Goal: Transaction & Acquisition: Purchase product/service

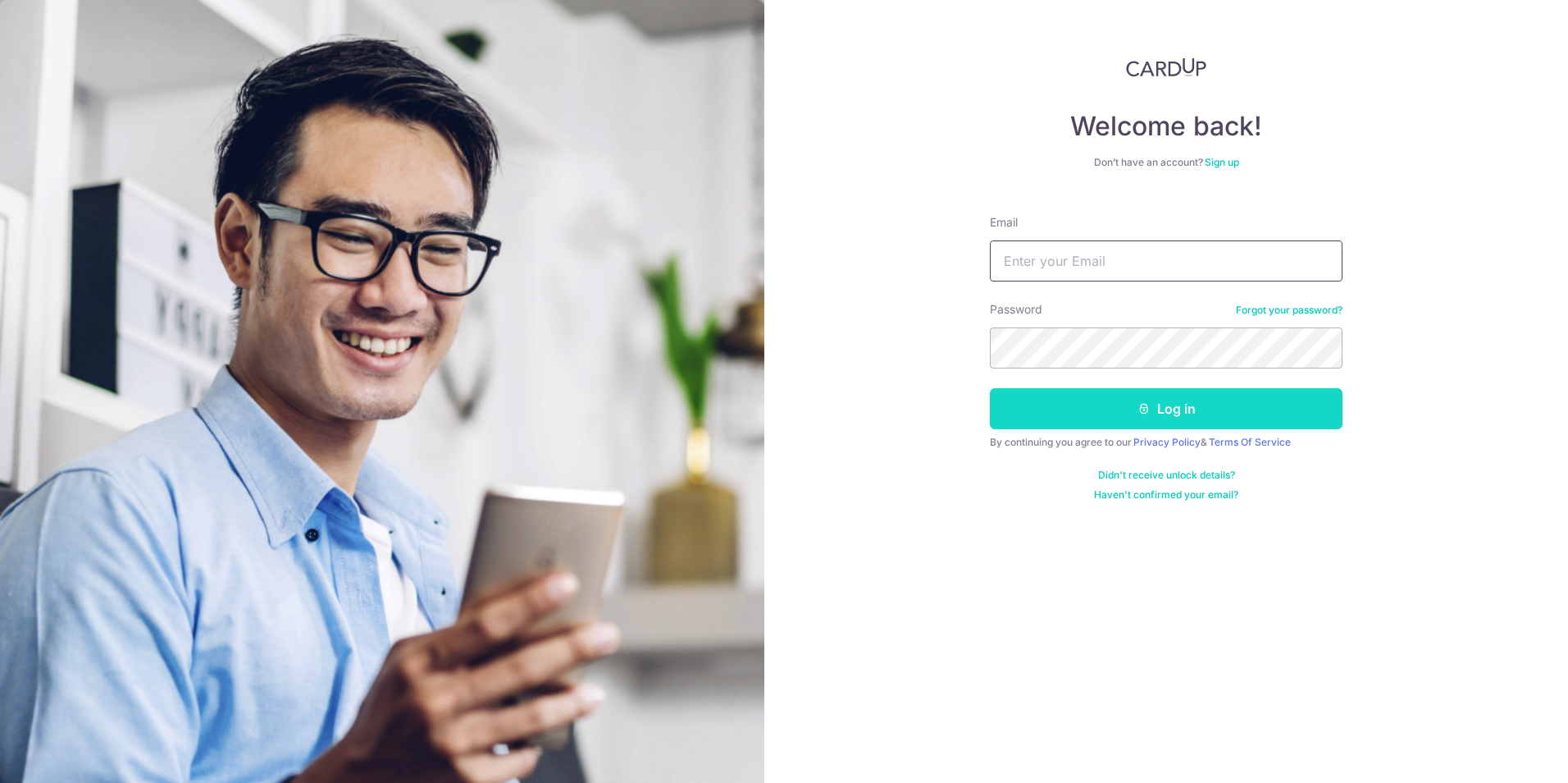
type input "morihisa@me.com"
click at [1160, 400] on button "Log in" at bounding box center [1165, 408] width 353 height 41
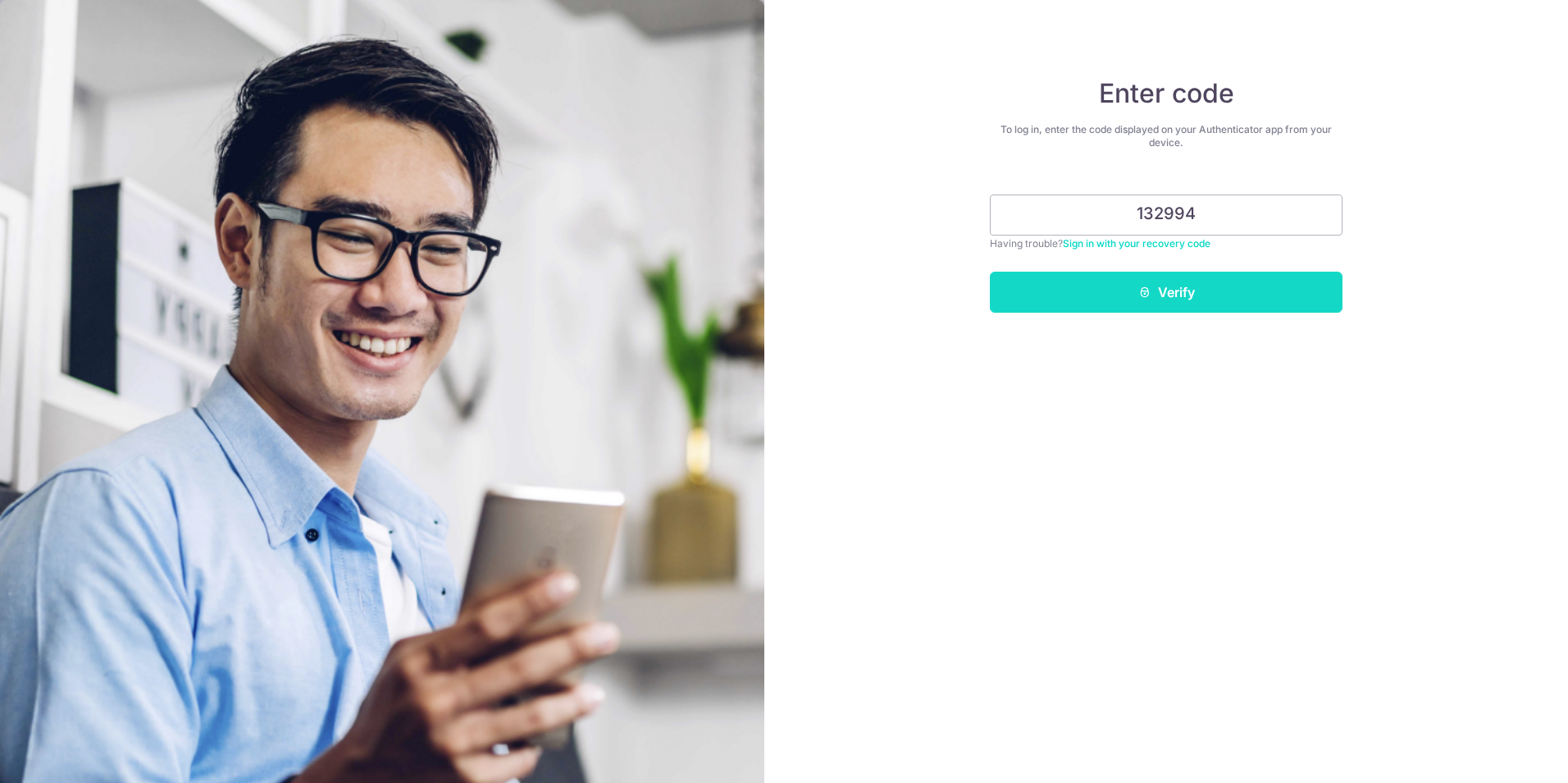
type input "132994"
click at [1194, 293] on button "Verify" at bounding box center [1165, 293] width 353 height 41
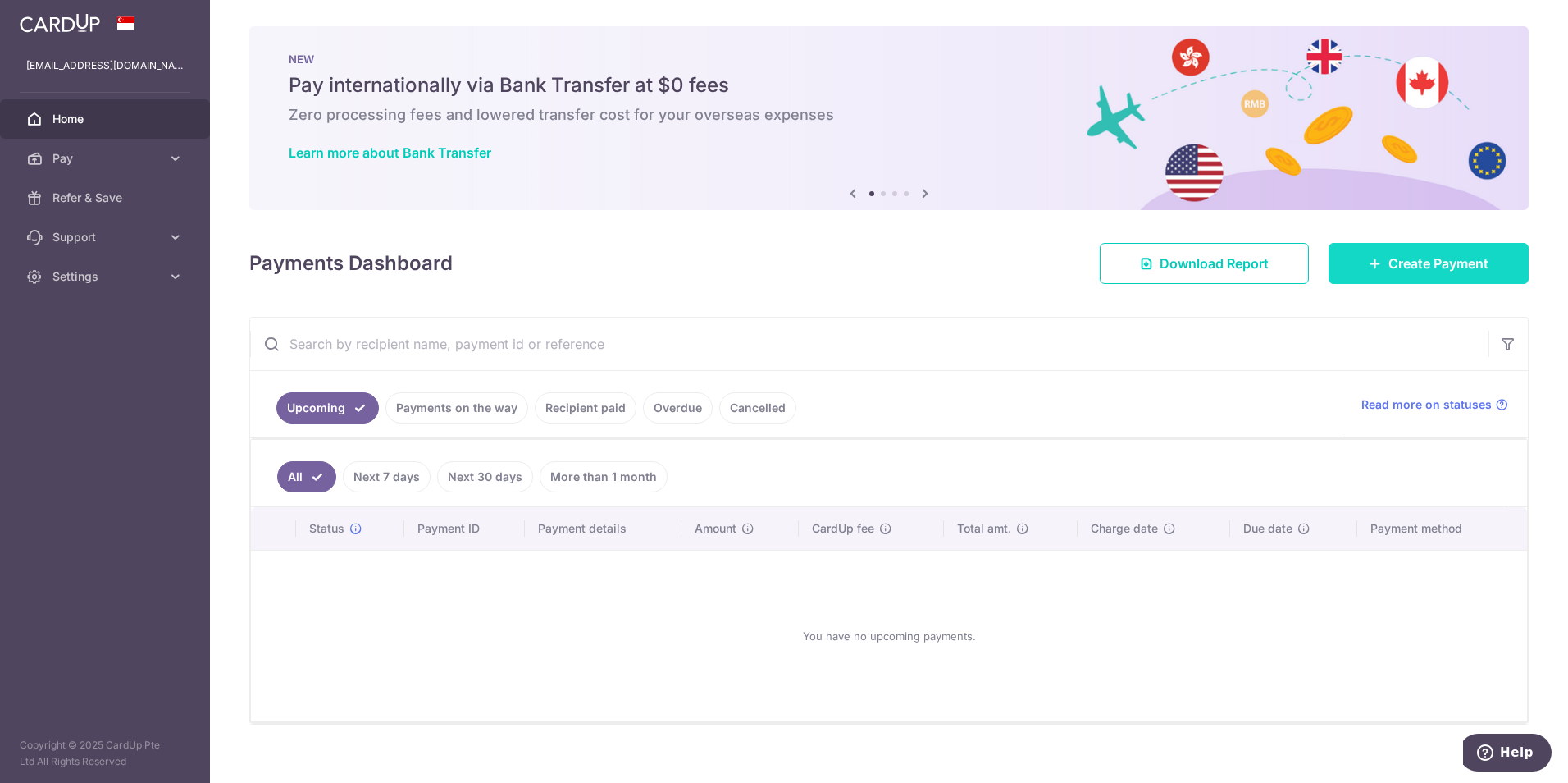
click at [1439, 254] on span "Create Payment" at bounding box center [1438, 263] width 100 height 20
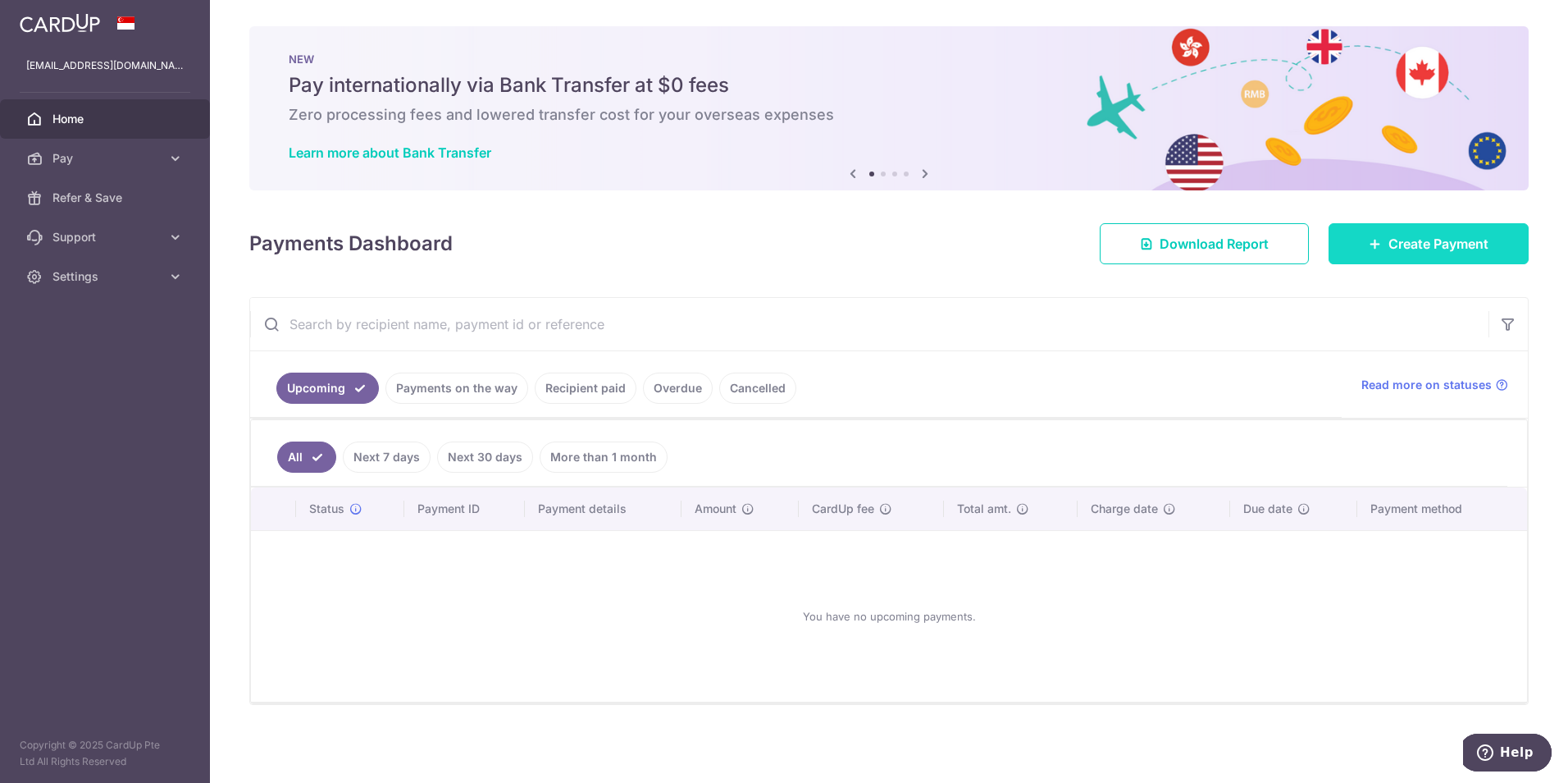
click at [1455, 250] on span "Create Payment" at bounding box center [1438, 243] width 100 height 20
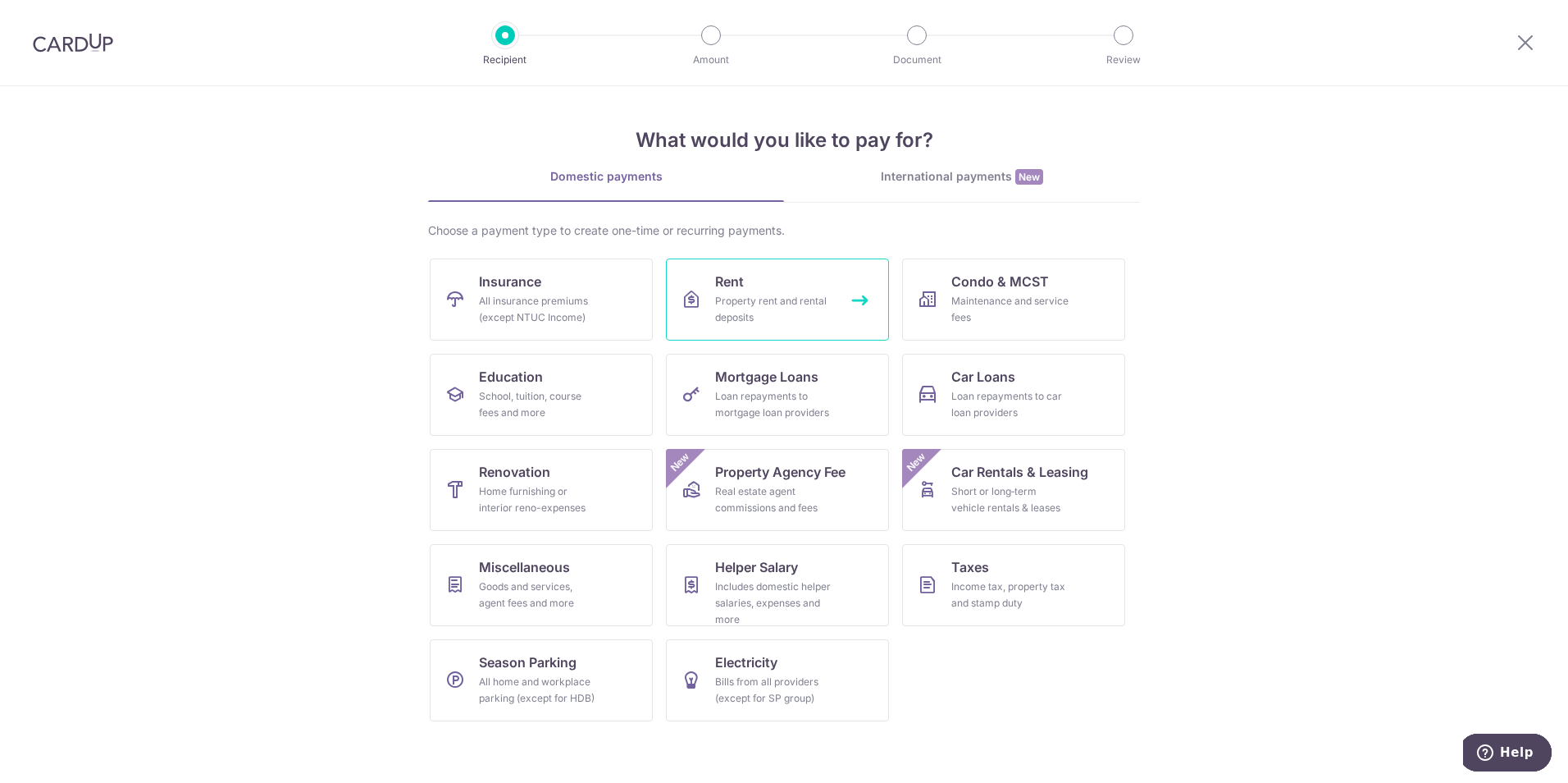
click at [778, 287] on link "Rent Property rent and rental deposits" at bounding box center [777, 299] width 223 height 82
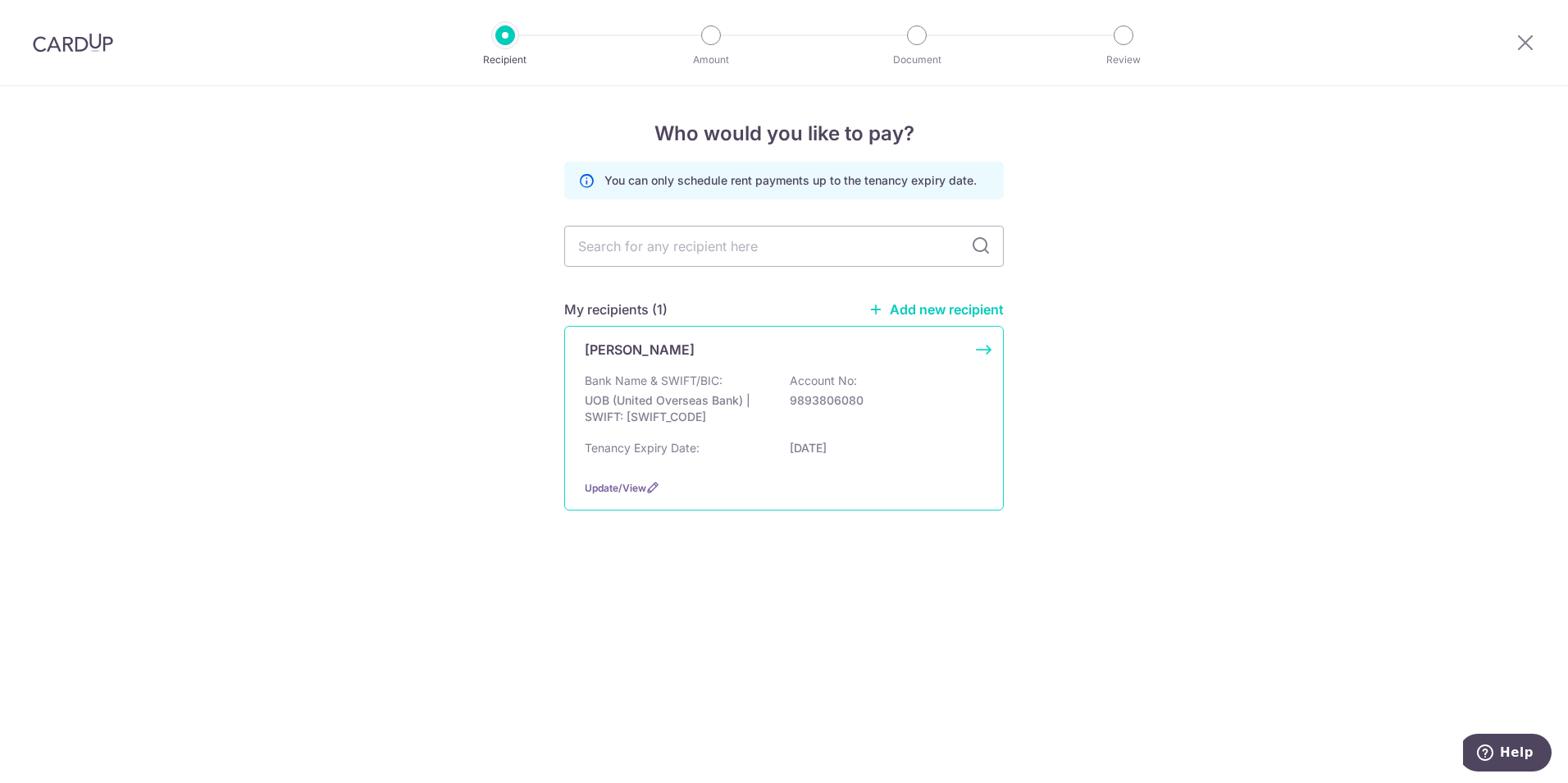
click at [705, 378] on p "Bank Name & SWIFT/BIC:" at bounding box center [654, 380] width 137 height 16
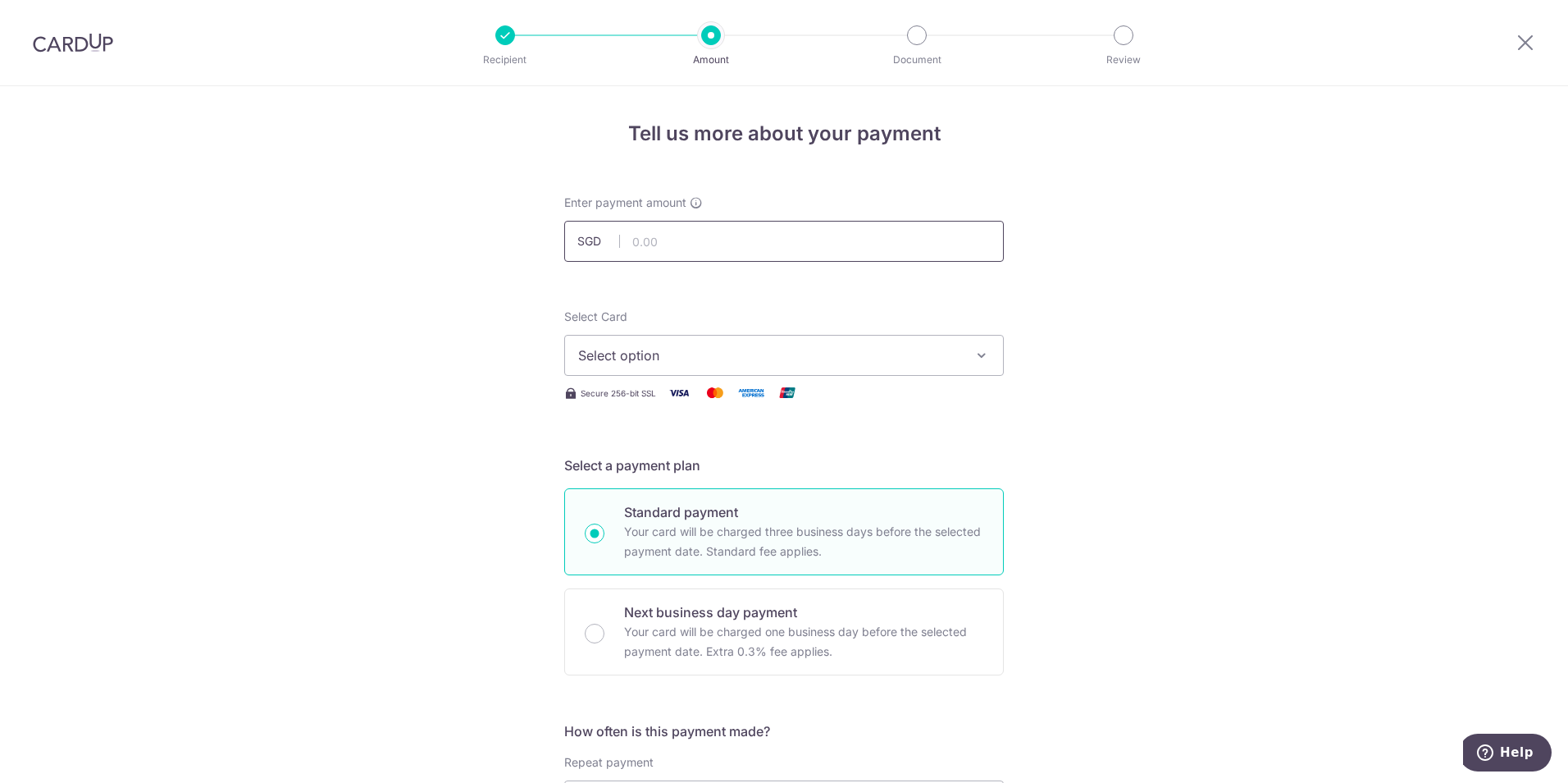
click at [650, 240] on input "text" at bounding box center [784, 242] width 439 height 41
type input "8,500.00"
click at [675, 348] on span "Select option" at bounding box center [769, 355] width 382 height 20
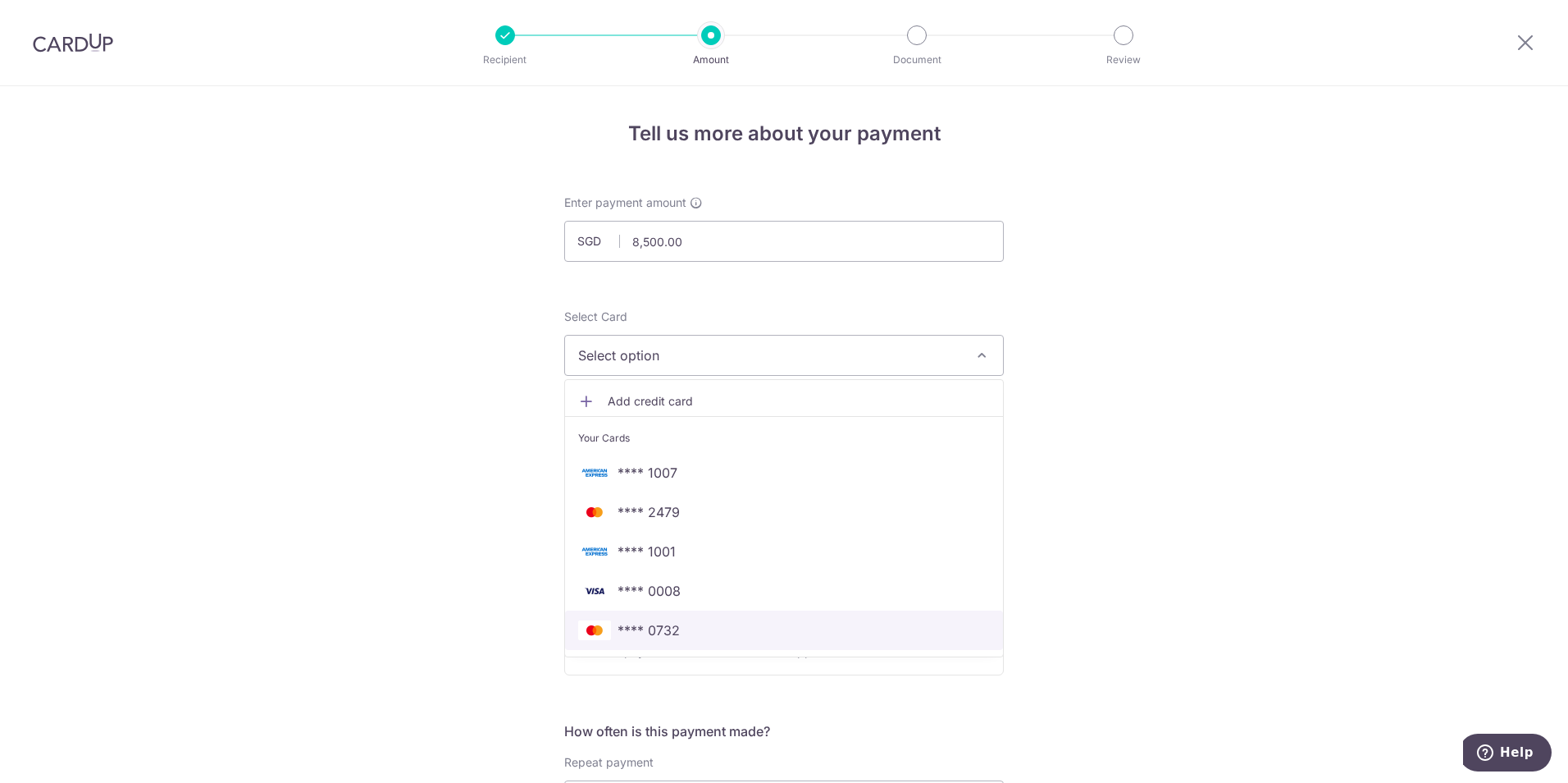
click at [690, 637] on span "**** 0732" at bounding box center [784, 630] width 412 height 20
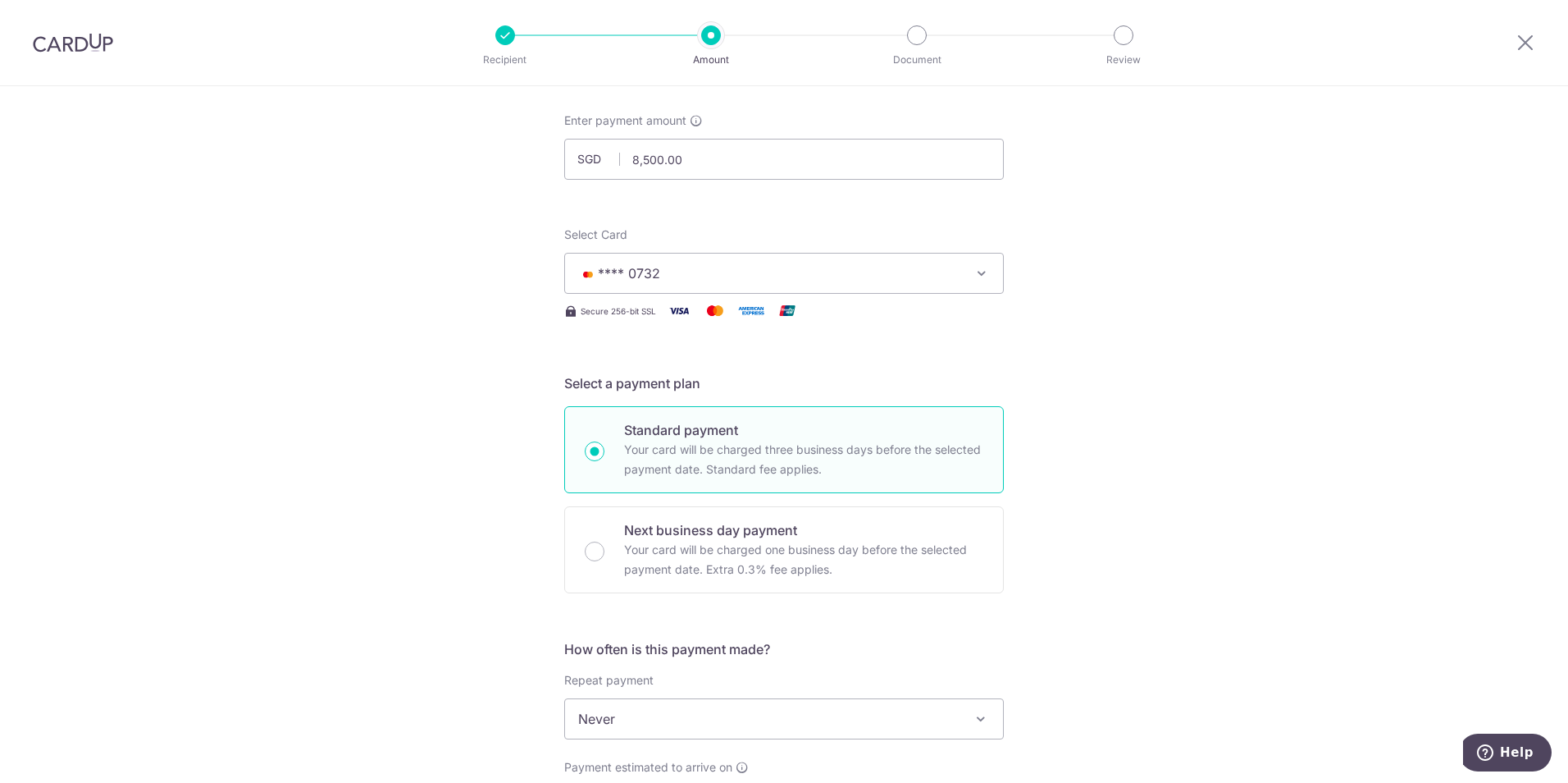
scroll to position [164, 0]
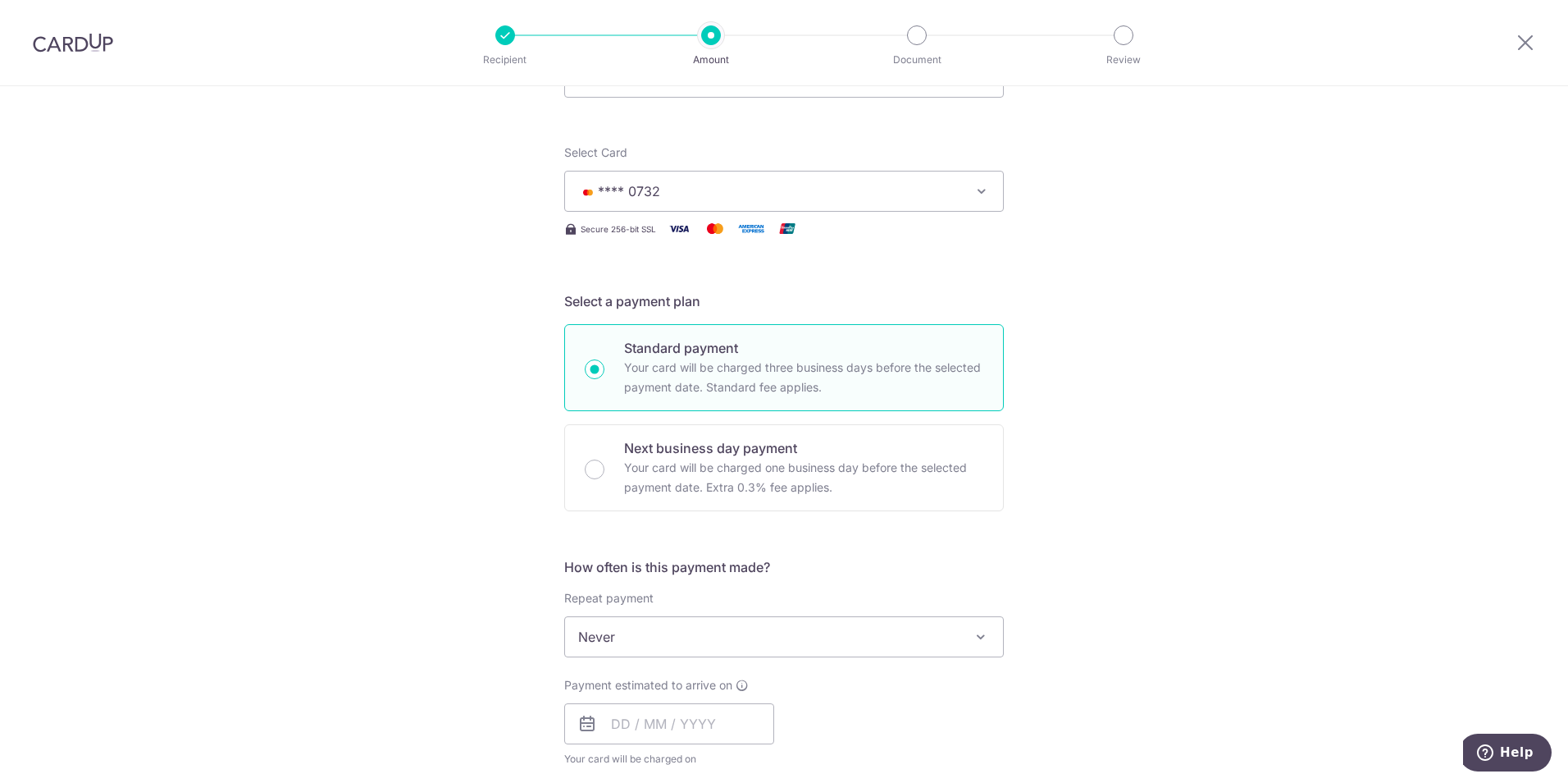
click at [672, 637] on span "Never" at bounding box center [784, 637] width 438 height 40
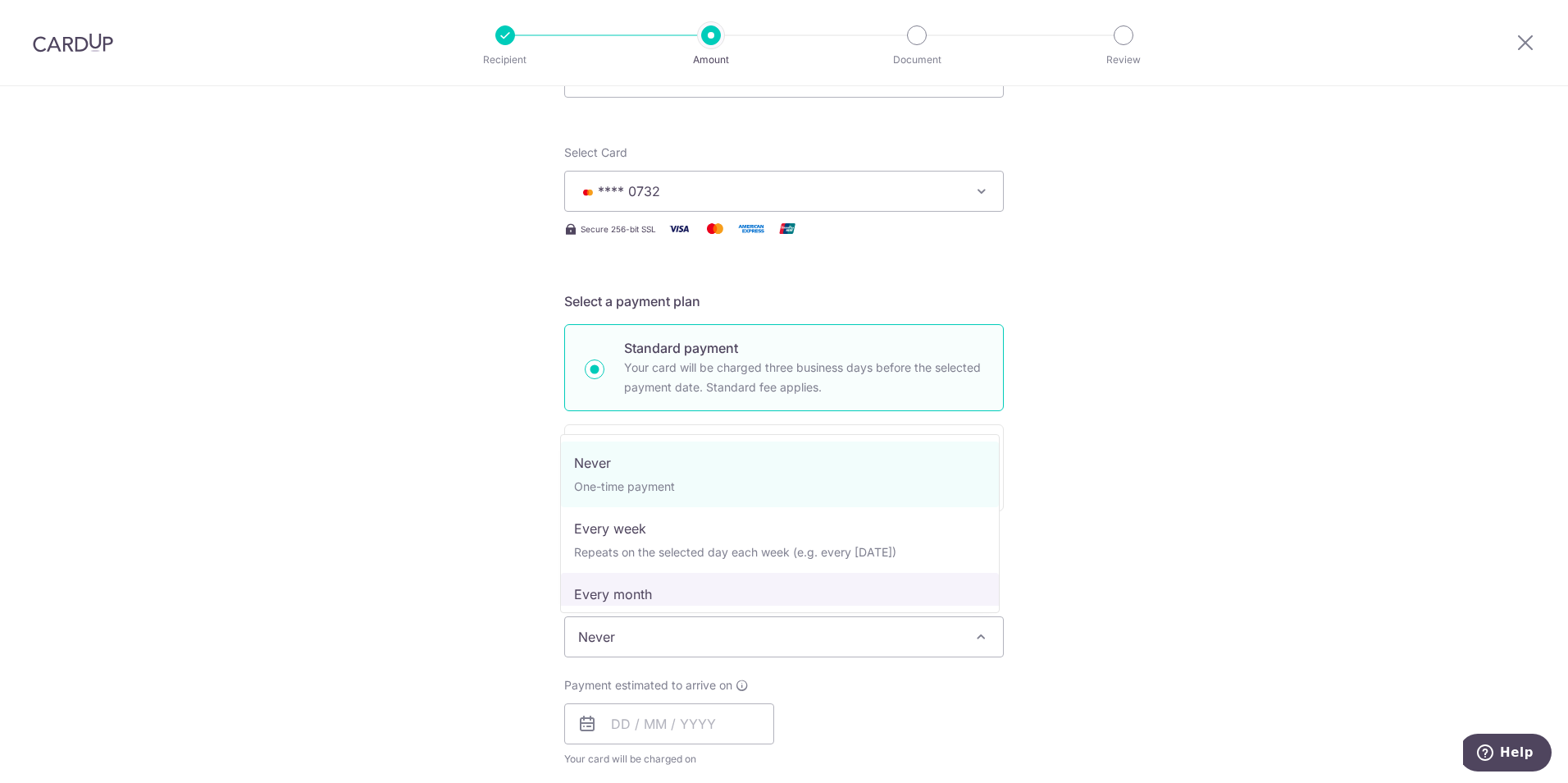
select select "3"
type input "31/10/2025"
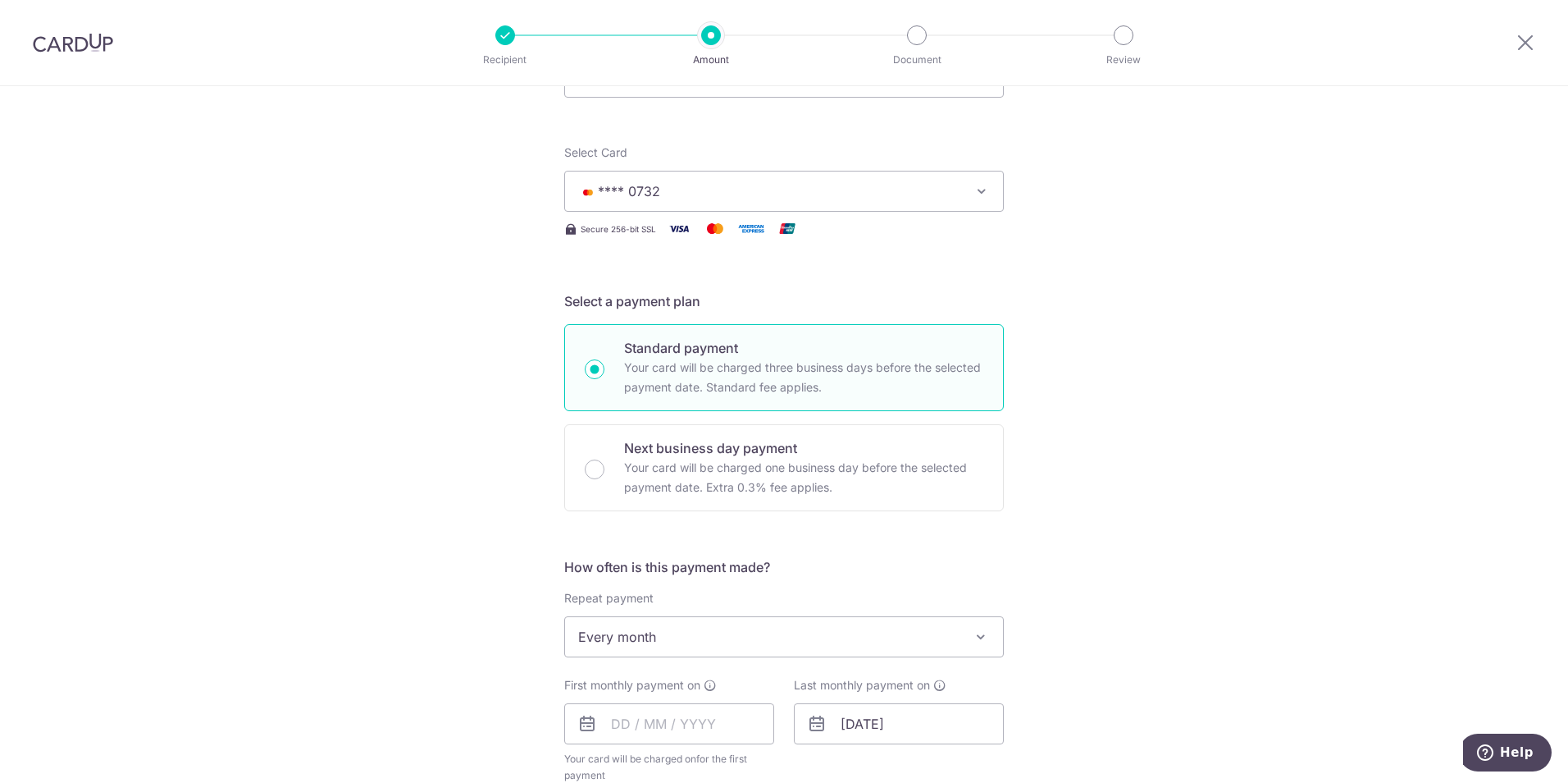
scroll to position [328, 0]
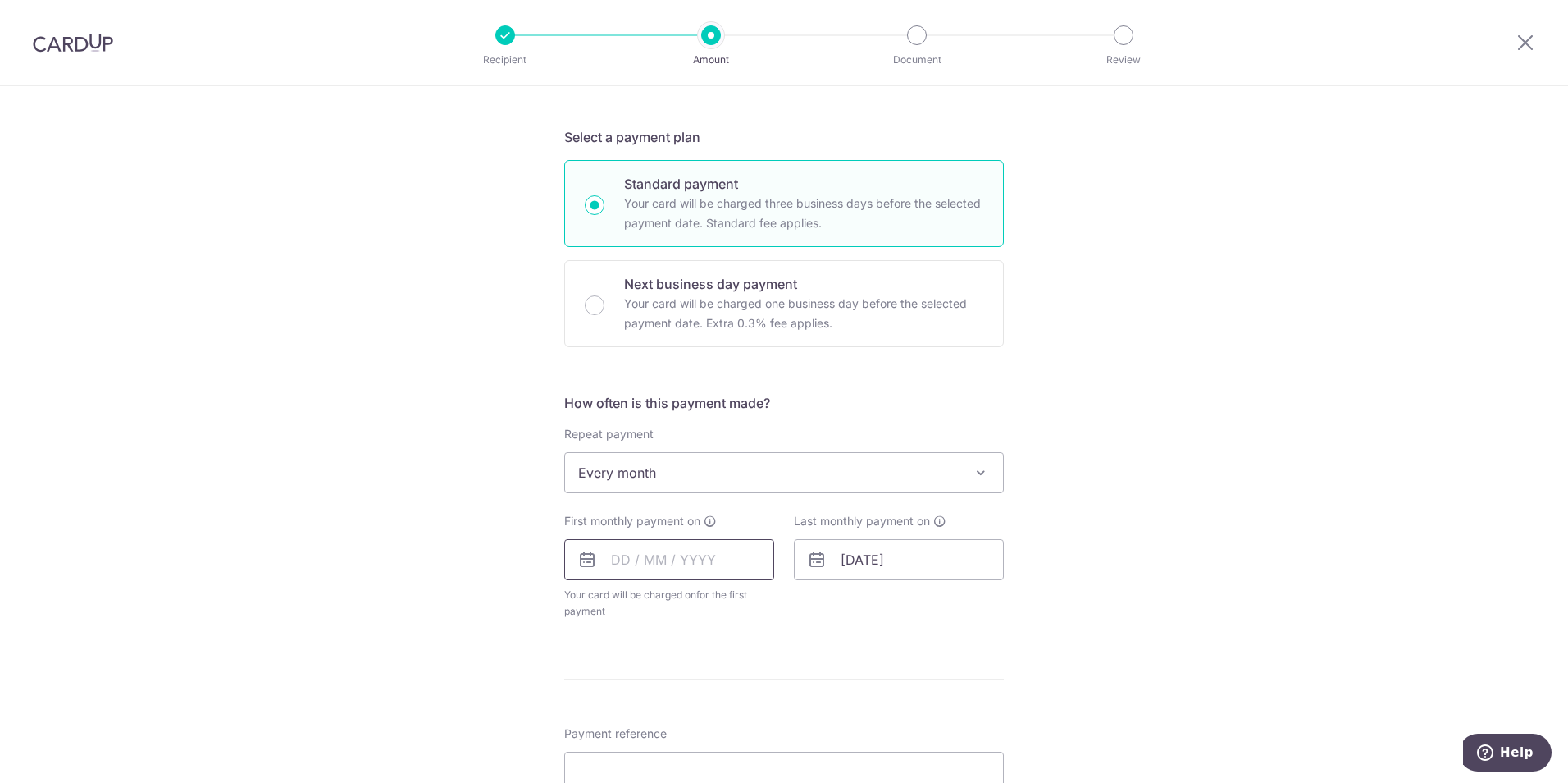
click at [665, 563] on input "text" at bounding box center [669, 560] width 210 height 41
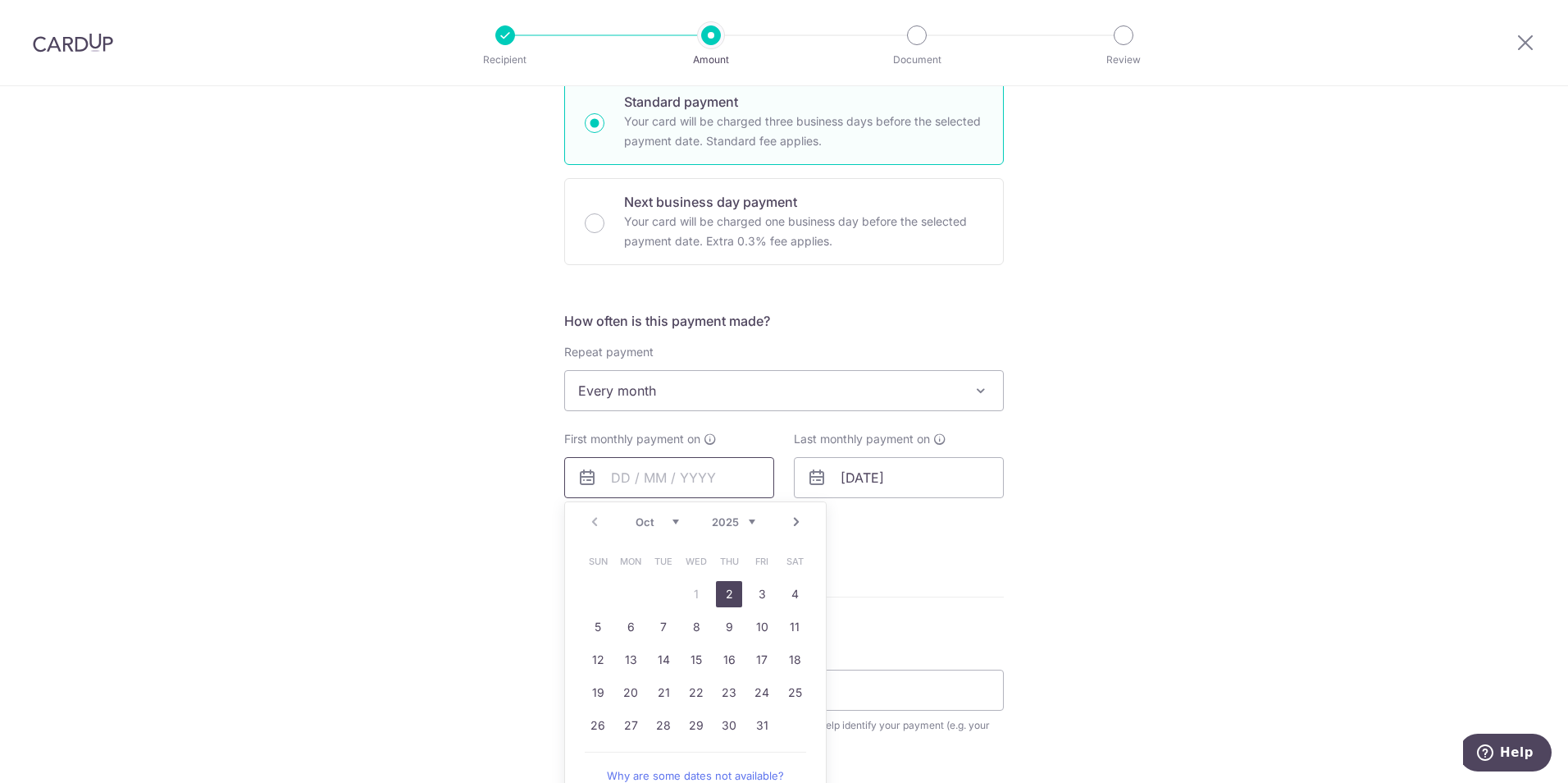
scroll to position [574, 0]
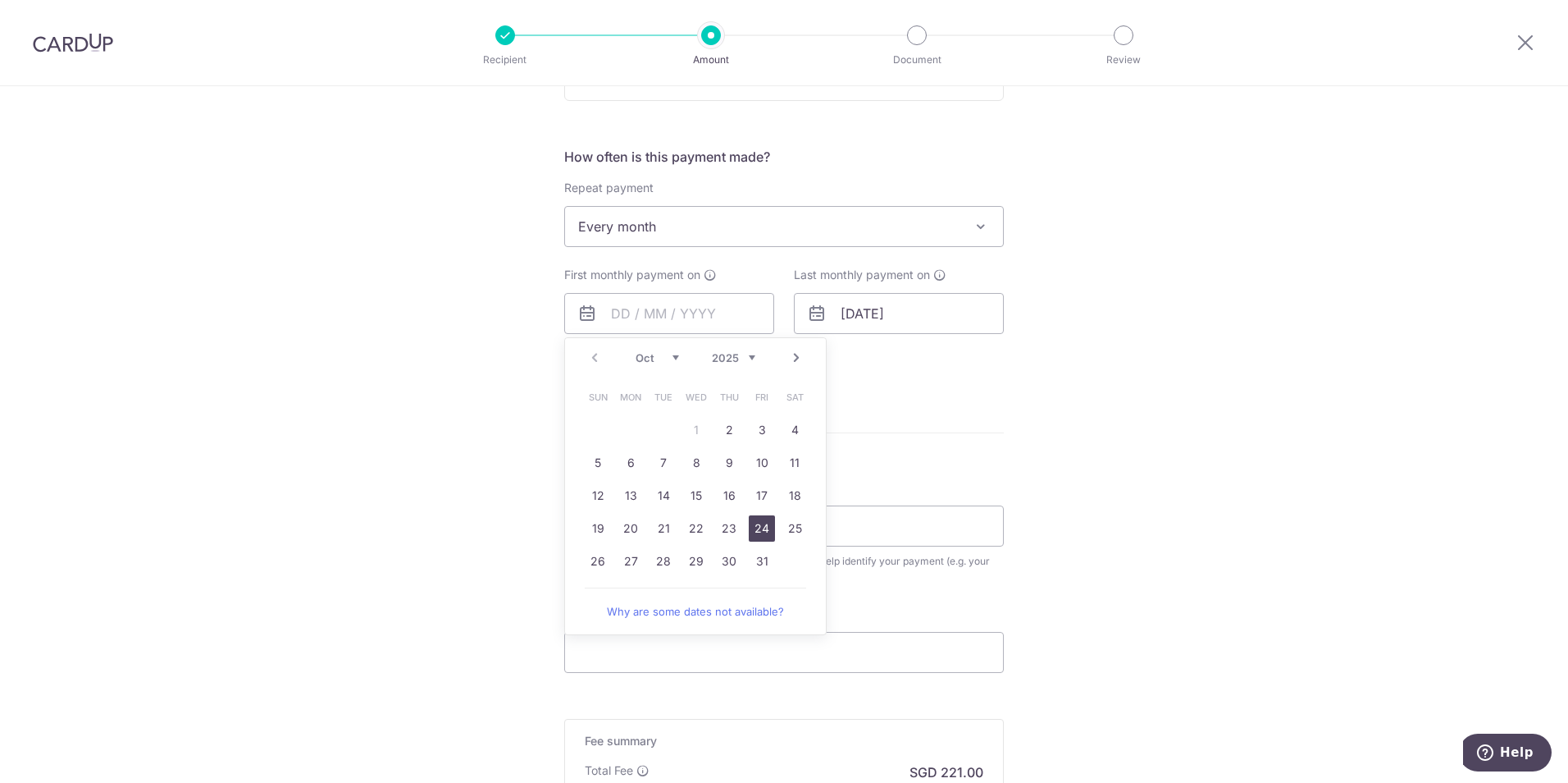
click at [765, 535] on link "24" at bounding box center [762, 529] width 26 height 26
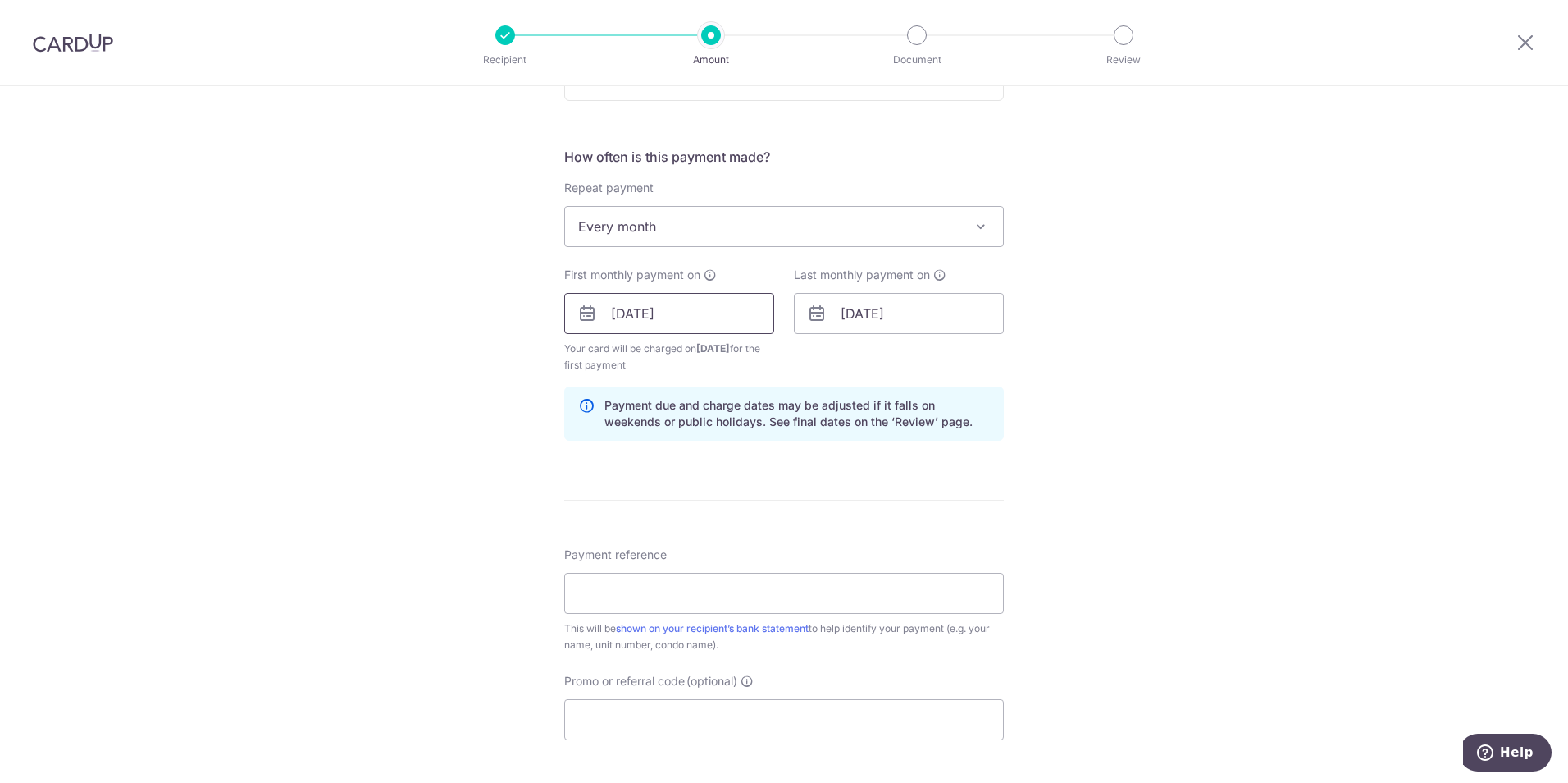
click at [747, 319] on input "24/10/2025" at bounding box center [669, 313] width 210 height 41
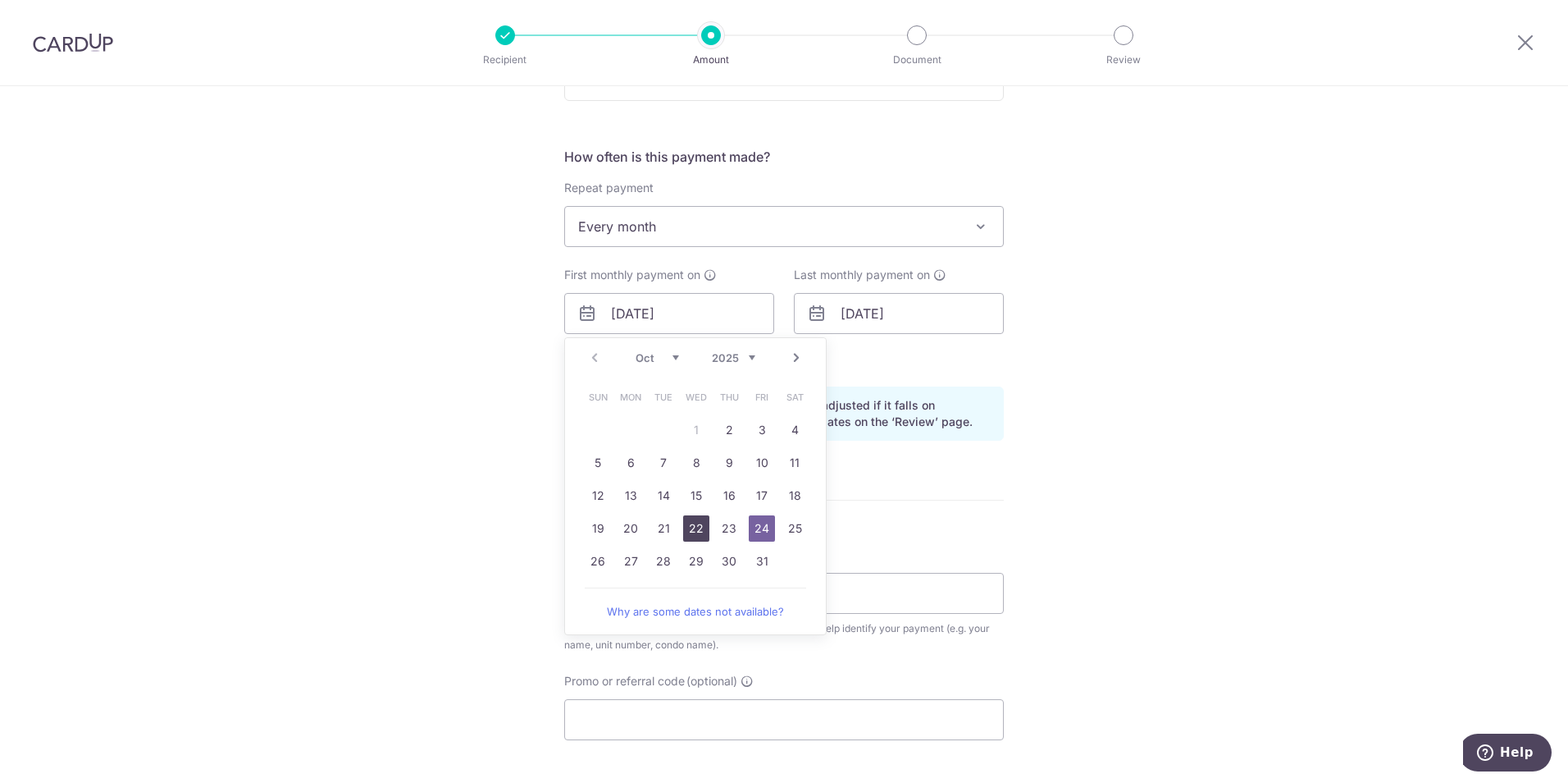
click at [689, 530] on link "22" at bounding box center [696, 529] width 26 height 26
type input "22/10/2025"
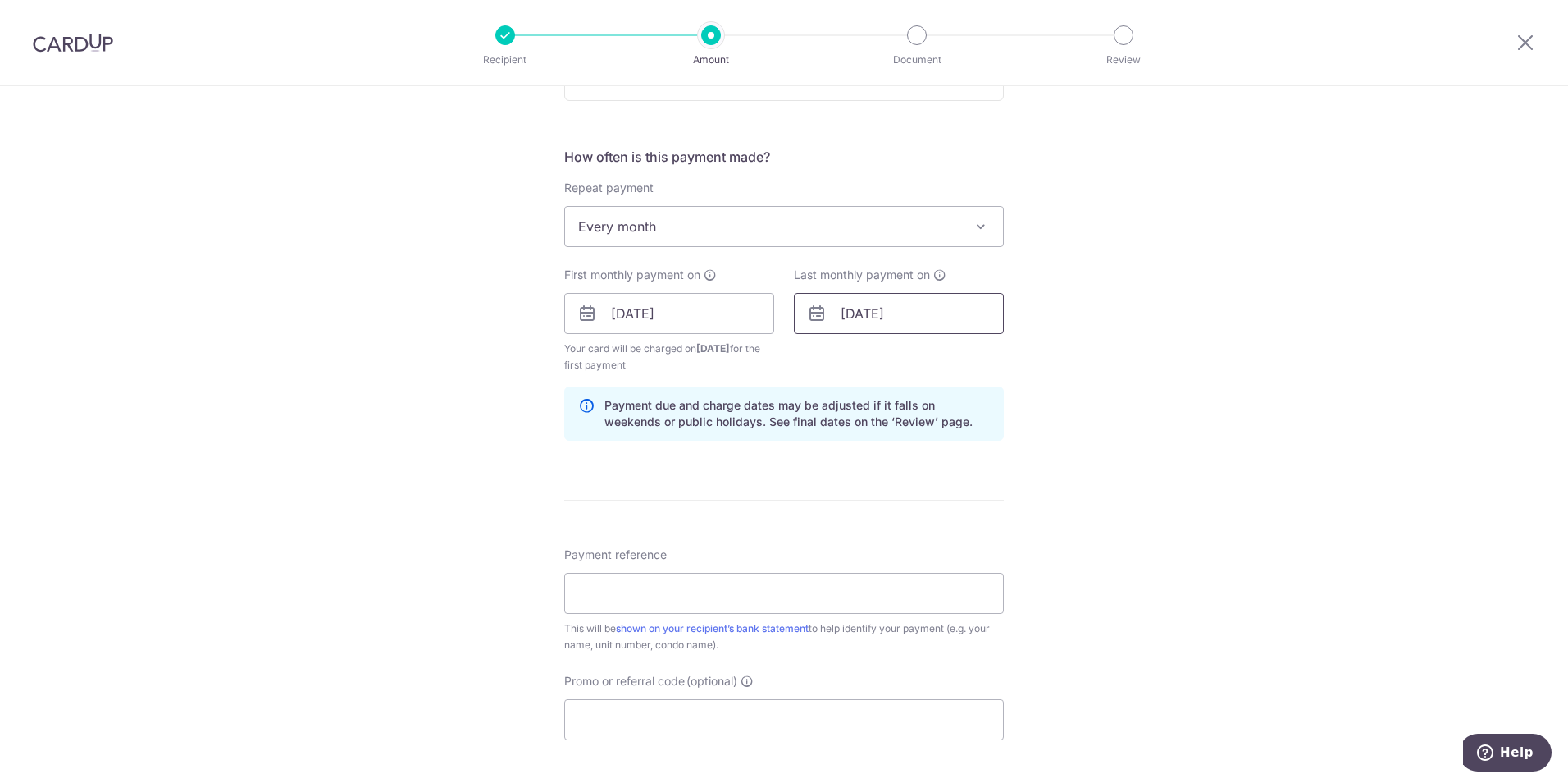
click at [931, 310] on input "[DATE]" at bounding box center [898, 313] width 210 height 41
click at [1025, 358] on link "Next" at bounding box center [1025, 358] width 20 height 20
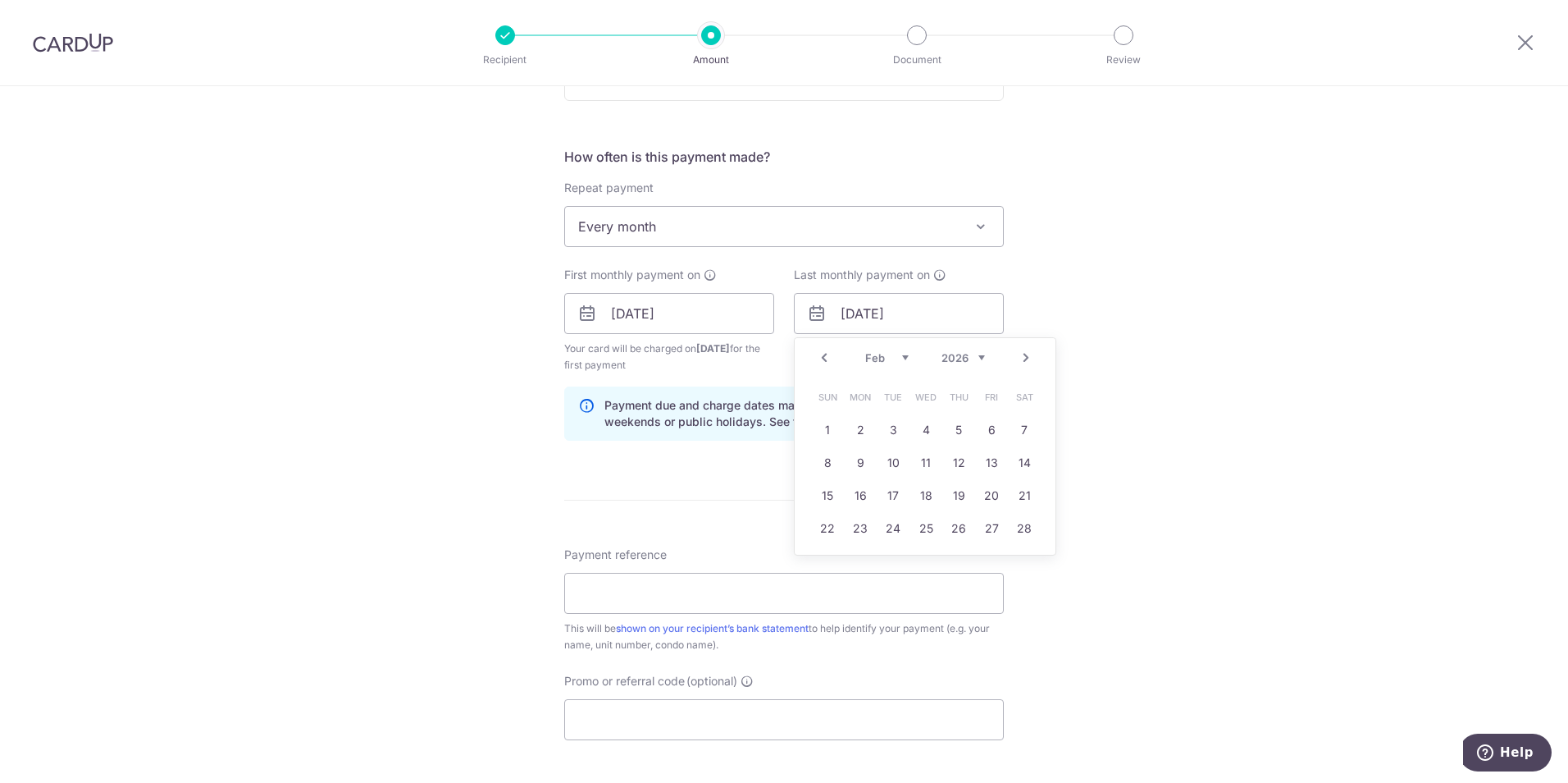
click at [1025, 358] on link "Next" at bounding box center [1025, 358] width 20 height 20
click at [1022, 357] on link "Next" at bounding box center [1025, 358] width 20 height 20
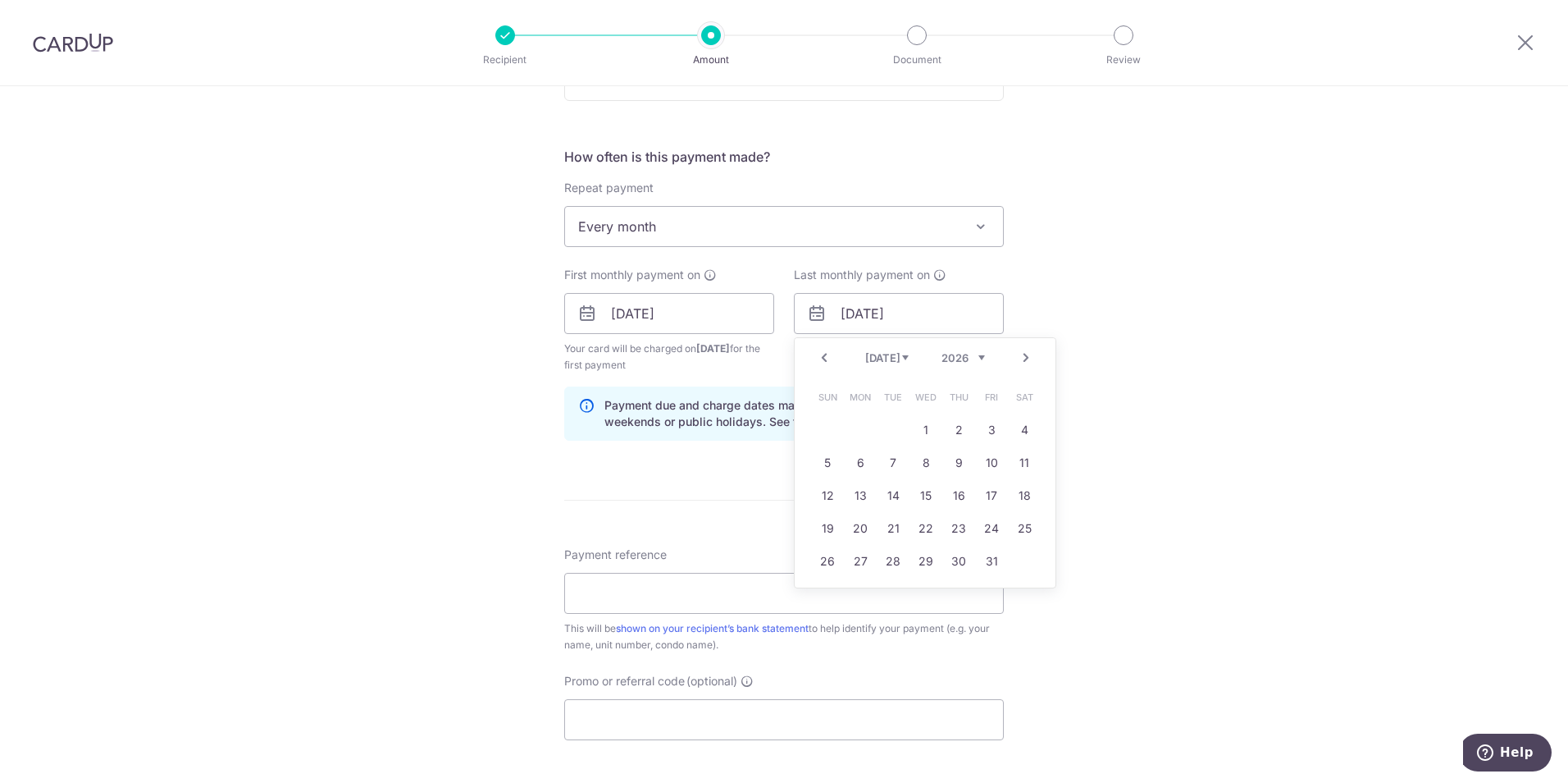
click at [1022, 357] on link "Next" at bounding box center [1025, 358] width 20 height 20
click at [1016, 353] on link "Next" at bounding box center [1025, 358] width 20 height 20
click at [893, 531] on link "22" at bounding box center [893, 529] width 26 height 26
type input "22/09/2026"
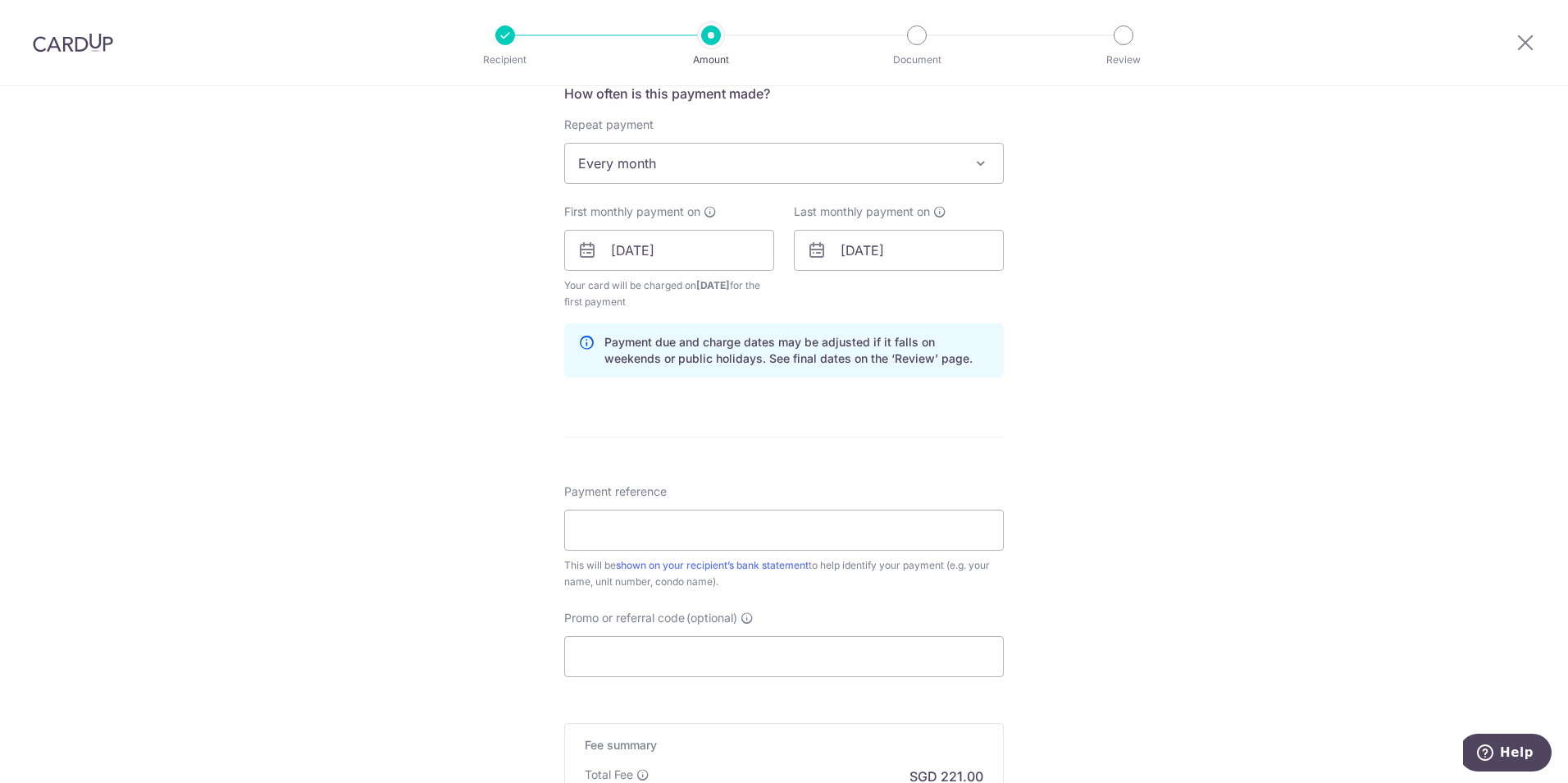
scroll to position [656, 0]
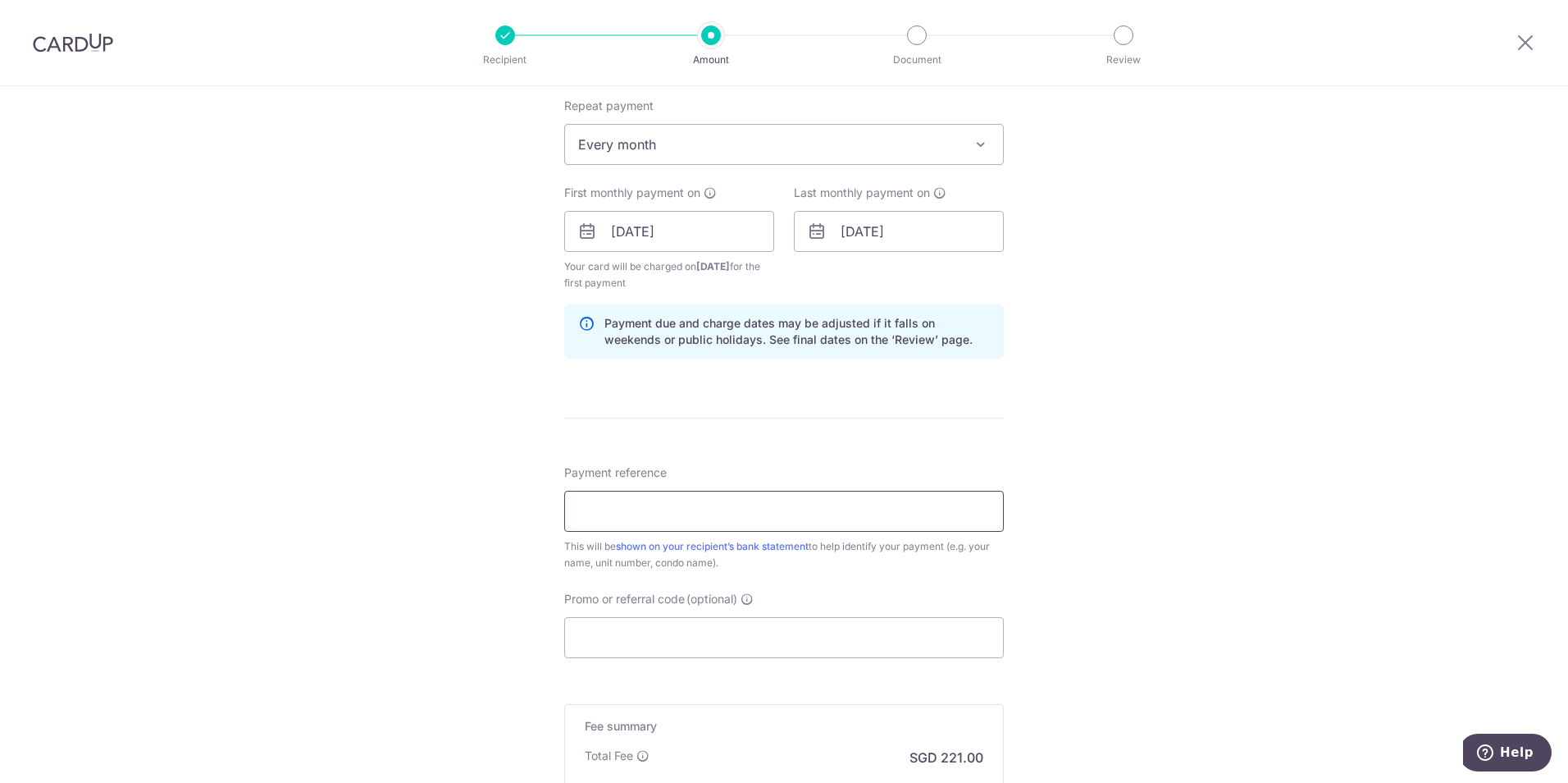
click at [648, 517] on input "Payment reference" at bounding box center [784, 511] width 439 height 41
type input "Rent 0602 Melrose Park"
click at [1124, 547] on div "Tell us more about your payment Enter payment amount SGD 8,500.00 8500.00 Selec…" at bounding box center [784, 214] width 1568 height 1568
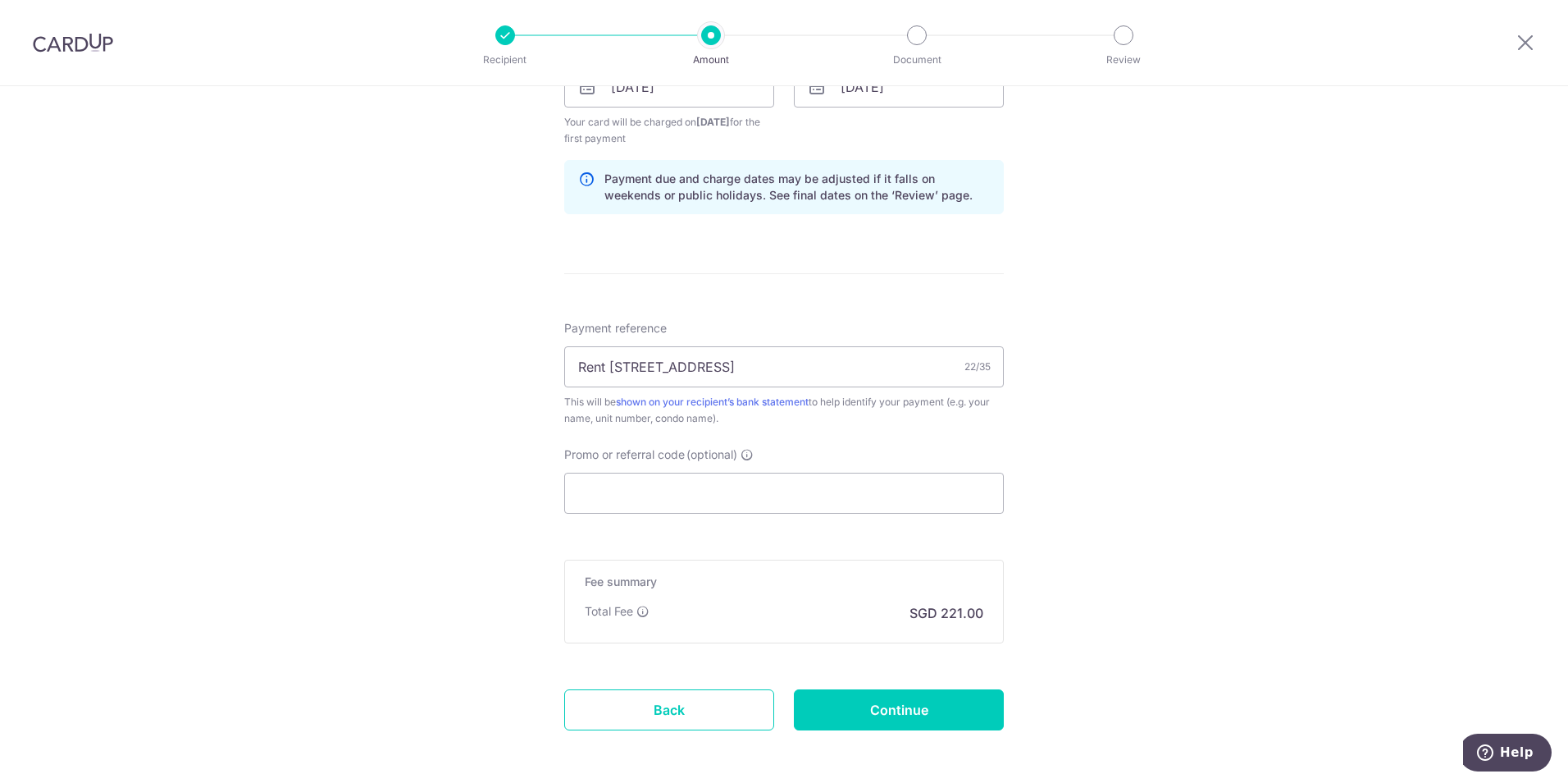
scroll to position [821, 0]
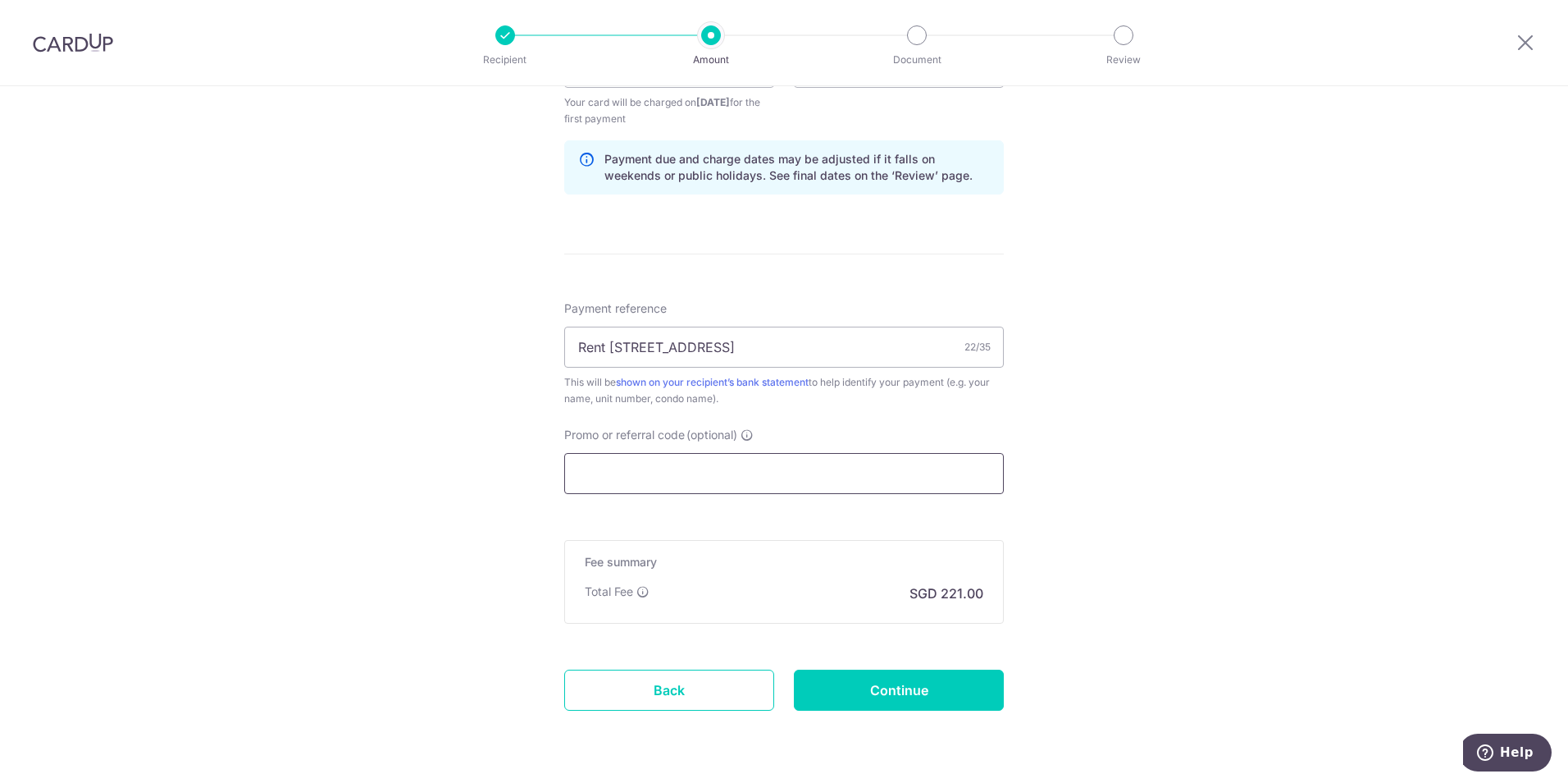
click at [628, 473] on input "Promo or referral code (optional)" at bounding box center [784, 473] width 439 height 41
paste input "SAVERENT179"
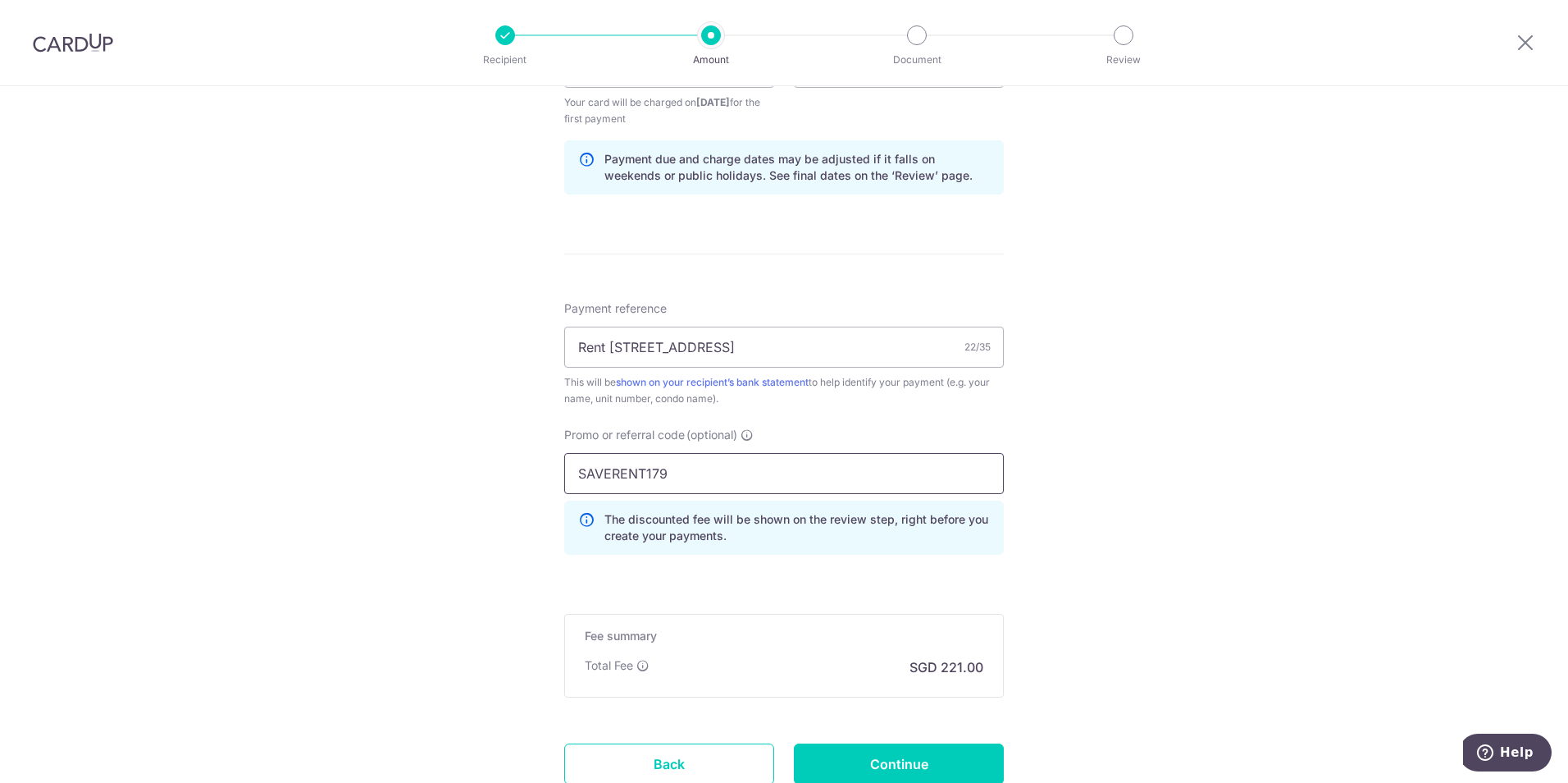
type input "SAVERENT179"
click at [1095, 509] on div "Tell us more about your payment Enter payment amount SGD 8,500.00 8500.00 Selec…" at bounding box center [784, 87] width 1568 height 1642
click at [918, 759] on input "Continue" at bounding box center [898, 764] width 210 height 41
type input "Create Schedule"
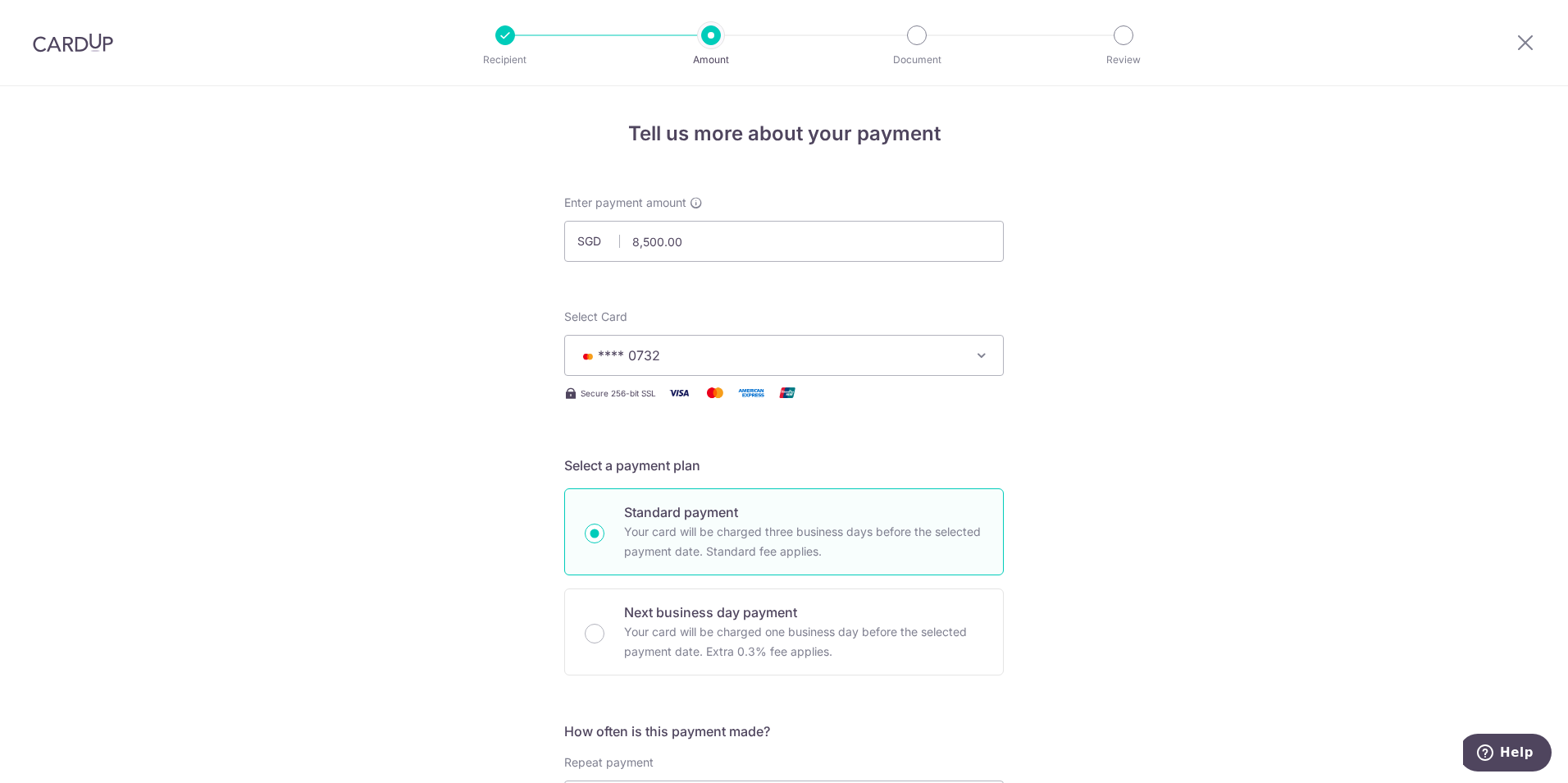
click at [84, 41] on img at bounding box center [72, 42] width 80 height 20
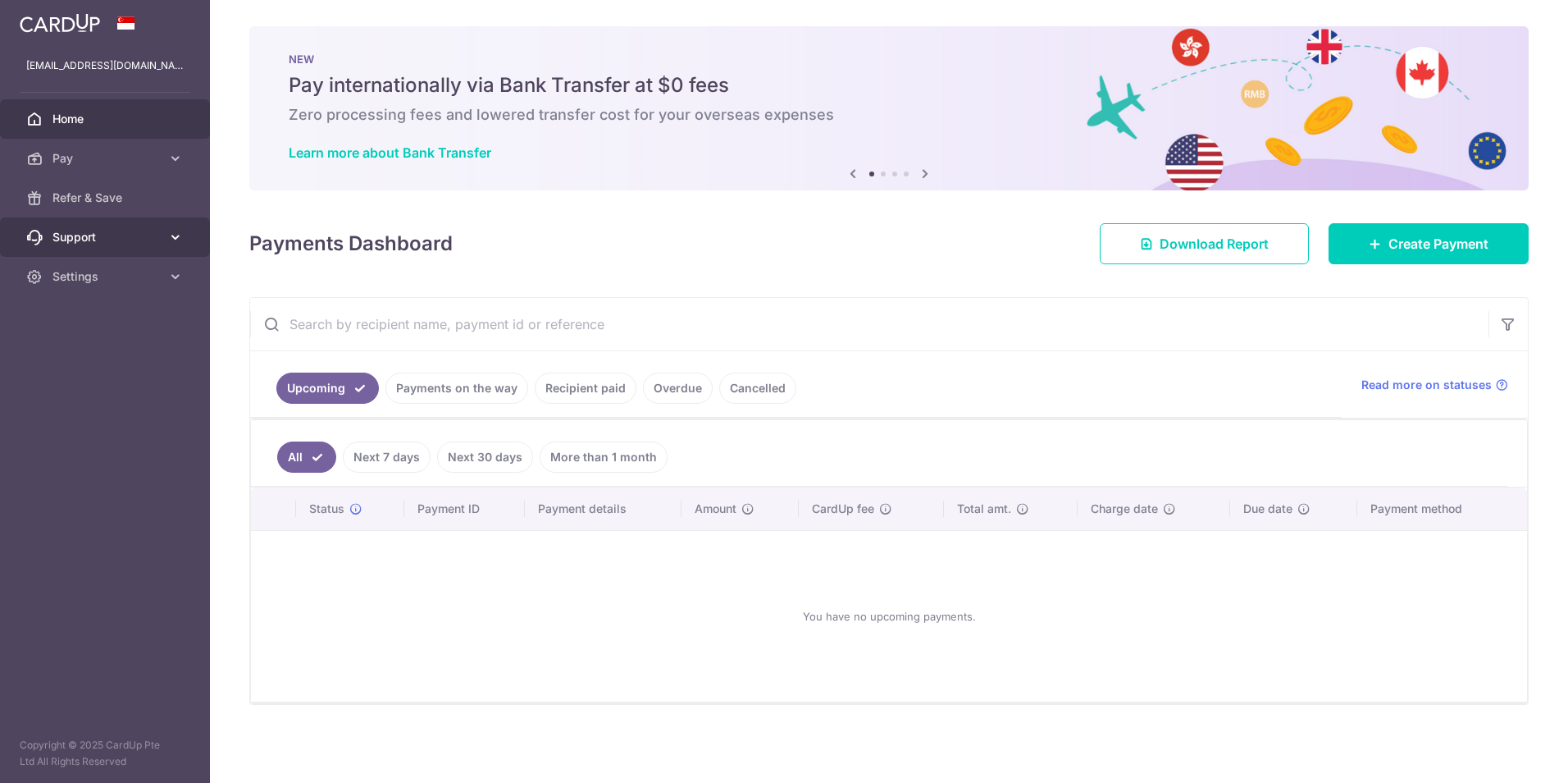
click at [103, 242] on span "Support" at bounding box center [106, 236] width 108 height 16
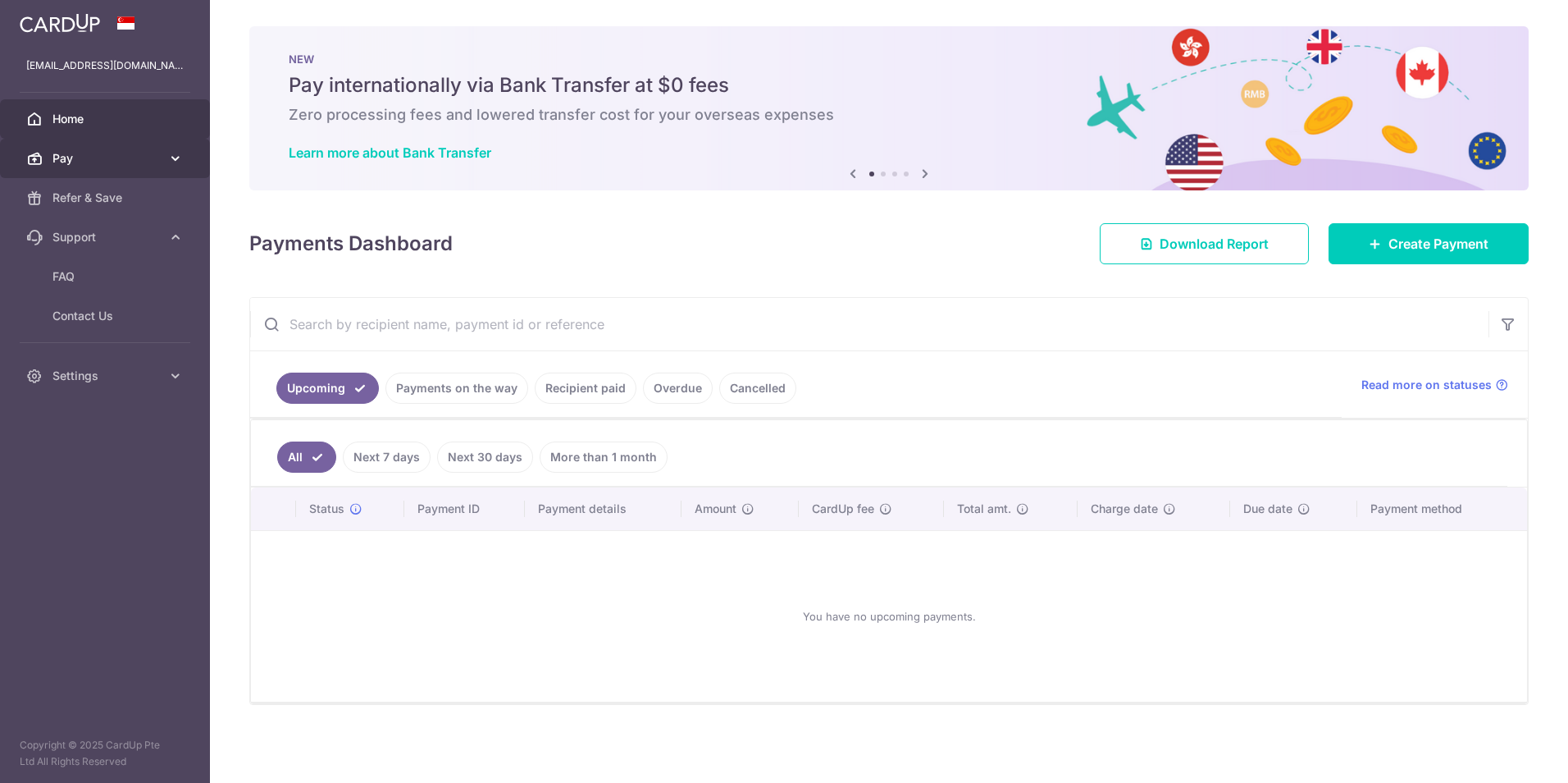
click at [111, 162] on span "Pay" at bounding box center [106, 158] width 108 height 16
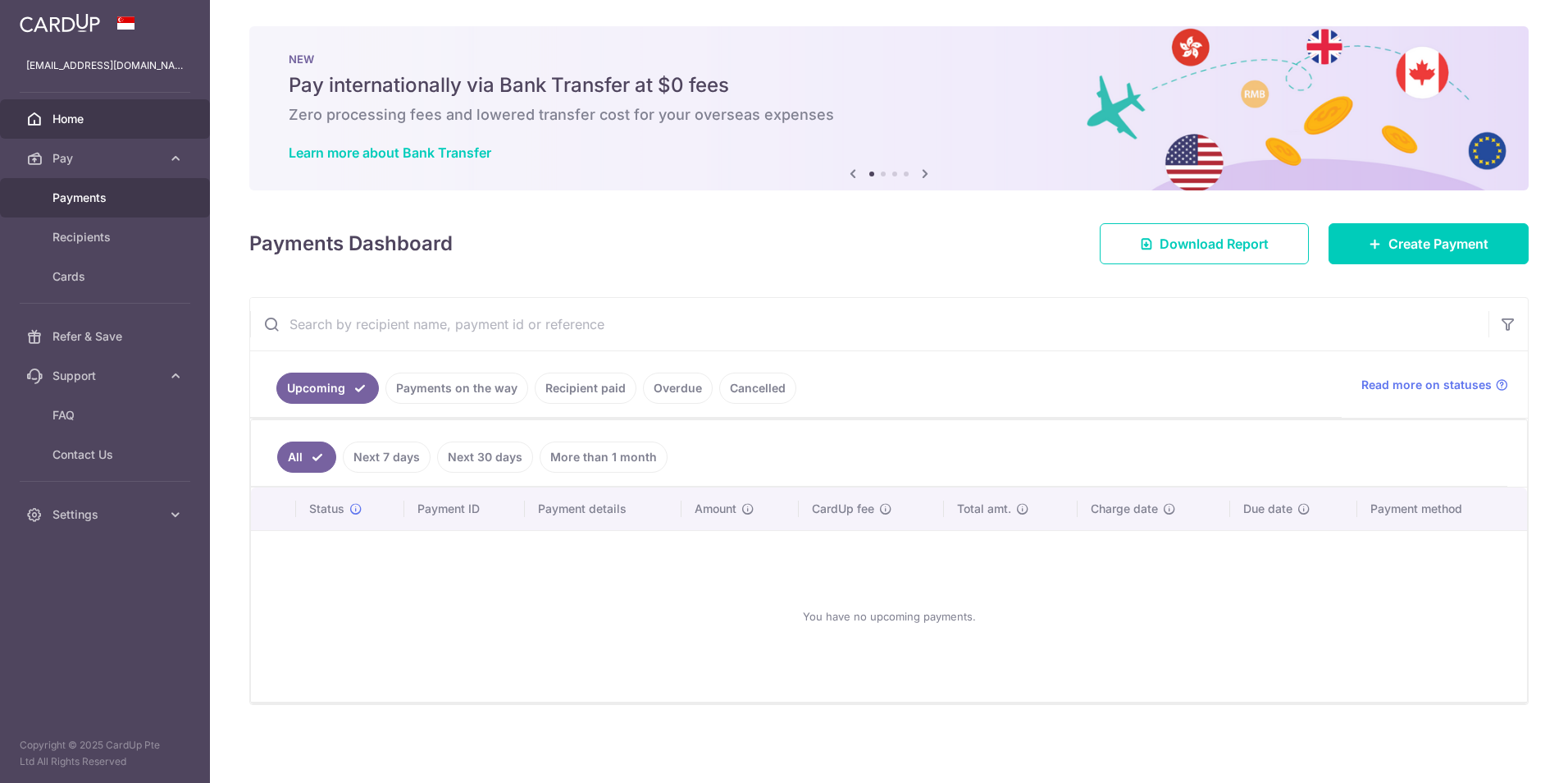
click at [108, 208] on link "Payments" at bounding box center [104, 198] width 210 height 40
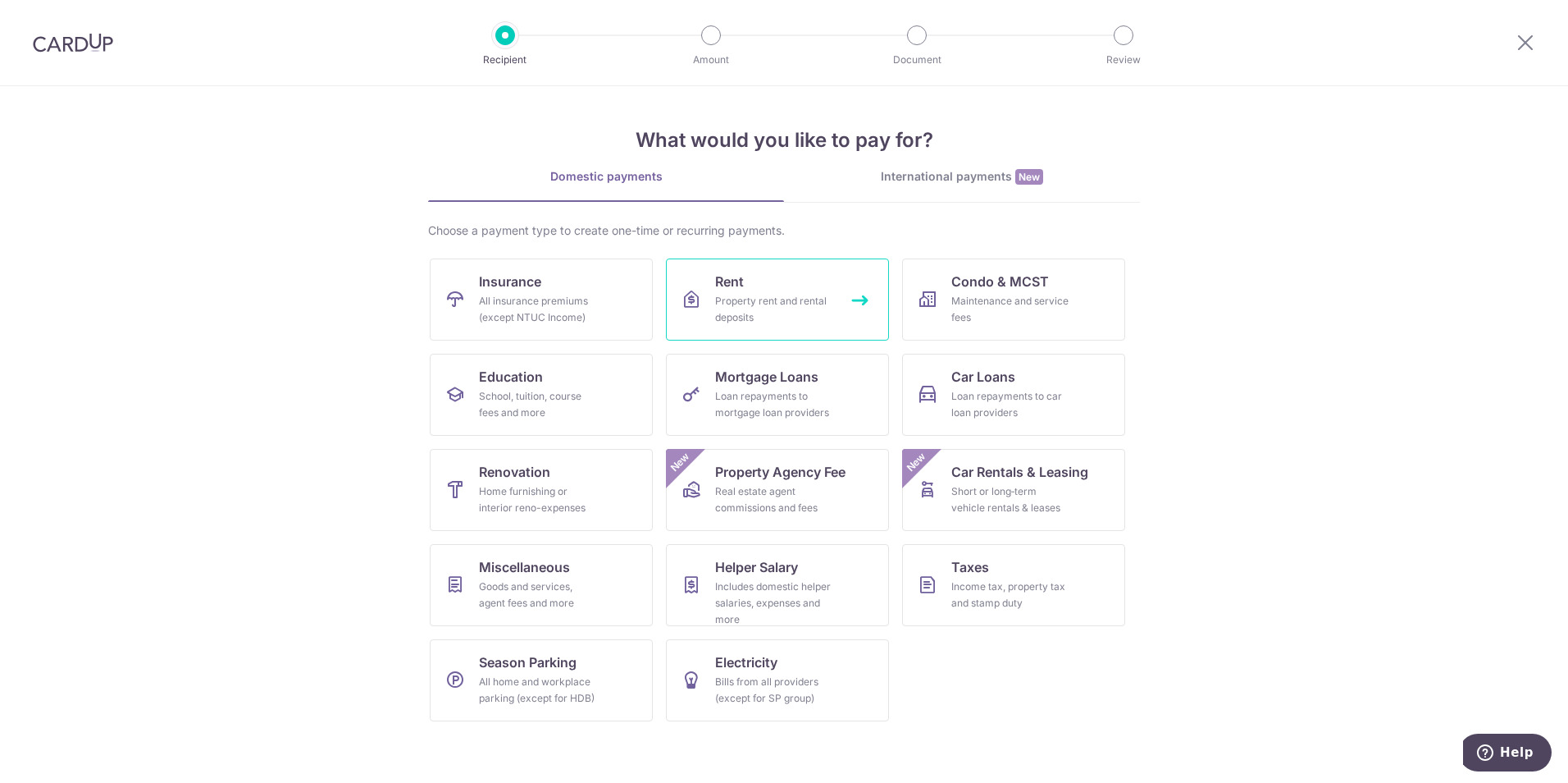
click at [867, 297] on link "Rent Property rent and rental deposits" at bounding box center [777, 299] width 223 height 82
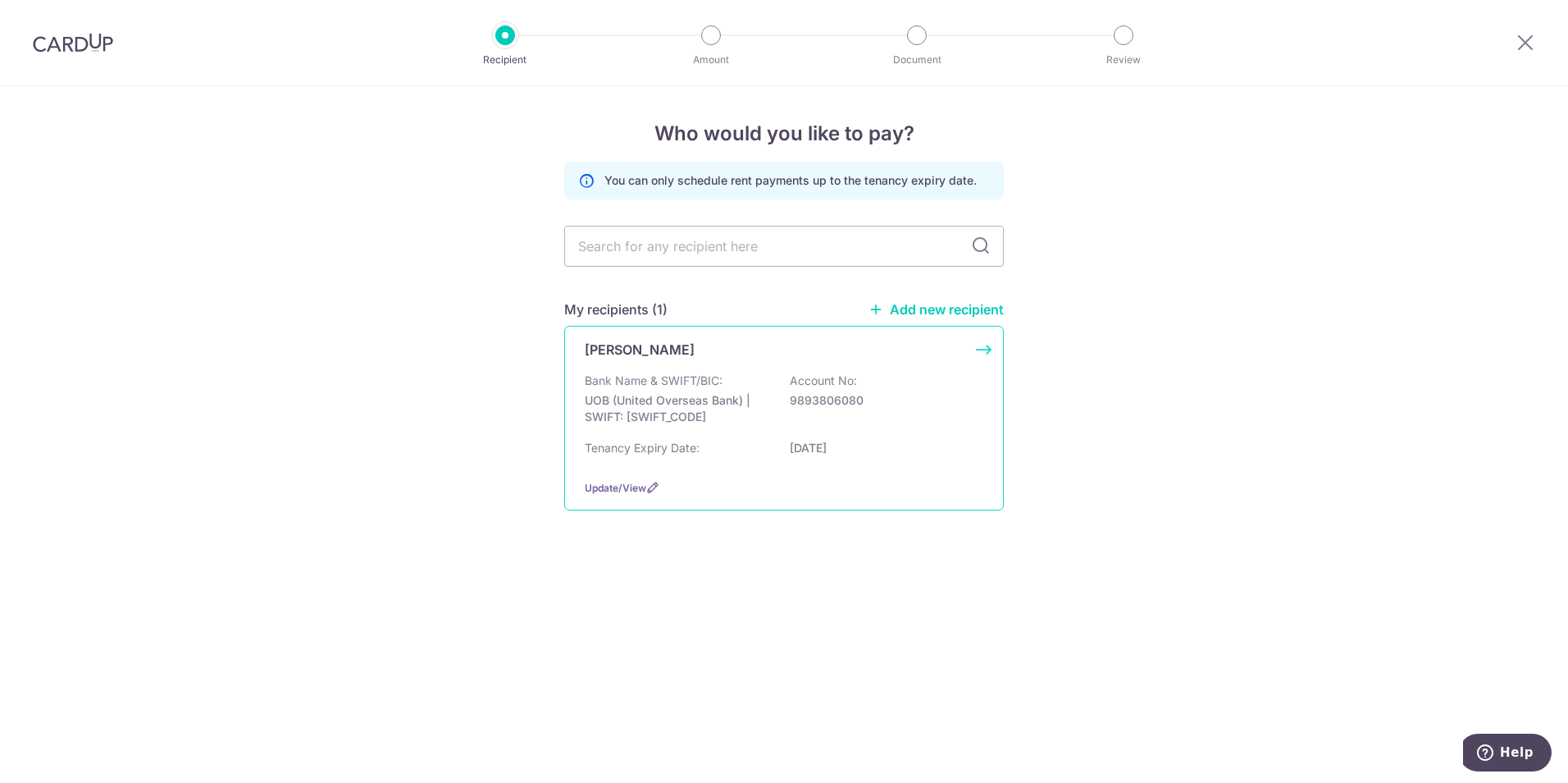
click at [935, 398] on p "9893806080" at bounding box center [881, 400] width 183 height 16
click at [644, 484] on span "Update/View" at bounding box center [615, 487] width 61 height 12
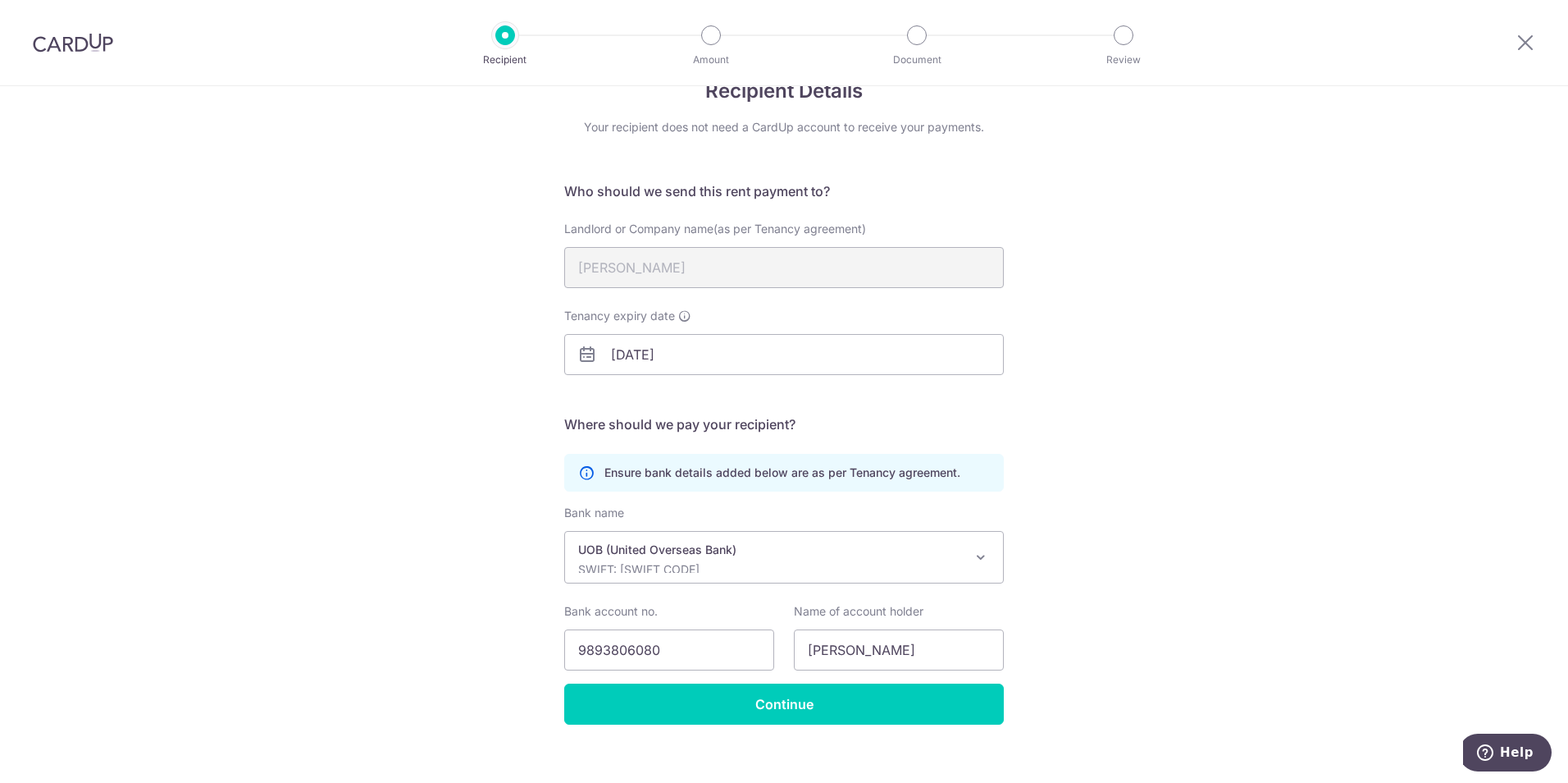
scroll to position [61, 0]
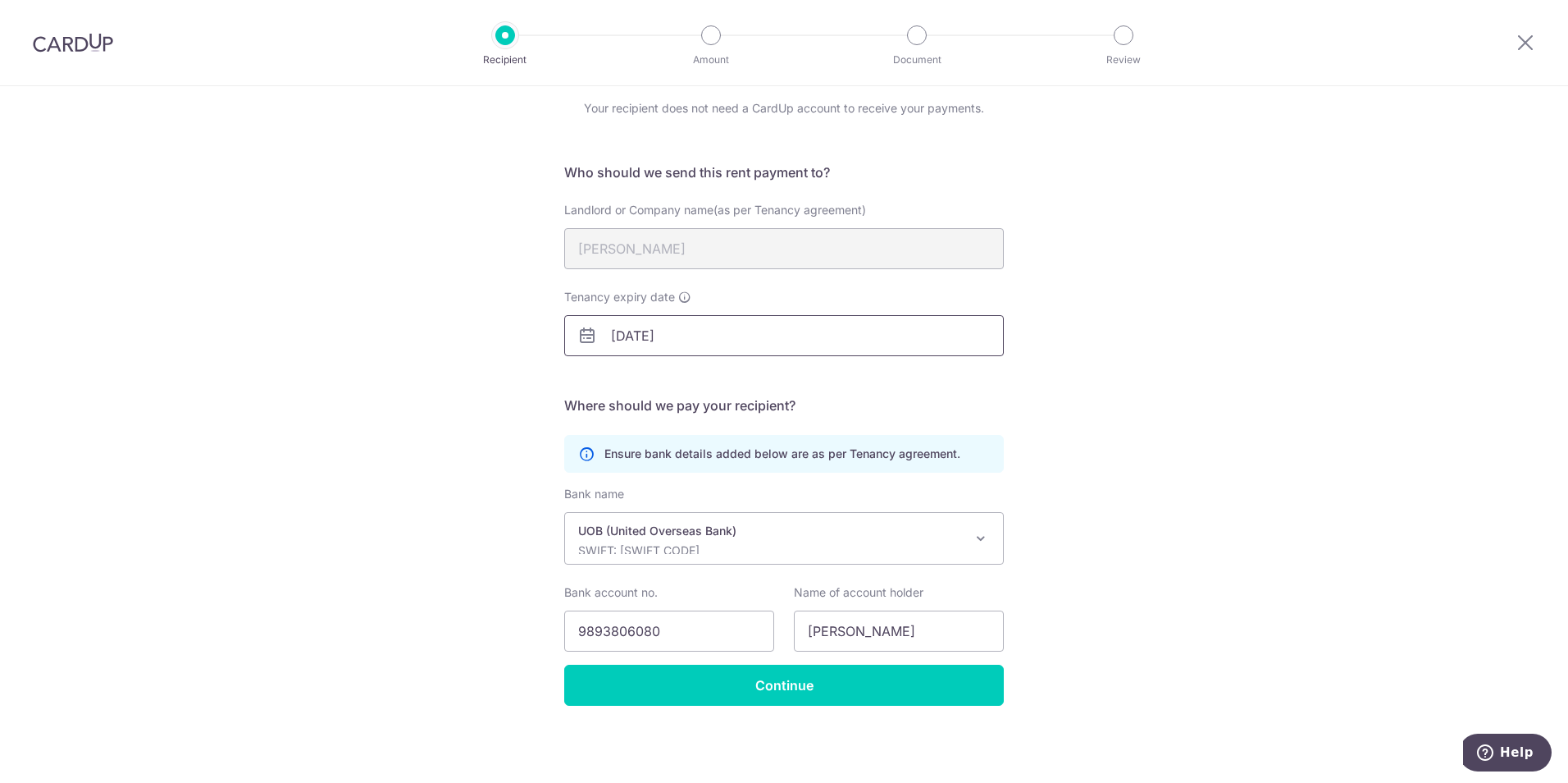
click at [681, 336] on input "[DATE]" at bounding box center [784, 336] width 439 height 41
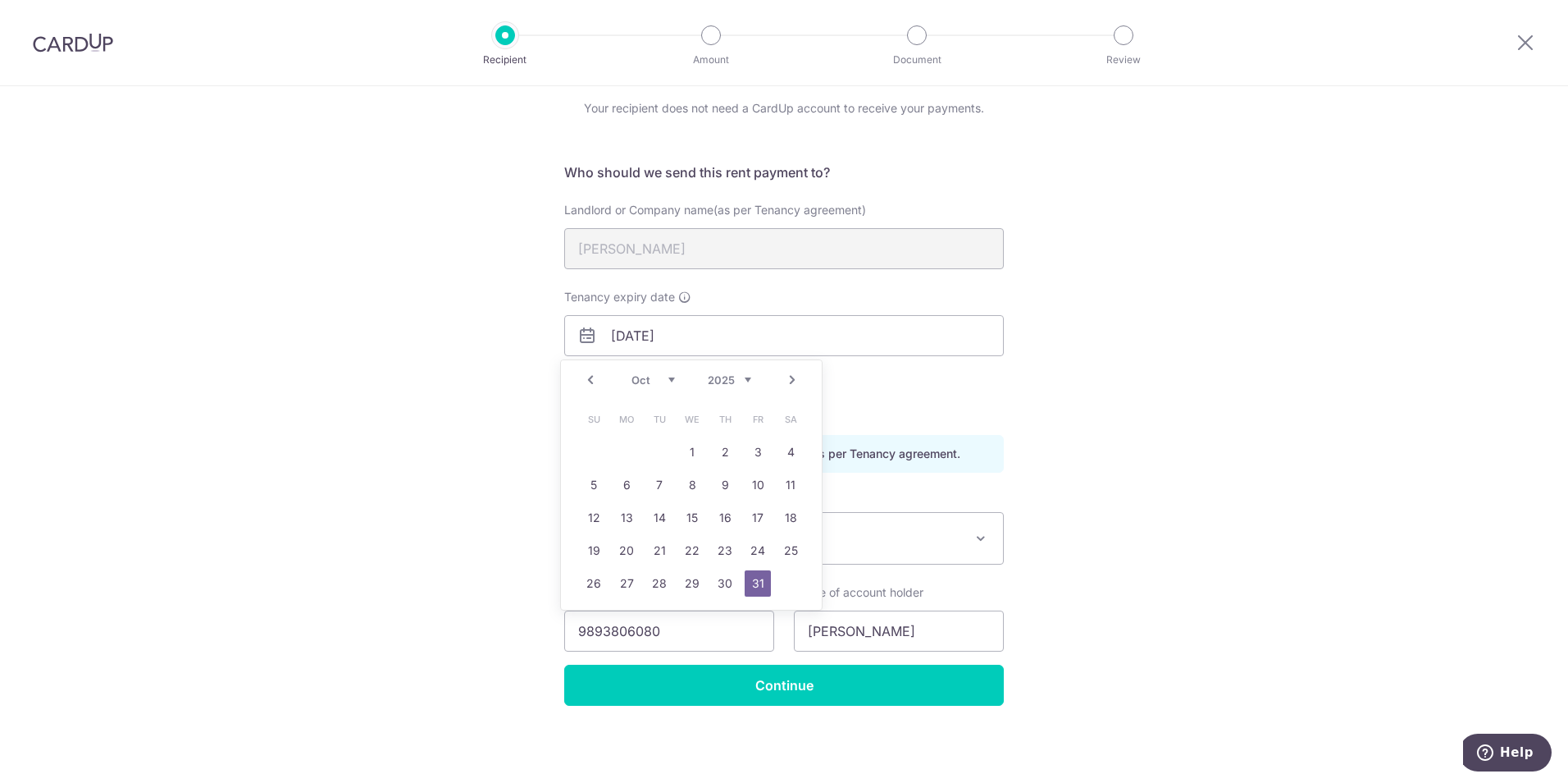
click at [738, 380] on select "2025 2026 2027 2028 2029 2030 2031 2032 2033 2034 2035" at bounding box center [729, 380] width 43 height 13
click at [467, 381] on div "Recipient Details Your recipient does not need a CardUp account to receive your…" at bounding box center [784, 404] width 1568 height 759
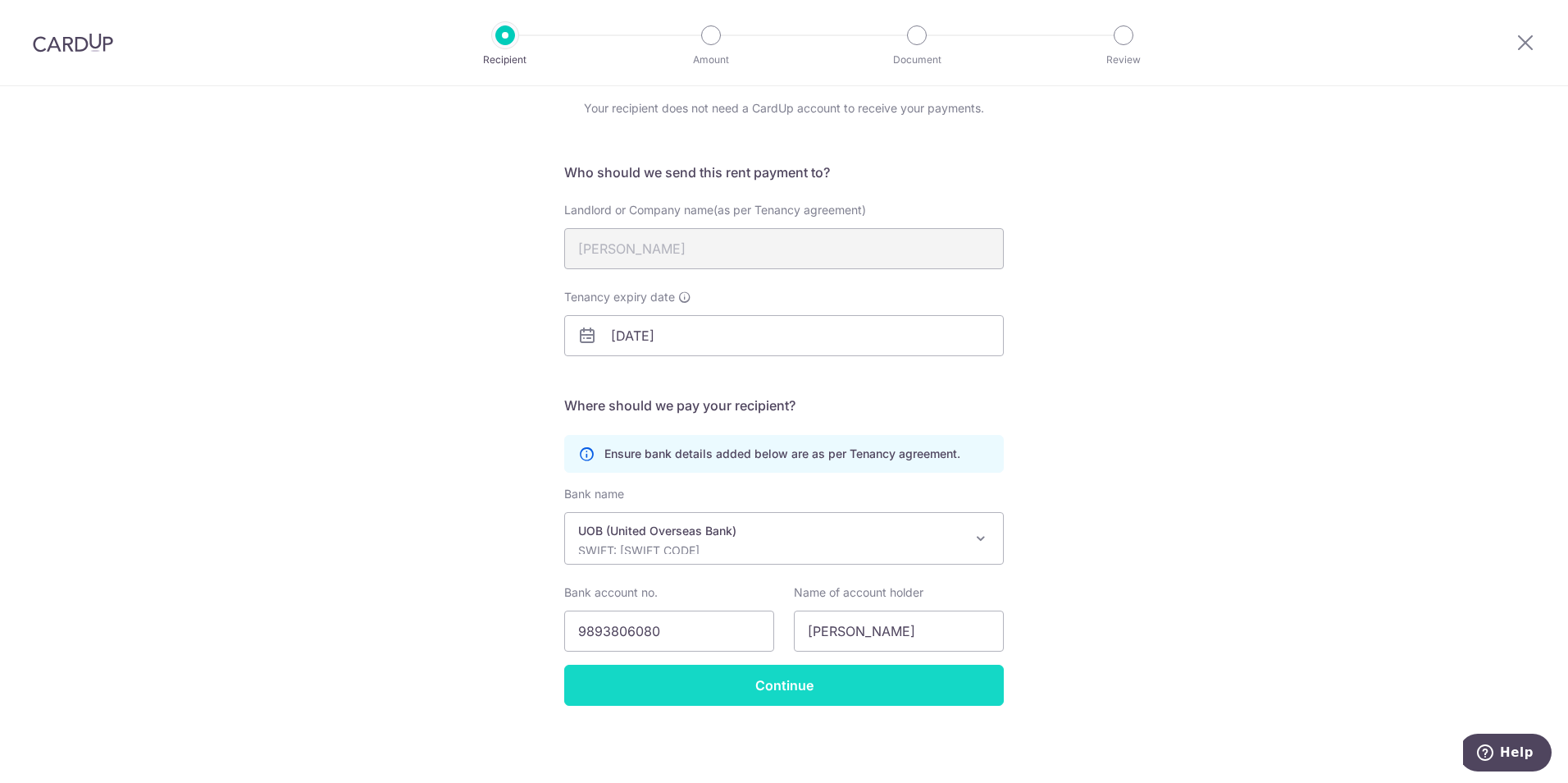
click at [861, 681] on input "Continue" at bounding box center [784, 685] width 439 height 41
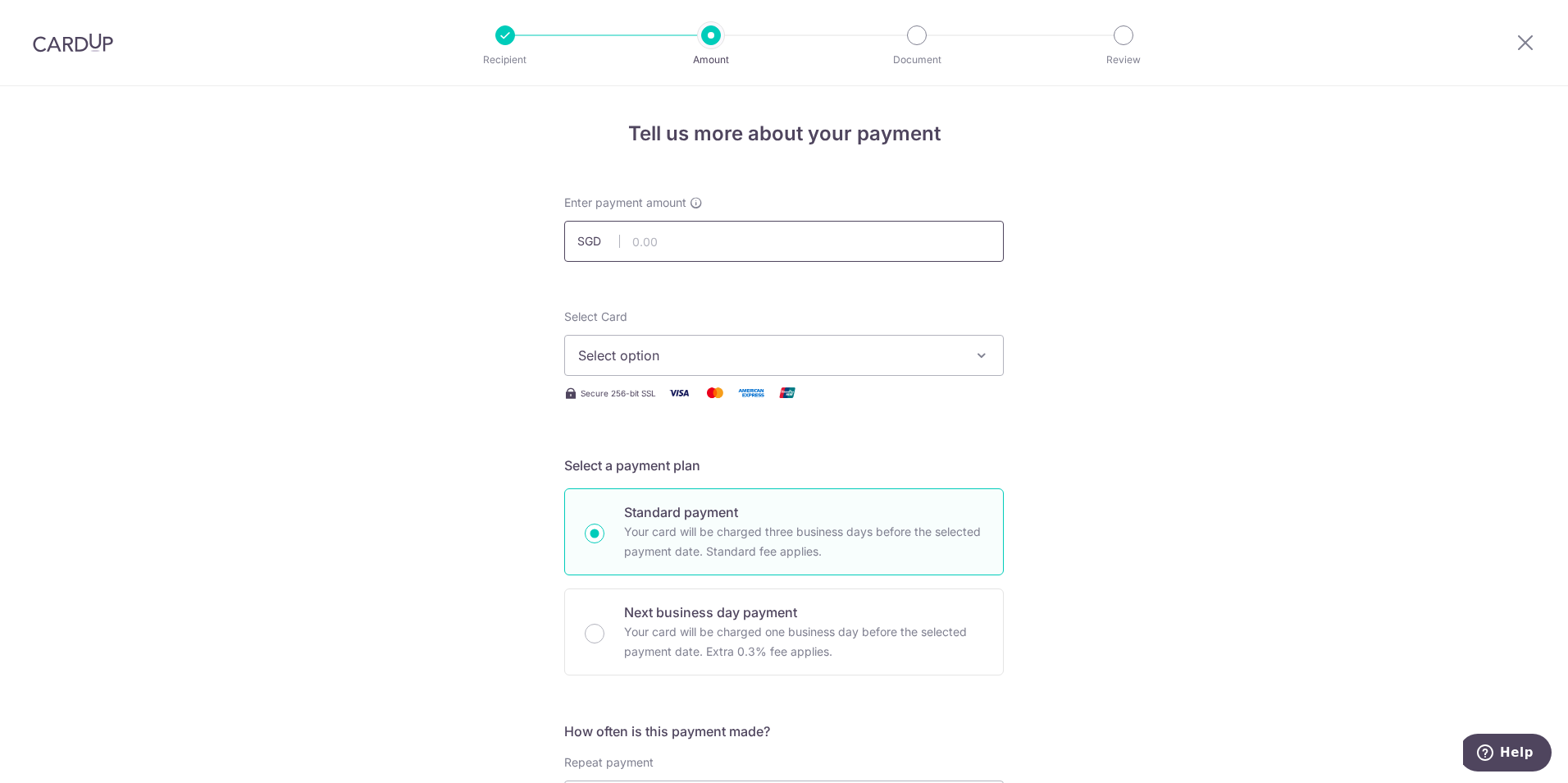
click at [745, 251] on input "text" at bounding box center [784, 242] width 439 height 41
type input "8,500.00"
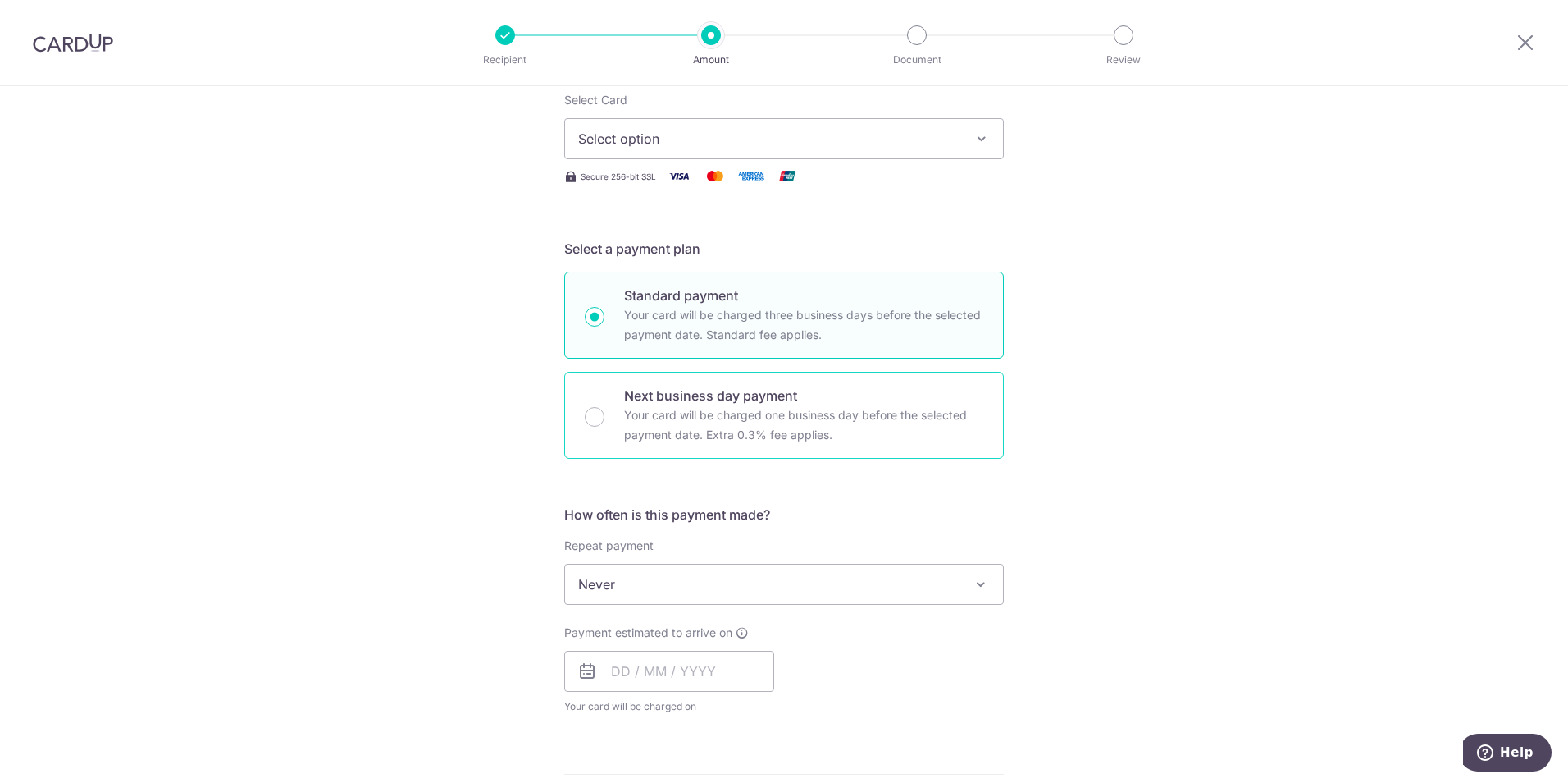
scroll to position [164, 0]
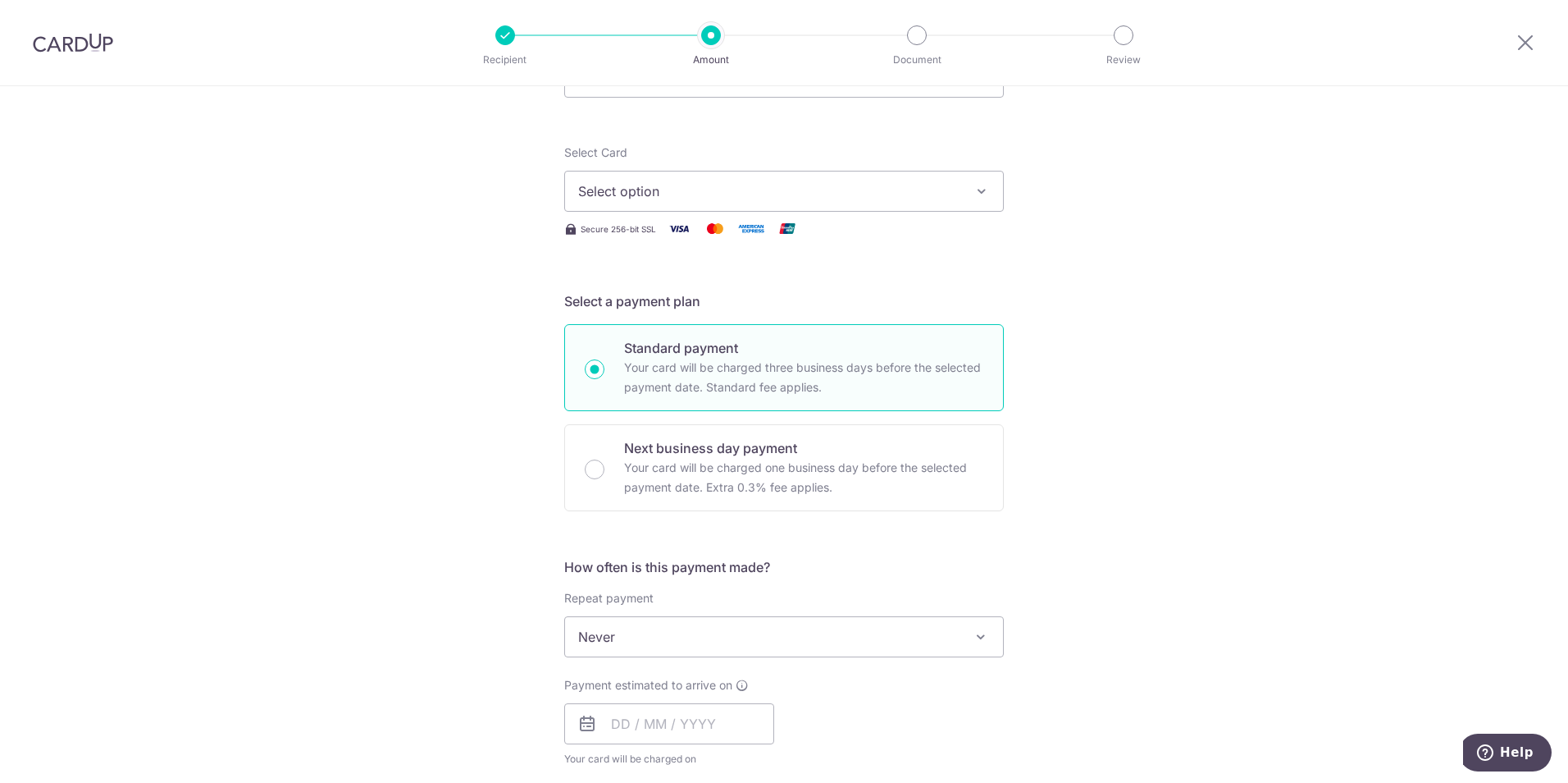
click at [958, 637] on span "Never" at bounding box center [784, 637] width 438 height 40
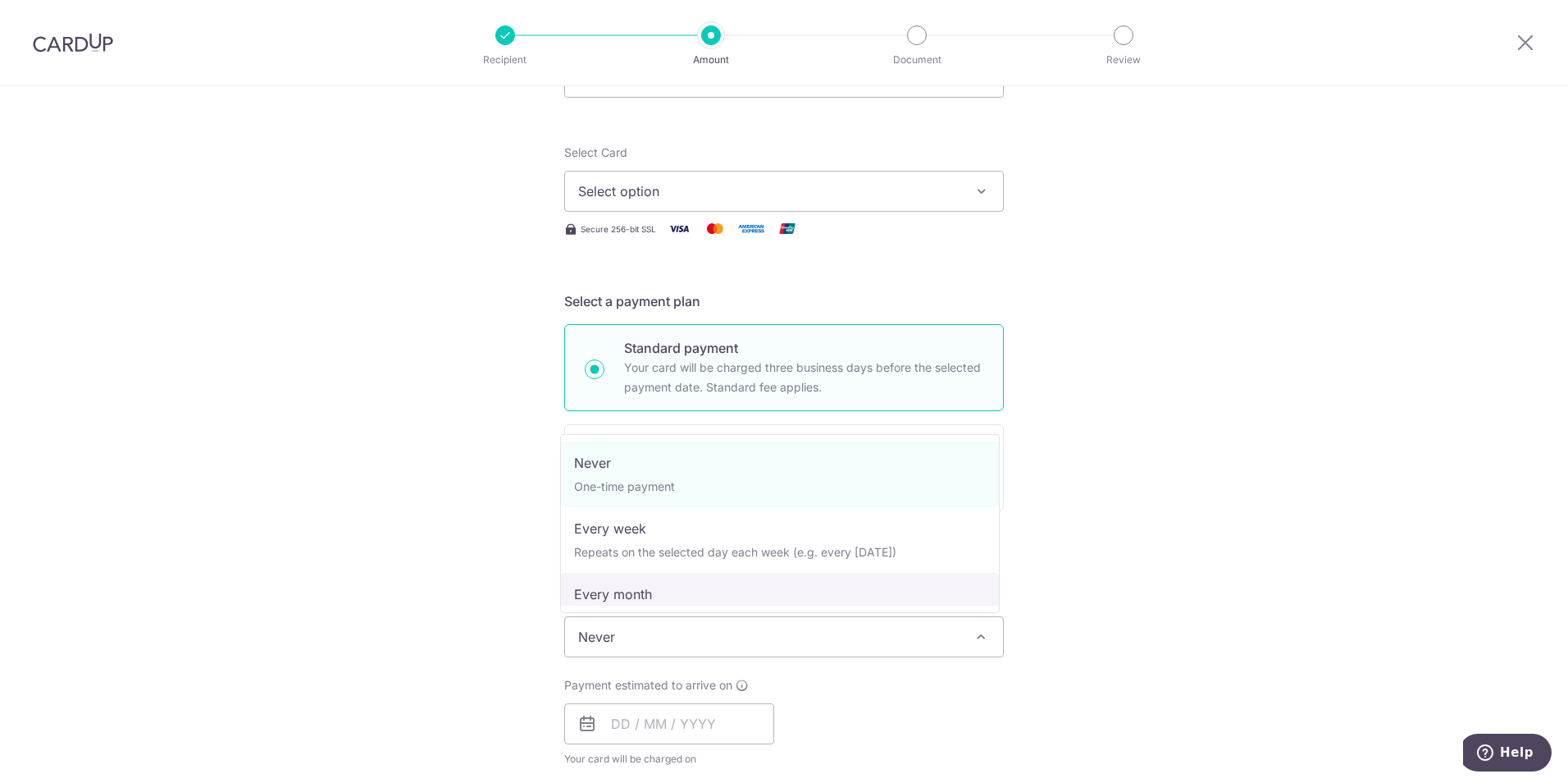
select select "3"
type input "31/10/2025"
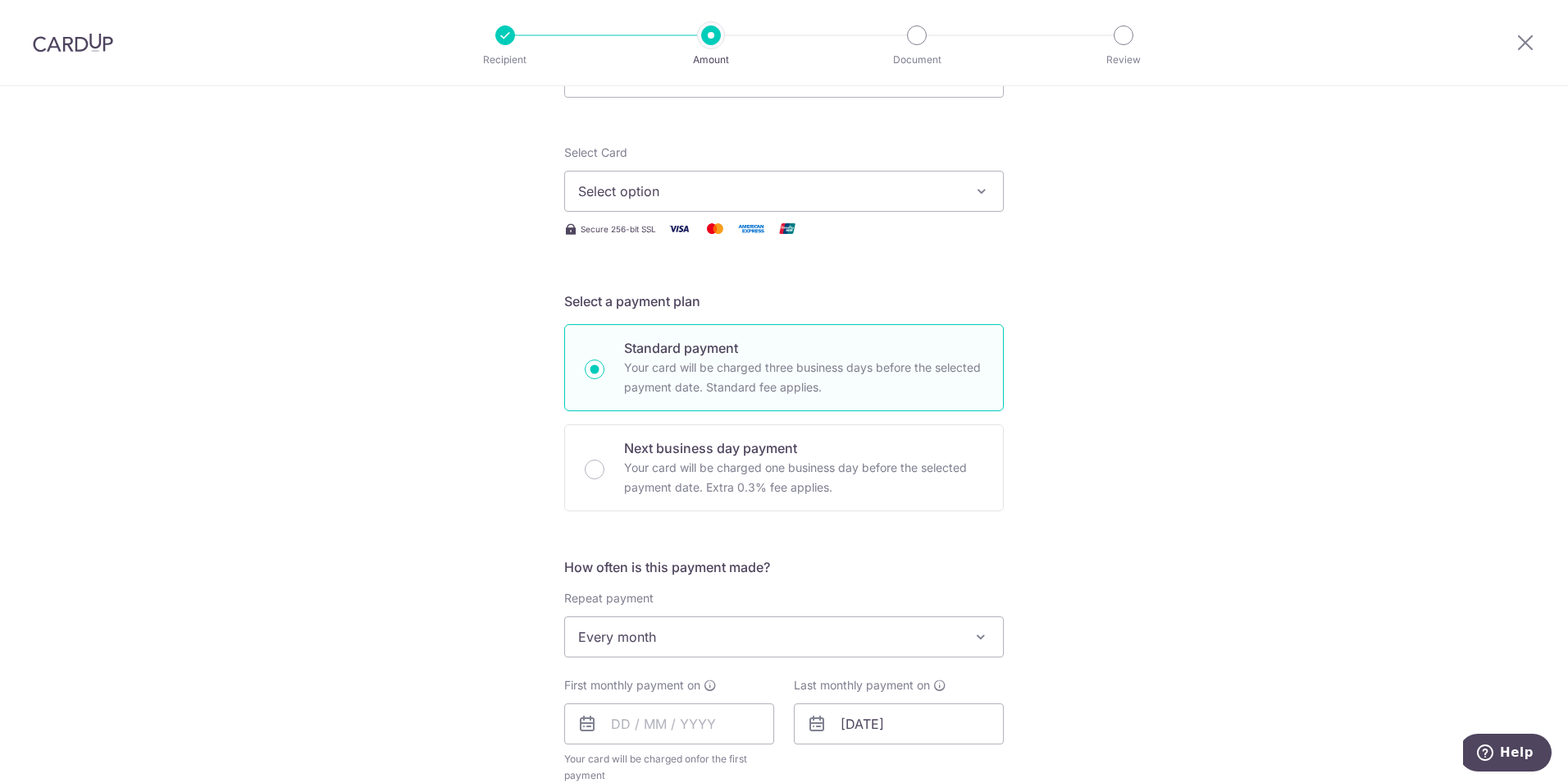
scroll to position [247, 0]
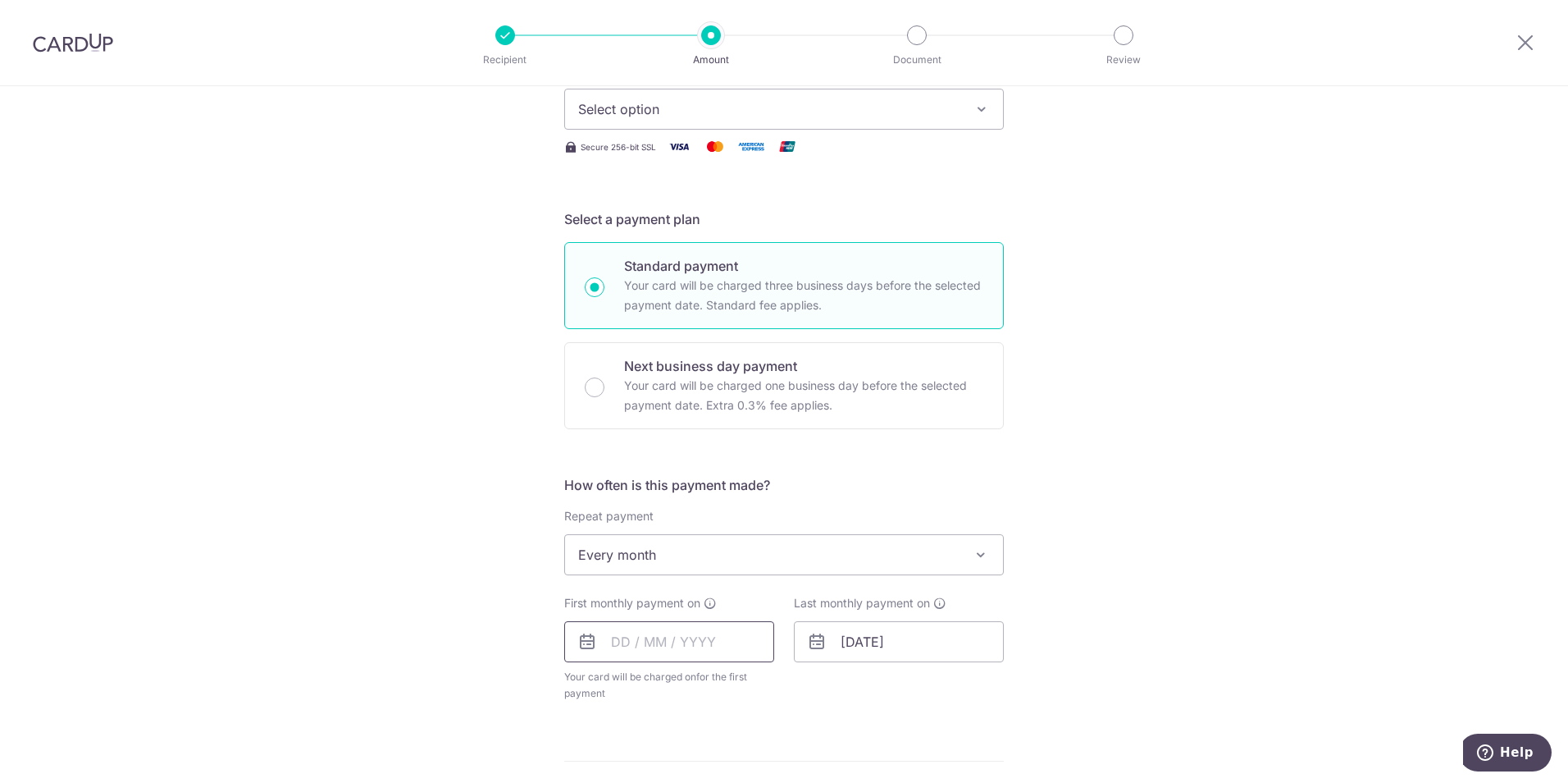
click at [681, 644] on input "text" at bounding box center [669, 642] width 210 height 41
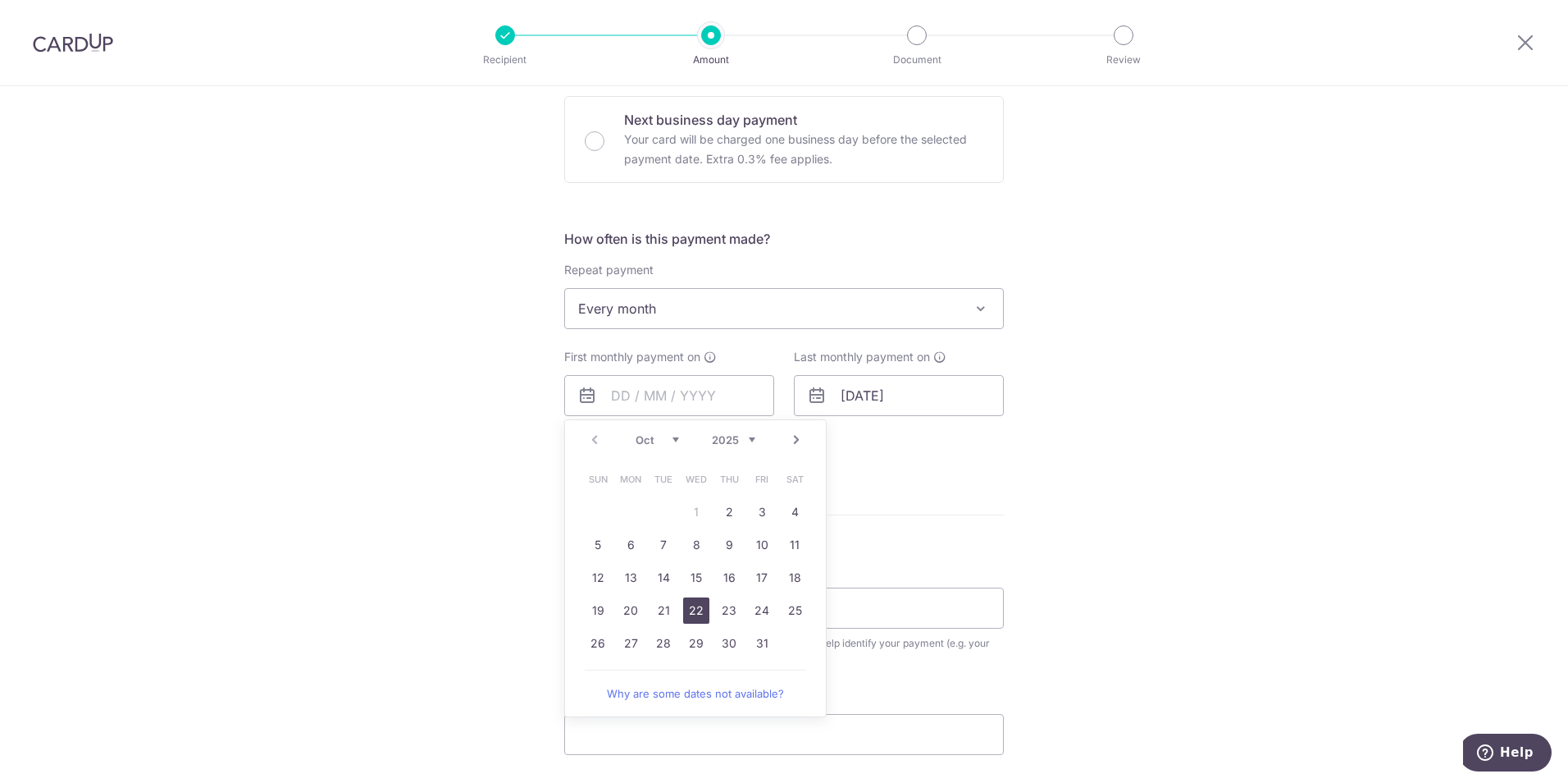
click at [689, 608] on link "22" at bounding box center [696, 611] width 26 height 26
type input "22/10/2025"
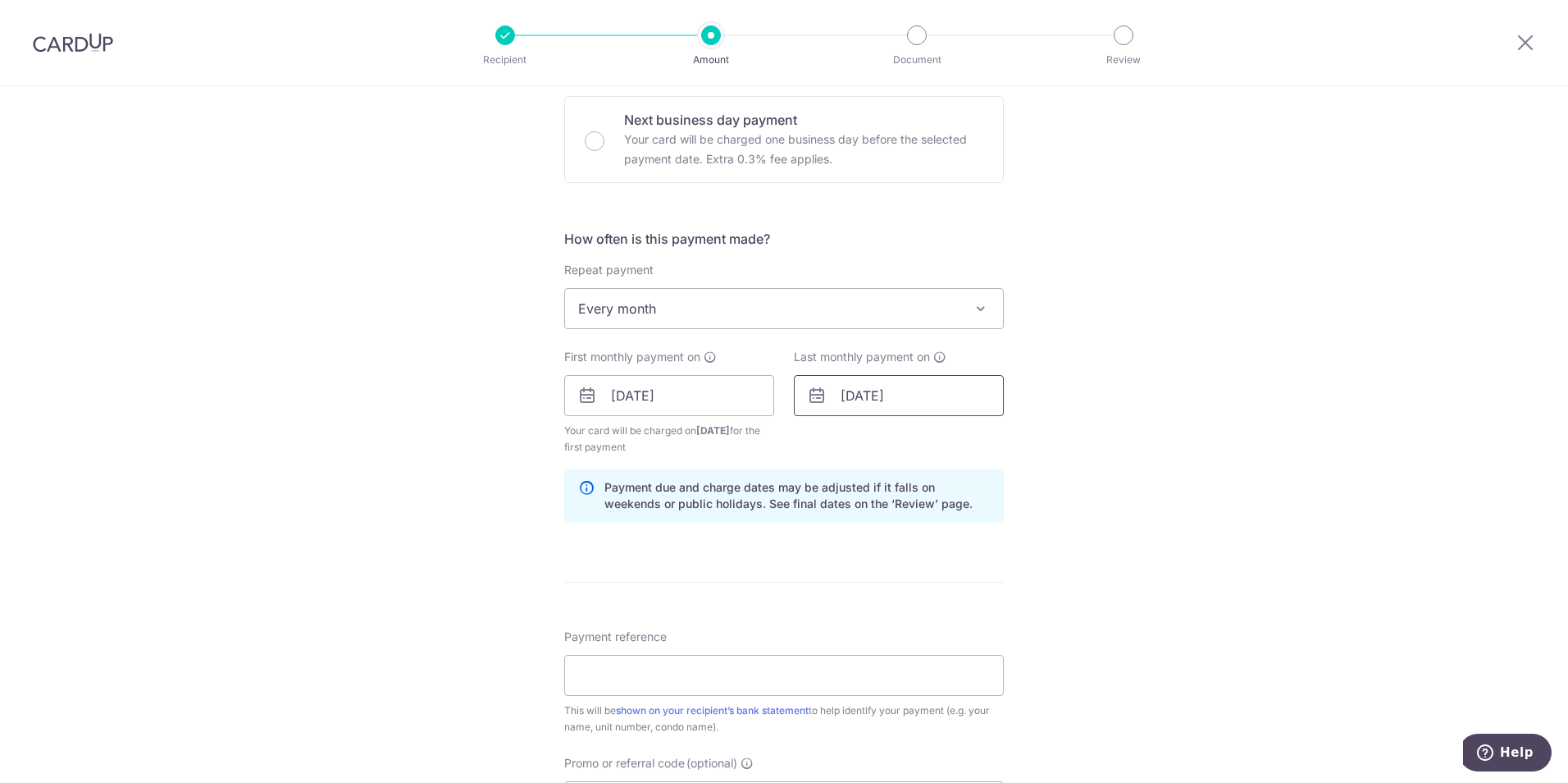
click at [905, 396] on input "31/10/2025" at bounding box center [898, 395] width 210 height 41
click at [974, 441] on select "2025 2026 2027 2028 2029 2030 2031 2032 2033 2034 2035" at bounding box center [963, 439] width 43 height 13
click at [820, 440] on link "Prev" at bounding box center [824, 439] width 20 height 20
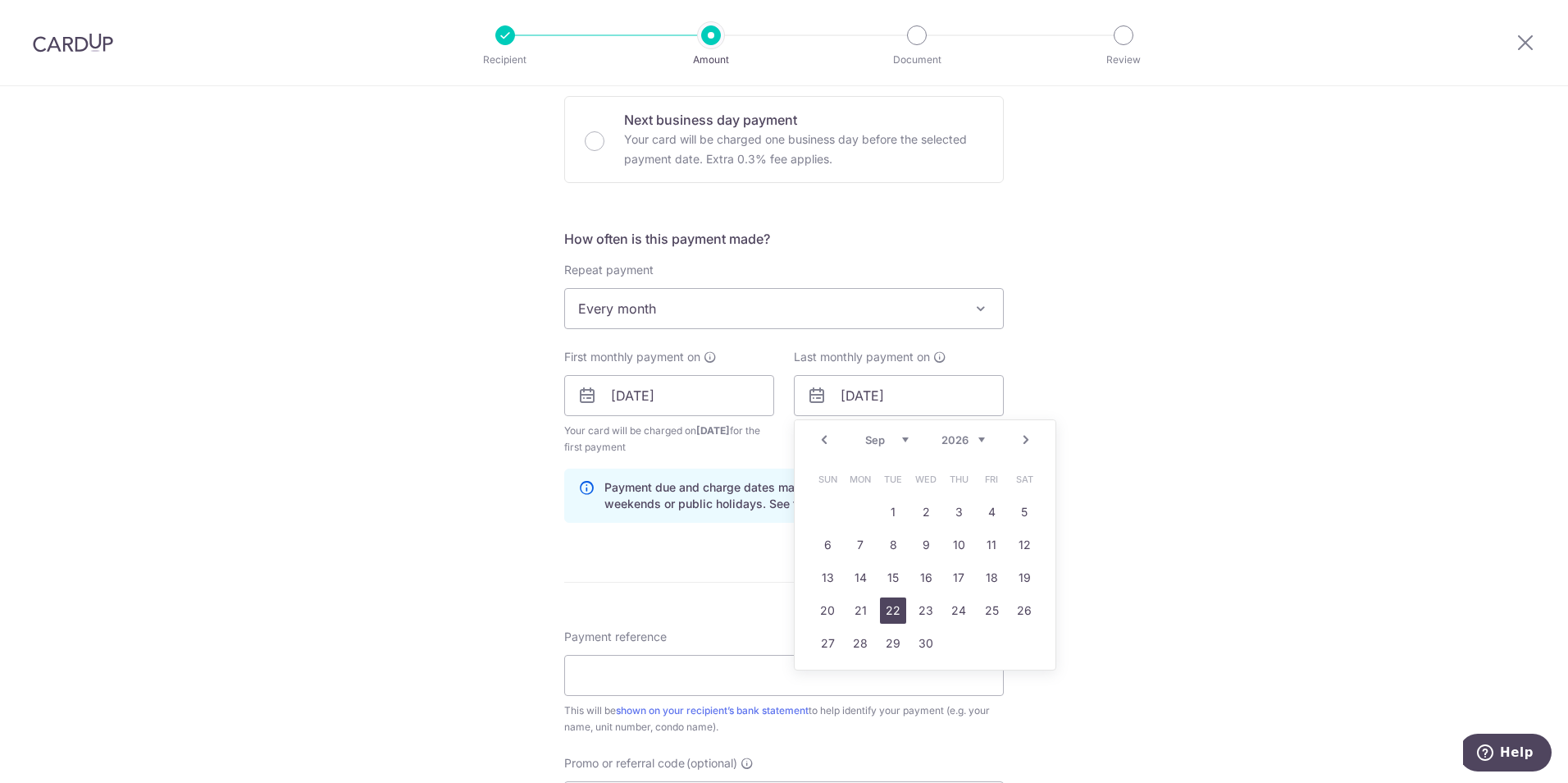
click at [893, 613] on link "22" at bounding box center [893, 611] width 26 height 26
type input "22/09/2026"
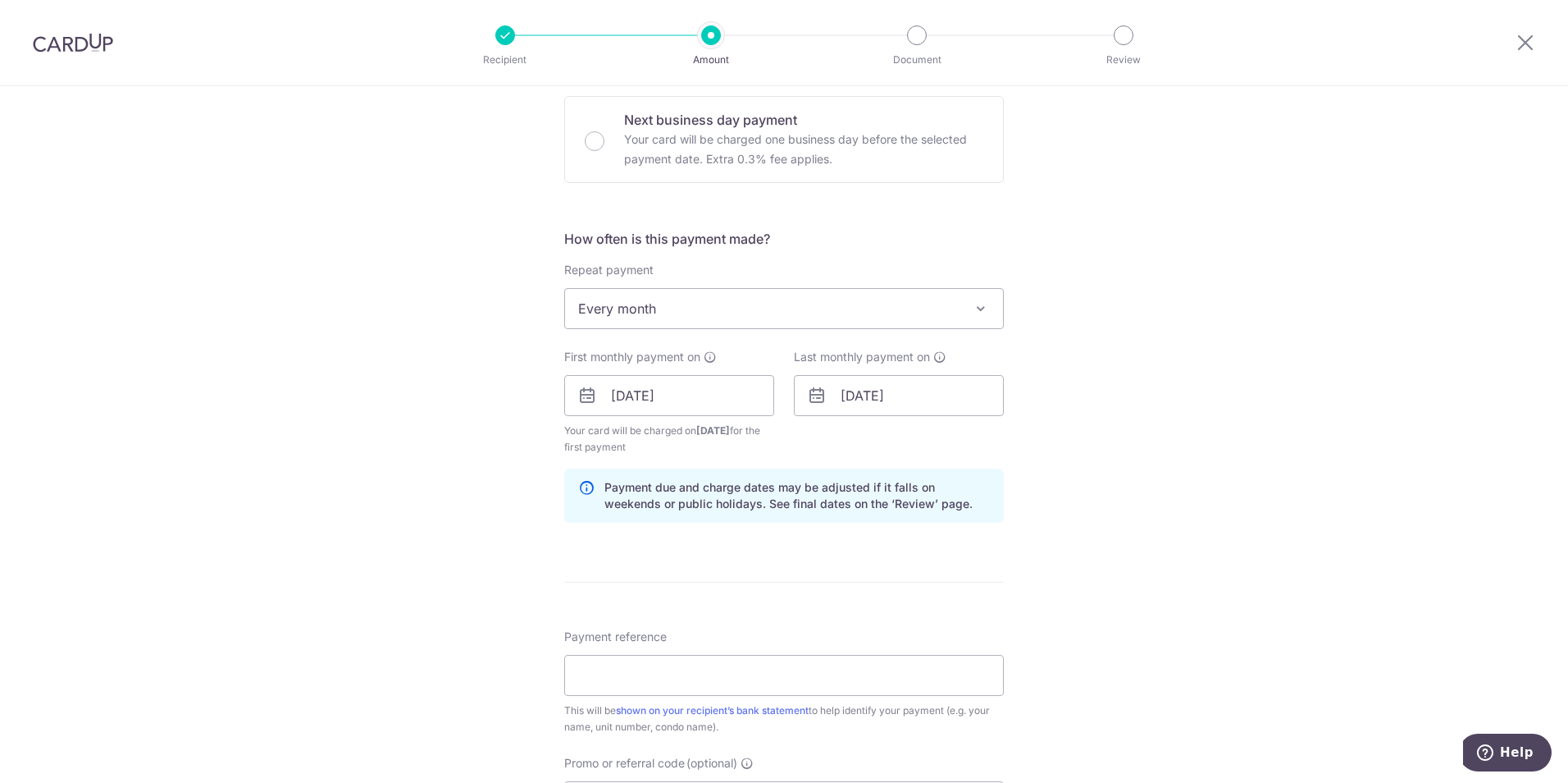
click at [1166, 511] on div "Tell us more about your payment Enter payment amount SGD 8,500.00 8500.00 Selec…" at bounding box center [784, 377] width 1568 height 1568
paste input "SAVERENT179"
type input "SAVERENT179"
click at [447, 662] on div "Tell us more about your payment Enter payment amount SGD 8,500.00 8500.00 Selec…" at bounding box center [784, 377] width 1568 height 1568
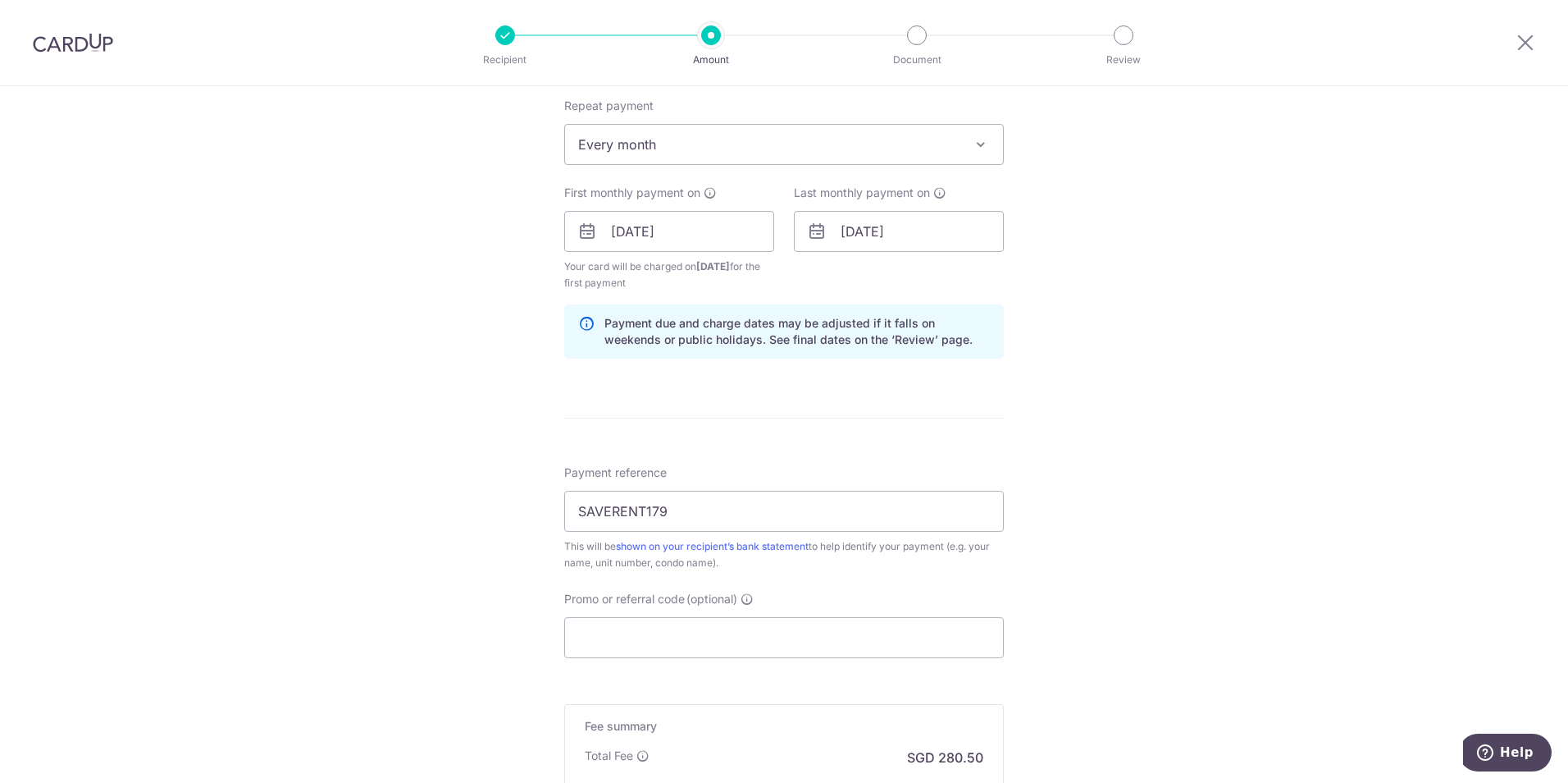
scroll to position [821, 0]
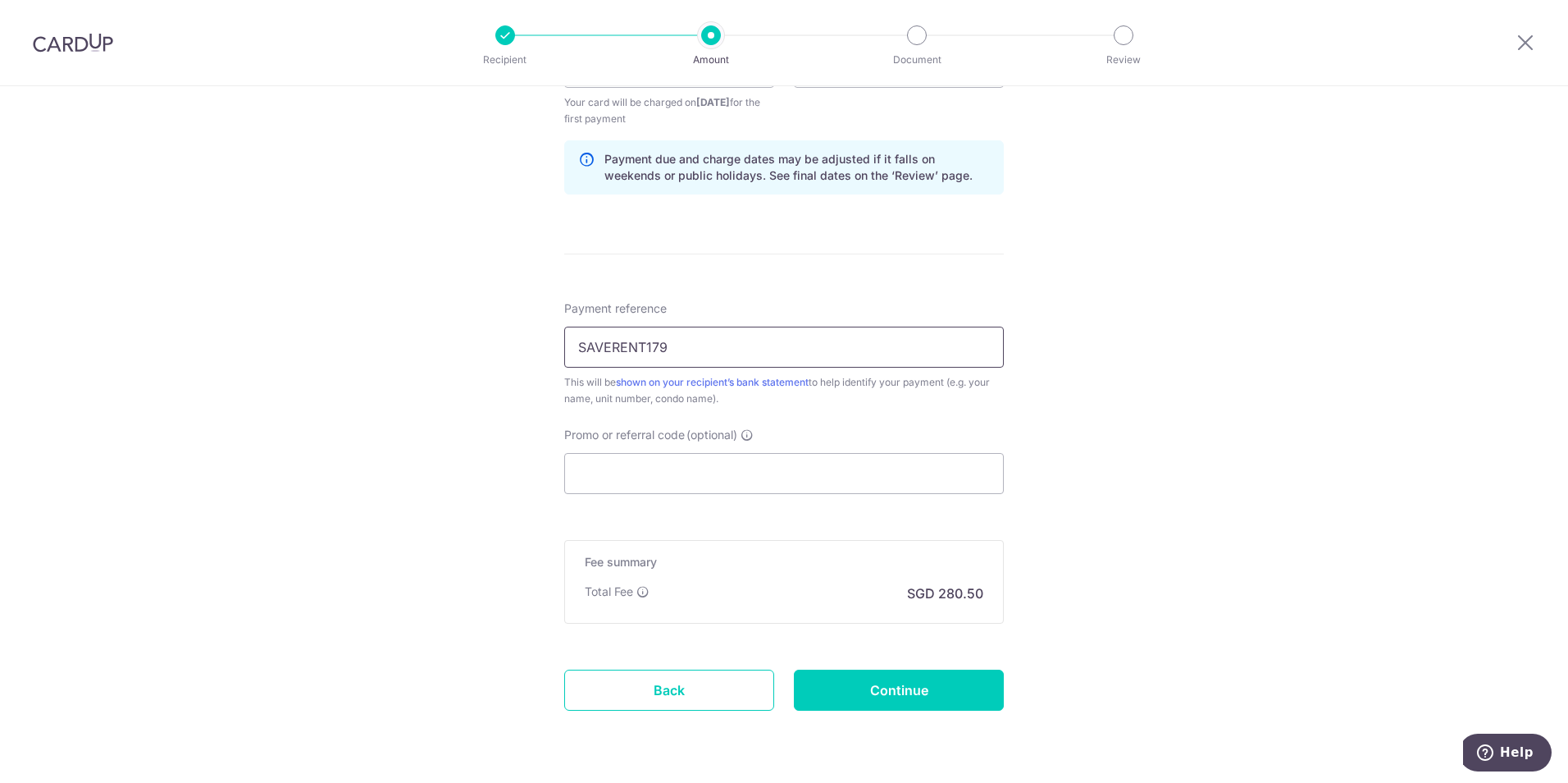
click at [706, 344] on input "SAVERENT179" at bounding box center [784, 347] width 439 height 41
click at [666, 481] on input "Promo or referral code (optional)" at bounding box center [784, 473] width 439 height 41
paste input "SAVERENT179"
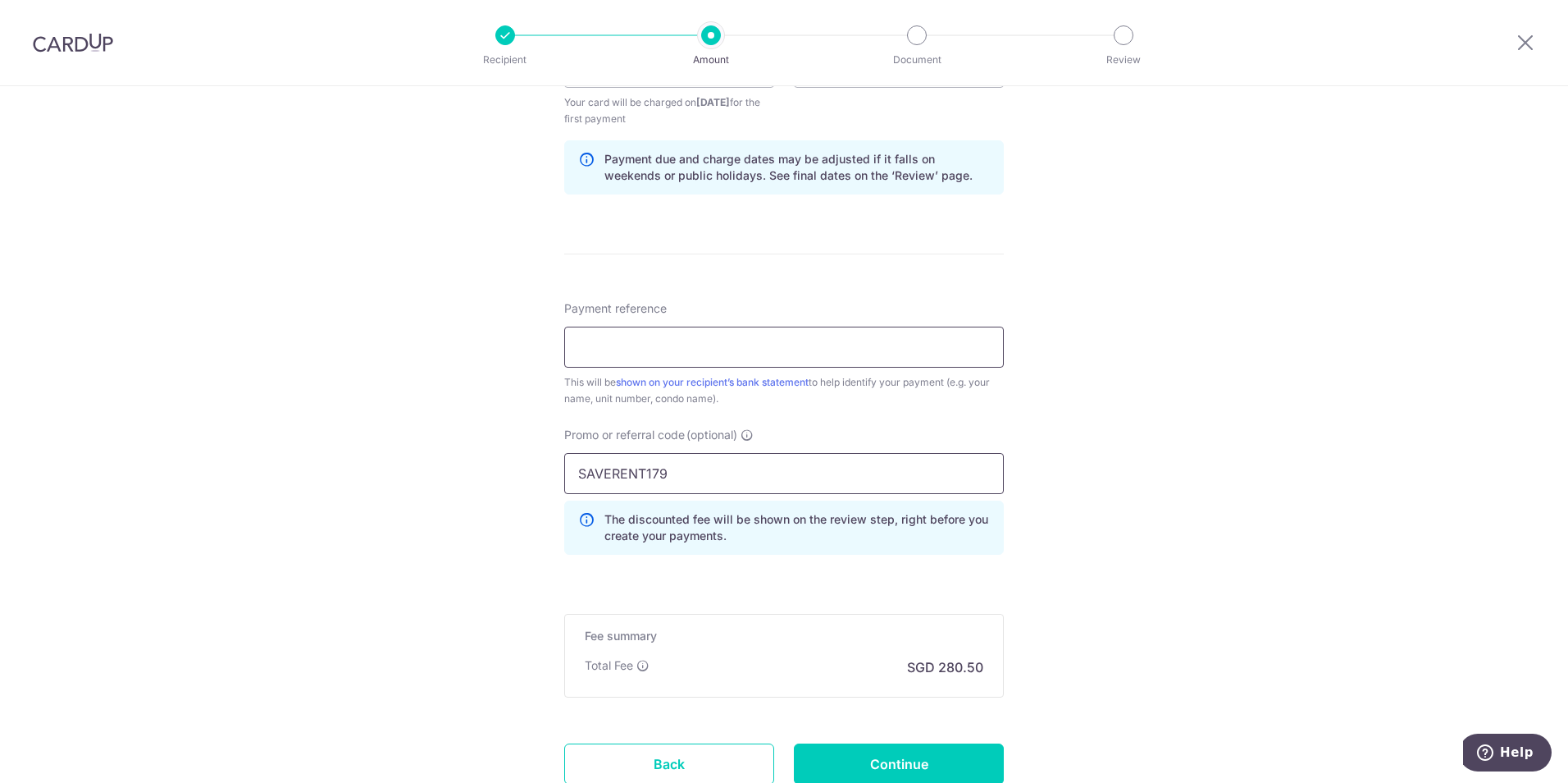
type input "SAVERENT179"
click at [661, 349] on input "Payment reference" at bounding box center [784, 347] width 439 height 41
type input "Rent [STREET_ADDRESS]"
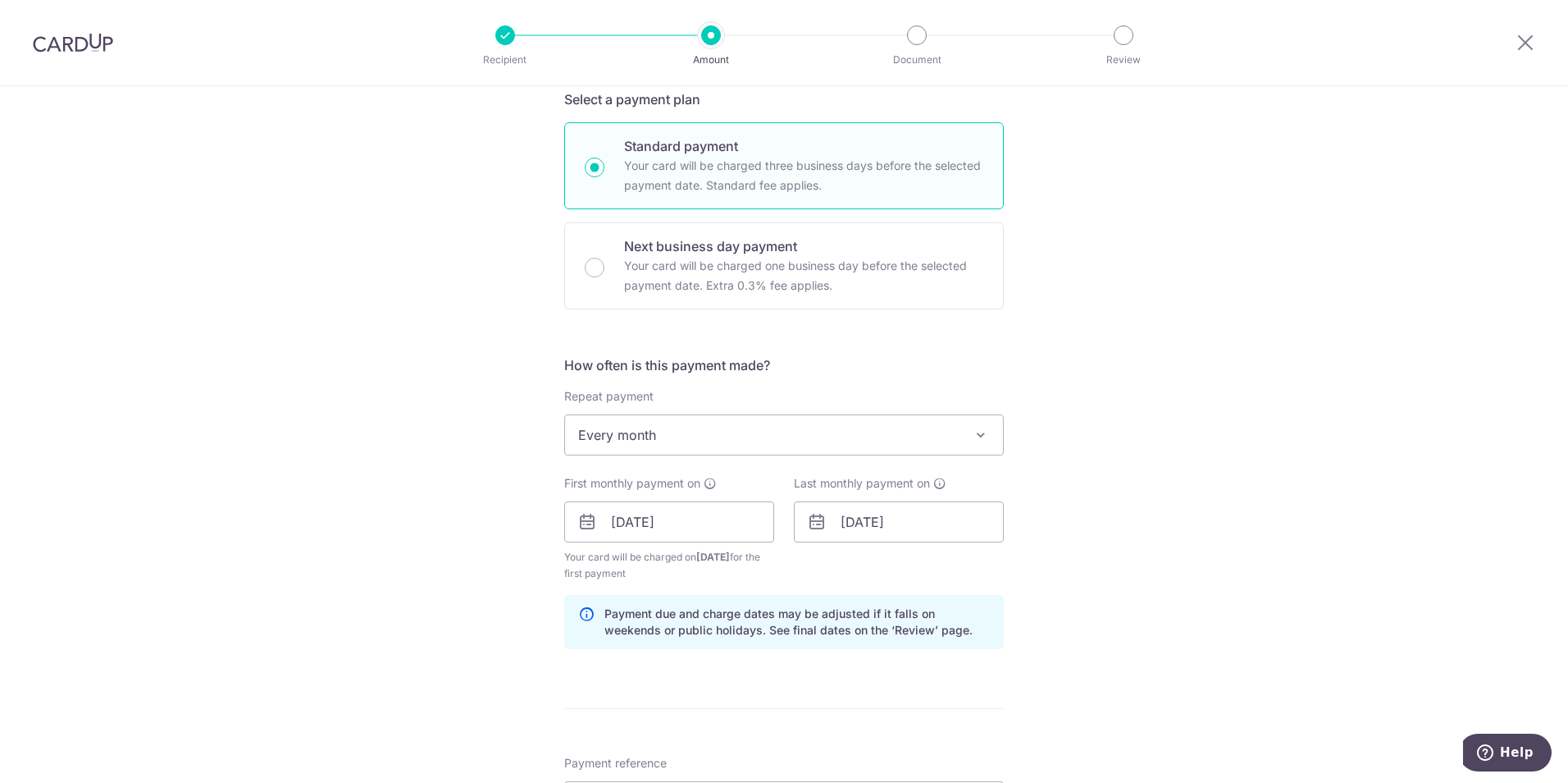
click at [1140, 446] on div "Tell us more about your payment Enter payment amount SGD 8,500.00 8500.00 Selec…" at bounding box center [784, 541] width 1568 height 1642
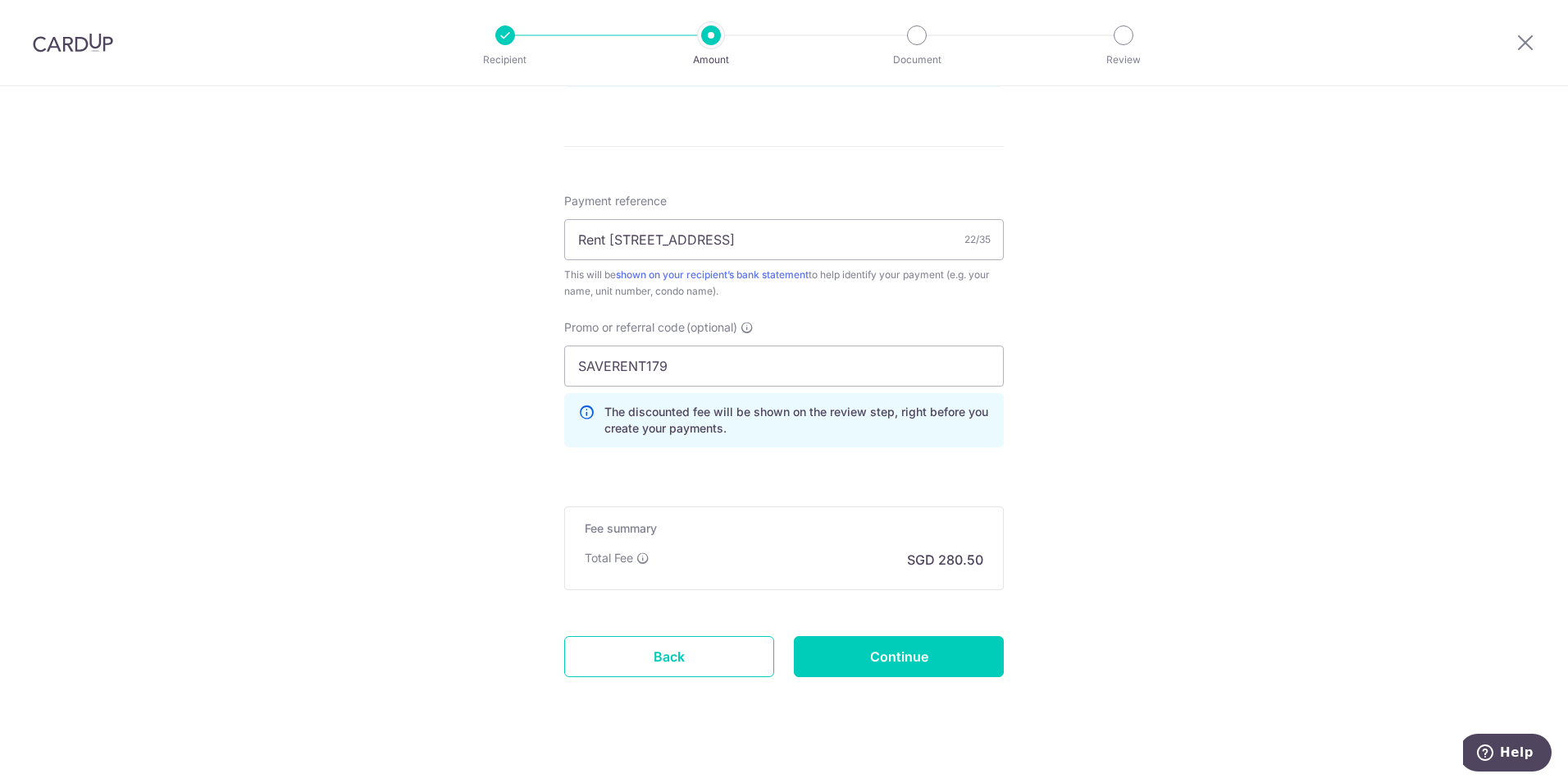
scroll to position [940, 0]
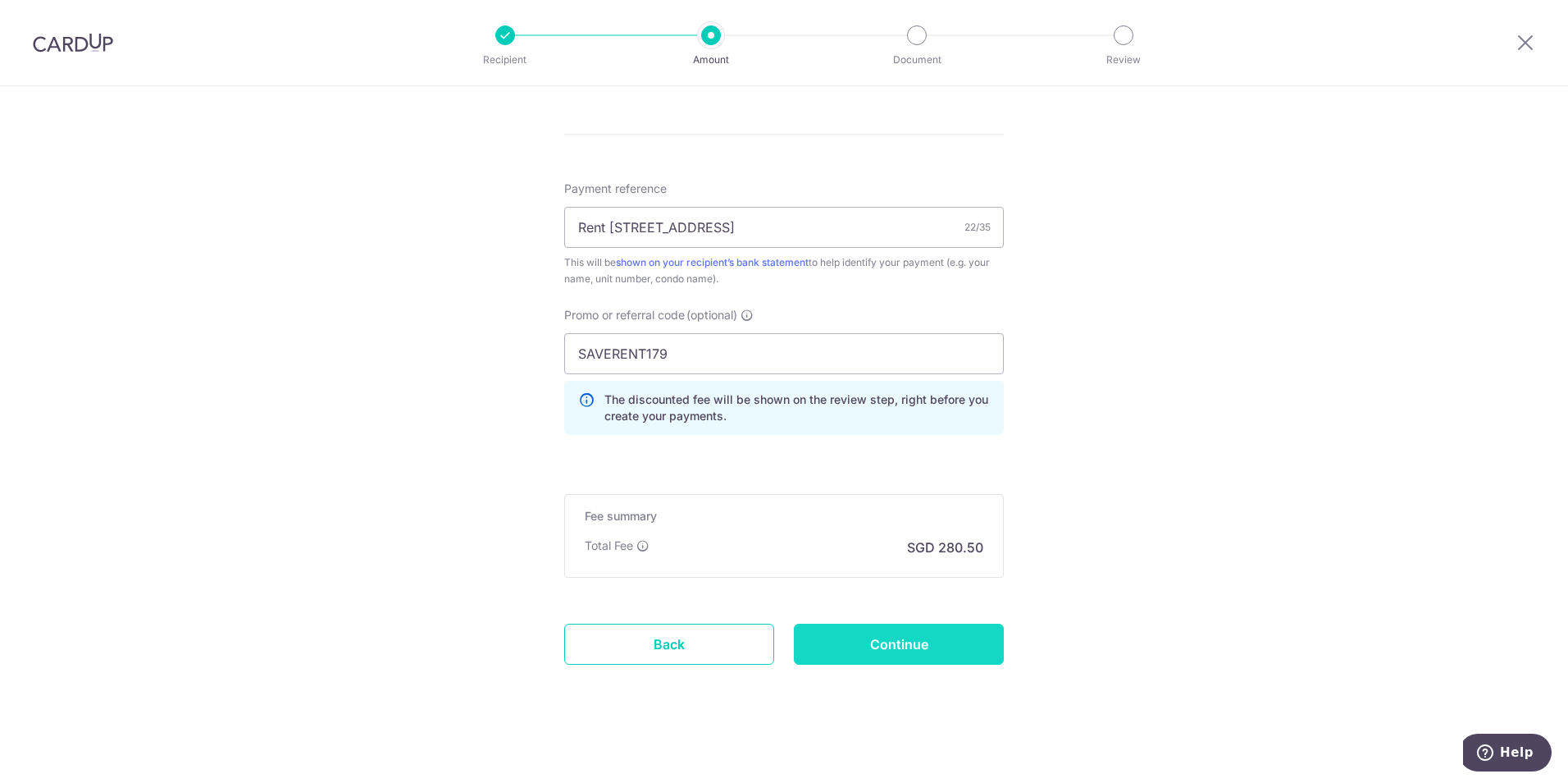
click at [914, 643] on input "Continue" at bounding box center [898, 645] width 210 height 41
type input "Create Schedule"
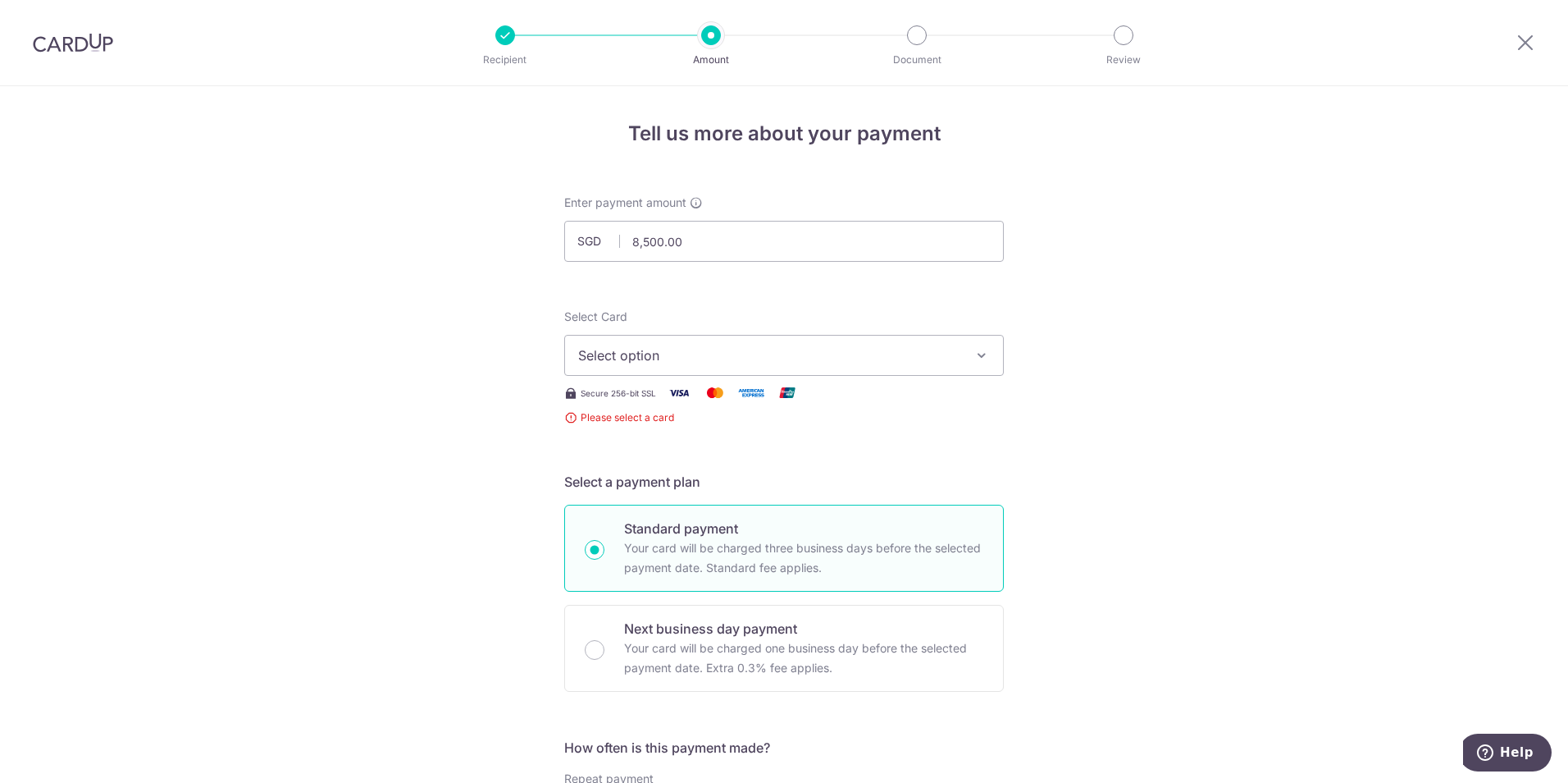
click at [102, 45] on img at bounding box center [72, 42] width 80 height 20
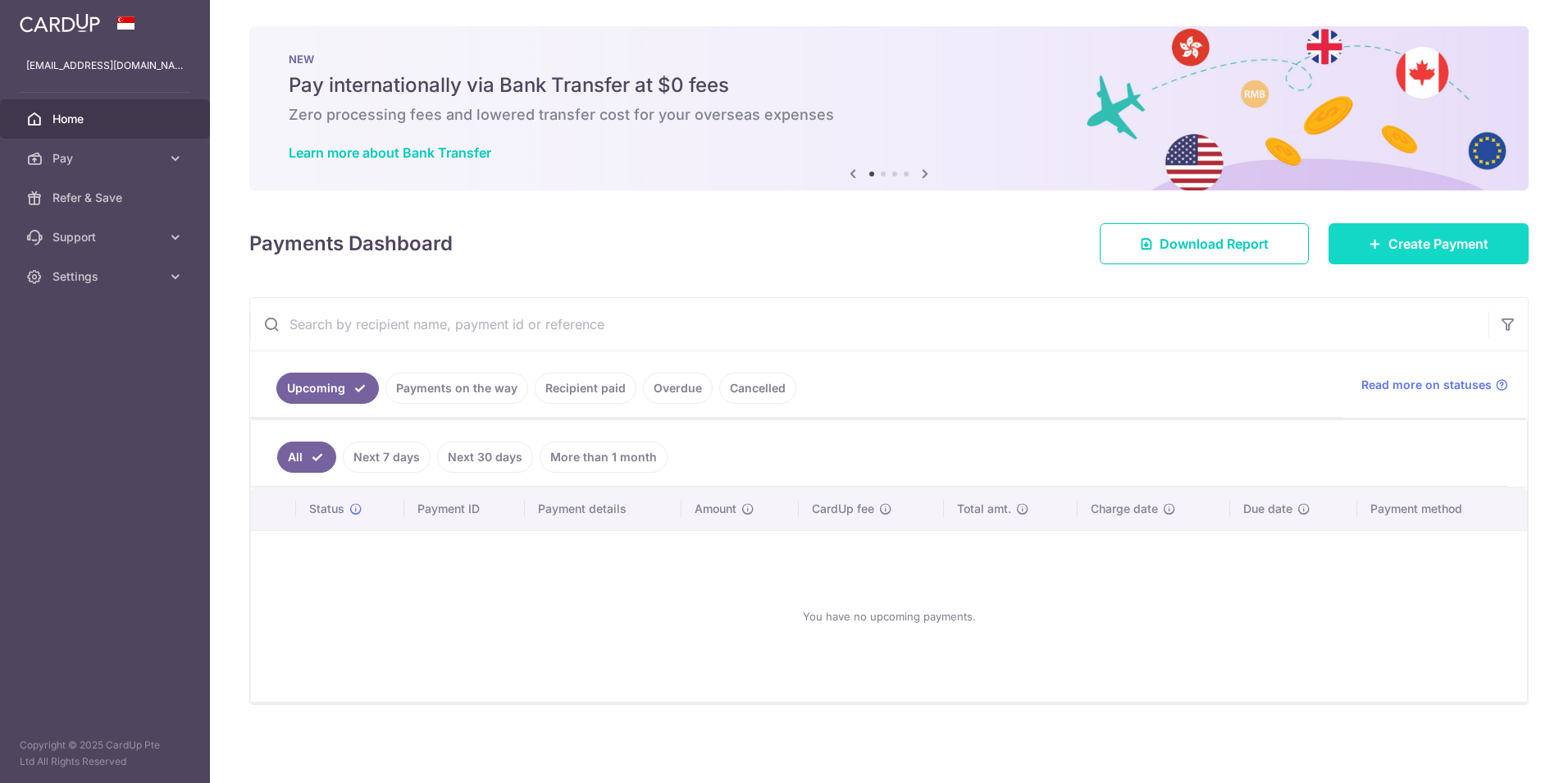
click at [1414, 245] on span "Create Payment" at bounding box center [1438, 243] width 100 height 20
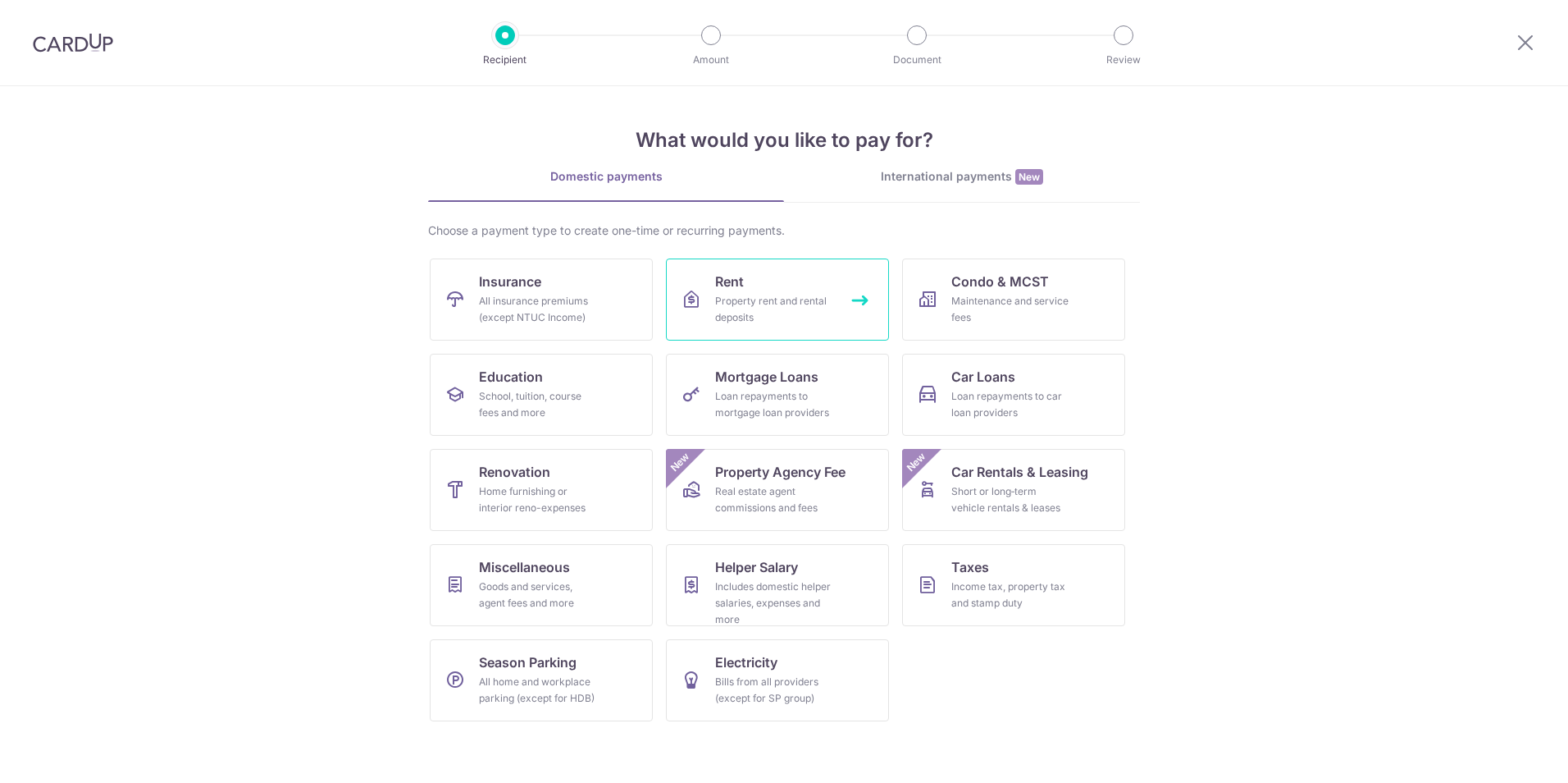
click at [841, 287] on link "Rent Property rent and rental deposits" at bounding box center [777, 299] width 223 height 82
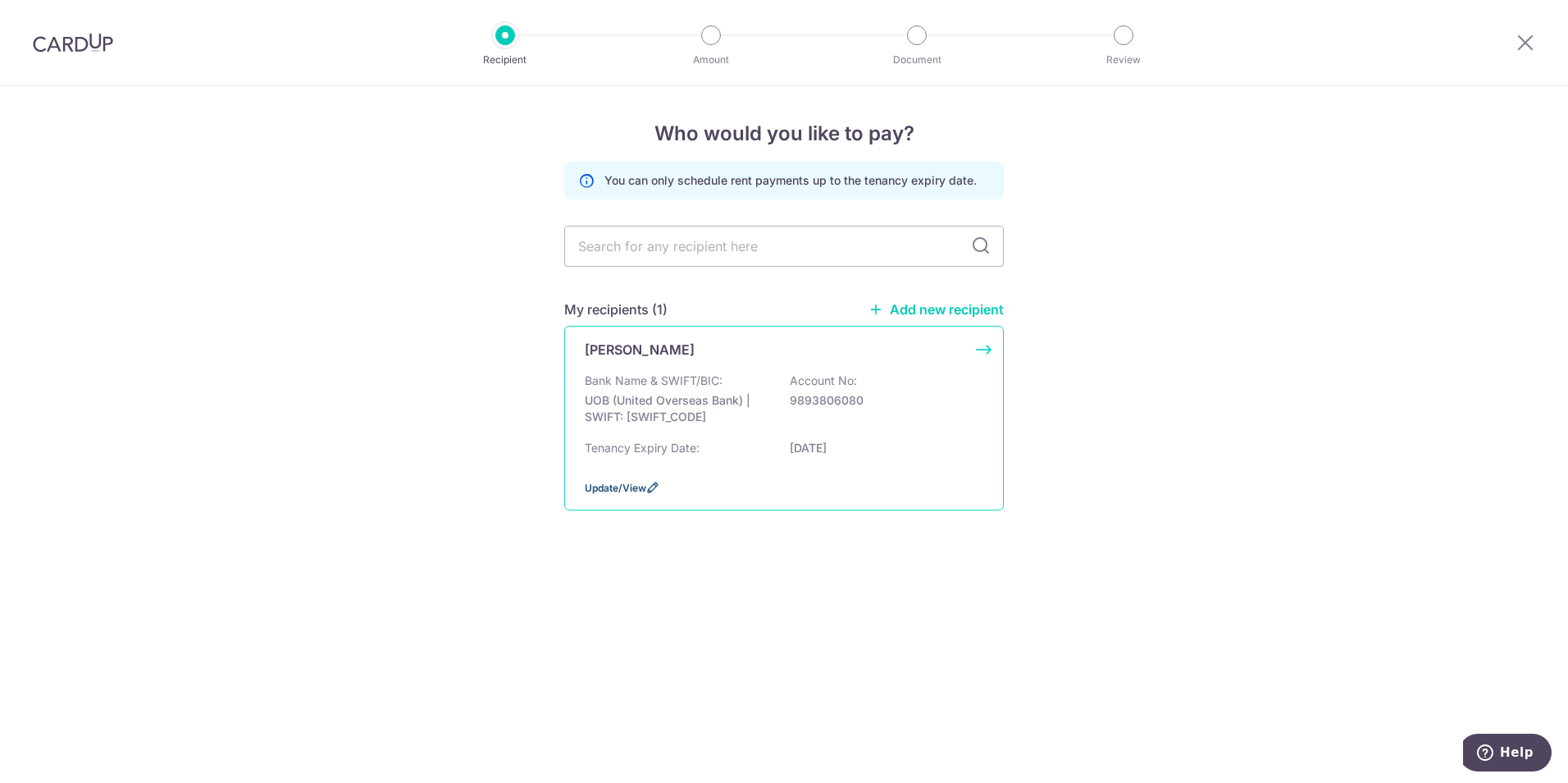
click at [620, 488] on span "Update/View" at bounding box center [615, 487] width 61 height 12
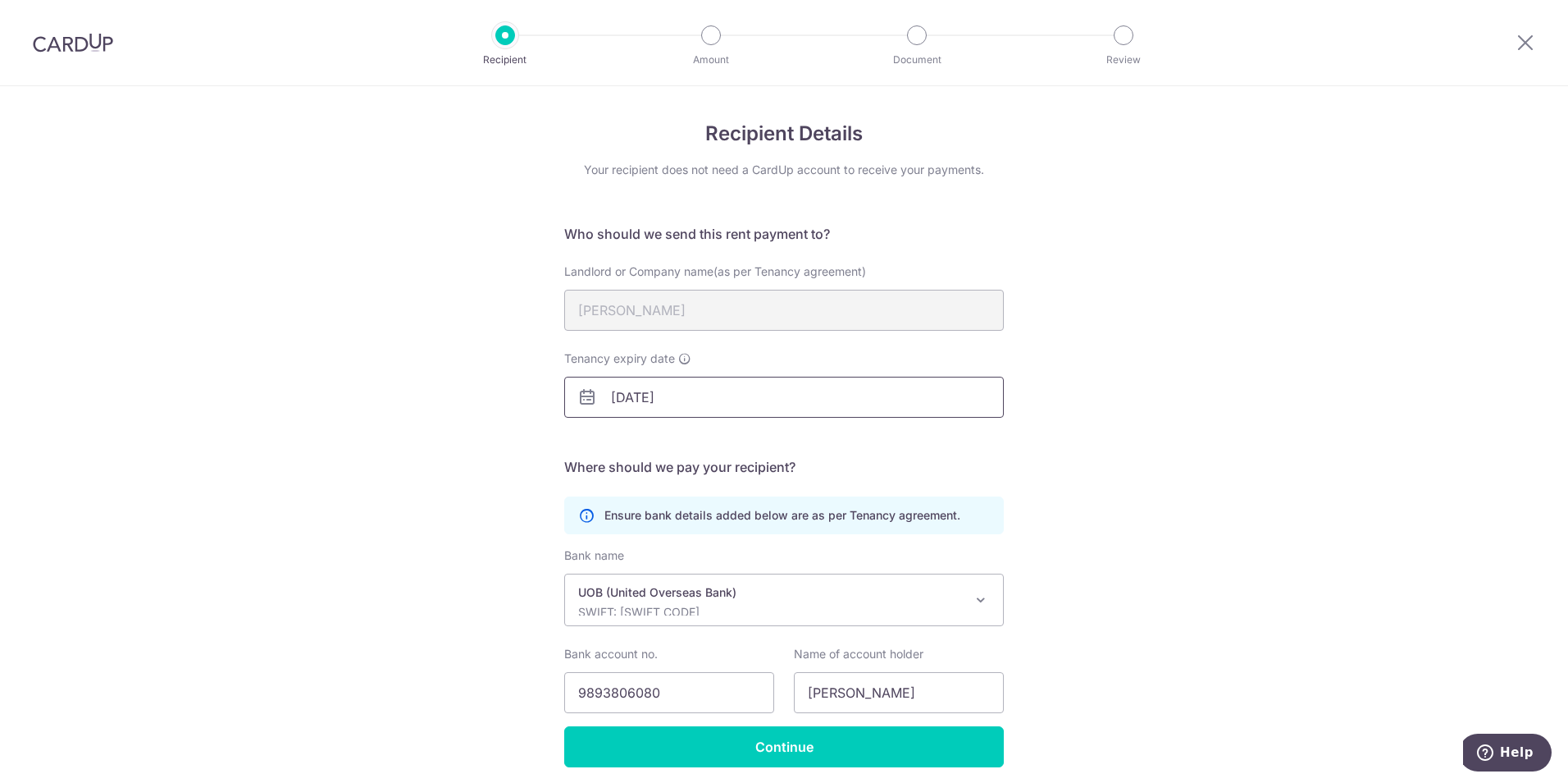
scroll to position [61, 0]
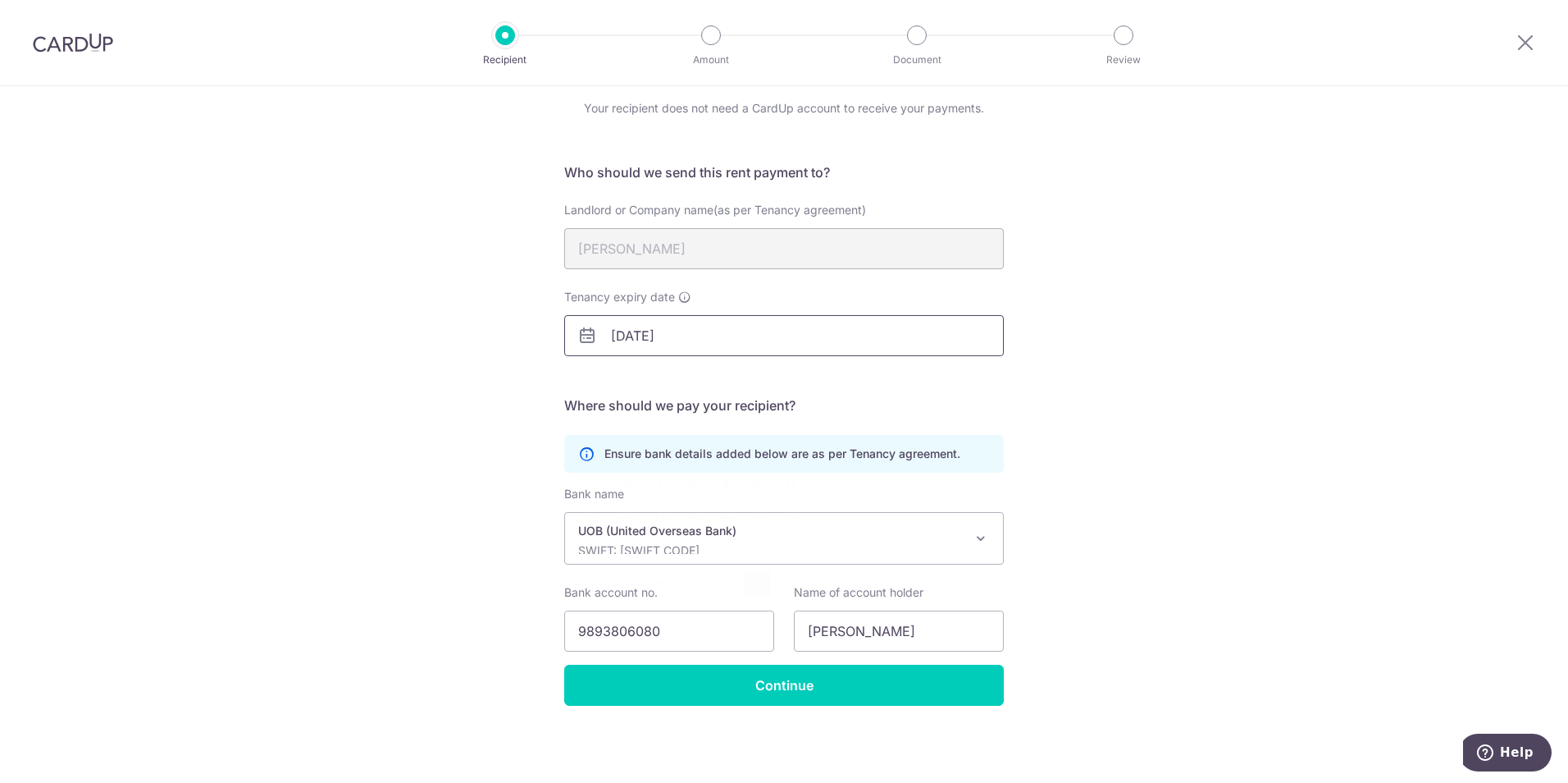
click at [732, 336] on input "31/10/2025" at bounding box center [784, 336] width 439 height 41
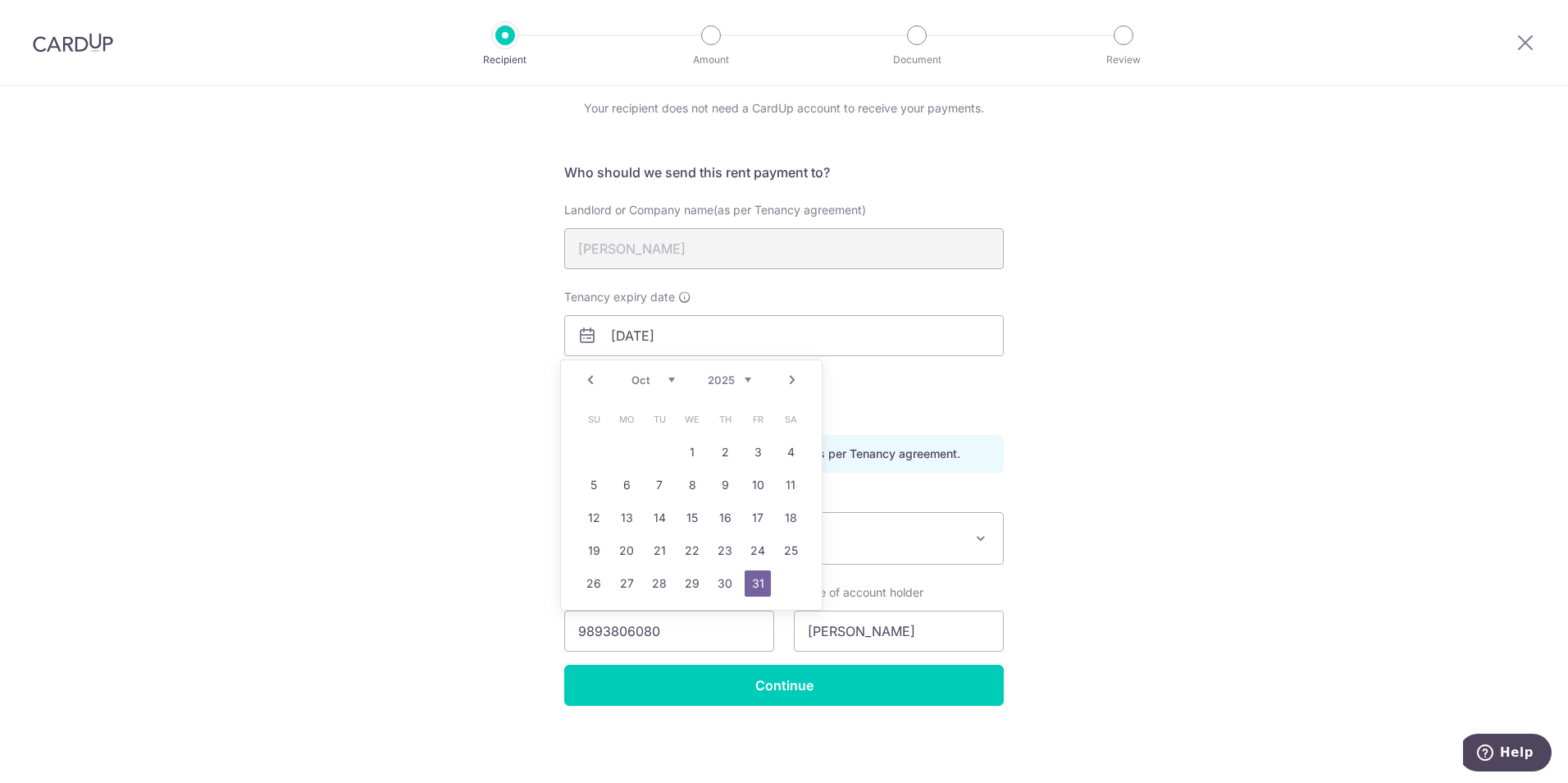
click at [736, 377] on select "2025 2026 2027 2028 2029 2030 2031 2032 2033 2034 2035" at bounding box center [729, 380] width 43 height 13
click at [1169, 412] on div "Recipient Details Your recipient does not need a CardUp account to receive your…" at bounding box center [784, 404] width 1568 height 759
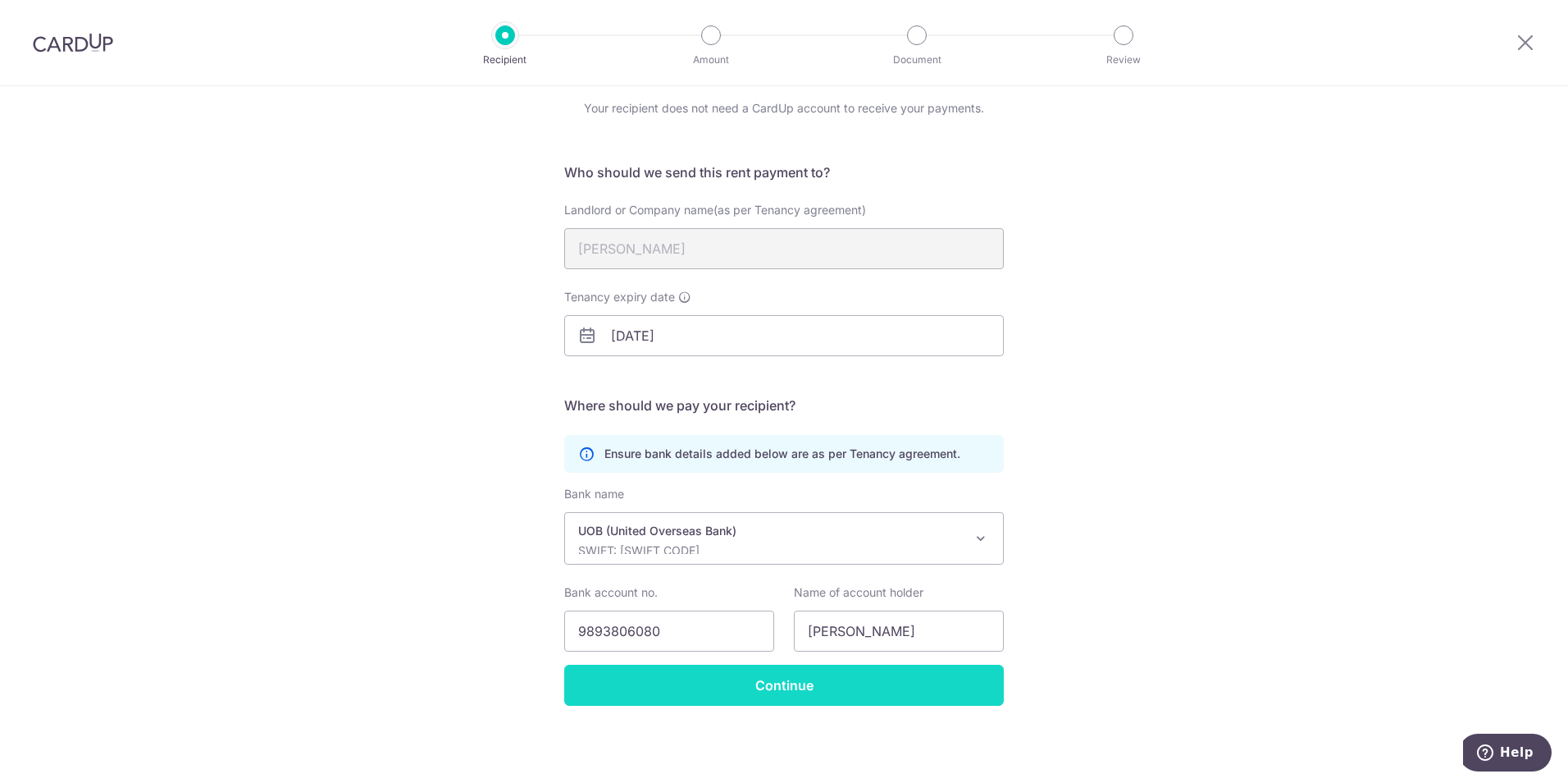
click at [829, 680] on input "Continue" at bounding box center [784, 685] width 439 height 41
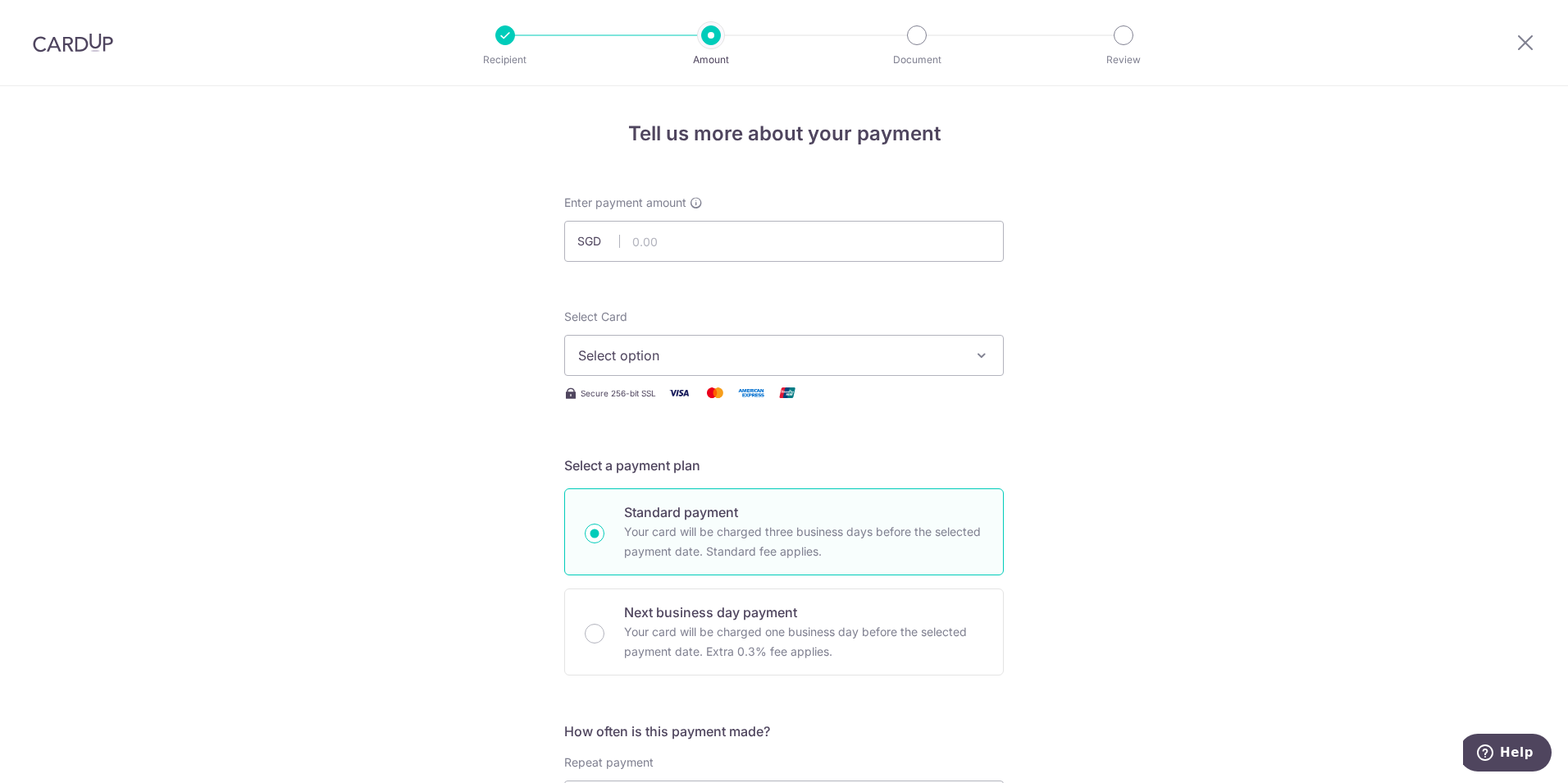
click at [68, 40] on img at bounding box center [72, 42] width 80 height 20
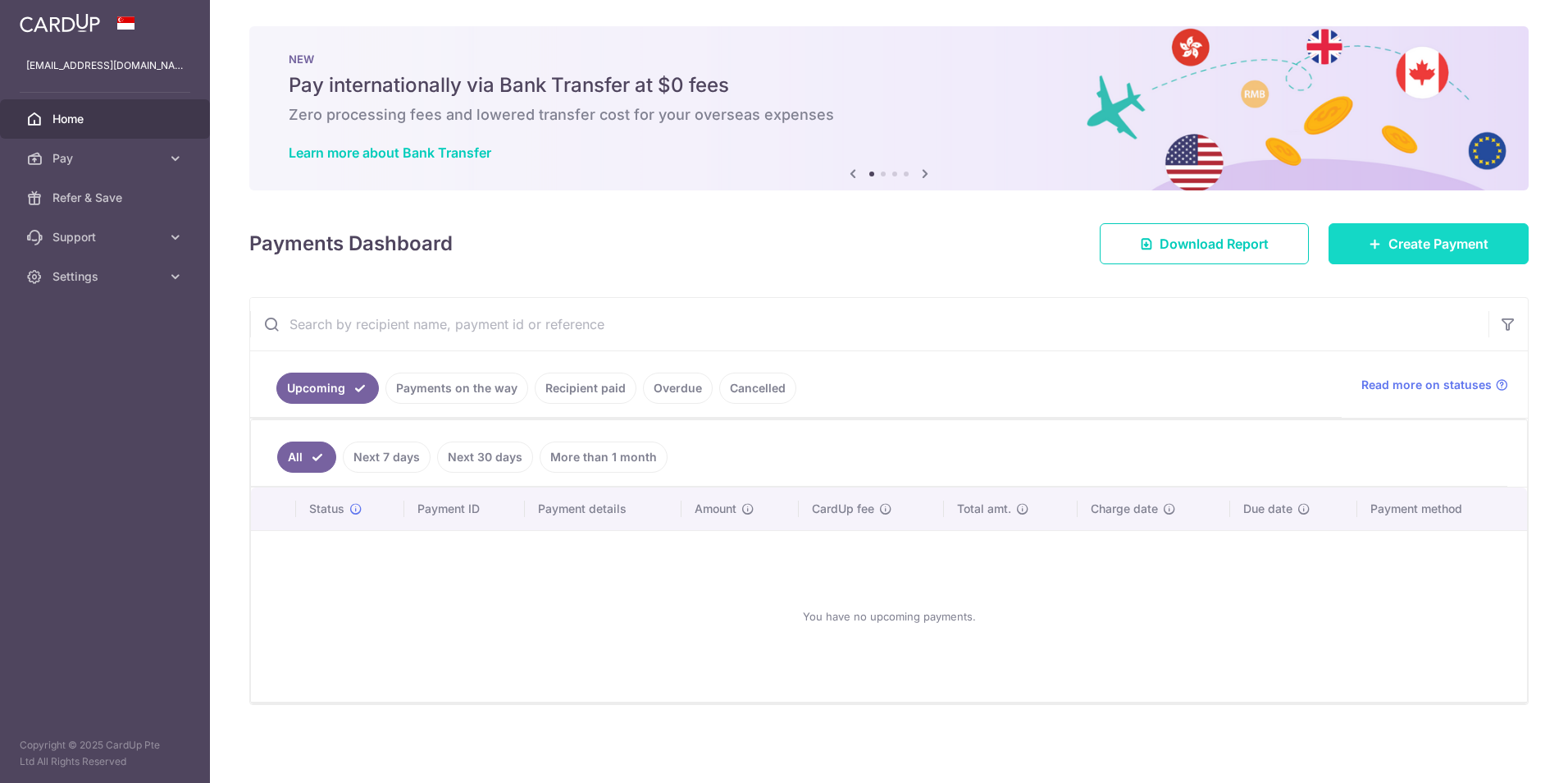
click at [1455, 236] on span "Create Payment" at bounding box center [1438, 243] width 100 height 20
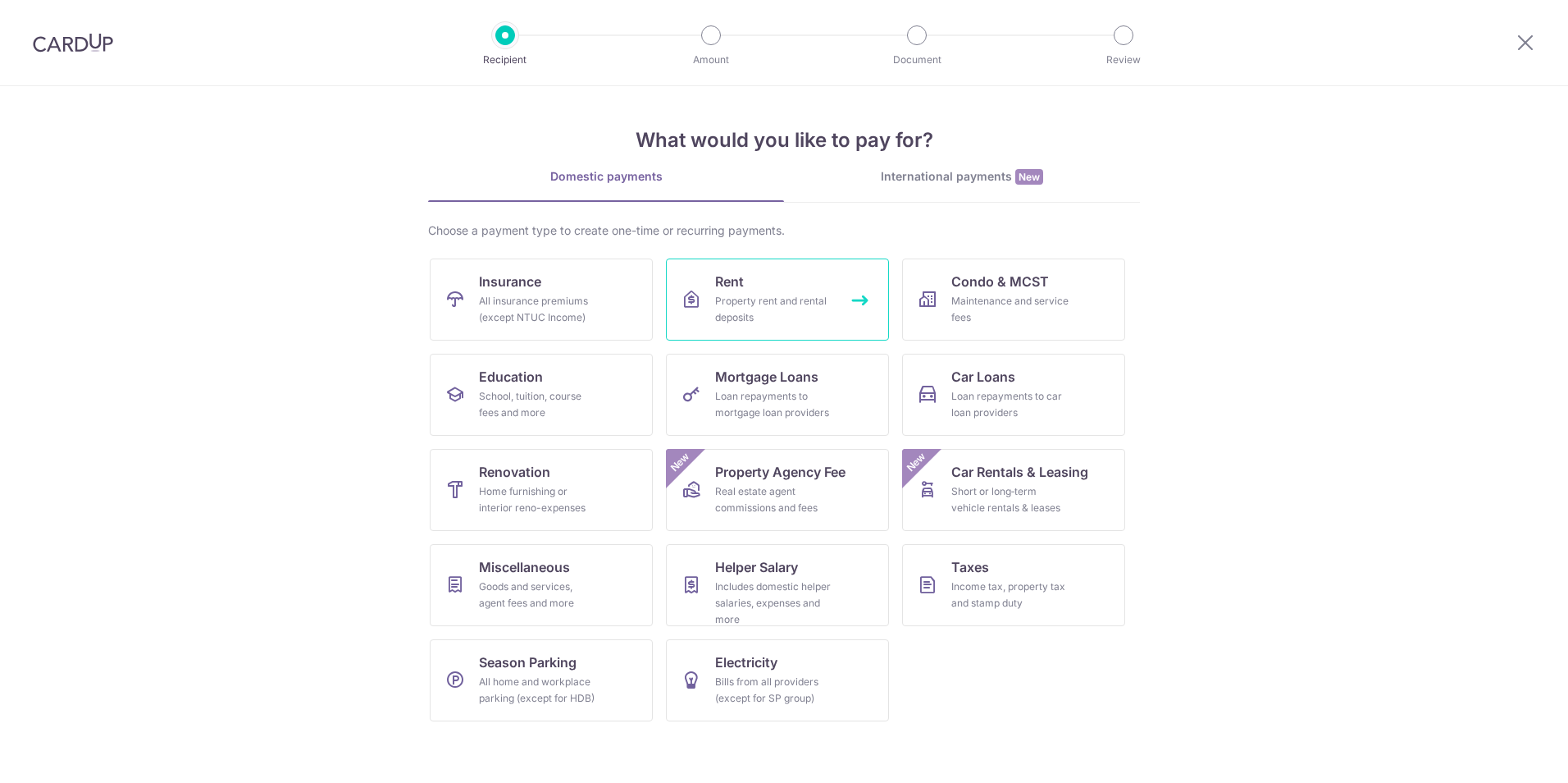
click at [762, 304] on div "Property rent and rental deposits" at bounding box center [774, 309] width 119 height 33
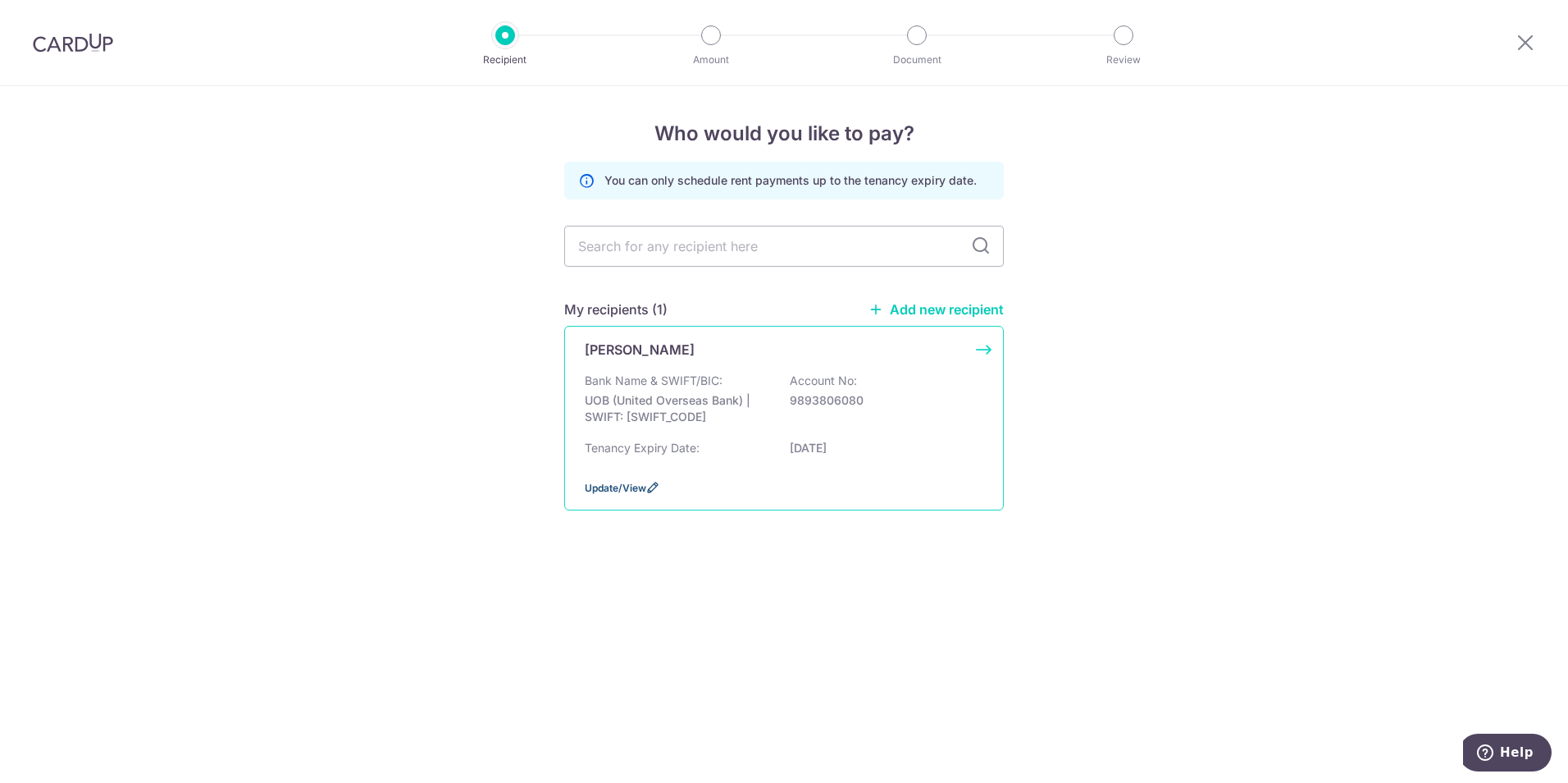
click at [614, 487] on span "Update/View" at bounding box center [615, 487] width 61 height 12
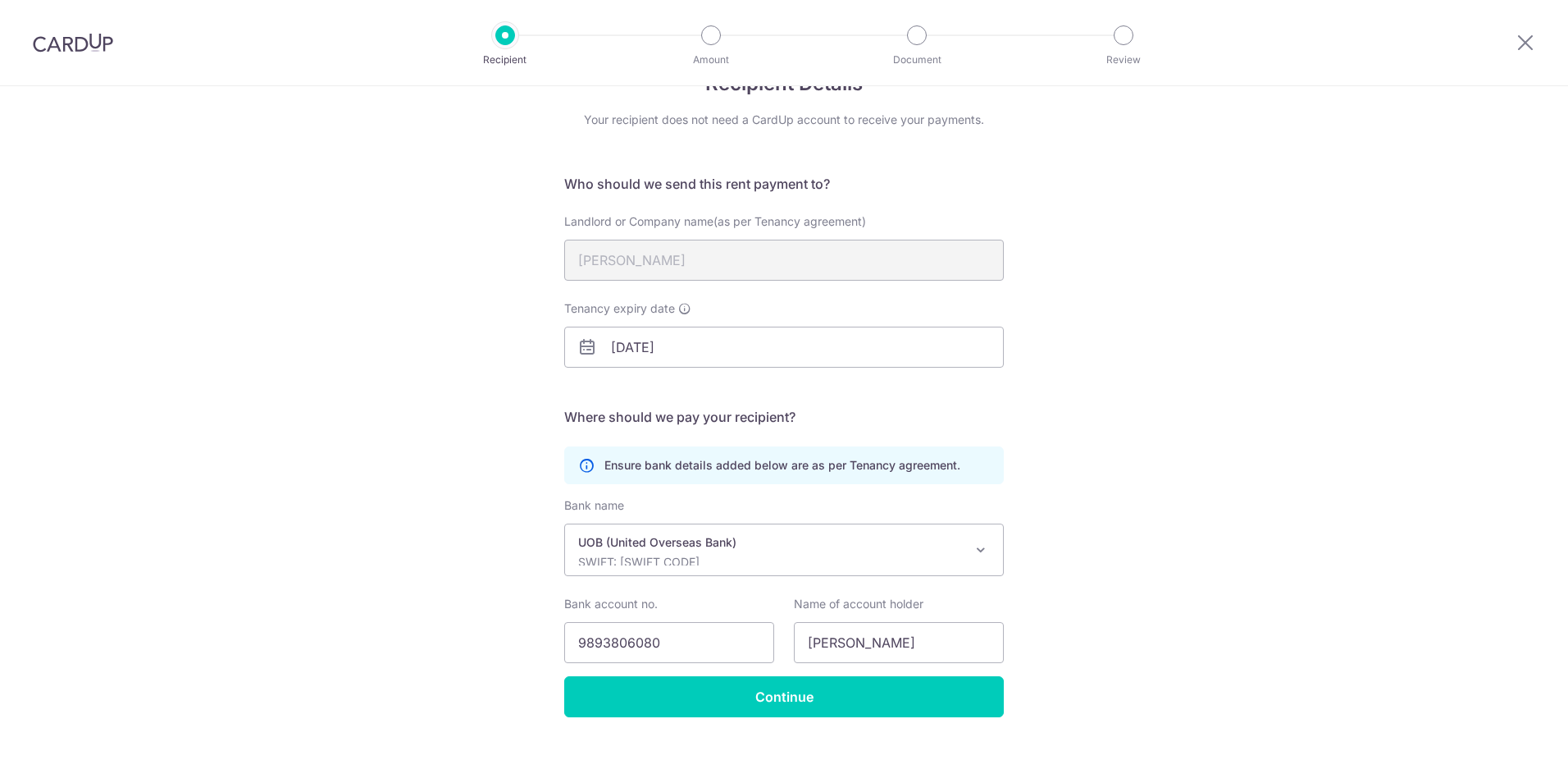
scroll to position [61, 0]
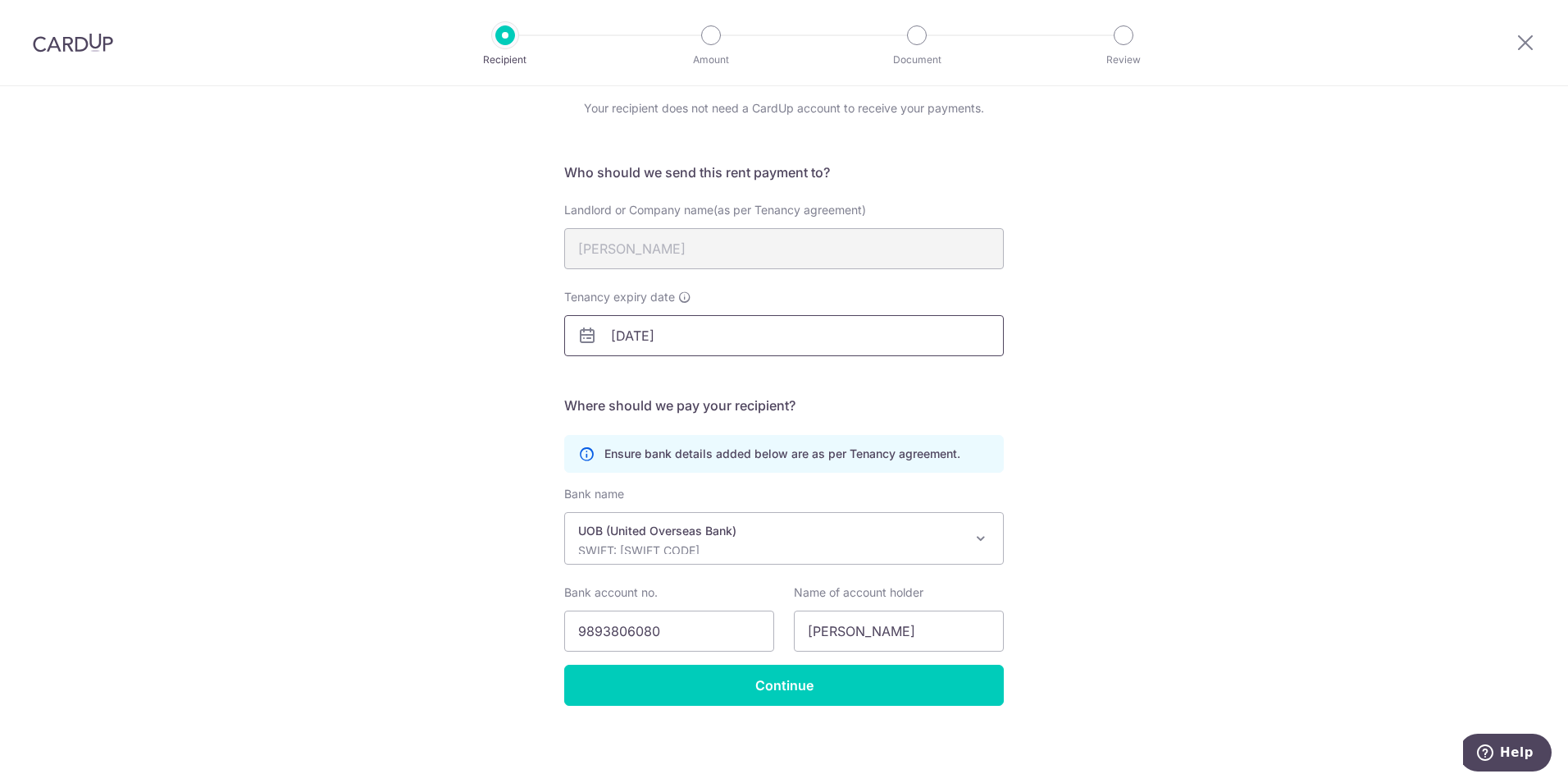
click at [768, 339] on input "[DATE]" at bounding box center [784, 336] width 439 height 41
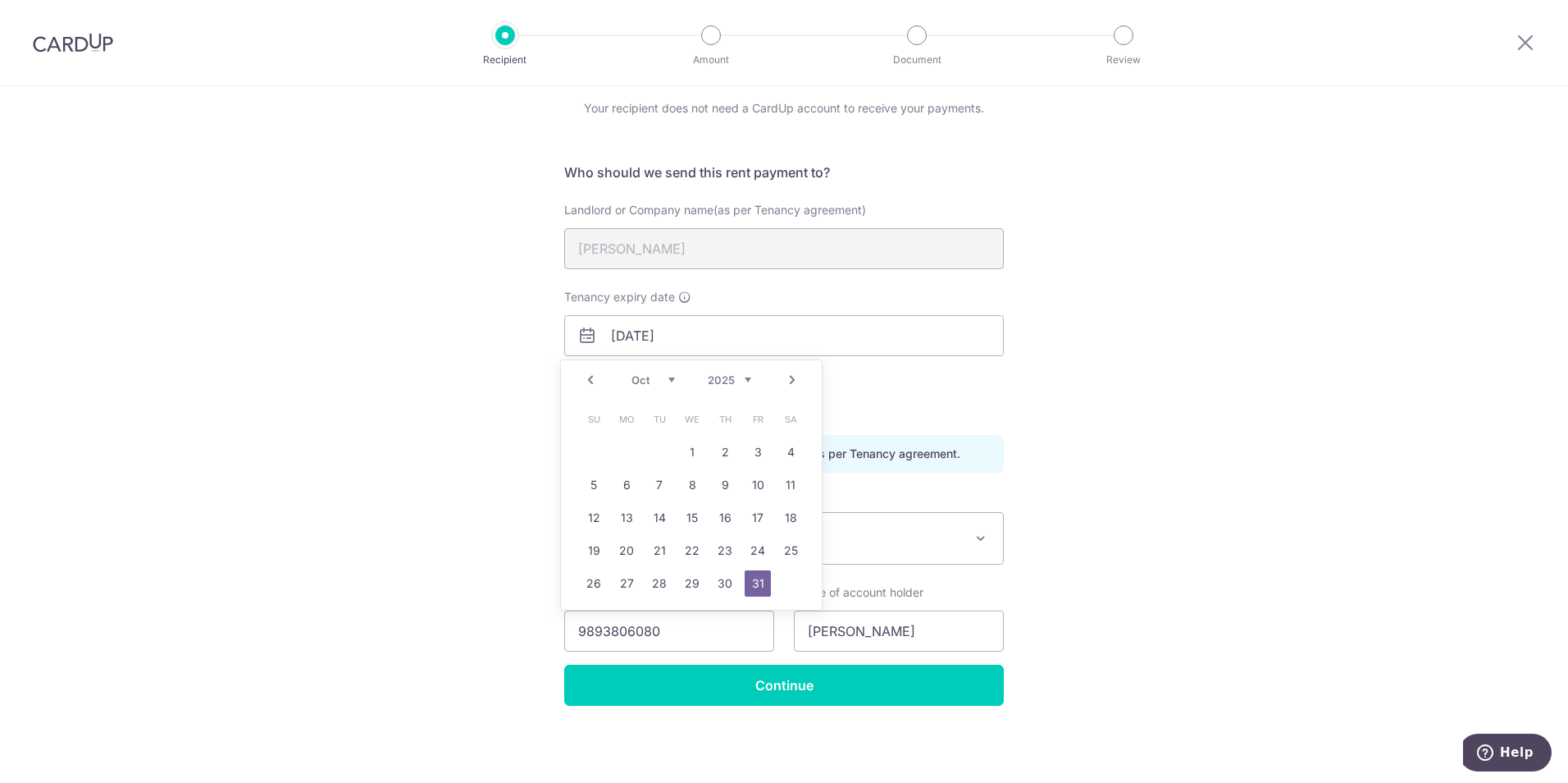
click at [729, 384] on select "2025 2026 2027 2028 2029 2030 2031 2032 2033 2034 2035" at bounding box center [729, 380] width 43 height 13
click at [1053, 392] on div "Recipient Details Your recipient does not need a CardUp account to receive your…" at bounding box center [784, 404] width 1568 height 759
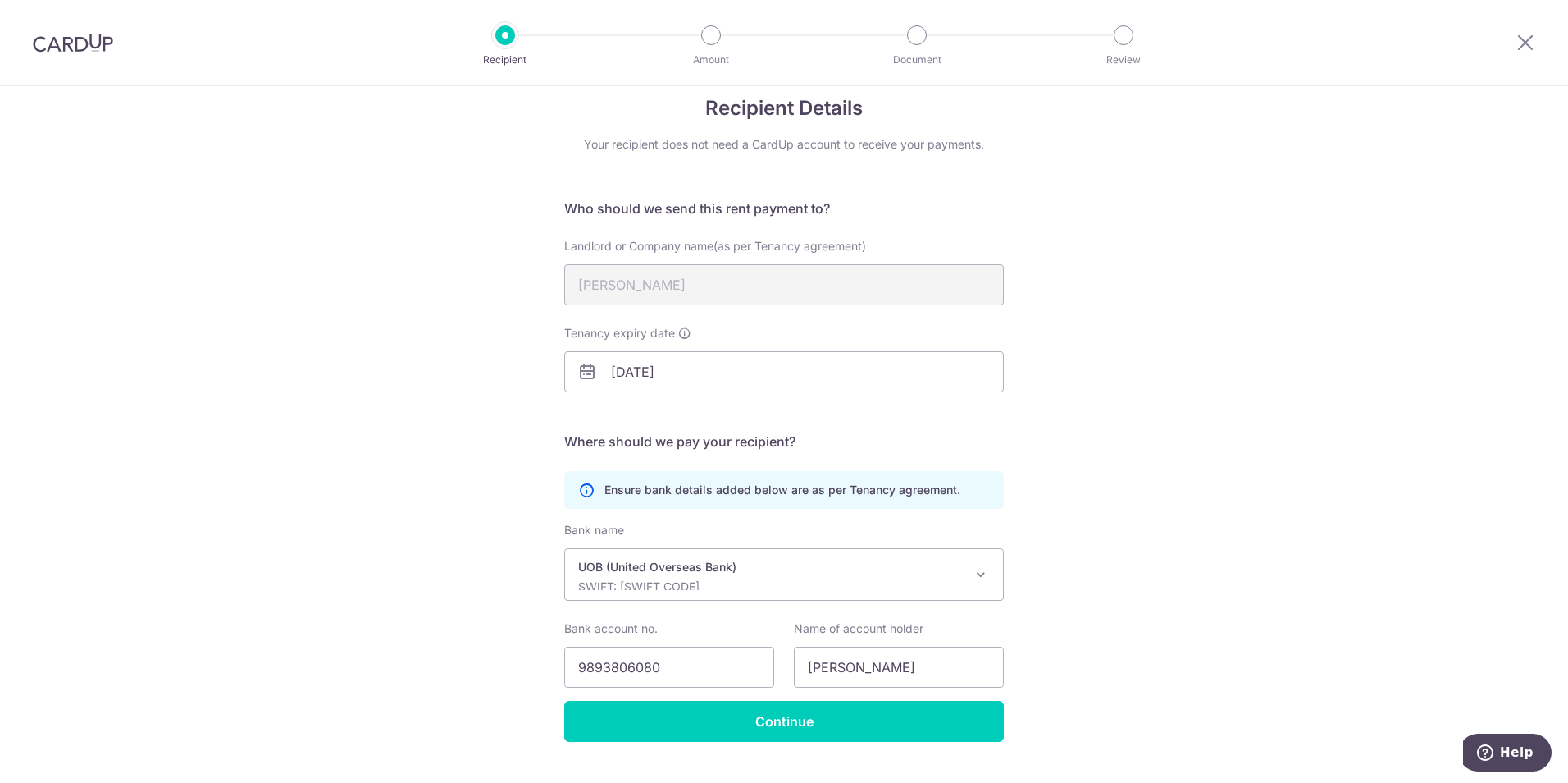
scroll to position [0, 0]
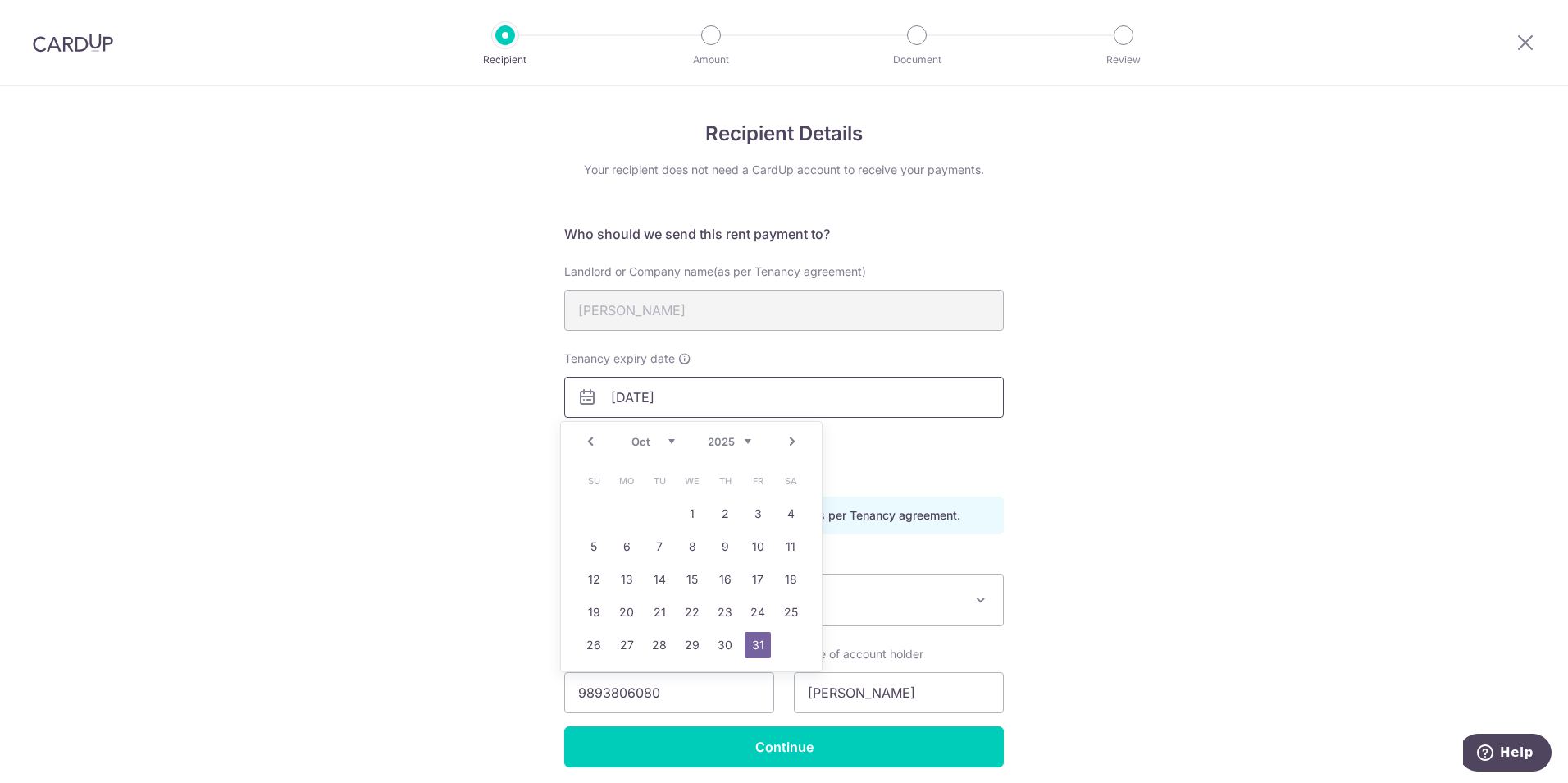
drag, startPoint x: 730, startPoint y: 394, endPoint x: 807, endPoint y: 445, distance: 92.4
click at [733, 395] on input "31/10/2025" at bounding box center [784, 397] width 439 height 41
click at [751, 439] on select "2025 2026 2027 2028 2029 2030 2031 2032 2033 2034 2035" at bounding box center [729, 441] width 43 height 13
click at [782, 639] on link "31" at bounding box center [790, 645] width 26 height 26
type input "[DATE]"
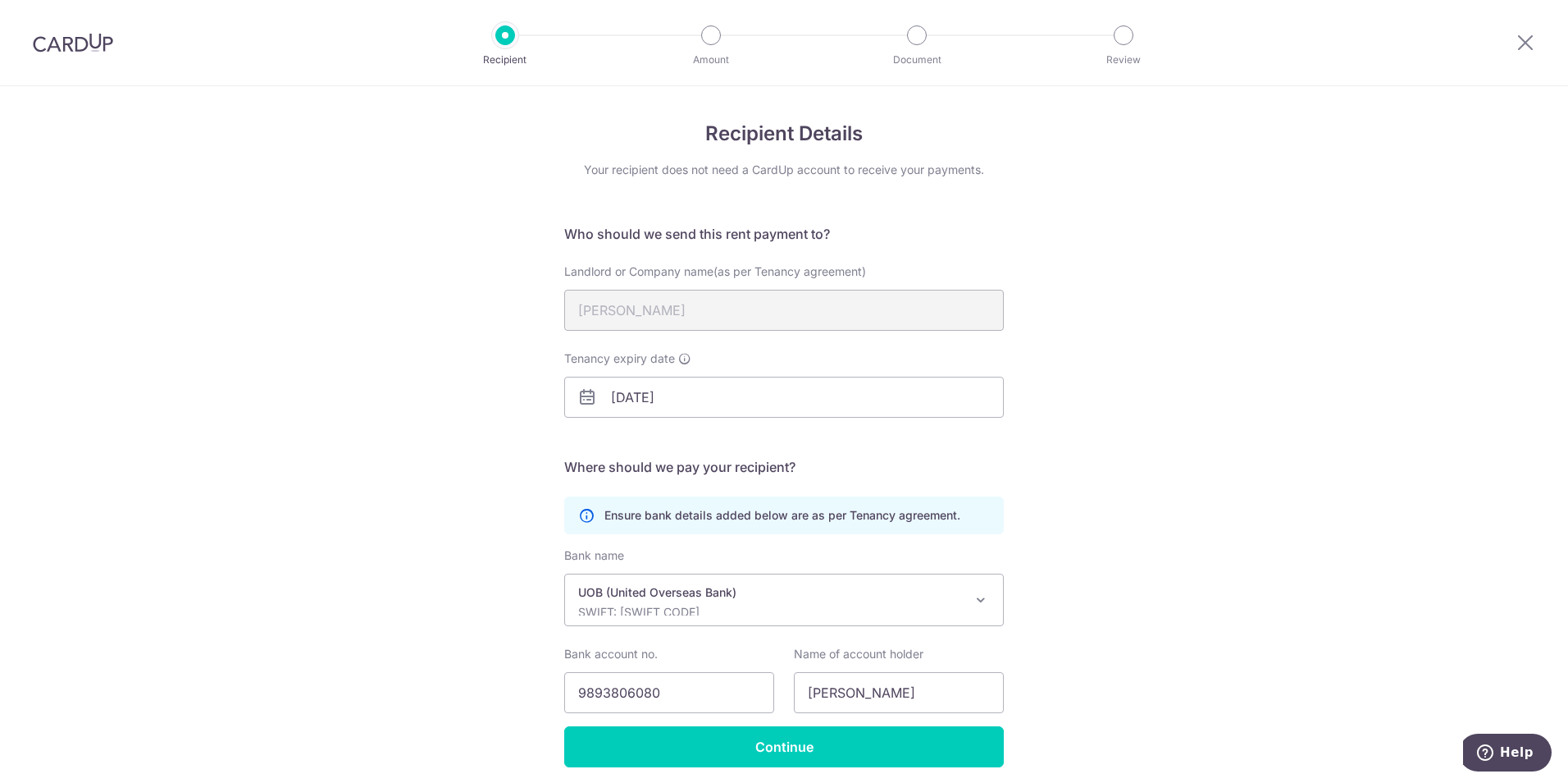
click at [1230, 429] on div "Recipient Details Your recipient does not need a CardUp account to receive your…" at bounding box center [784, 466] width 1568 height 759
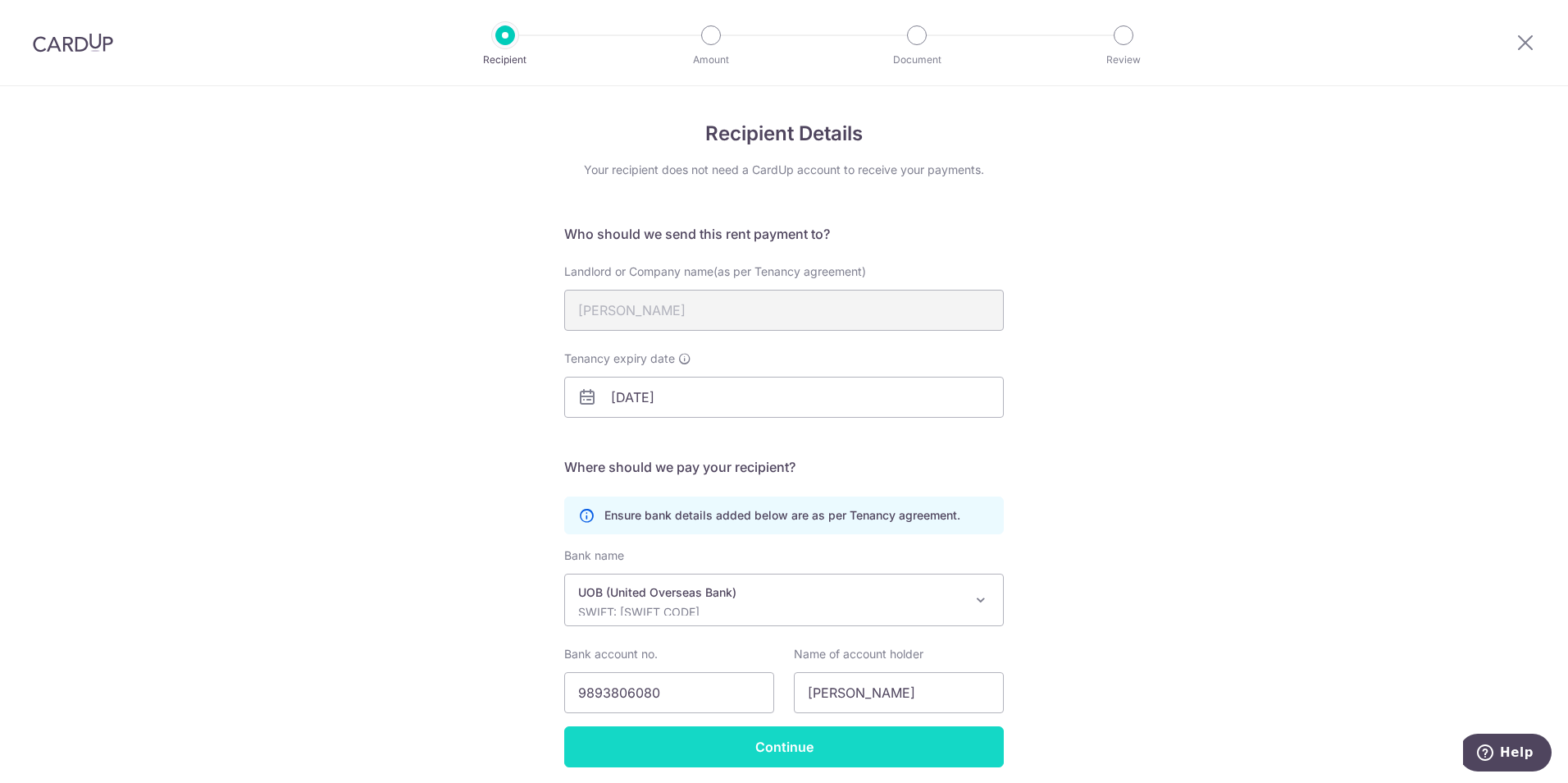
click at [758, 740] on input "Continue" at bounding box center [784, 747] width 439 height 41
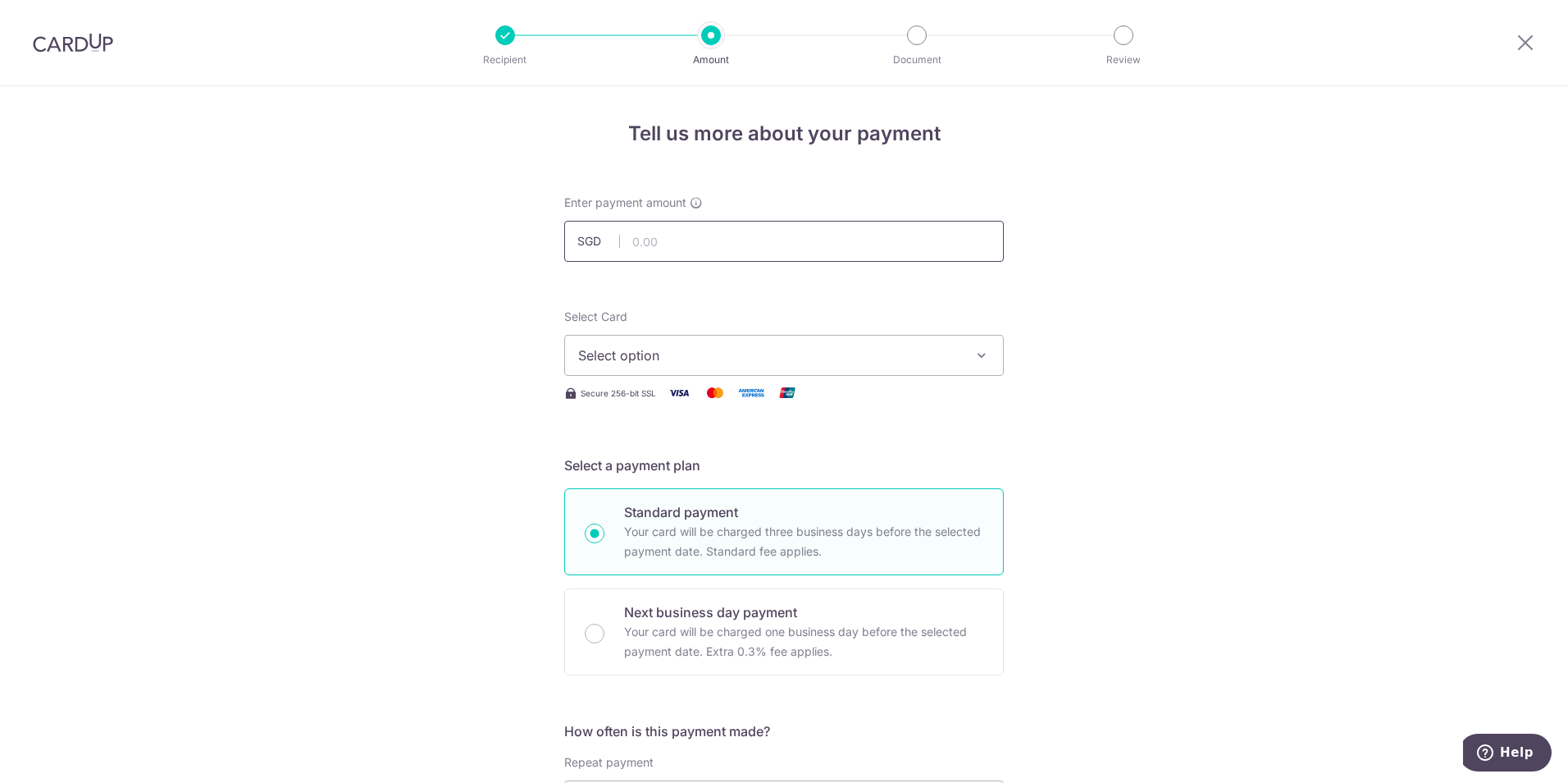
click at [684, 240] on input "text" at bounding box center [784, 242] width 439 height 41
type input "8,500.00"
click at [677, 348] on span "Select option" at bounding box center [769, 355] width 382 height 20
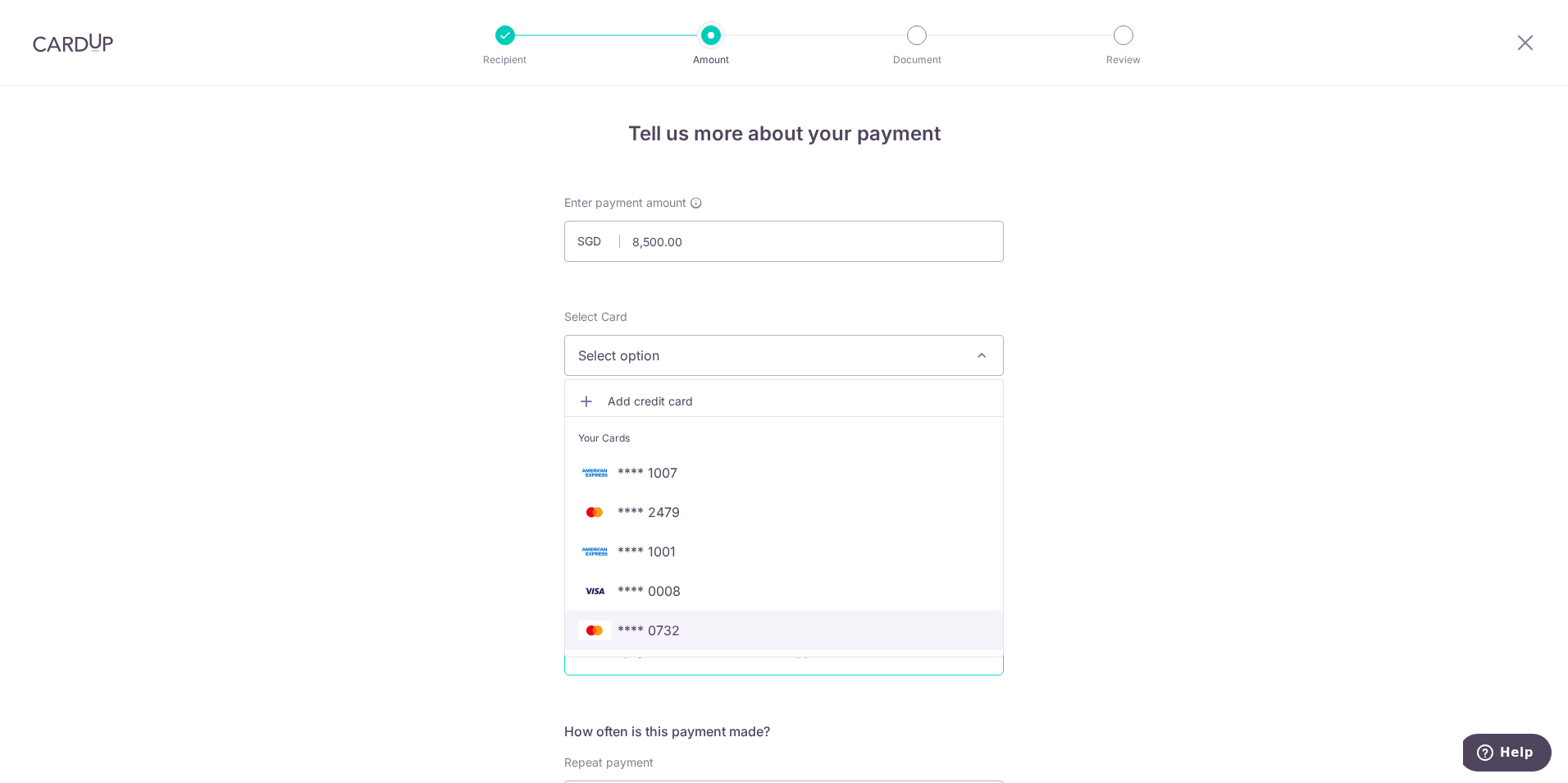
click at [668, 624] on span "**** 0732" at bounding box center [648, 630] width 62 height 20
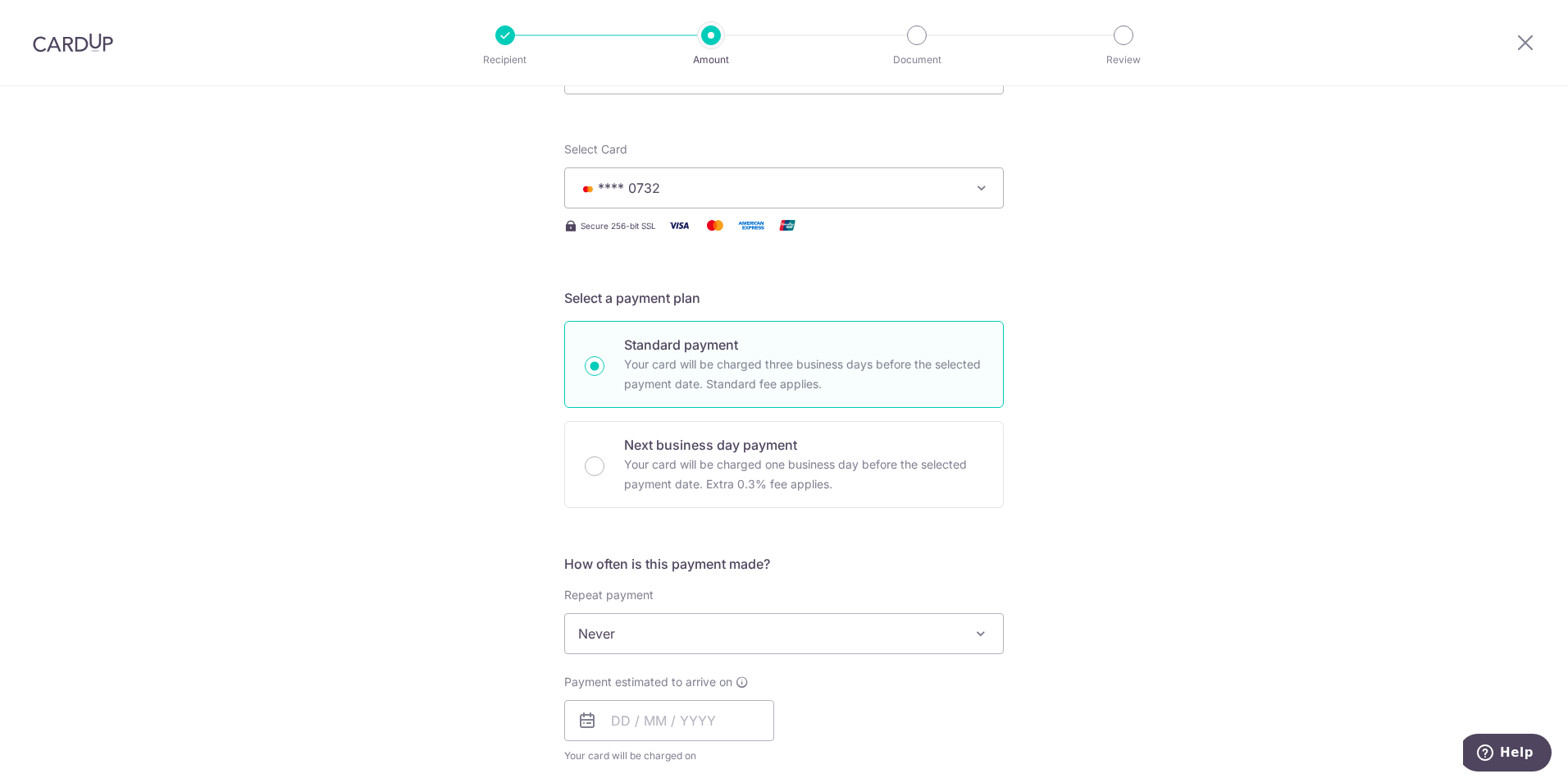
scroll to position [328, 0]
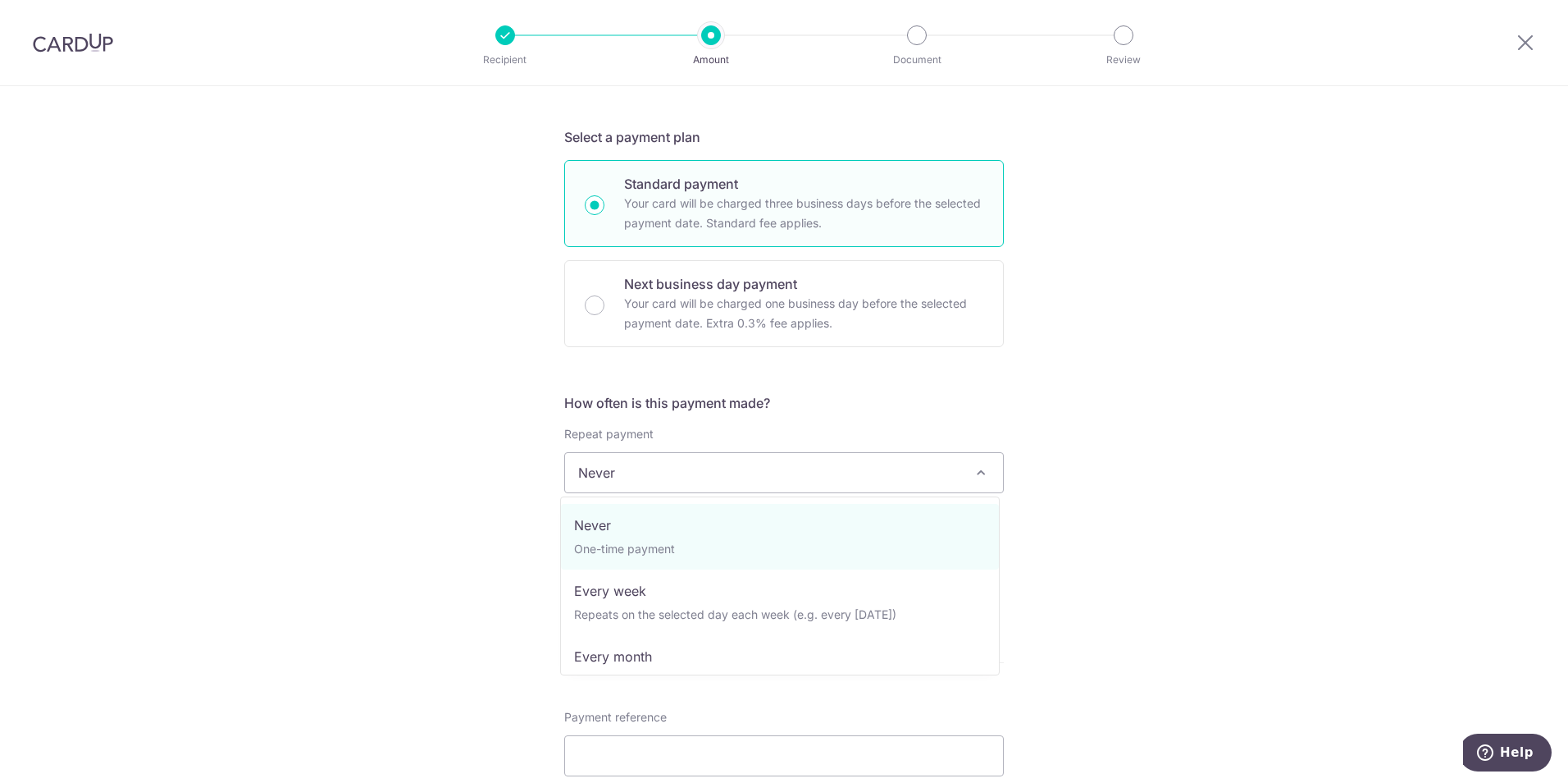
click at [733, 477] on span "Never" at bounding box center [784, 472] width 438 height 40
select select "3"
type input "[DATE]"
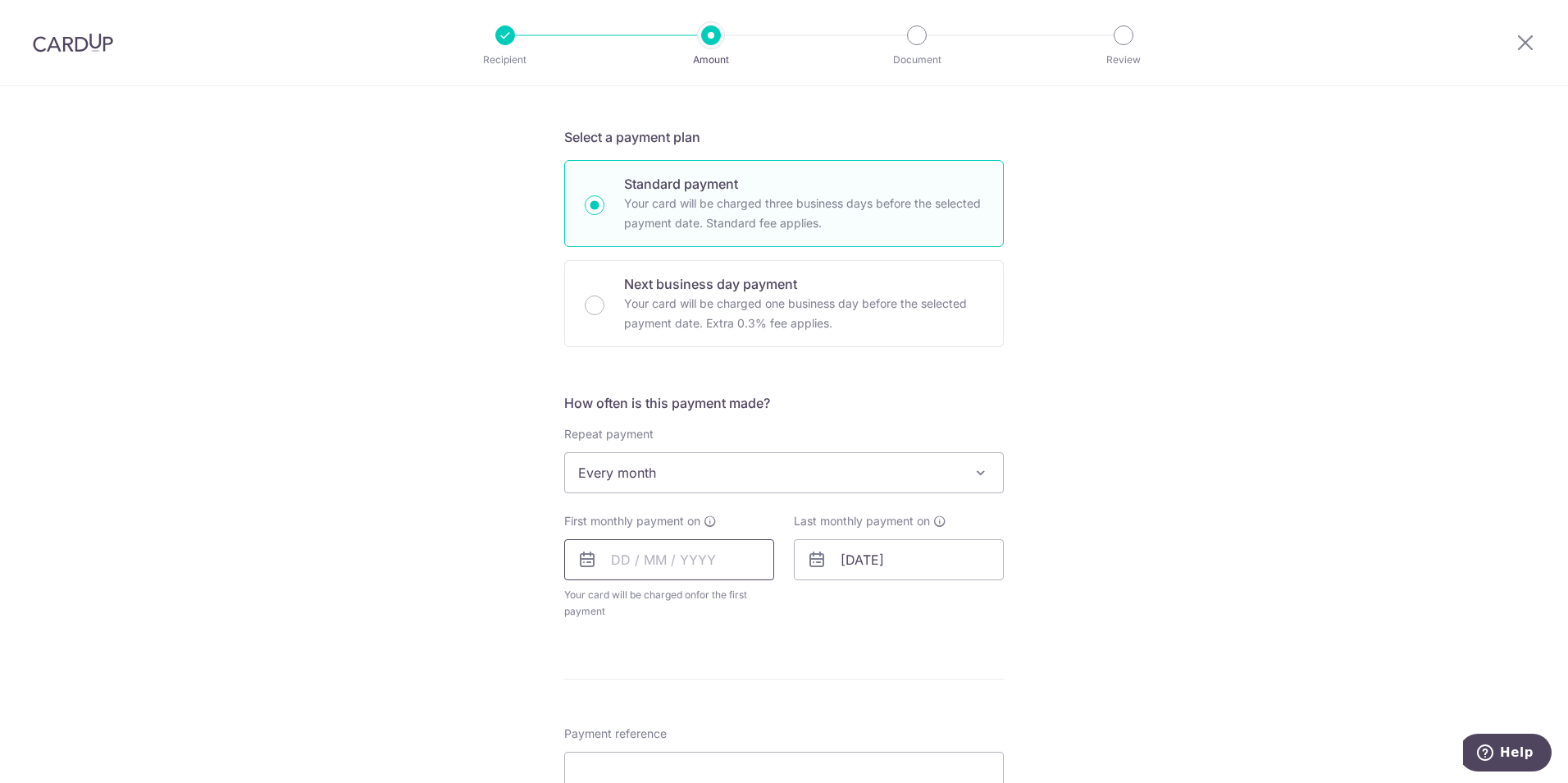
click at [652, 567] on input "text" at bounding box center [669, 560] width 210 height 41
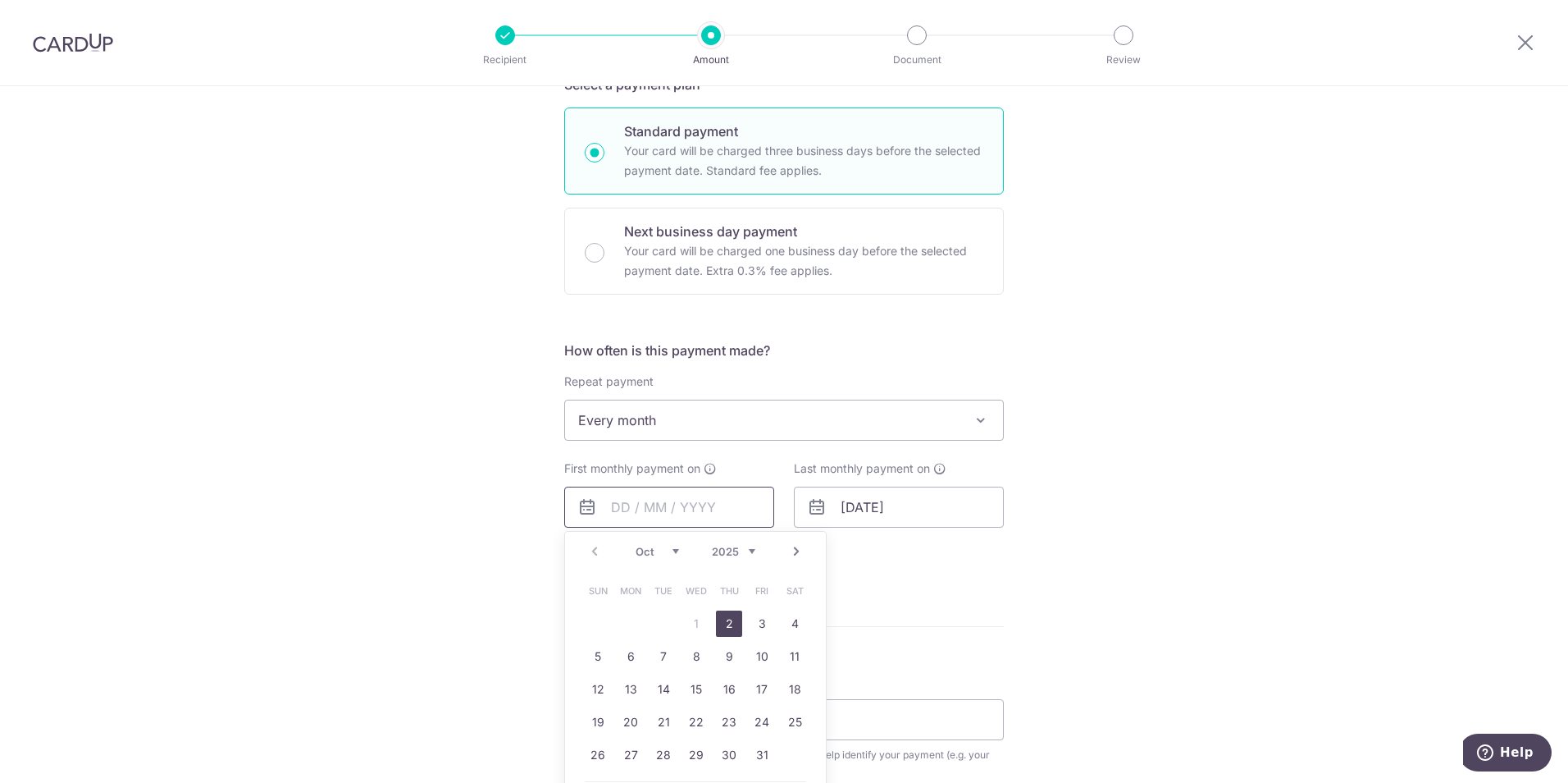
scroll to position [410, 0]
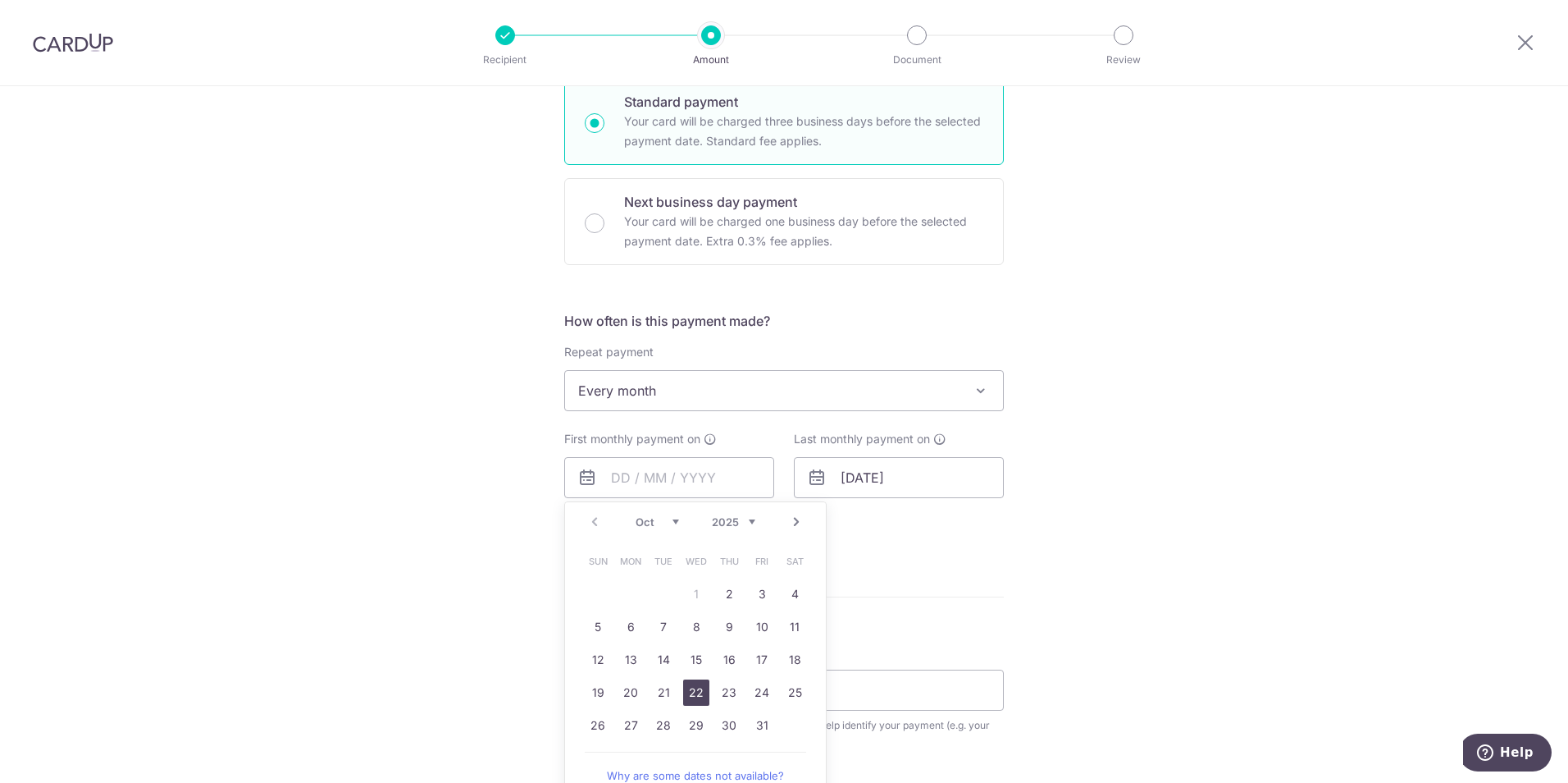
click at [689, 688] on link "22" at bounding box center [696, 693] width 26 height 26
type input "22/10/2025"
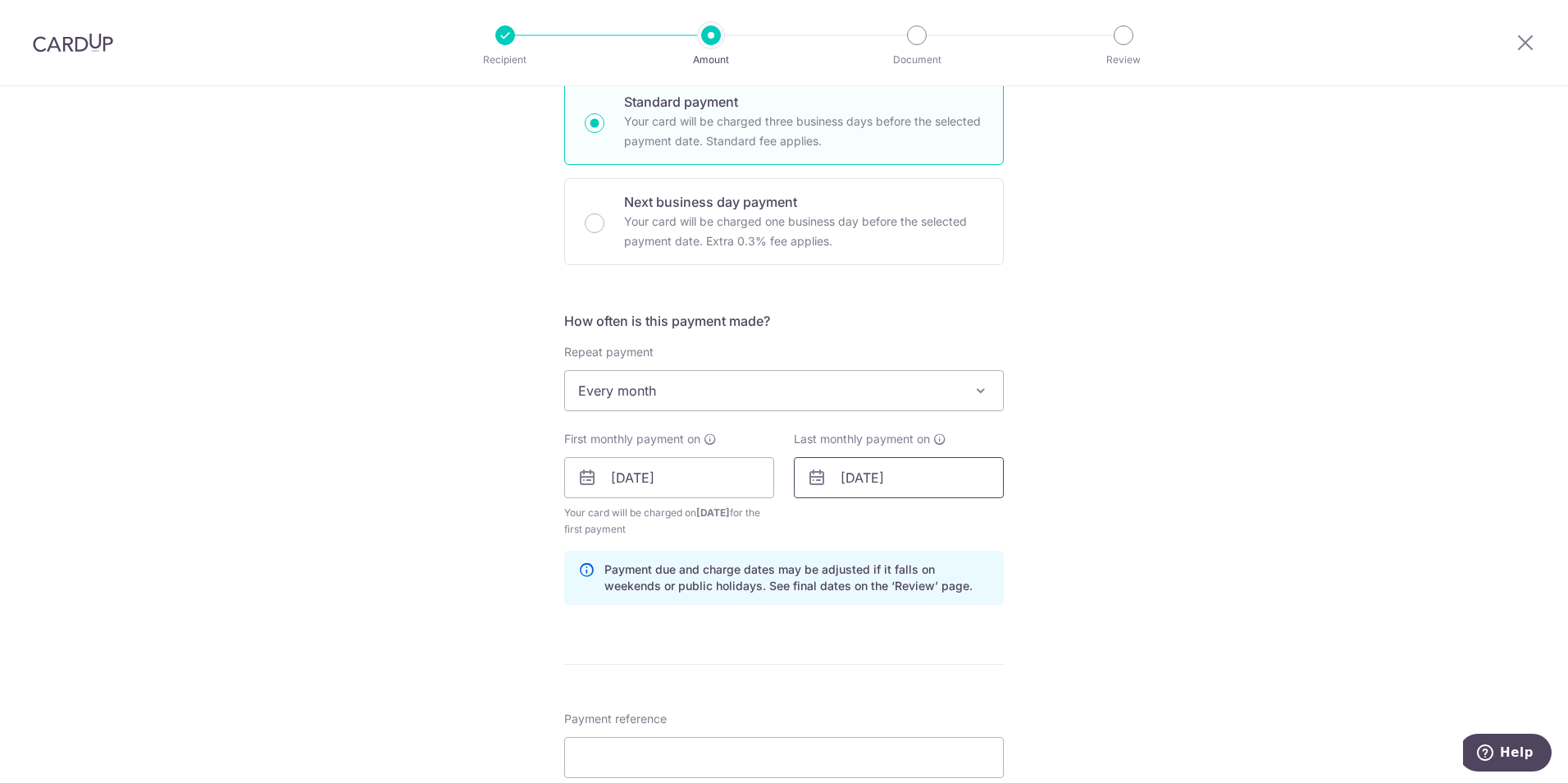
click at [922, 475] on input "31/10/2026" at bounding box center [898, 478] width 210 height 41
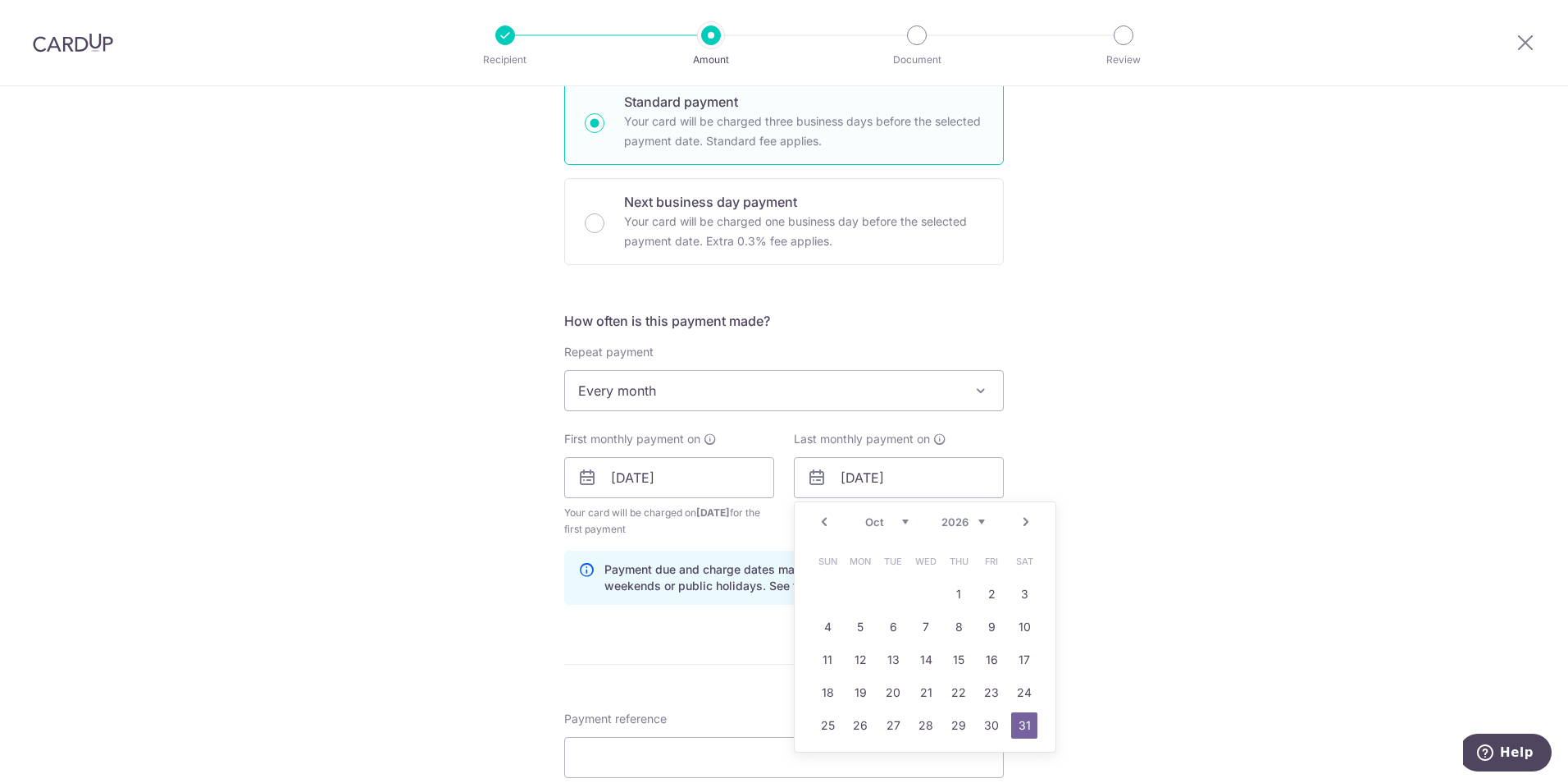
click at [815, 522] on link "Prev" at bounding box center [824, 521] width 20 height 20
click at [894, 693] on link "22" at bounding box center [893, 693] width 26 height 26
type input "[DATE]"
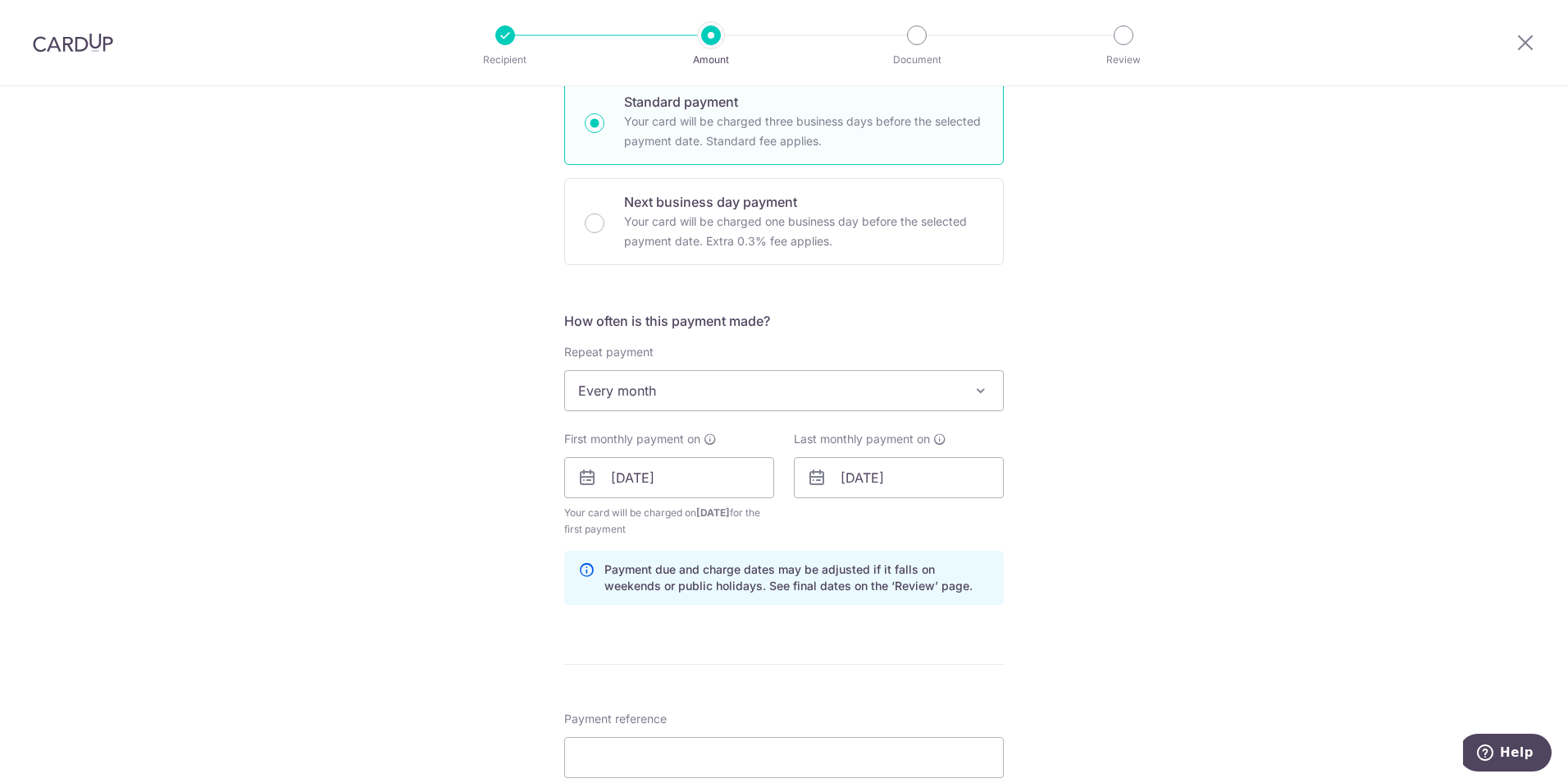
click at [1181, 502] on div "Tell us more about your payment Enter payment amount SGD 8,500.00 8500.00 Selec…" at bounding box center [784, 460] width 1568 height 1568
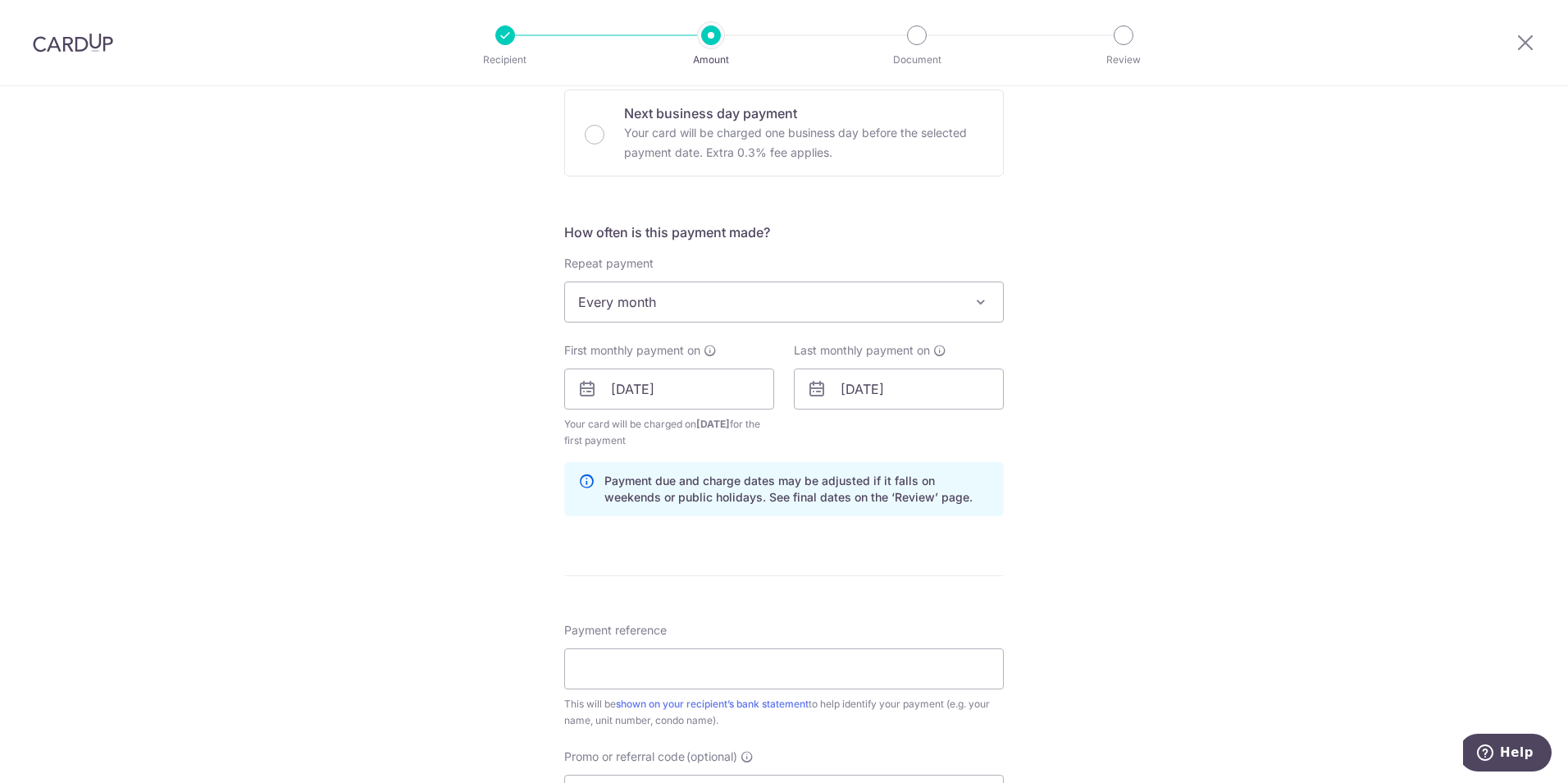
scroll to position [574, 0]
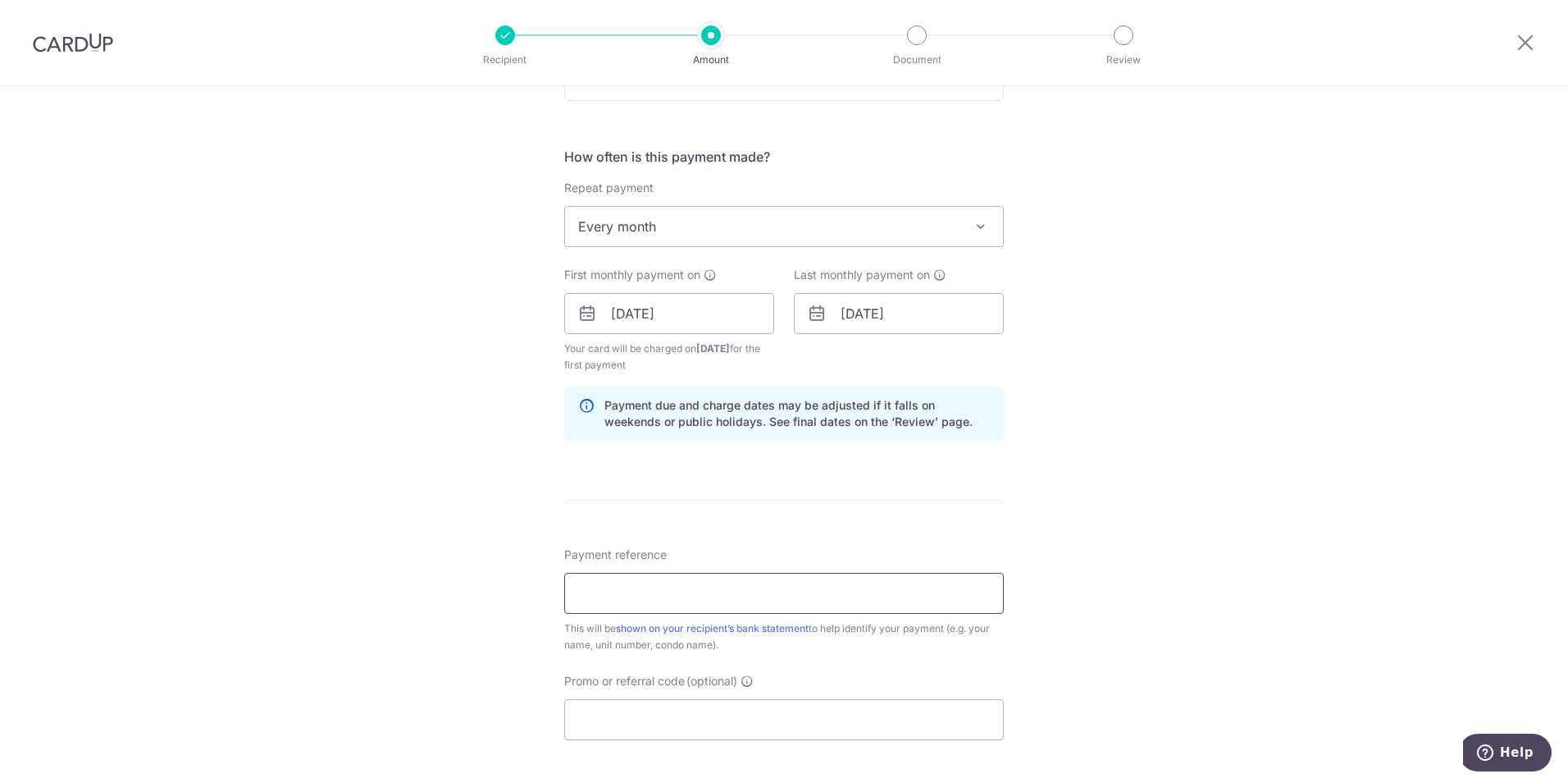
click at [719, 585] on input "Payment reference" at bounding box center [784, 594] width 439 height 41
type input "Rent 0602 Melrose Park"
type input "SAVERENT179"
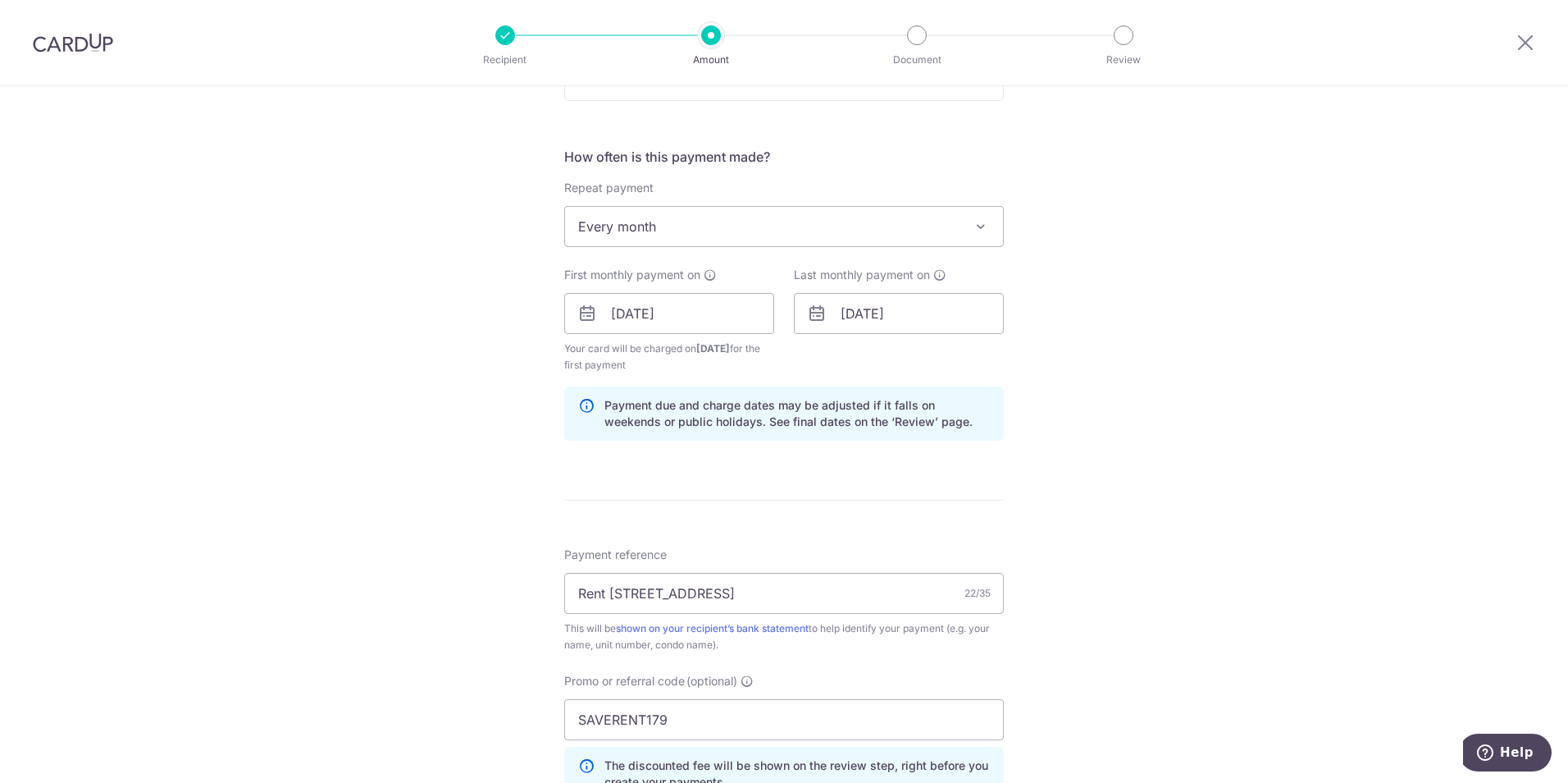
click at [1254, 622] on div "Tell us more about your payment Enter payment amount SGD 8,500.00 8500.00 Selec…" at bounding box center [784, 332] width 1568 height 1642
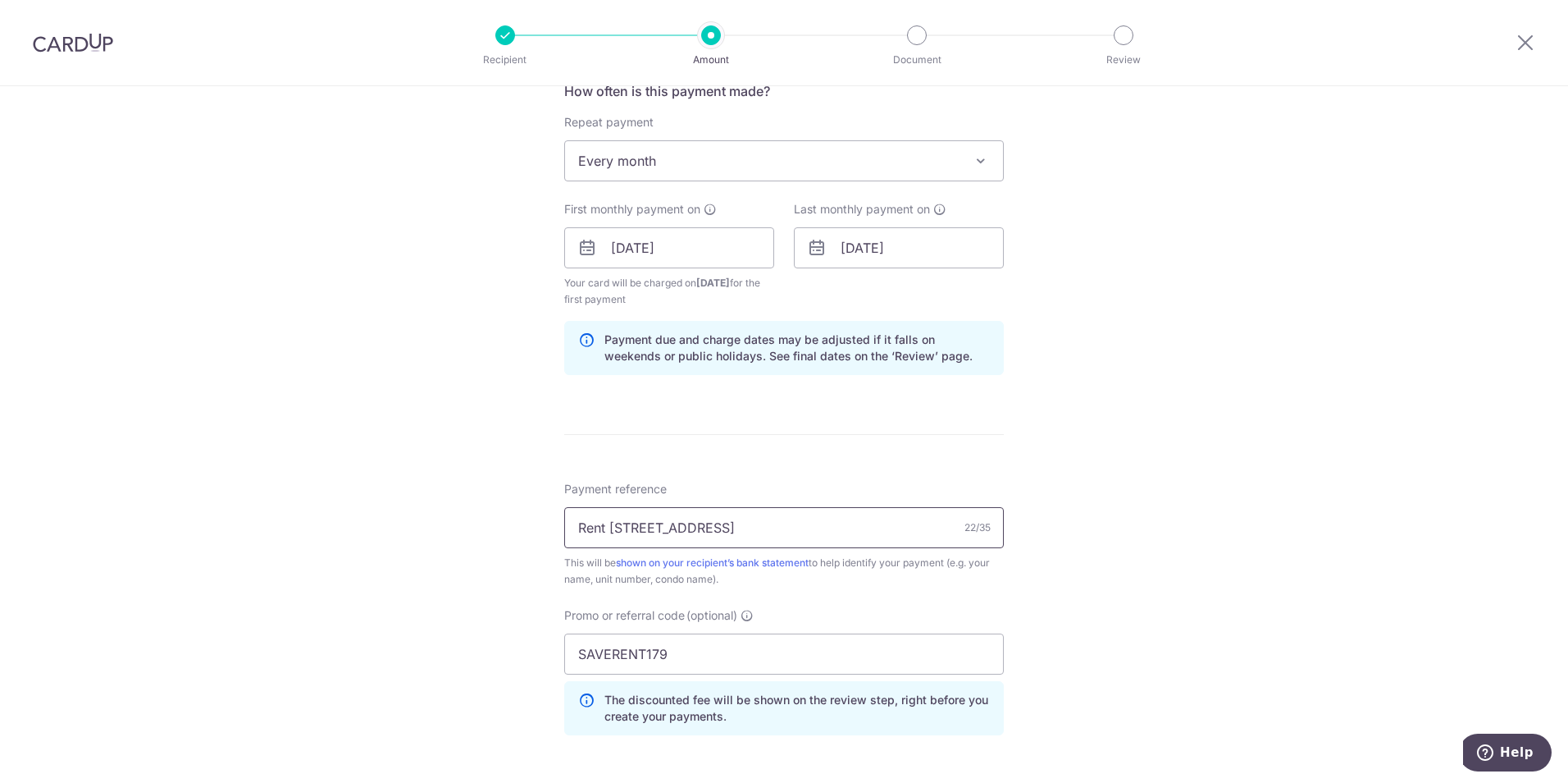
scroll to position [656, 0]
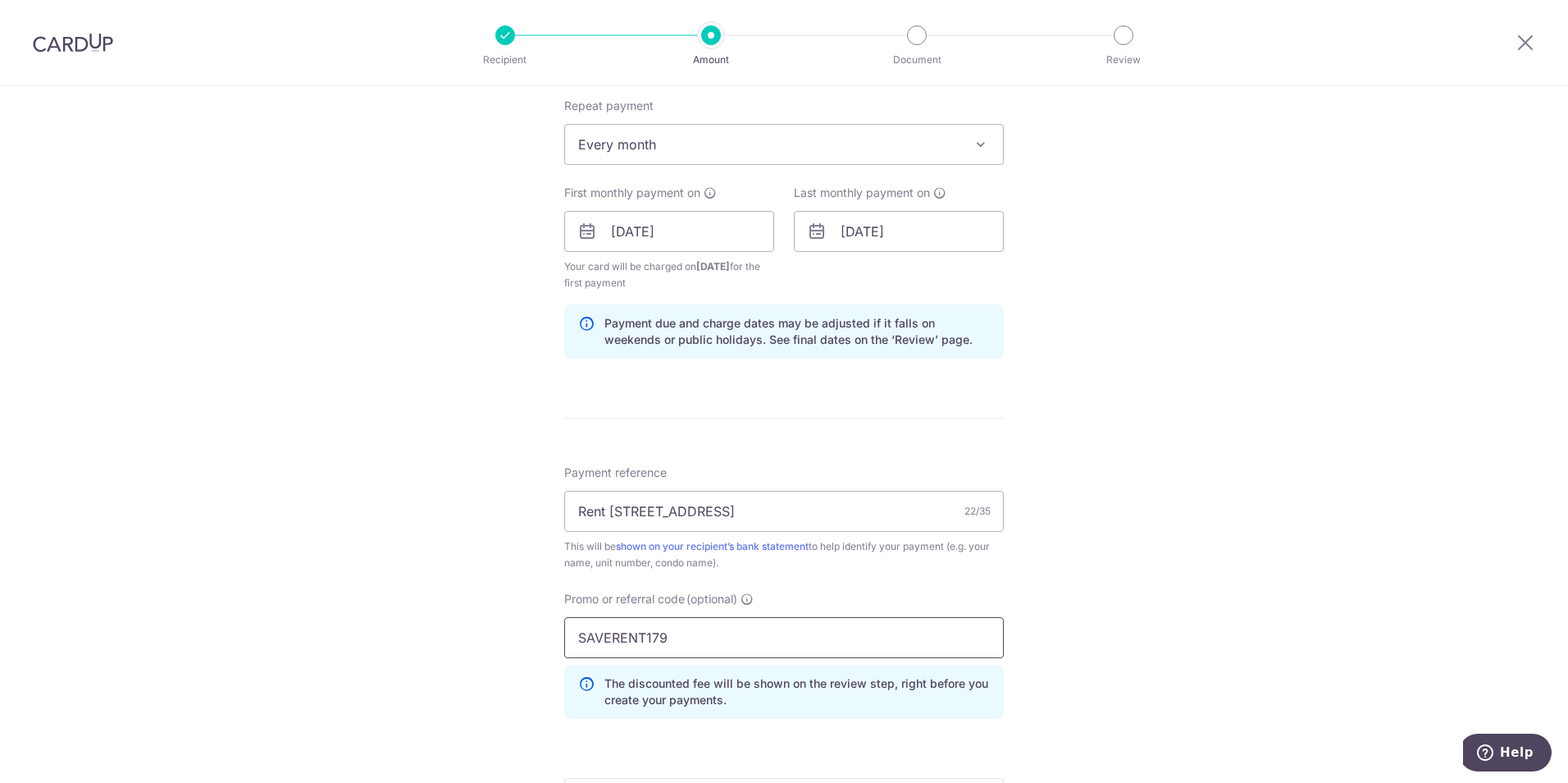
click at [727, 637] on input "SAVERENT179" at bounding box center [784, 638] width 439 height 41
click at [1256, 635] on div "Tell us more about your payment Enter payment amount SGD 8,500.00 8500.00 Selec…" at bounding box center [784, 250] width 1568 height 1642
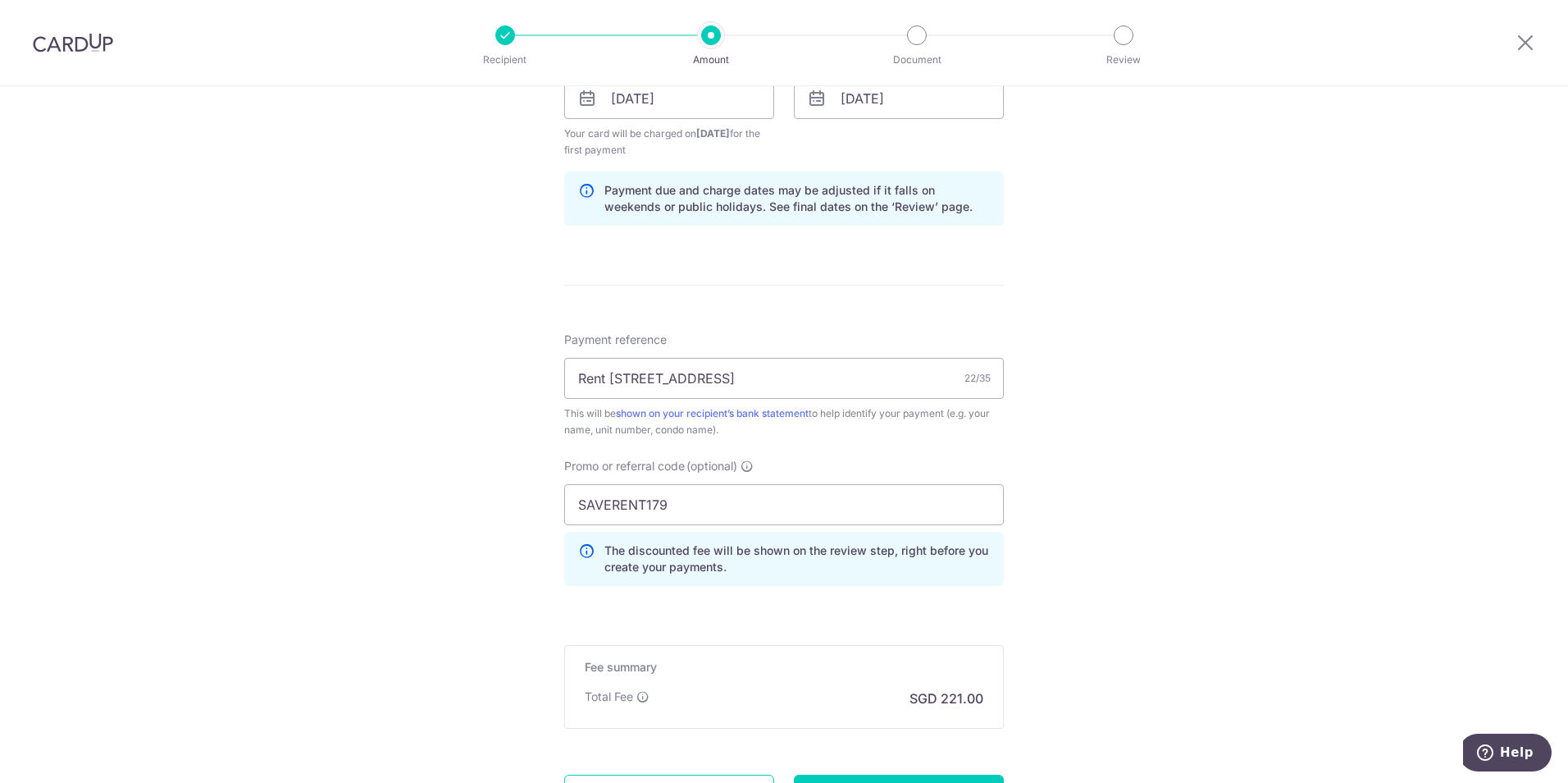
scroll to position [903, 0]
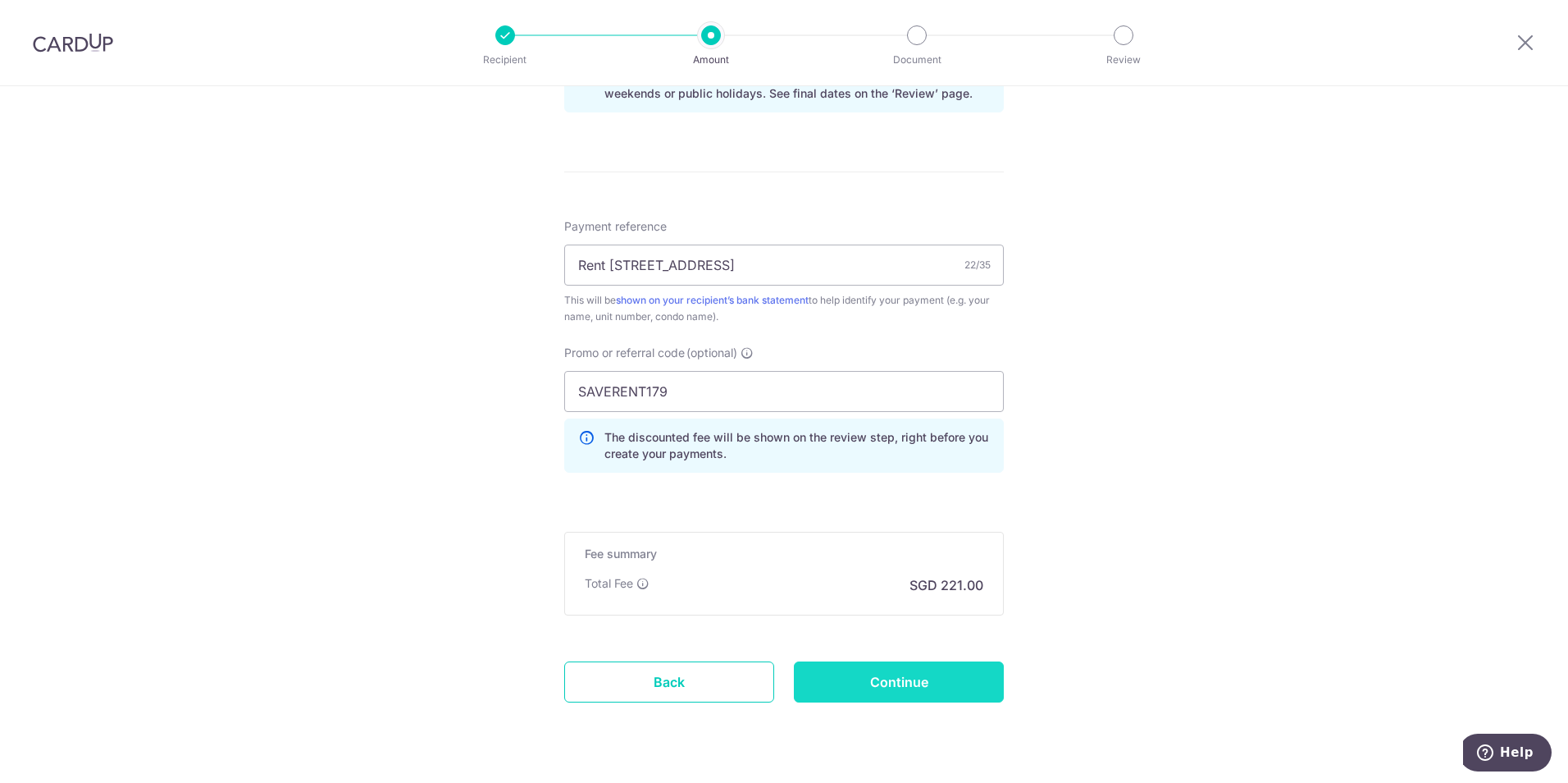
click at [921, 683] on input "Continue" at bounding box center [898, 682] width 210 height 41
type input "Create Schedule"
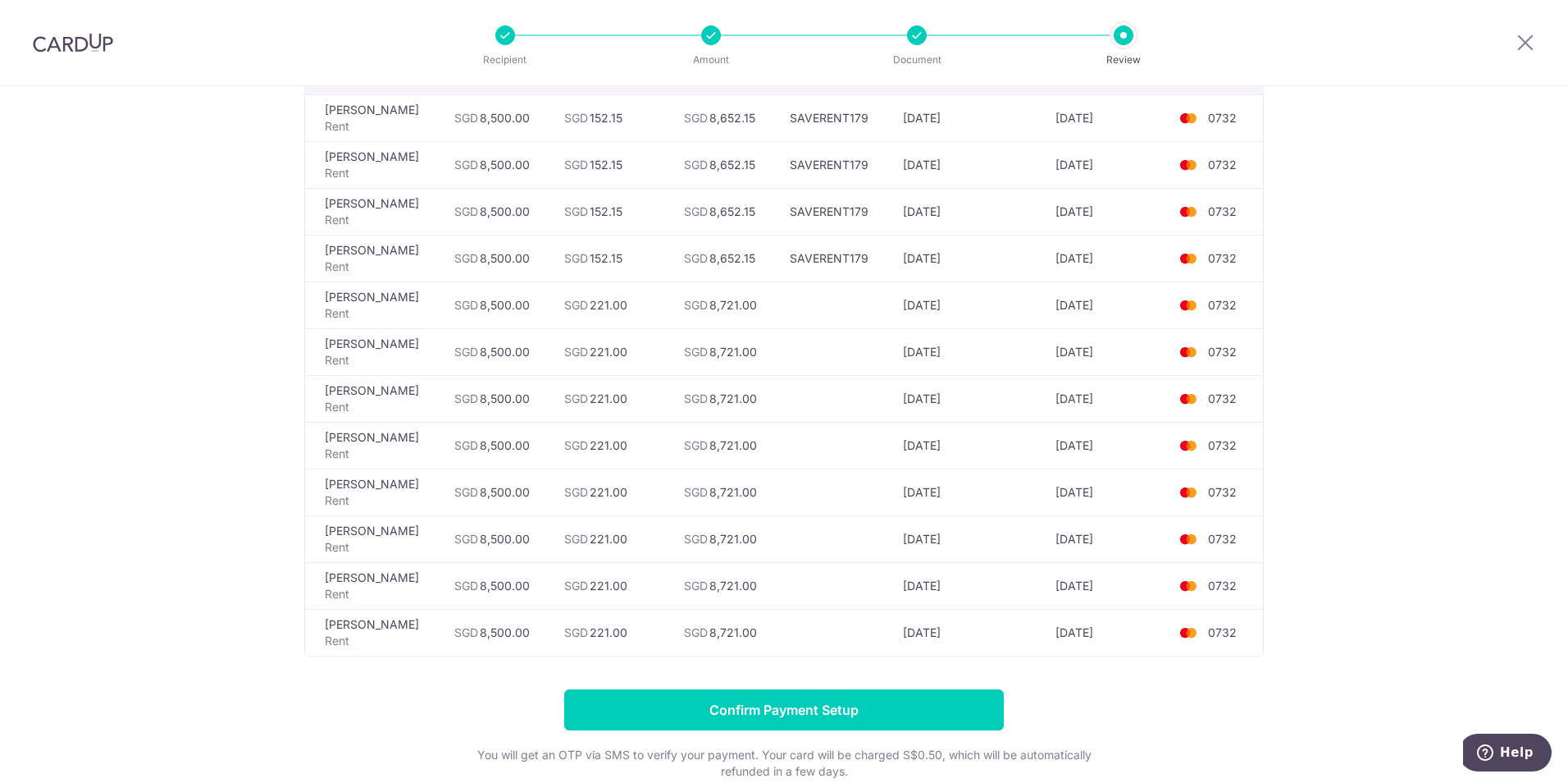
scroll to position [247, 0]
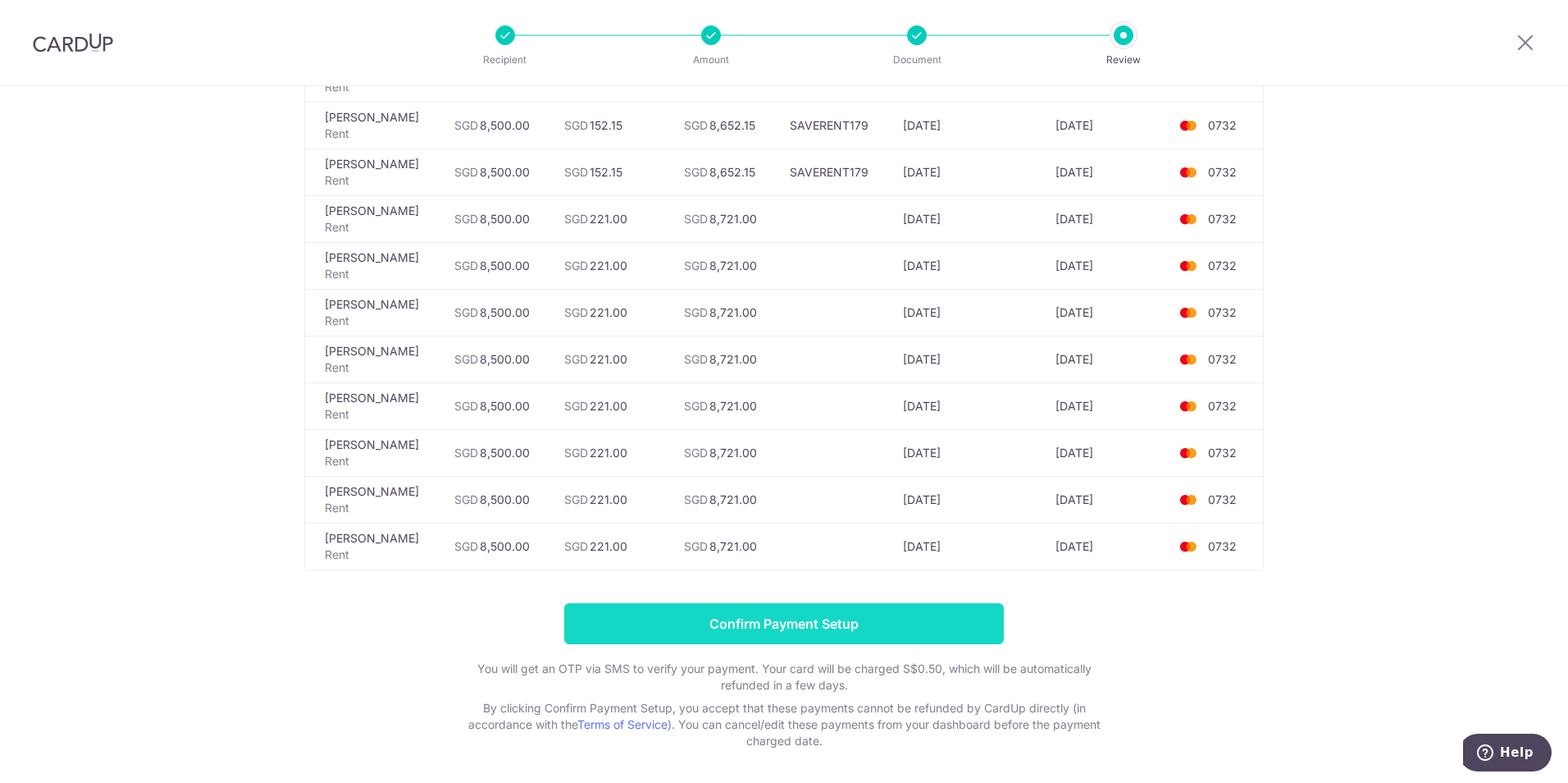
click at [824, 613] on input "Confirm Payment Setup" at bounding box center [784, 624] width 439 height 41
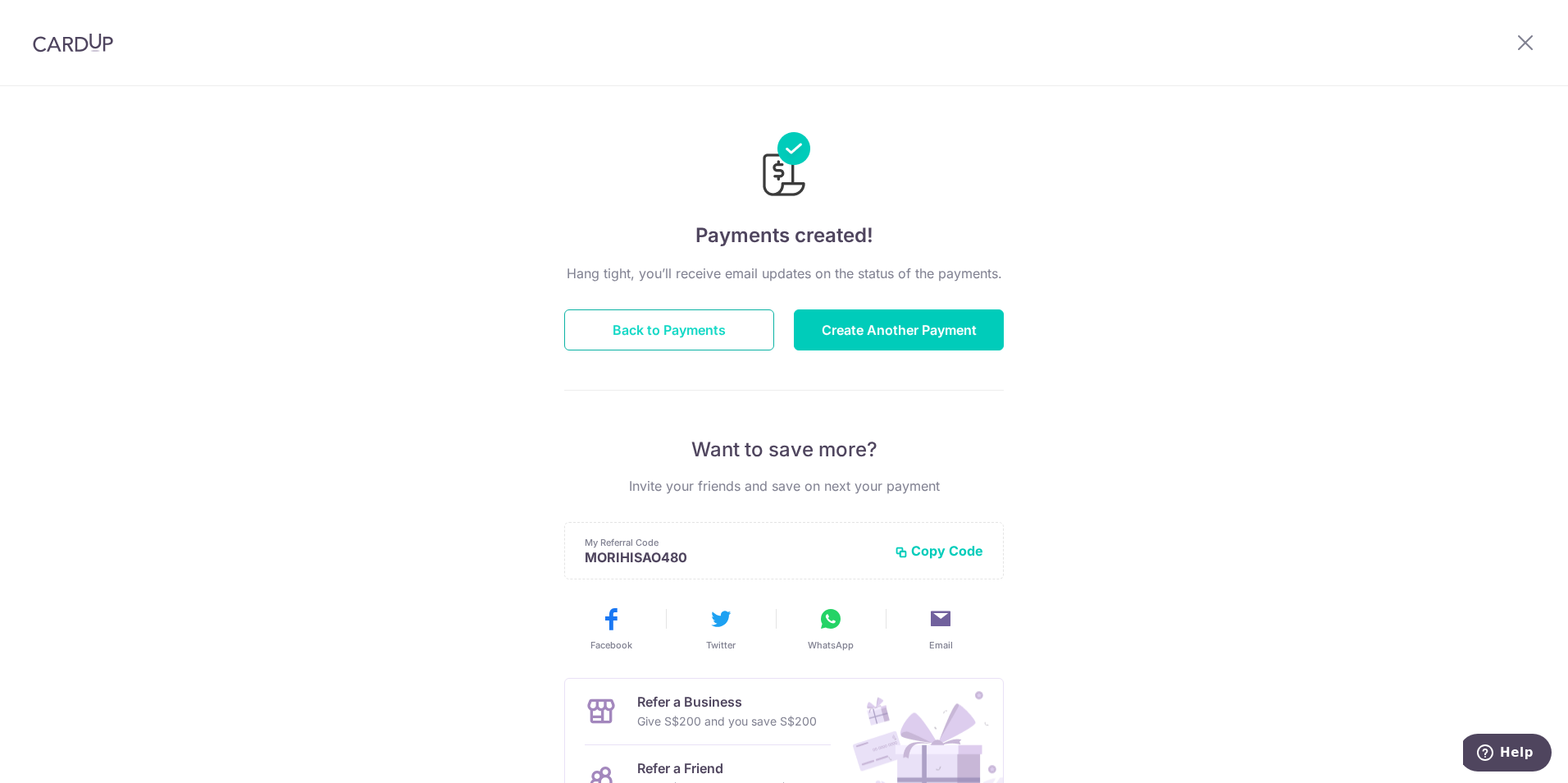
click at [704, 331] on button "Back to Payments" at bounding box center [669, 330] width 210 height 41
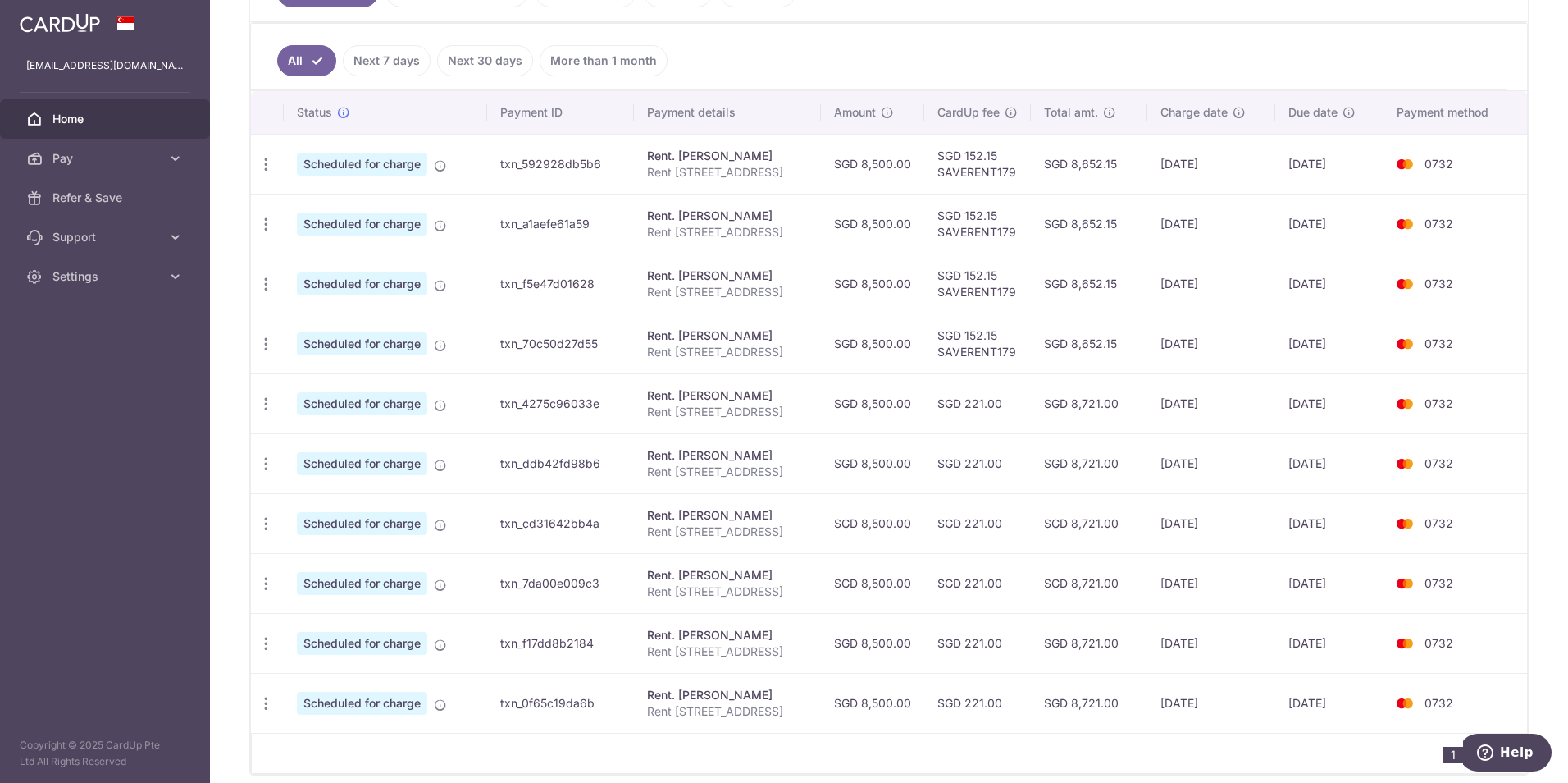
scroll to position [322, 0]
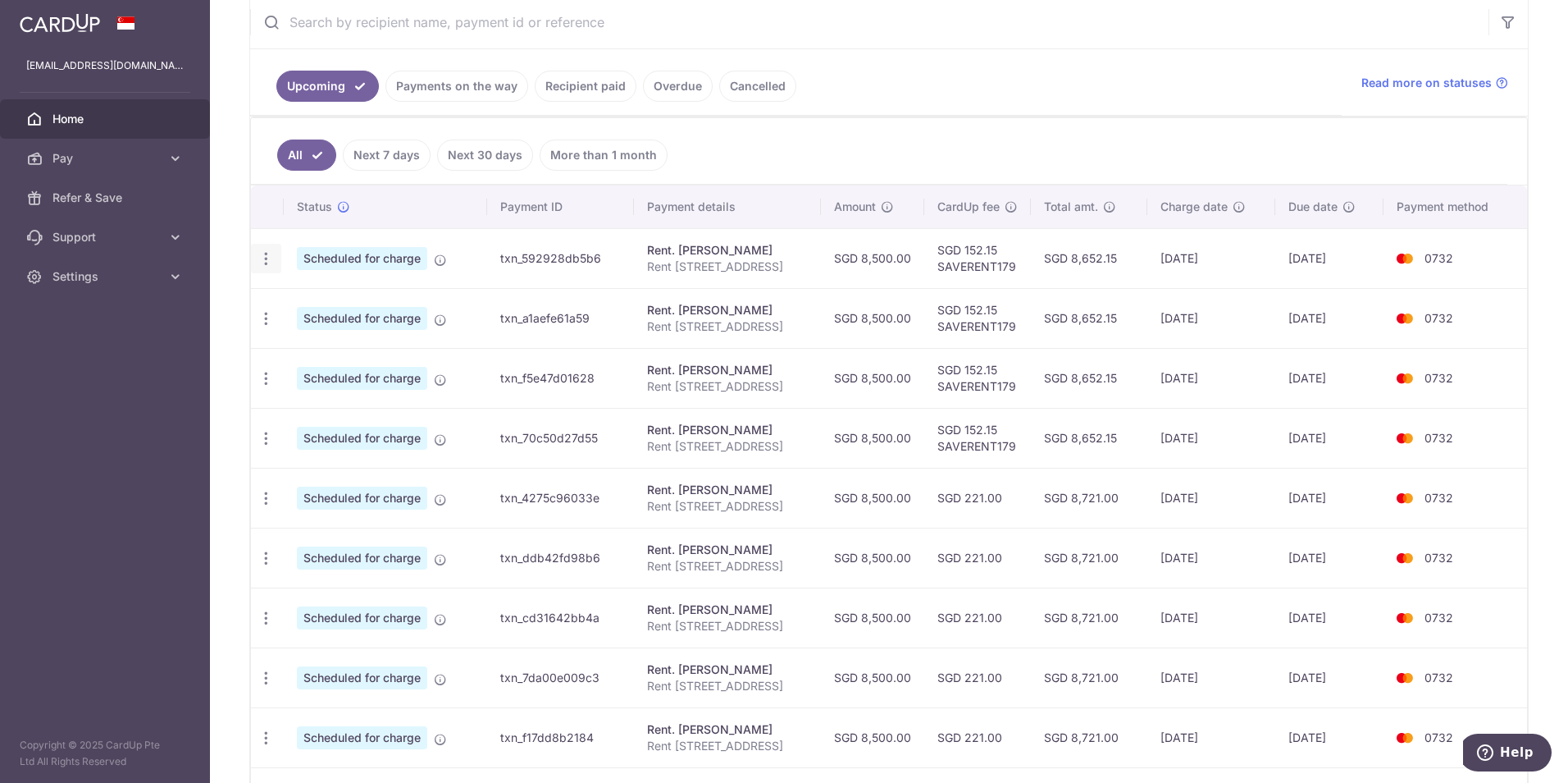
click at [272, 258] on icon "button" at bounding box center [266, 259] width 17 height 17
click at [356, 299] on span "Update payment" at bounding box center [353, 303] width 112 height 20
radio input "true"
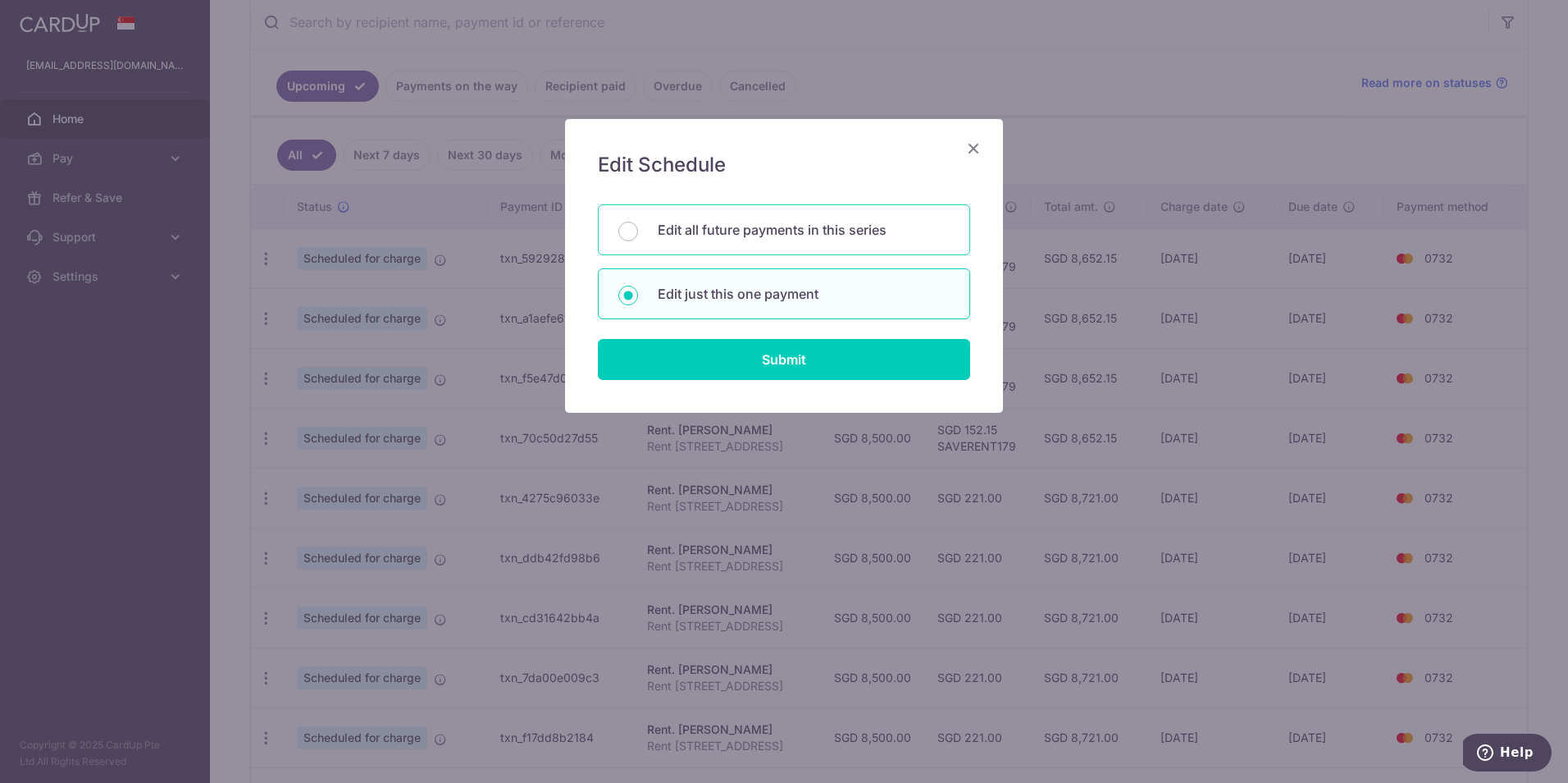
click at [752, 236] on p "Edit all future payments in this series" at bounding box center [803, 230] width 292 height 20
click at [638, 236] on input "Edit all future payments in this series" at bounding box center [627, 231] width 20 height 20
radio input "true"
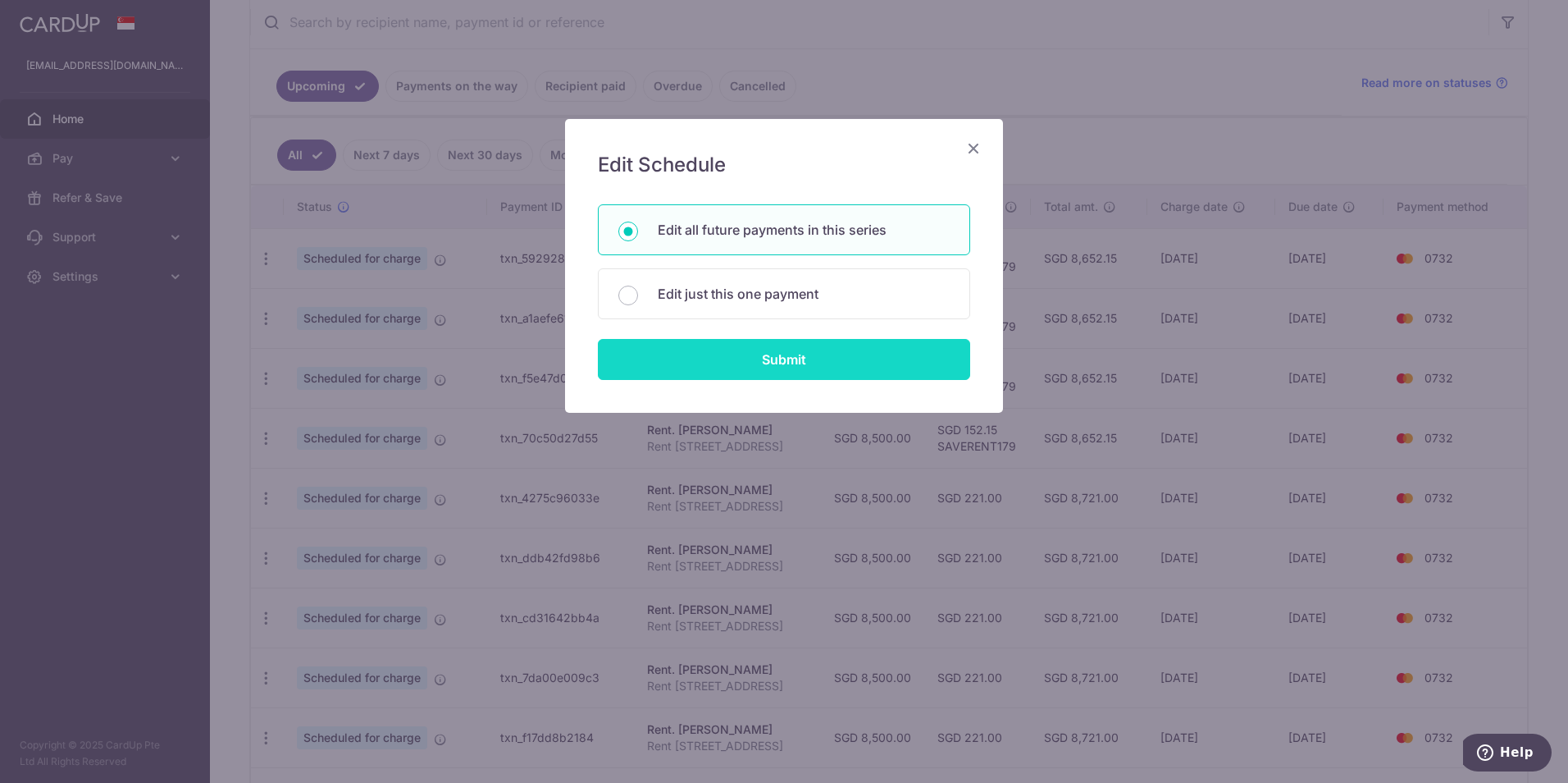
click at [816, 360] on input "Submit" at bounding box center [784, 360] width 372 height 41
radio input "true"
type input "8,500.00"
type input "Rent 0602 Melrose Park"
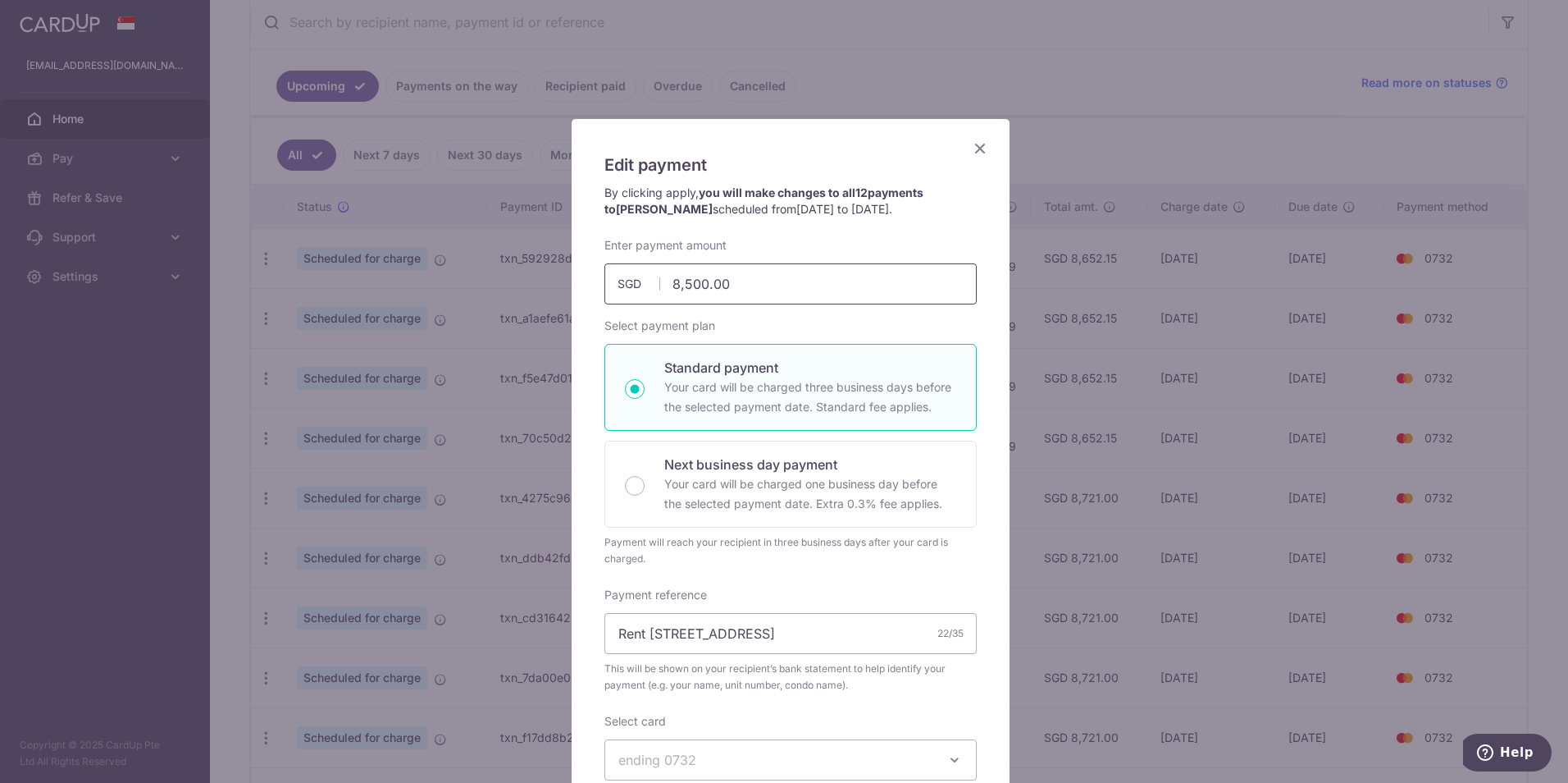
scroll to position [0, 0]
click at [975, 140] on icon "Close" at bounding box center [979, 148] width 20 height 21
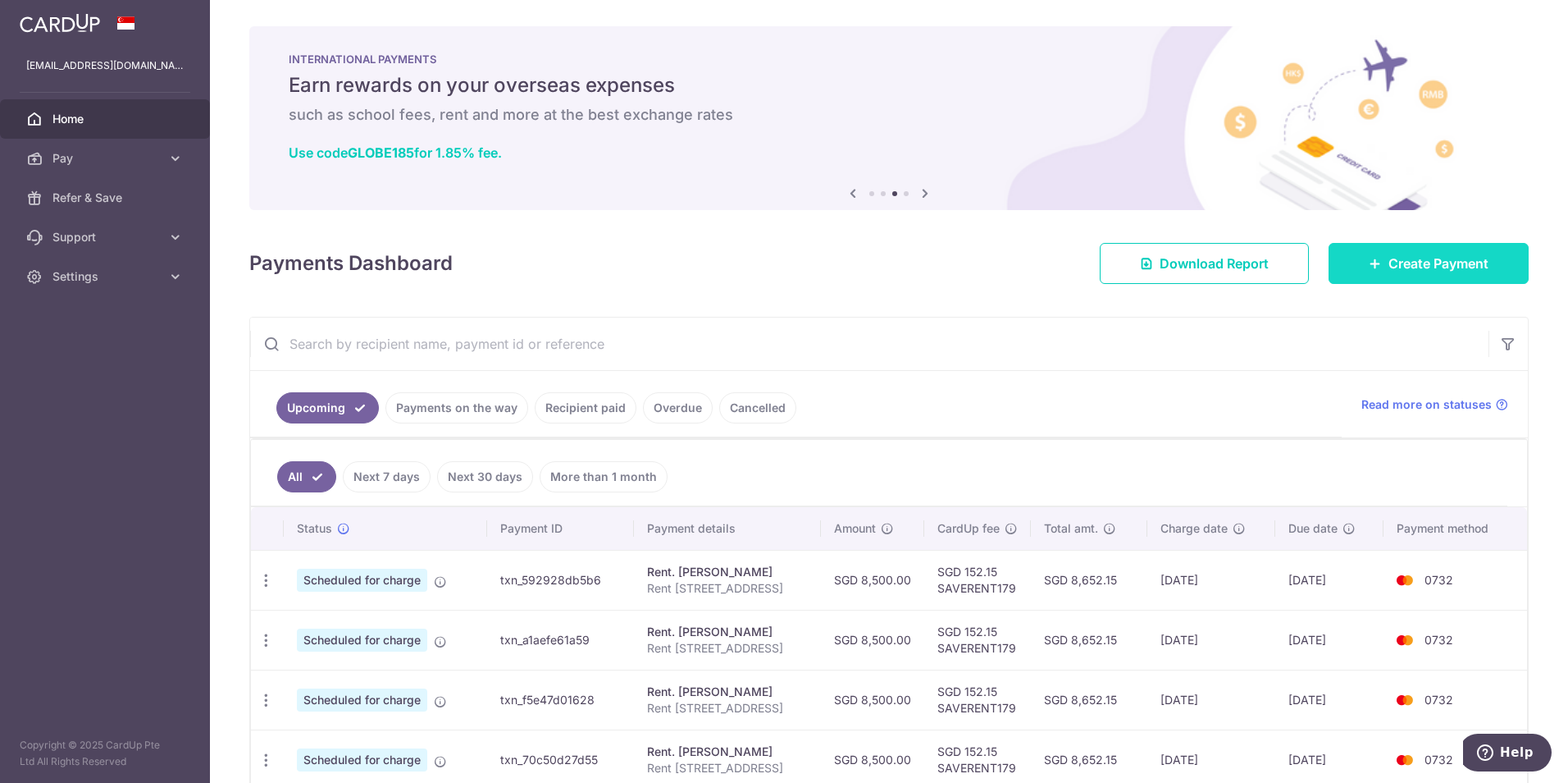
click at [1418, 253] on span "Create Payment" at bounding box center [1438, 263] width 100 height 20
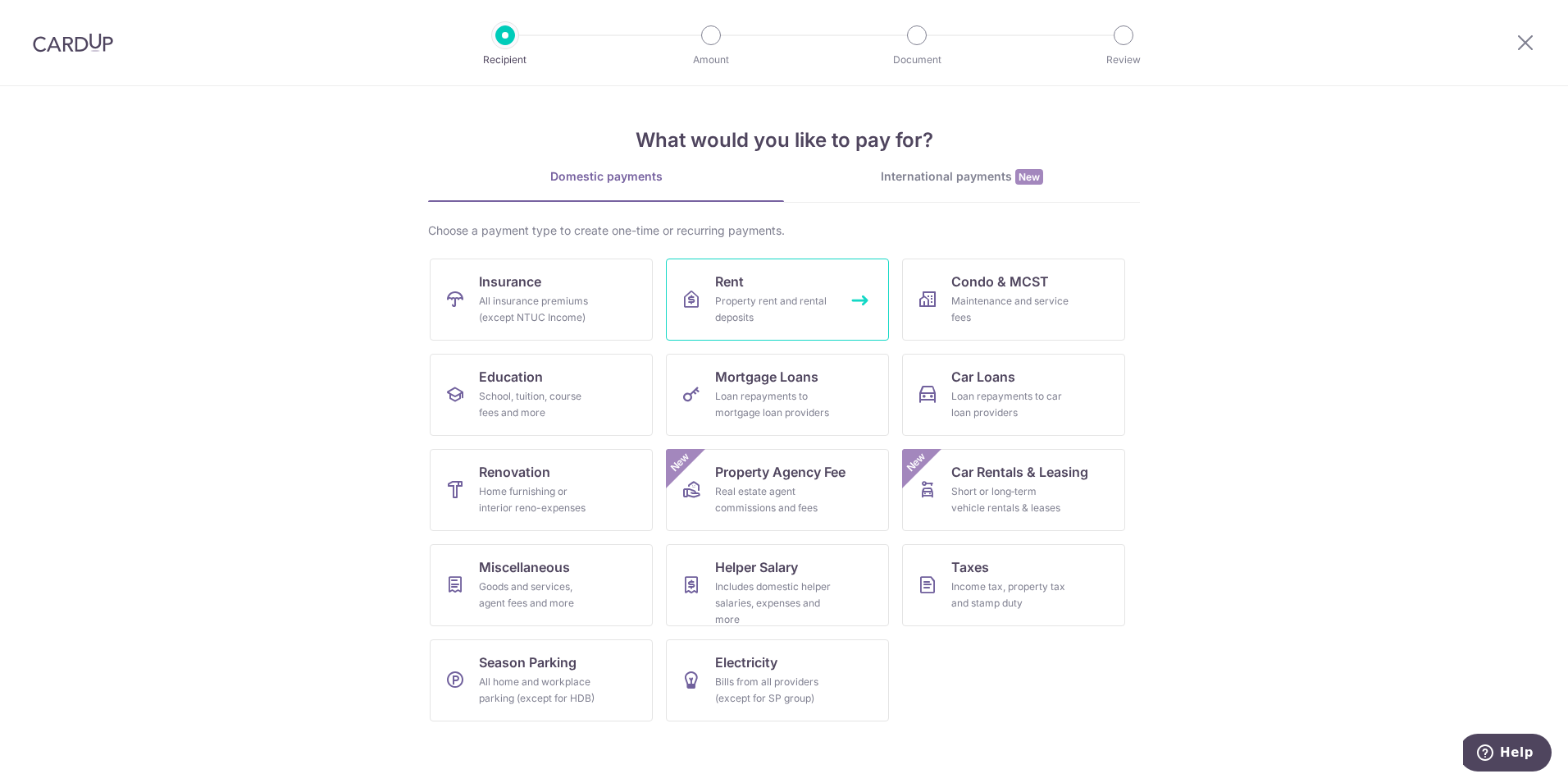
click at [780, 303] on div "Property rent and rental deposits" at bounding box center [774, 309] width 119 height 33
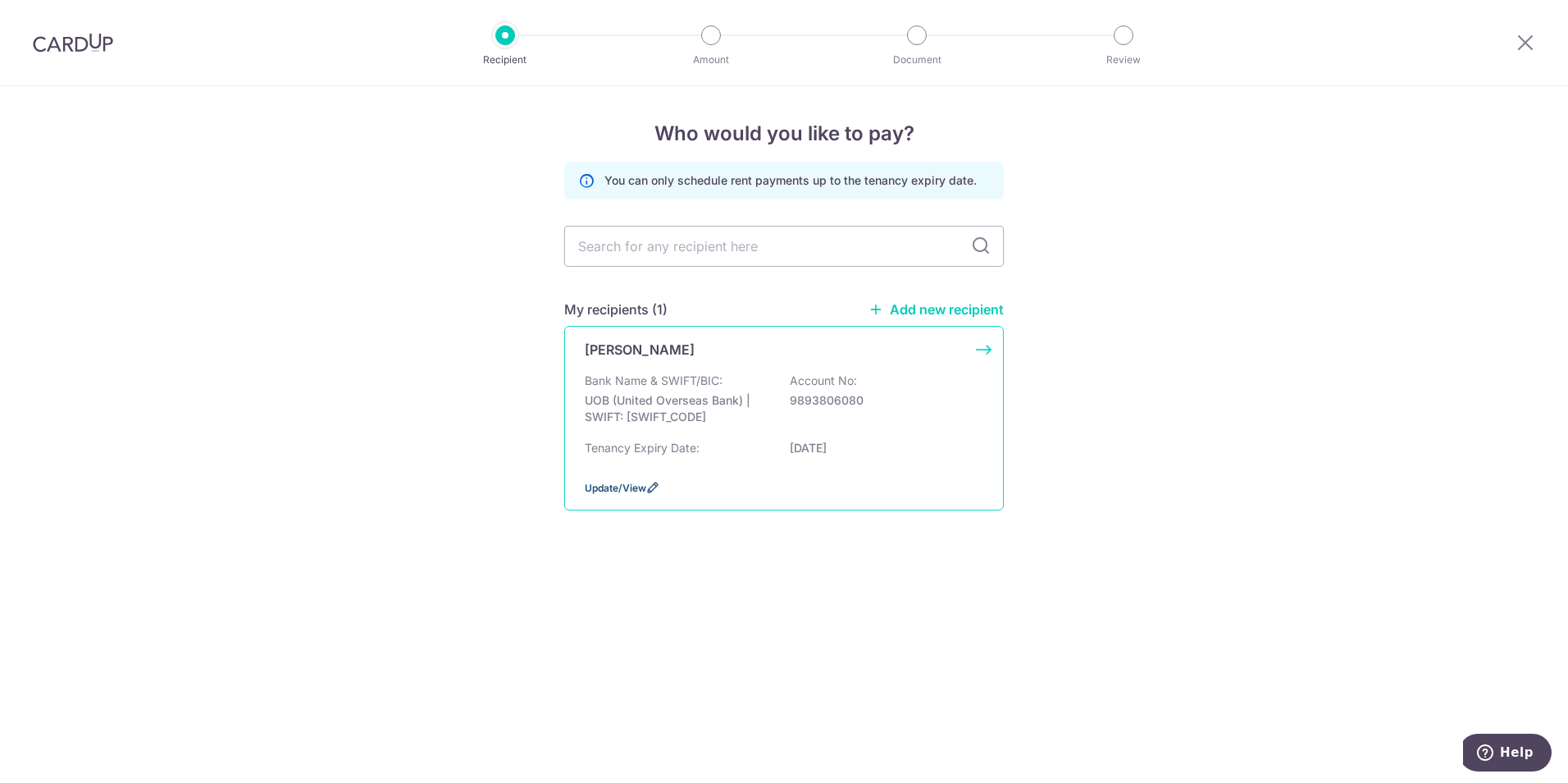
click at [630, 488] on span "Update/View" at bounding box center [615, 487] width 61 height 12
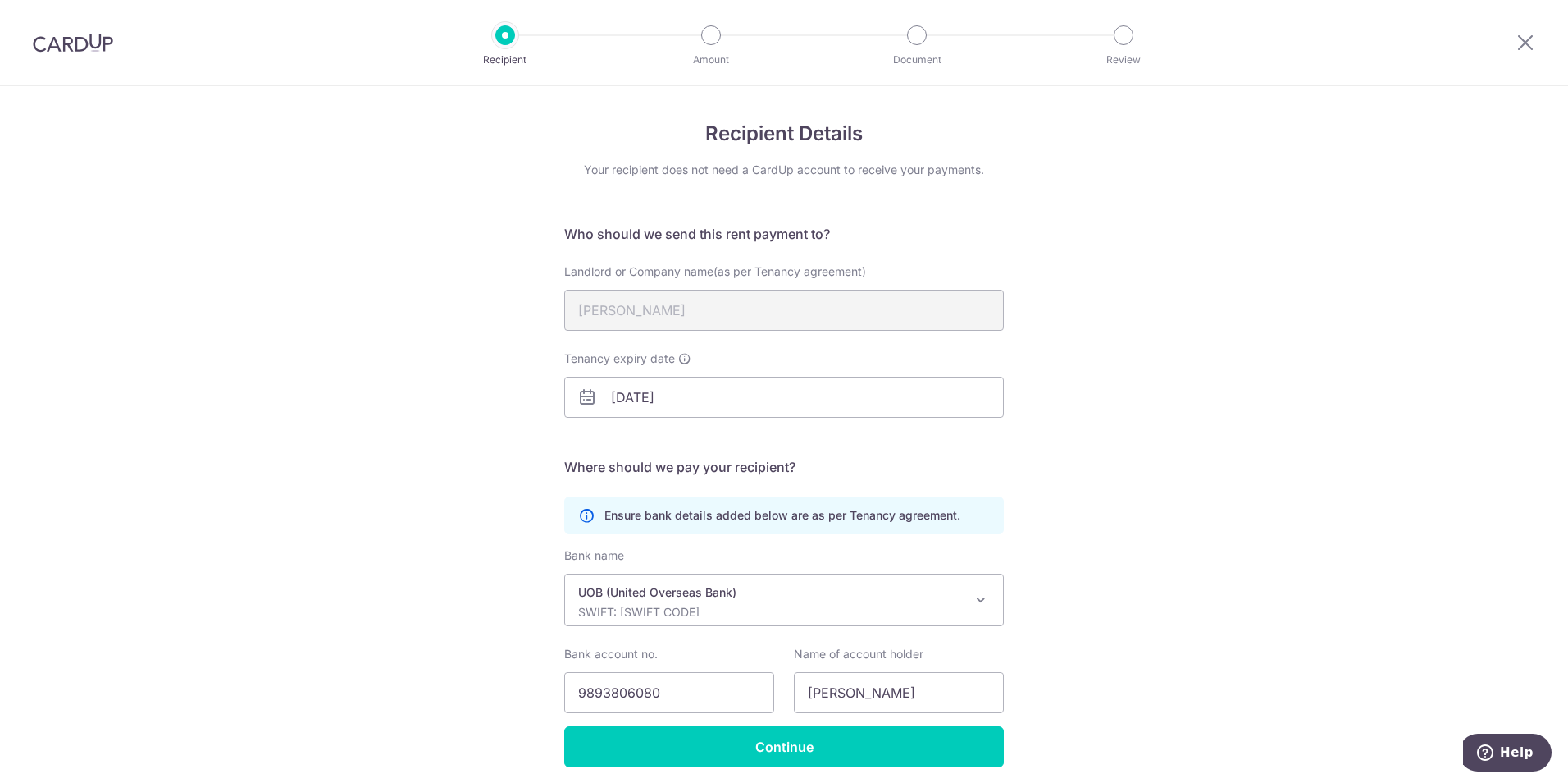
drag, startPoint x: 87, startPoint y: 43, endPoint x: 859, endPoint y: 87, distance: 773.3
click at [87, 43] on img at bounding box center [72, 42] width 80 height 20
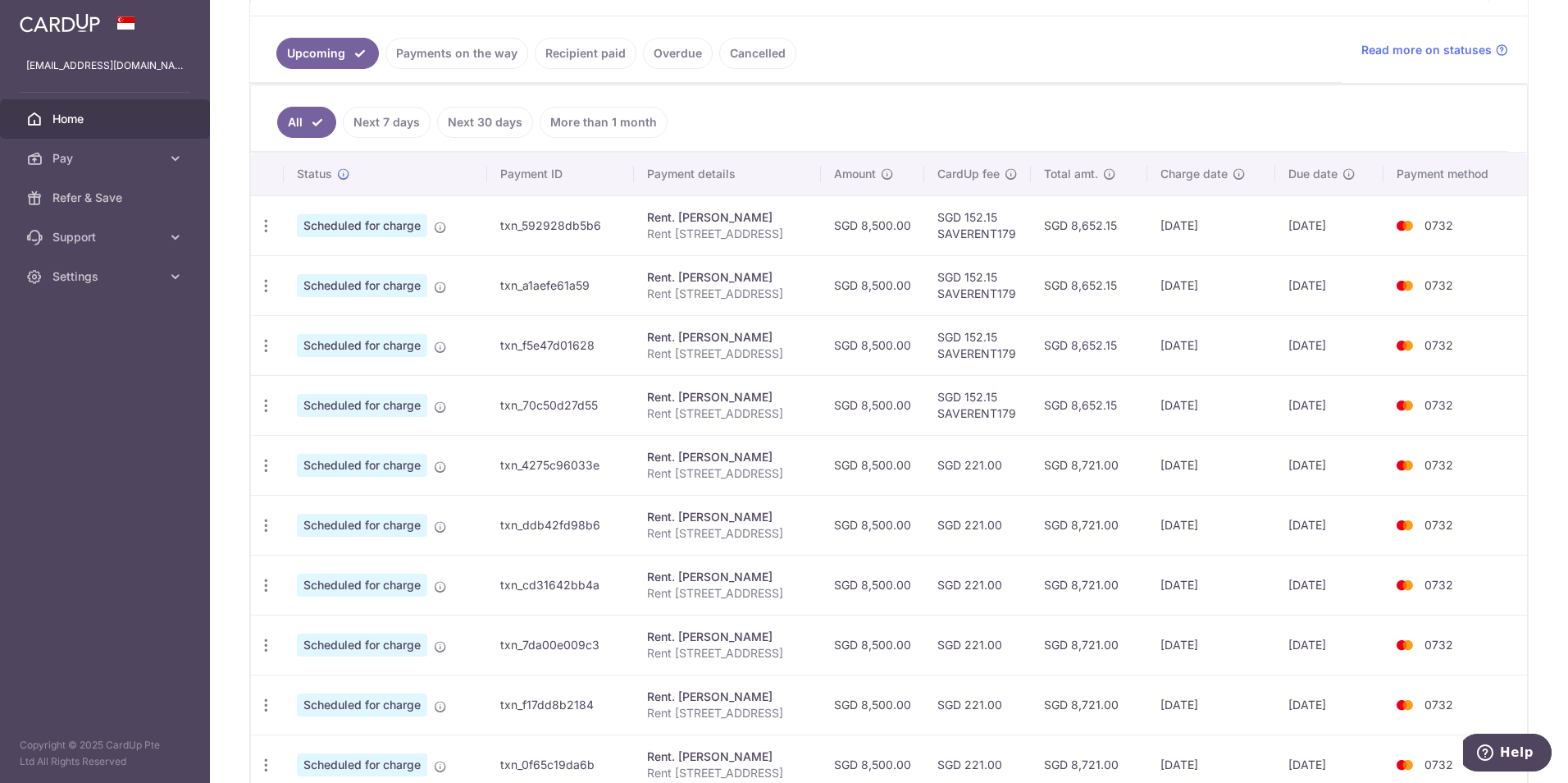
scroll to position [302, 0]
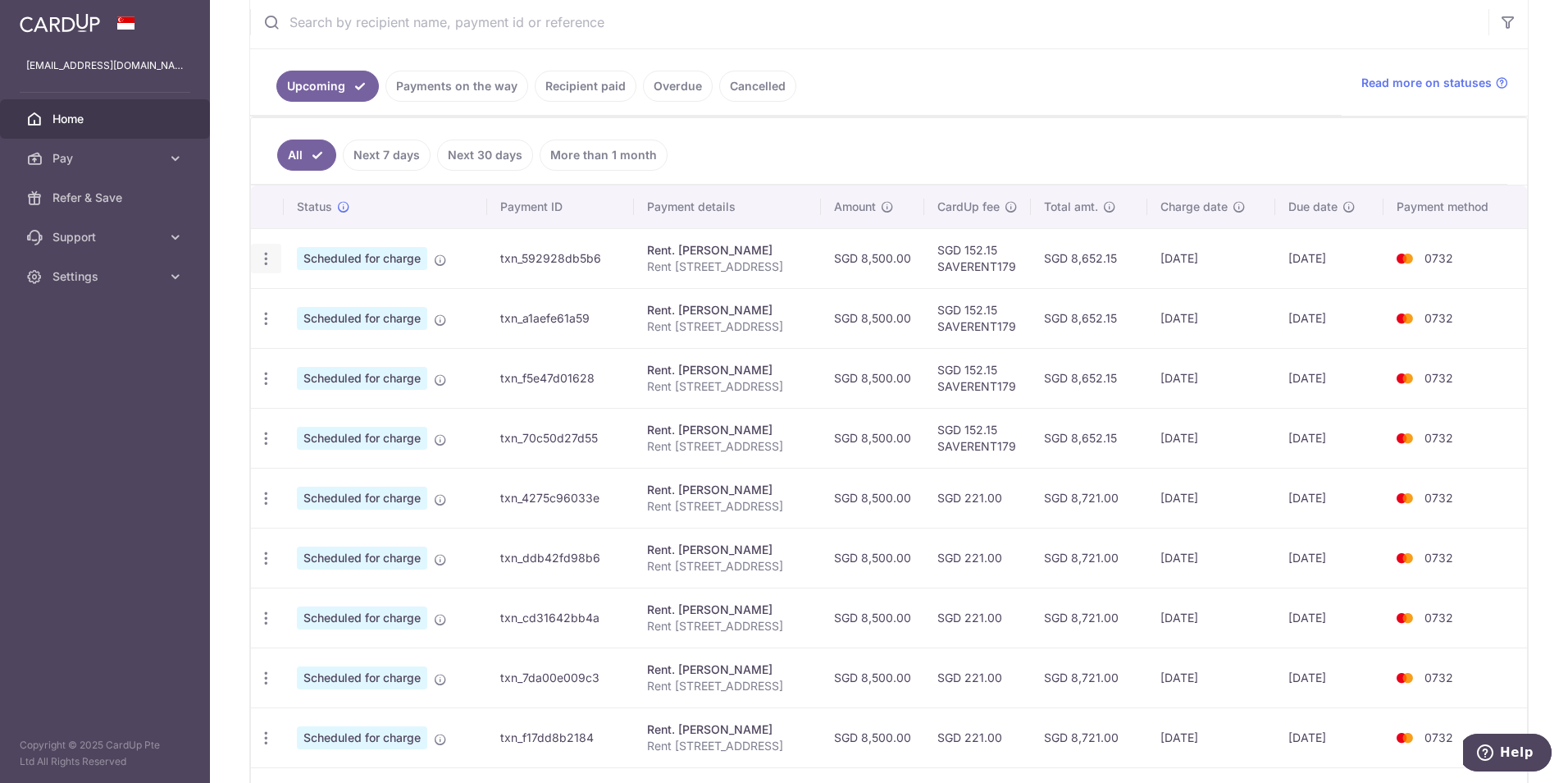
click at [263, 261] on icon "button" at bounding box center [266, 259] width 17 height 17
click at [385, 299] on span "Update payment" at bounding box center [353, 303] width 112 height 20
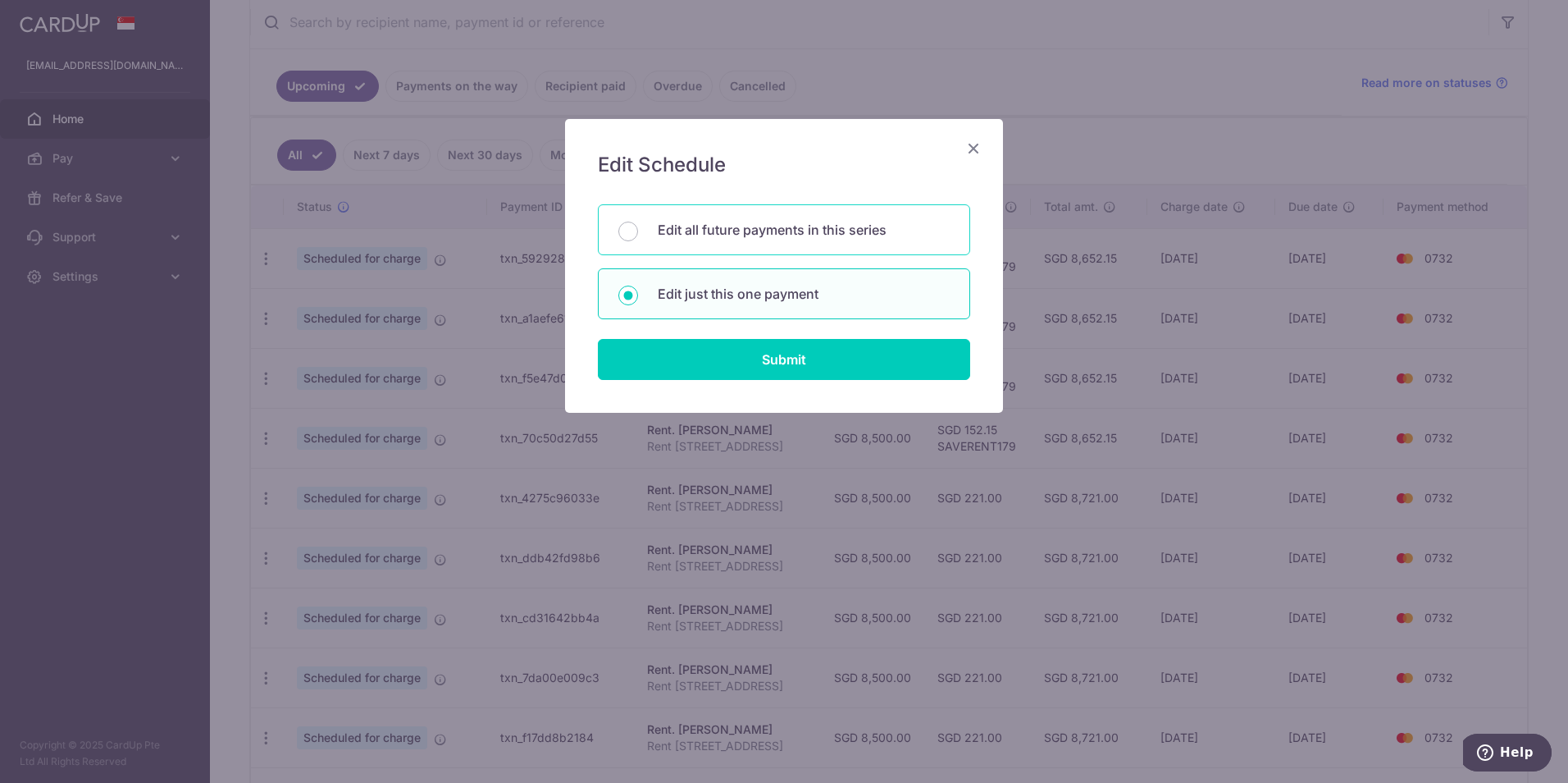
click at [708, 224] on p "Edit all future payments in this series" at bounding box center [803, 230] width 292 height 20
click at [638, 224] on input "Edit all future payments in this series" at bounding box center [627, 231] width 20 height 20
radio input "true"
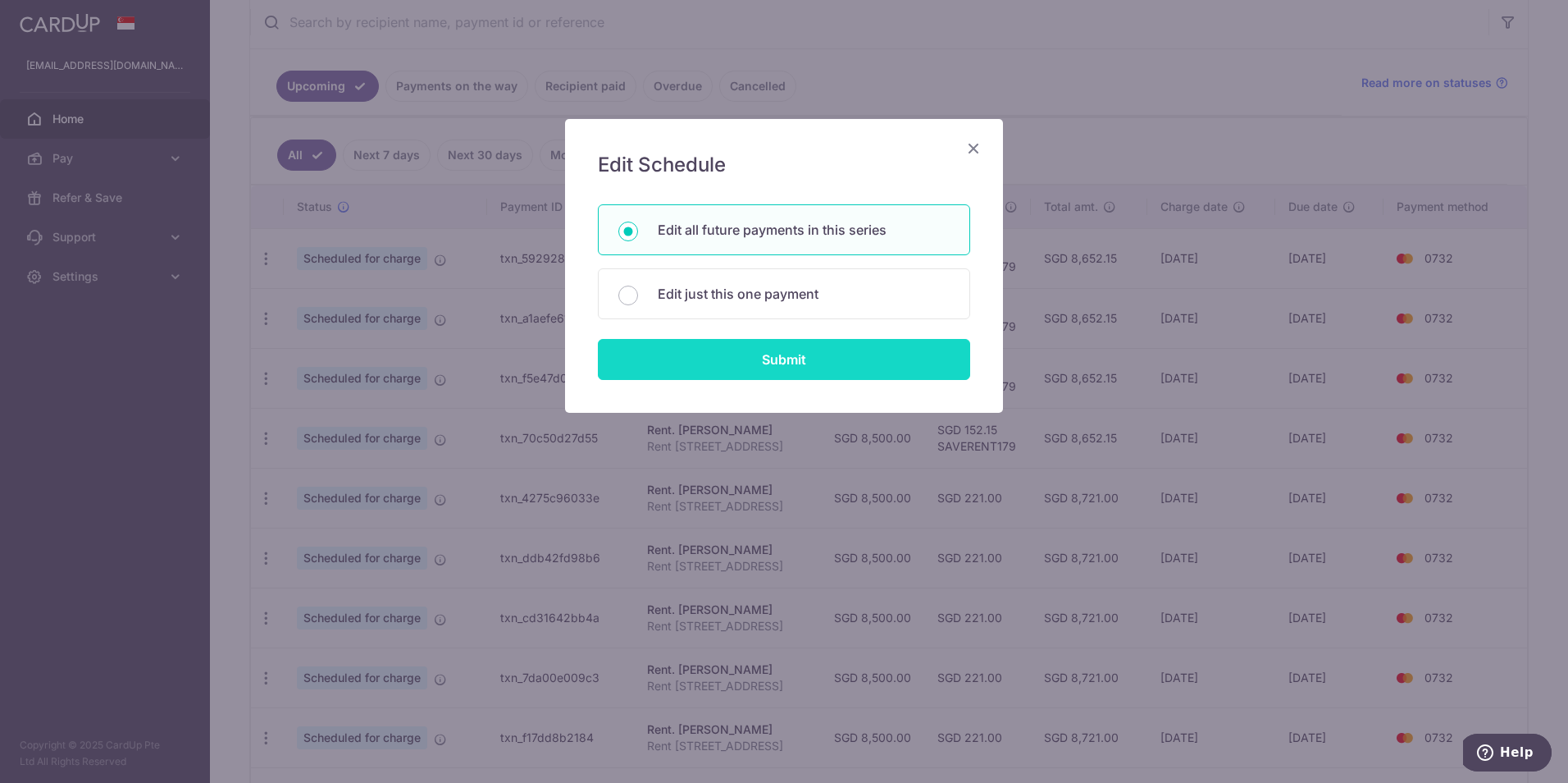
click at [777, 362] on input "Submit" at bounding box center [784, 360] width 372 height 41
radio input "true"
type input "8,500.00"
type input "Rent [STREET_ADDRESS]"
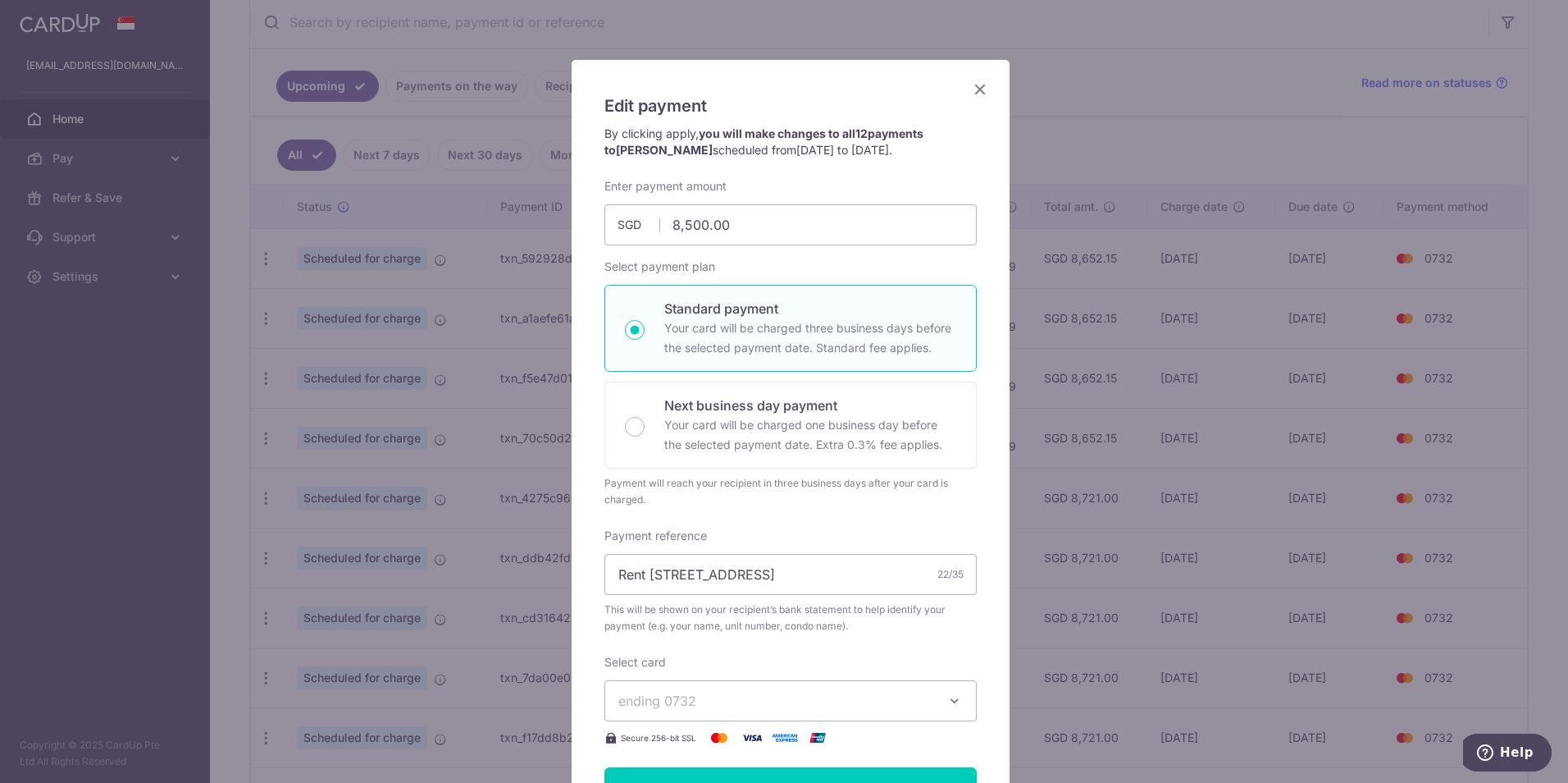
scroll to position [0, 0]
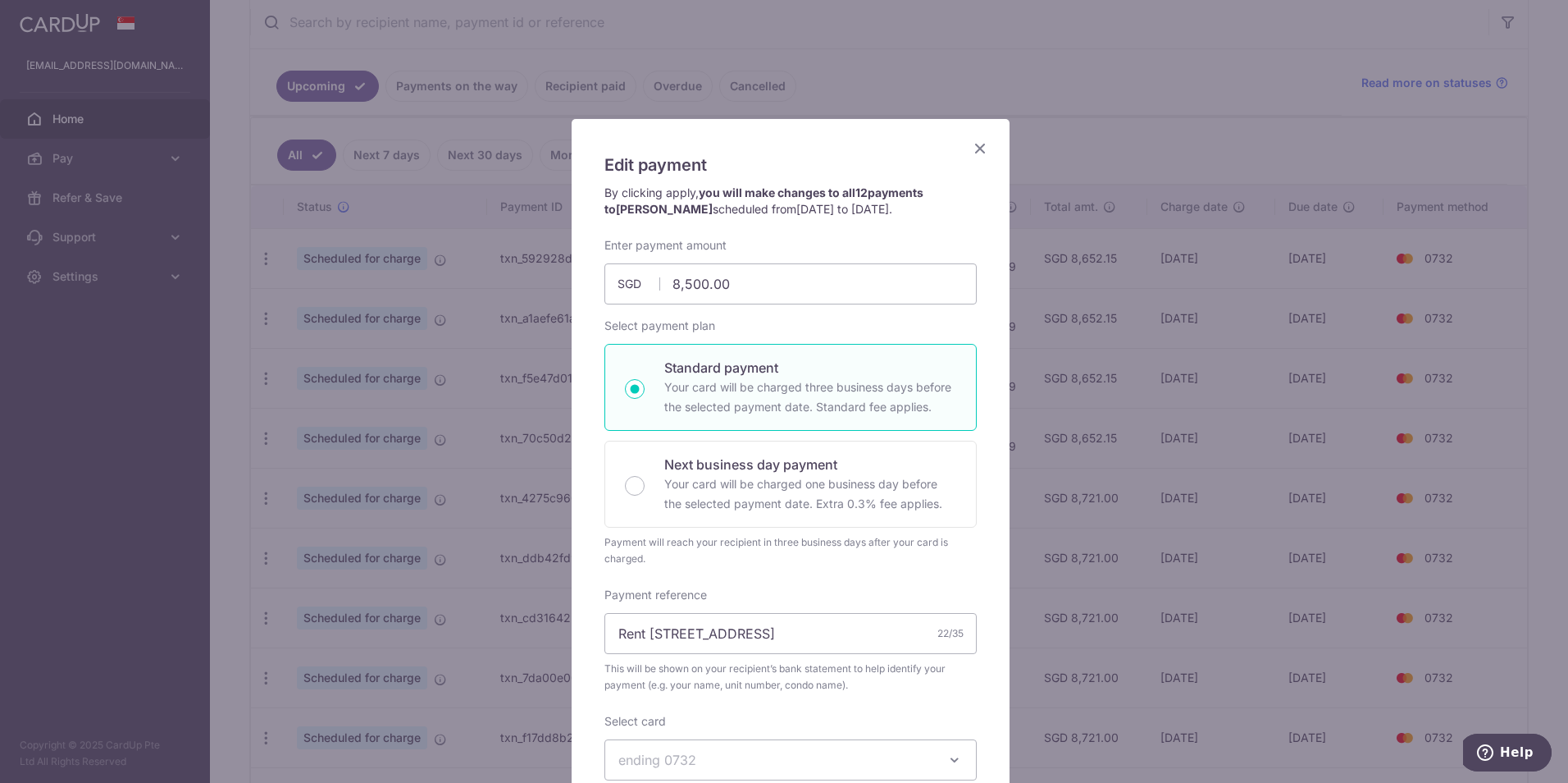
click at [970, 149] on icon "Close" at bounding box center [979, 148] width 20 height 21
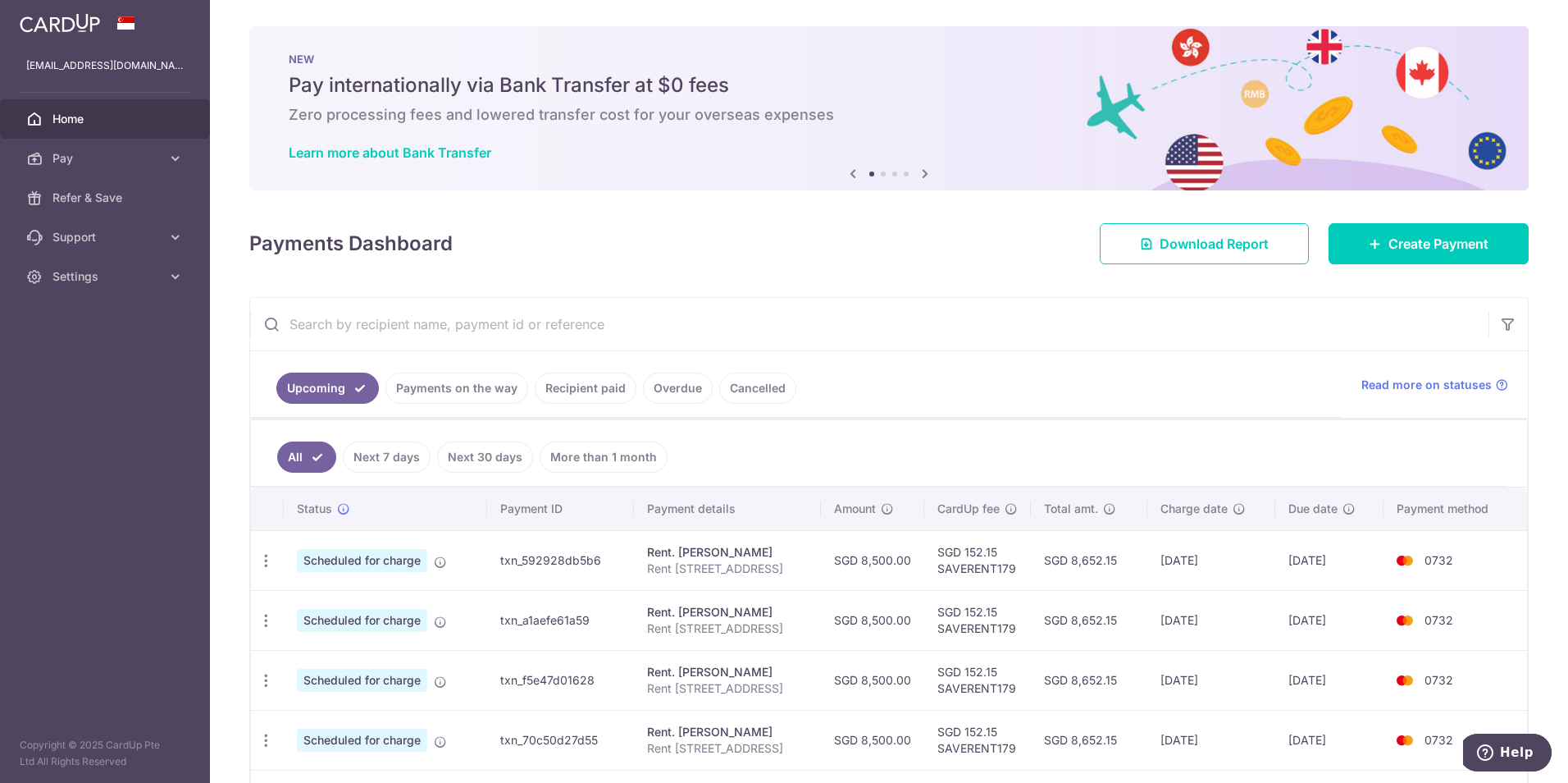
click at [99, 106] on link "Home" at bounding box center [104, 119] width 210 height 40
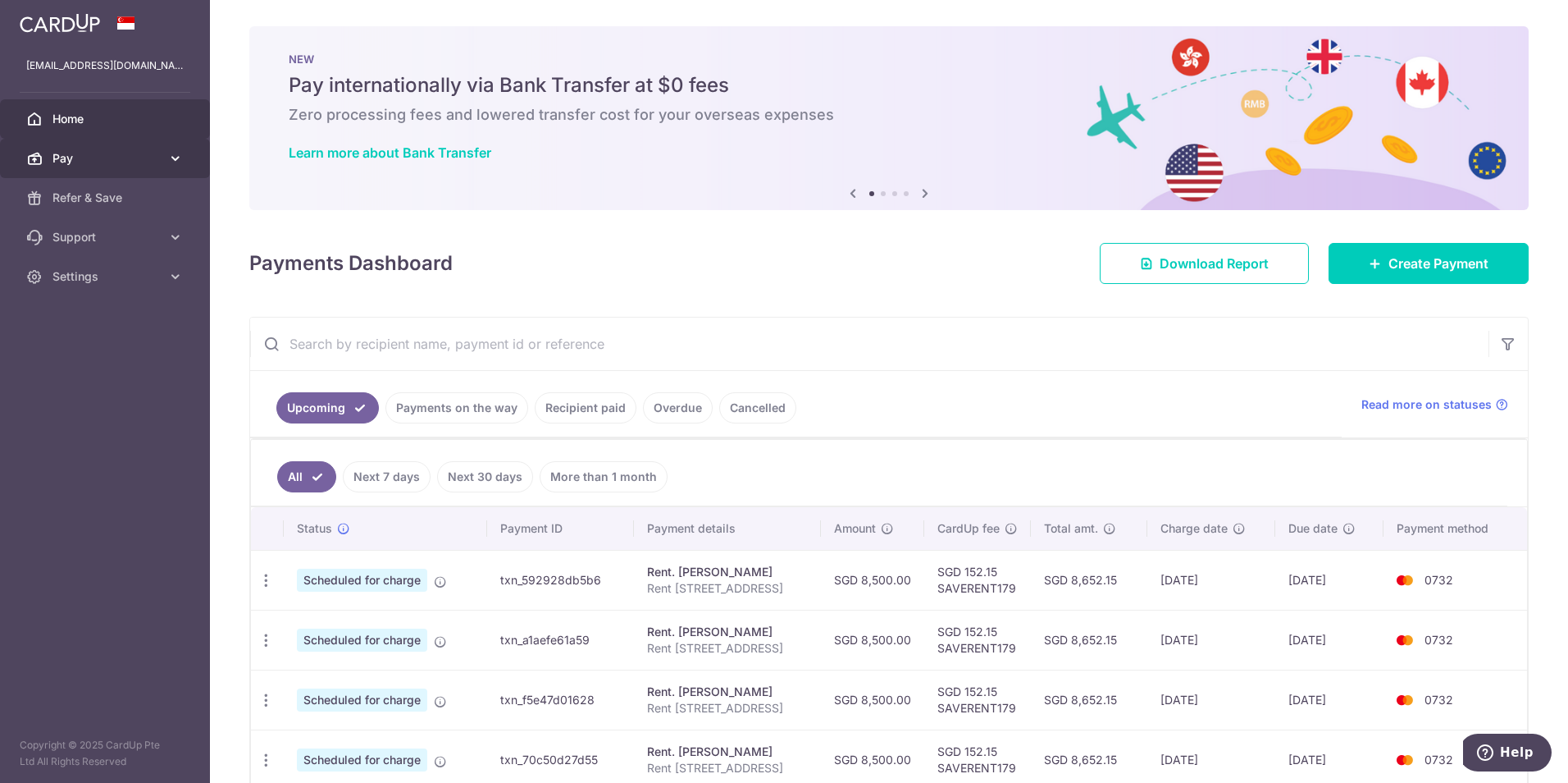
click at [150, 165] on span "Pay" at bounding box center [106, 158] width 108 height 16
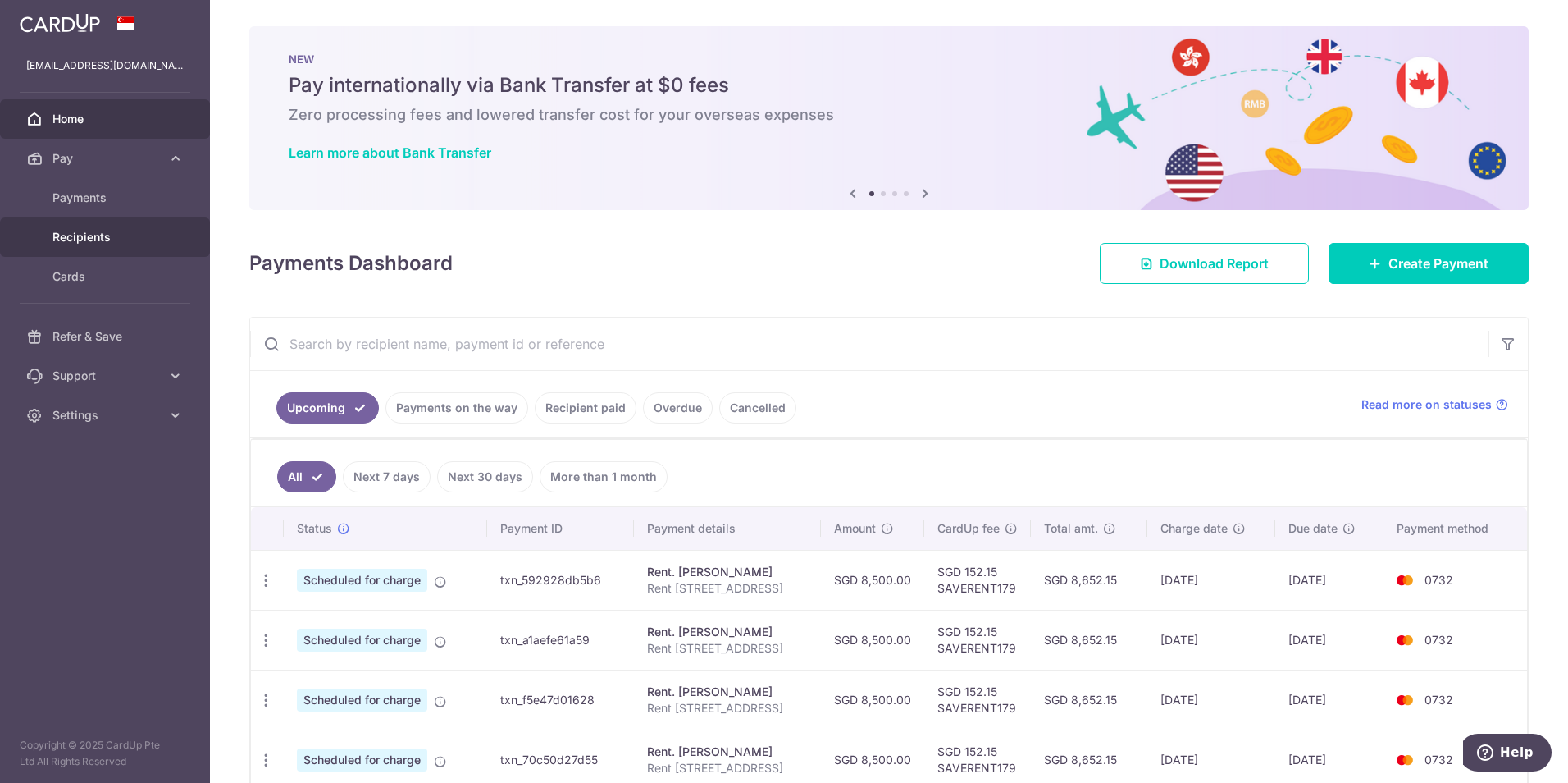
click at [125, 233] on span "Recipients" at bounding box center [106, 236] width 108 height 16
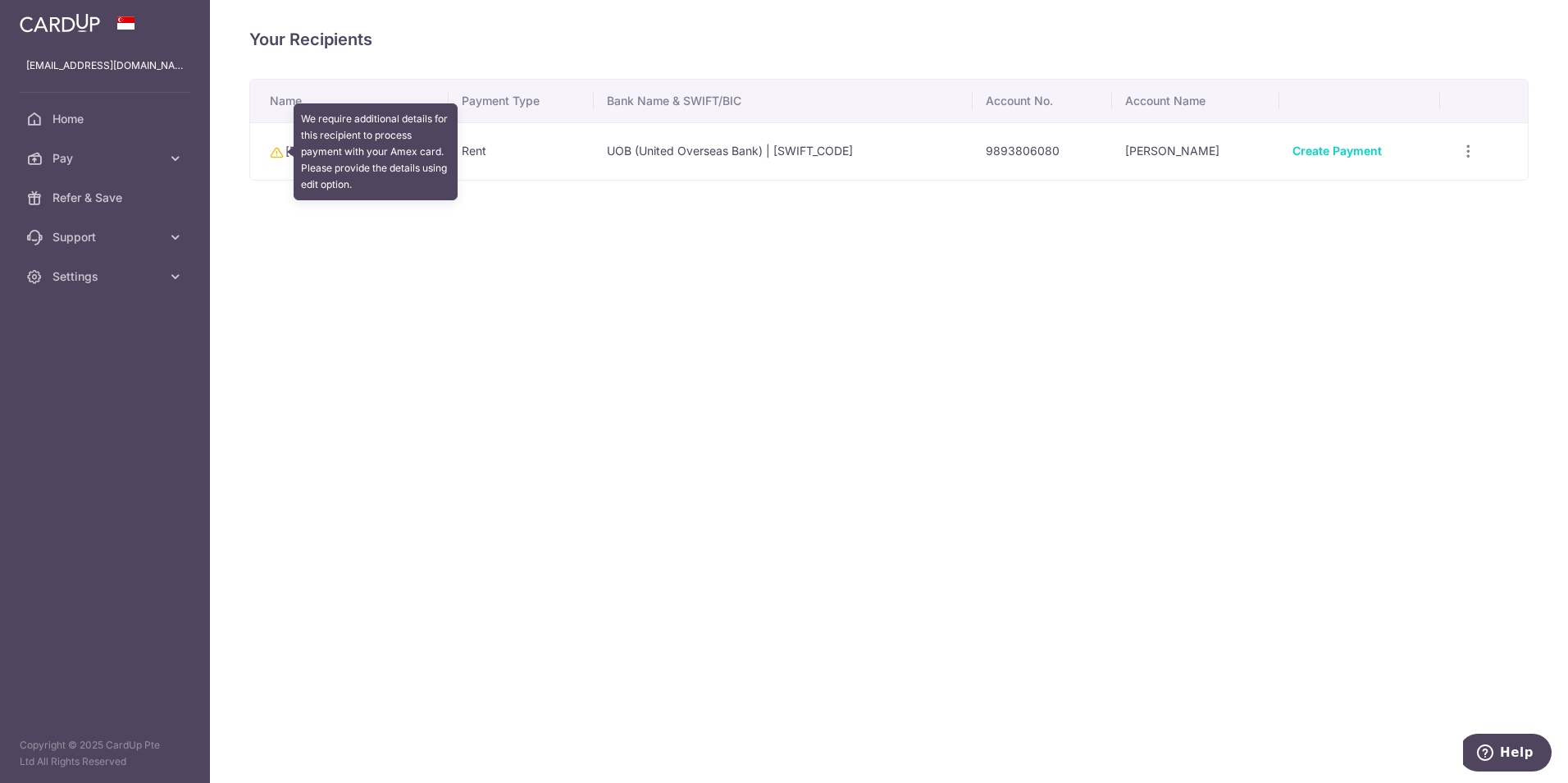
click at [278, 152] on icon at bounding box center [277, 152] width 13 height 13
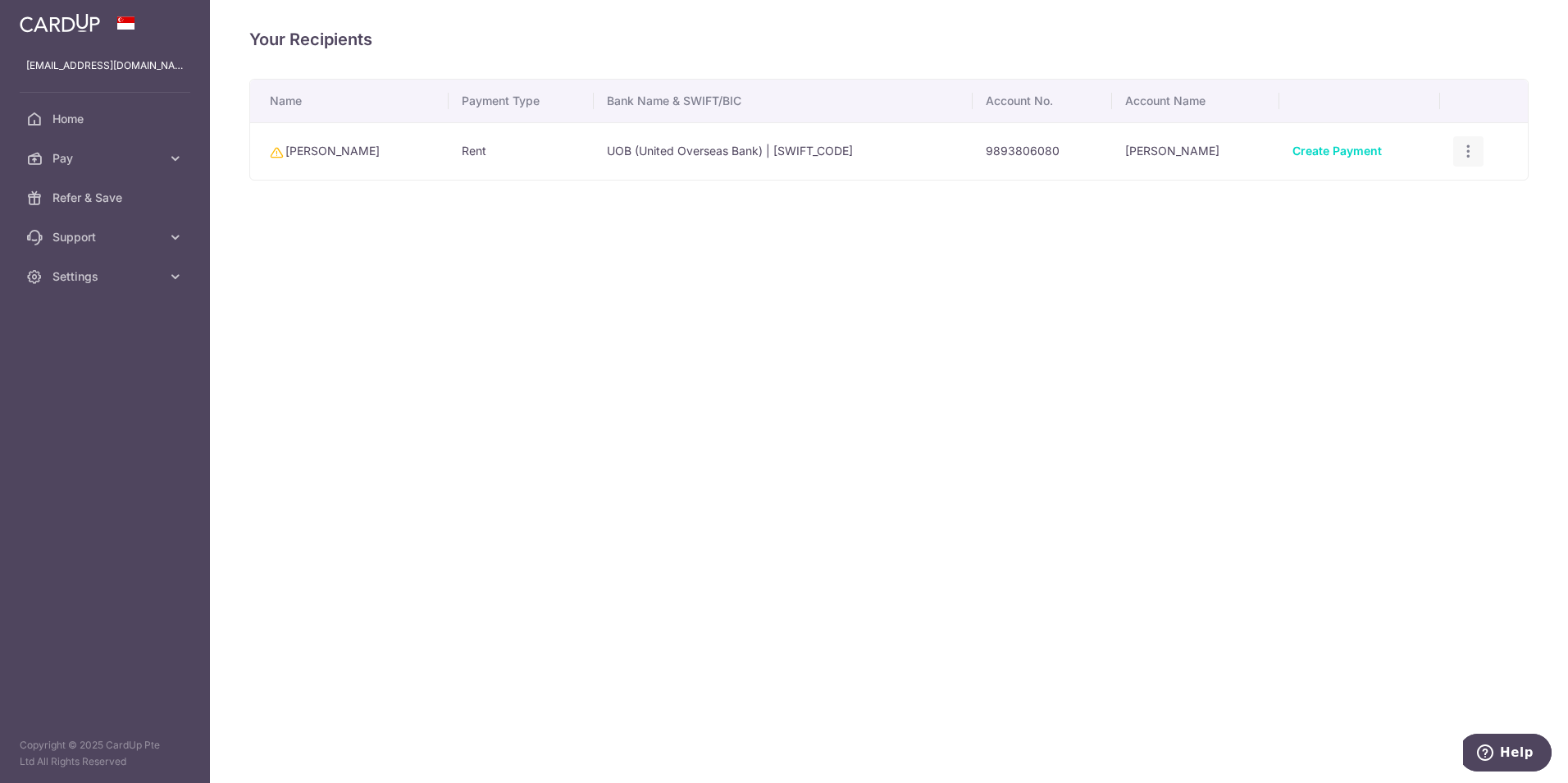
click at [1471, 141] on div "View/Edit Linked Payments" at bounding box center [1468, 152] width 30 height 30
click at [1471, 155] on icon "button" at bounding box center [1468, 152] width 17 height 17
click at [1403, 193] on span "View/Edit" at bounding box center [1414, 197] width 112 height 20
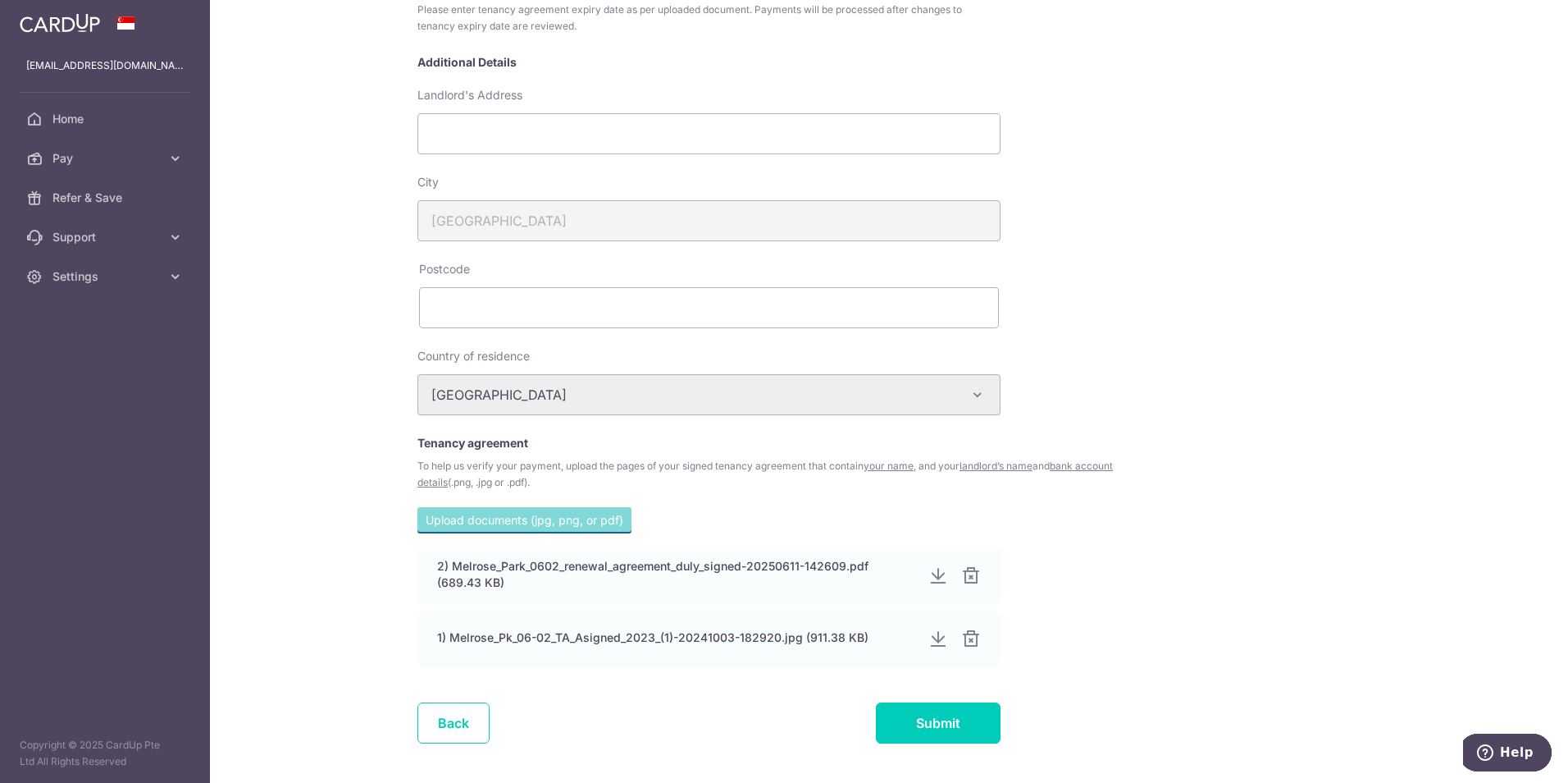
scroll to position [468, 0]
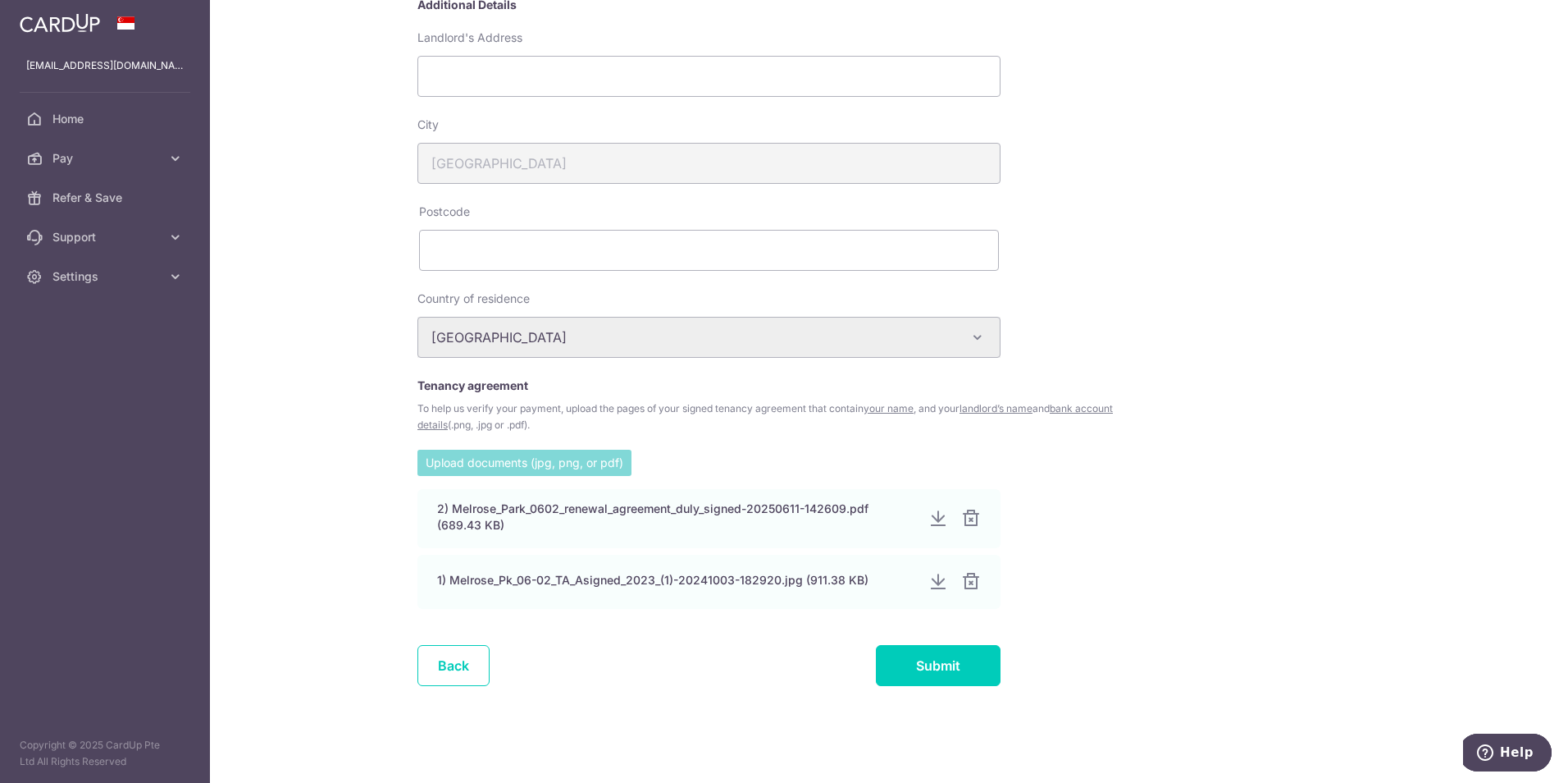
click at [541, 461] on input "file" at bounding box center [525, 462] width 214 height 24
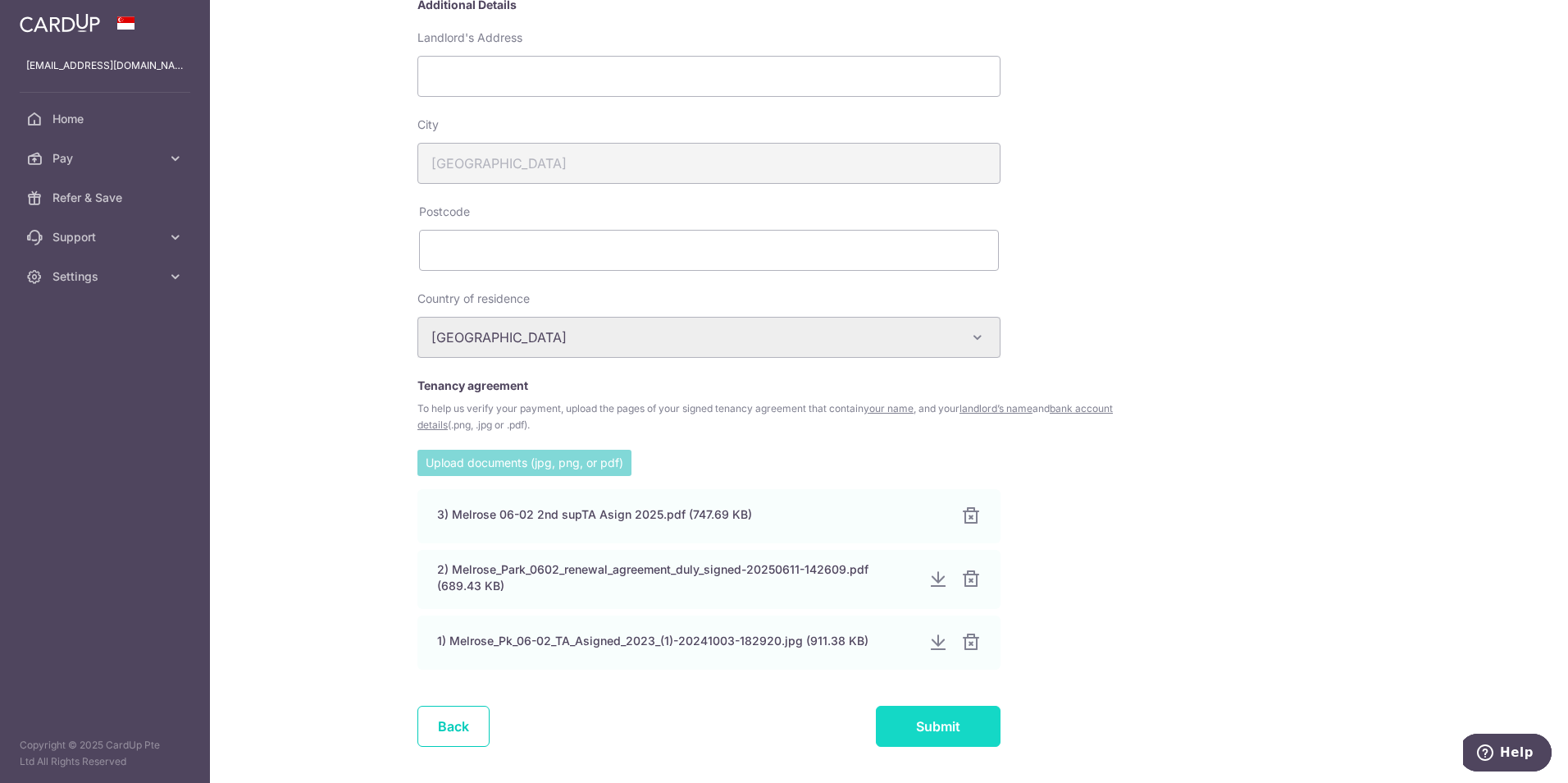
click at [950, 728] on input "Submit" at bounding box center [938, 727] width 125 height 41
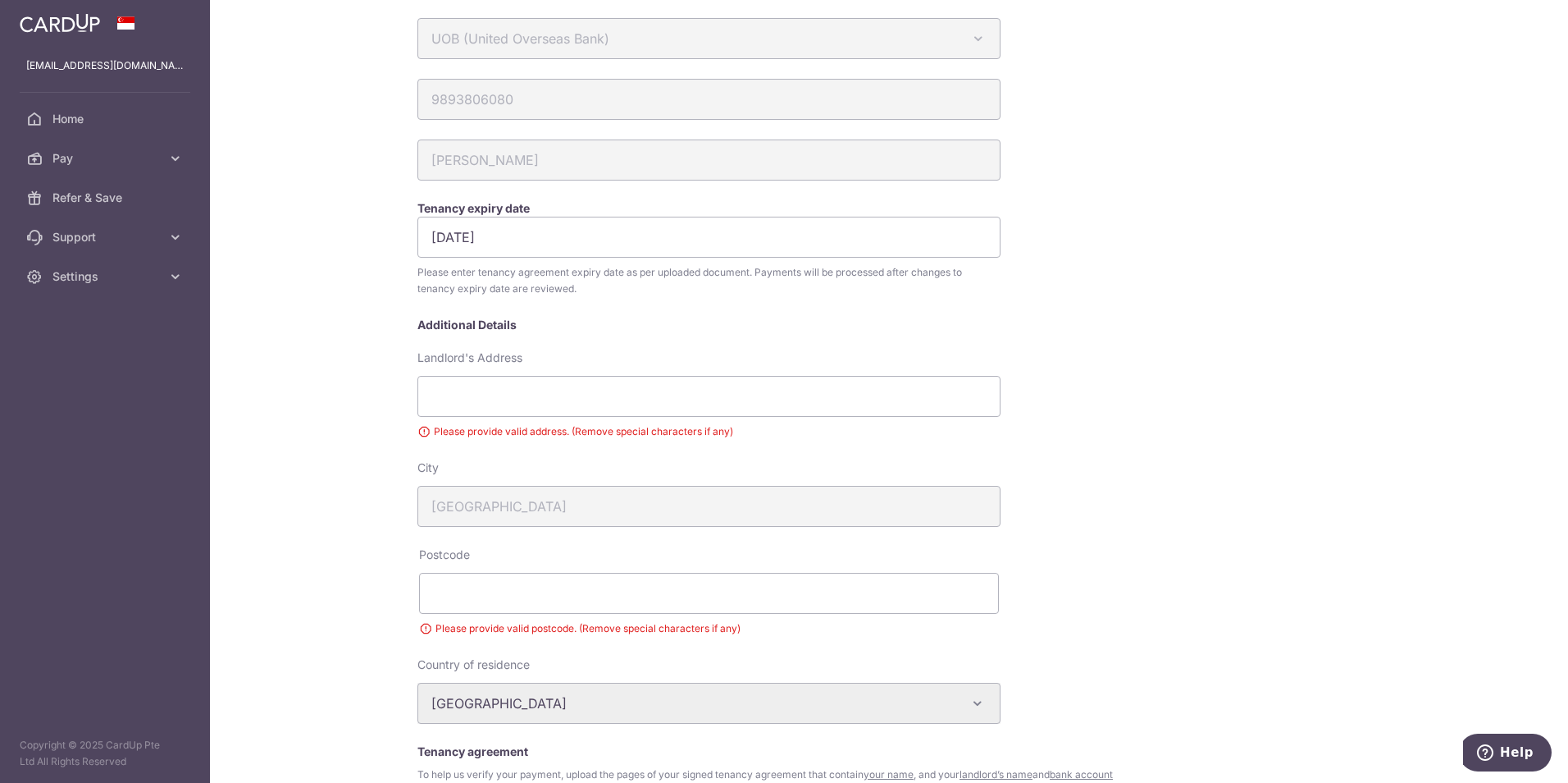
scroll to position [164, 0]
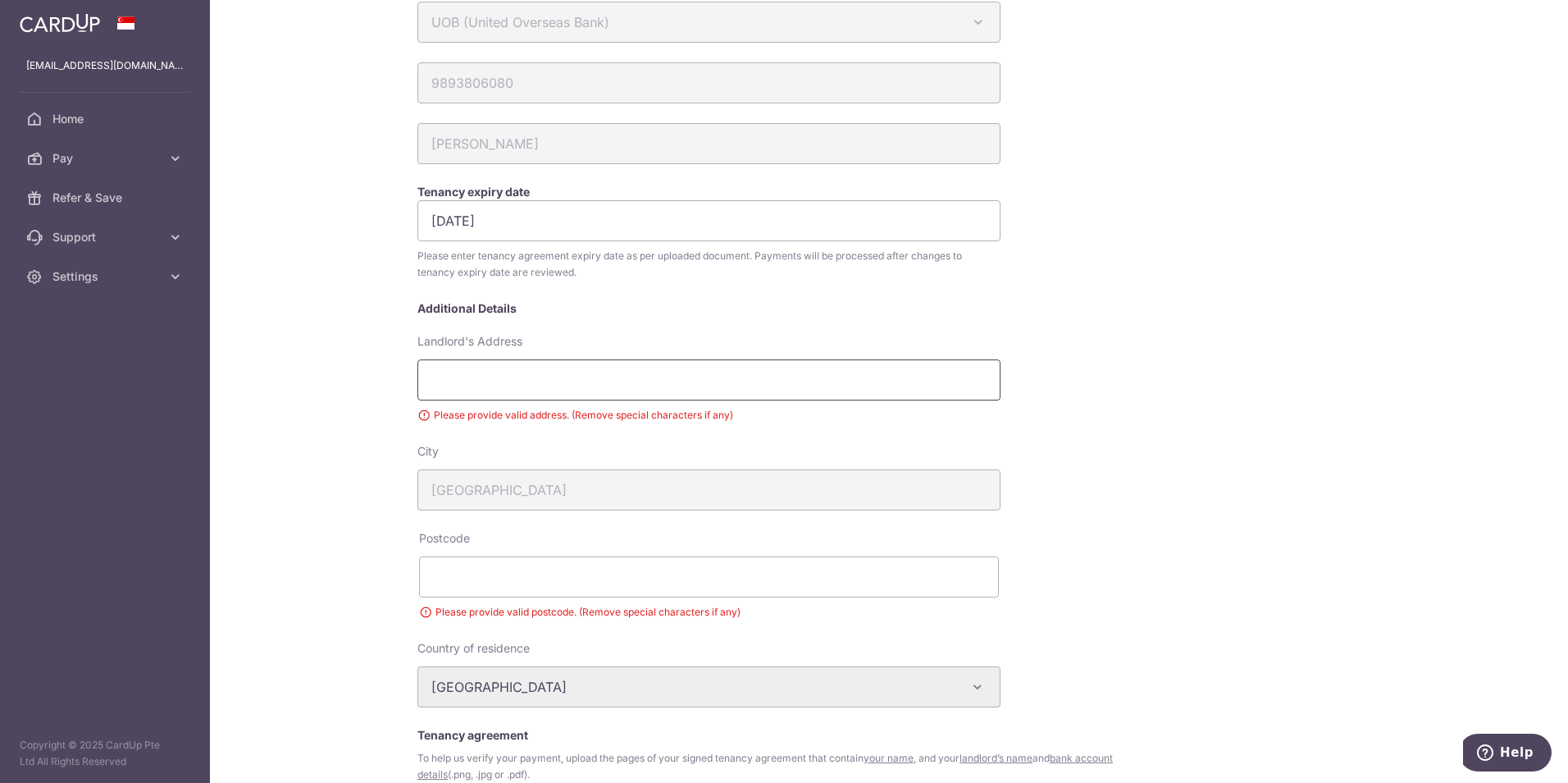
click at [493, 381] on input "Landlord's Address" at bounding box center [709, 380] width 583 height 41
click at [400, 384] on div "My recipients LANA SURJA LANA SURJA Account Details UOB (United Overseas Bank) …" at bounding box center [889, 392] width 1358 height 783
drag, startPoint x: 327, startPoint y: 695, endPoint x: 337, endPoint y: 686, distance: 13.5
click at [327, 695] on div "My recipients LANA SURJA LANA SURJA Account Details UOB (United Overseas Bank) …" at bounding box center [889, 392] width 1358 height 783
click at [459, 365] on input "Landlord's Address" at bounding box center [709, 380] width 583 height 41
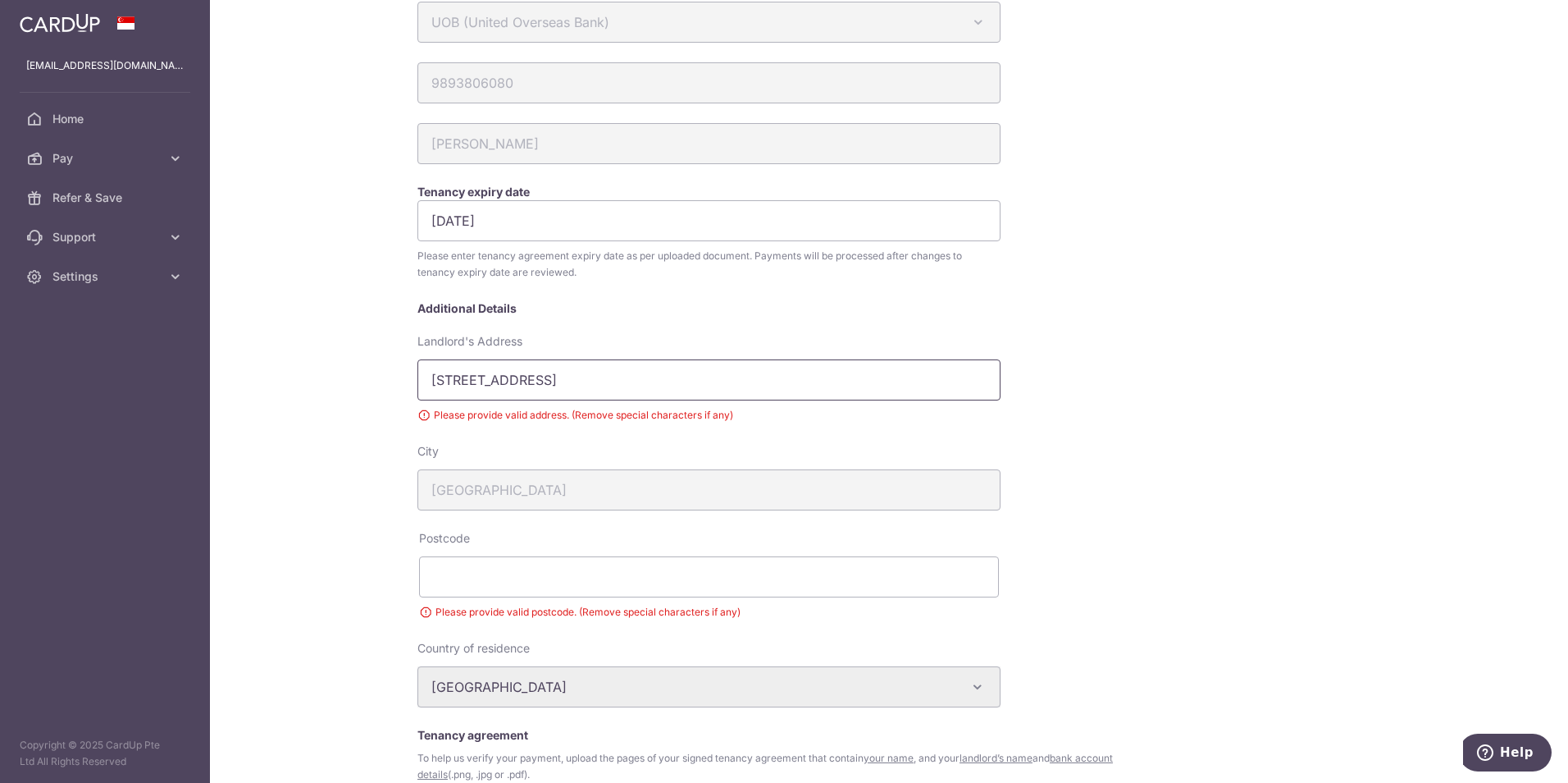
type input "164 Watten Estate Road"
click at [630, 383] on input "164 Watten Estate Road" at bounding box center [709, 380] width 583 height 41
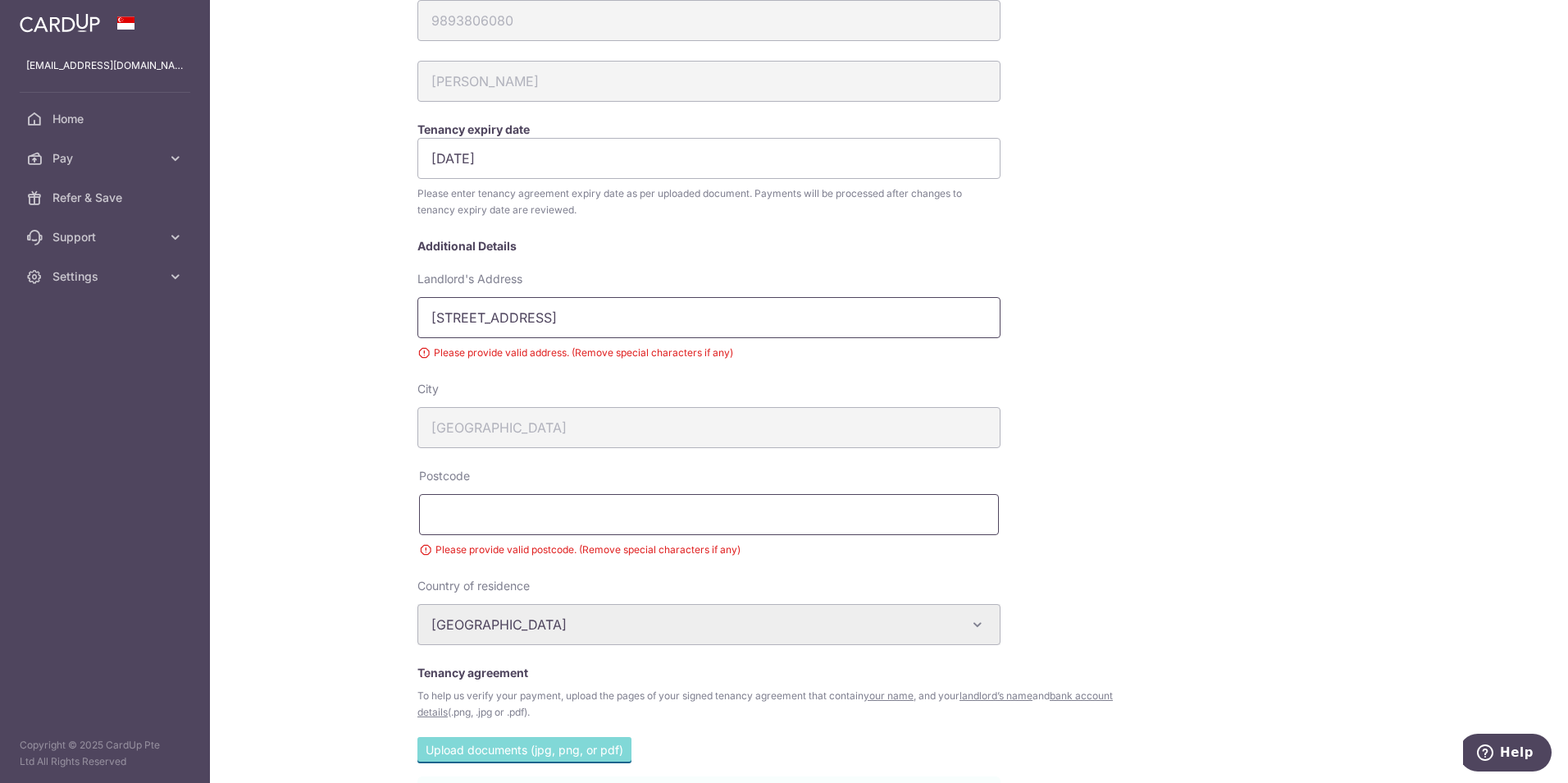
scroll to position [247, 0]
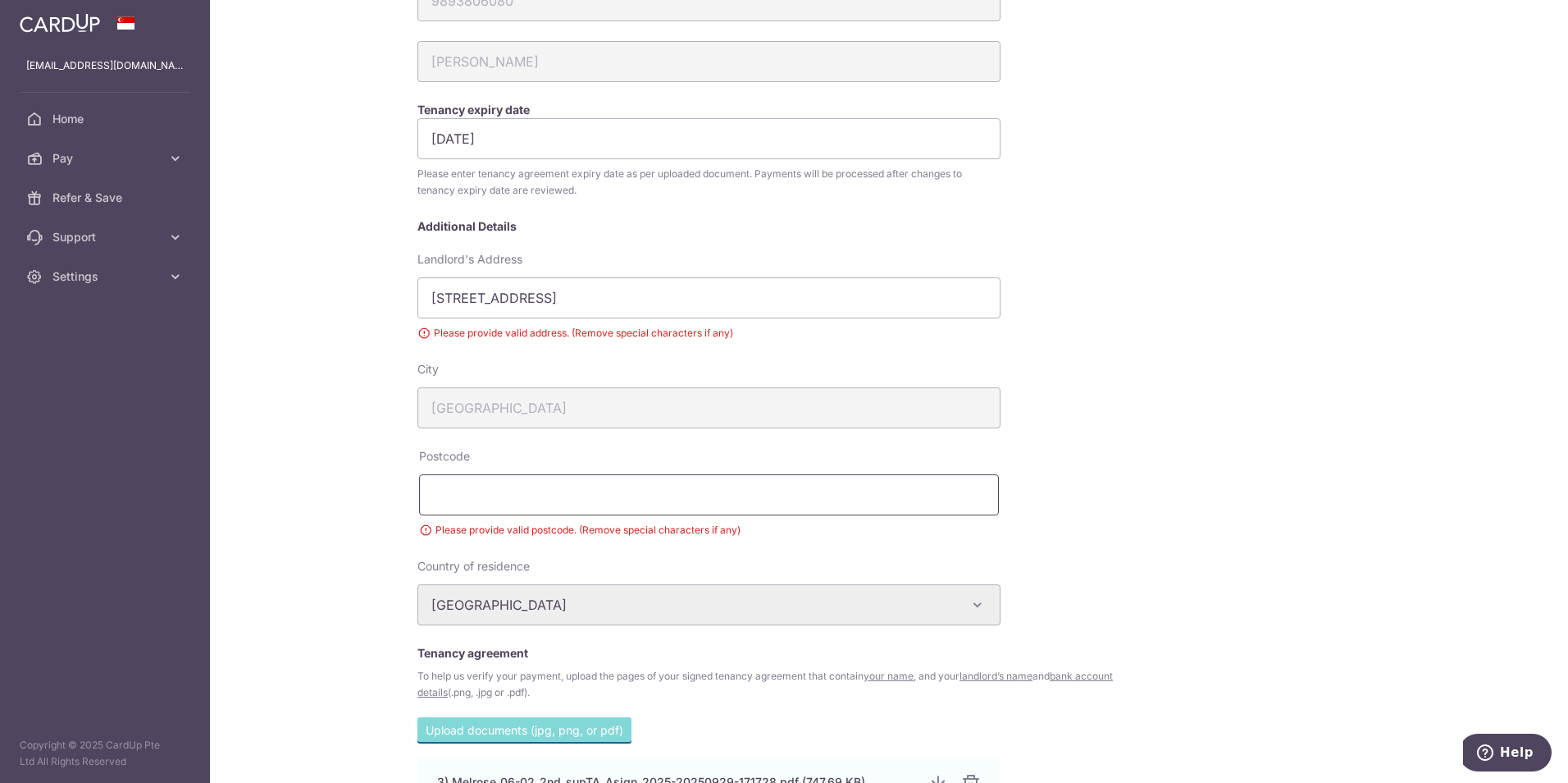
drag, startPoint x: 490, startPoint y: 493, endPoint x: 548, endPoint y: 488, distance: 58.2
click at [490, 493] on input "text" at bounding box center [709, 495] width 579 height 41
type input "287612"
click at [1098, 386] on div "City Singapore" at bounding box center [768, 405] width 720 height 87
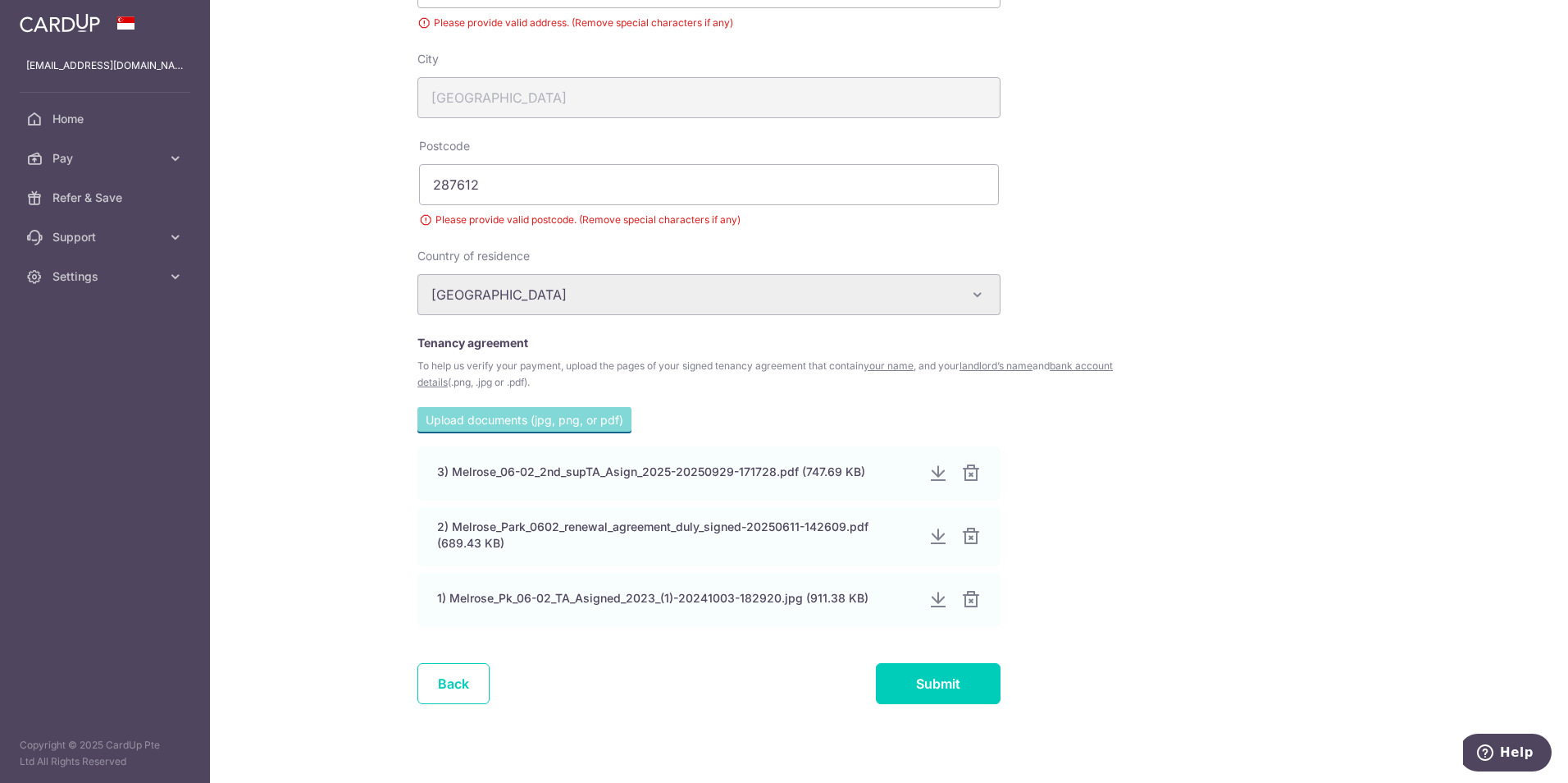
scroll to position [574, 0]
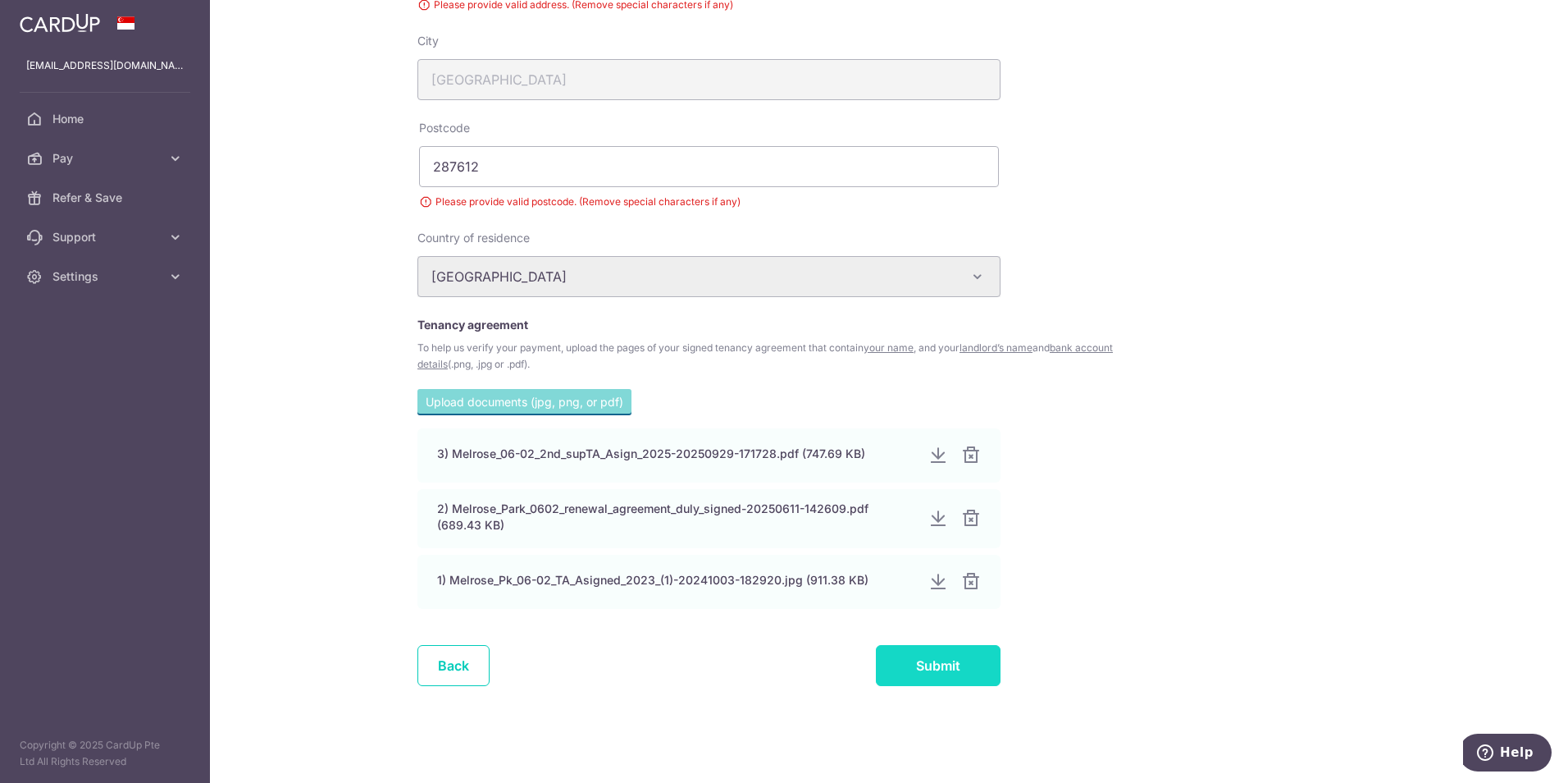
click at [947, 666] on input "Submit" at bounding box center [938, 665] width 125 height 41
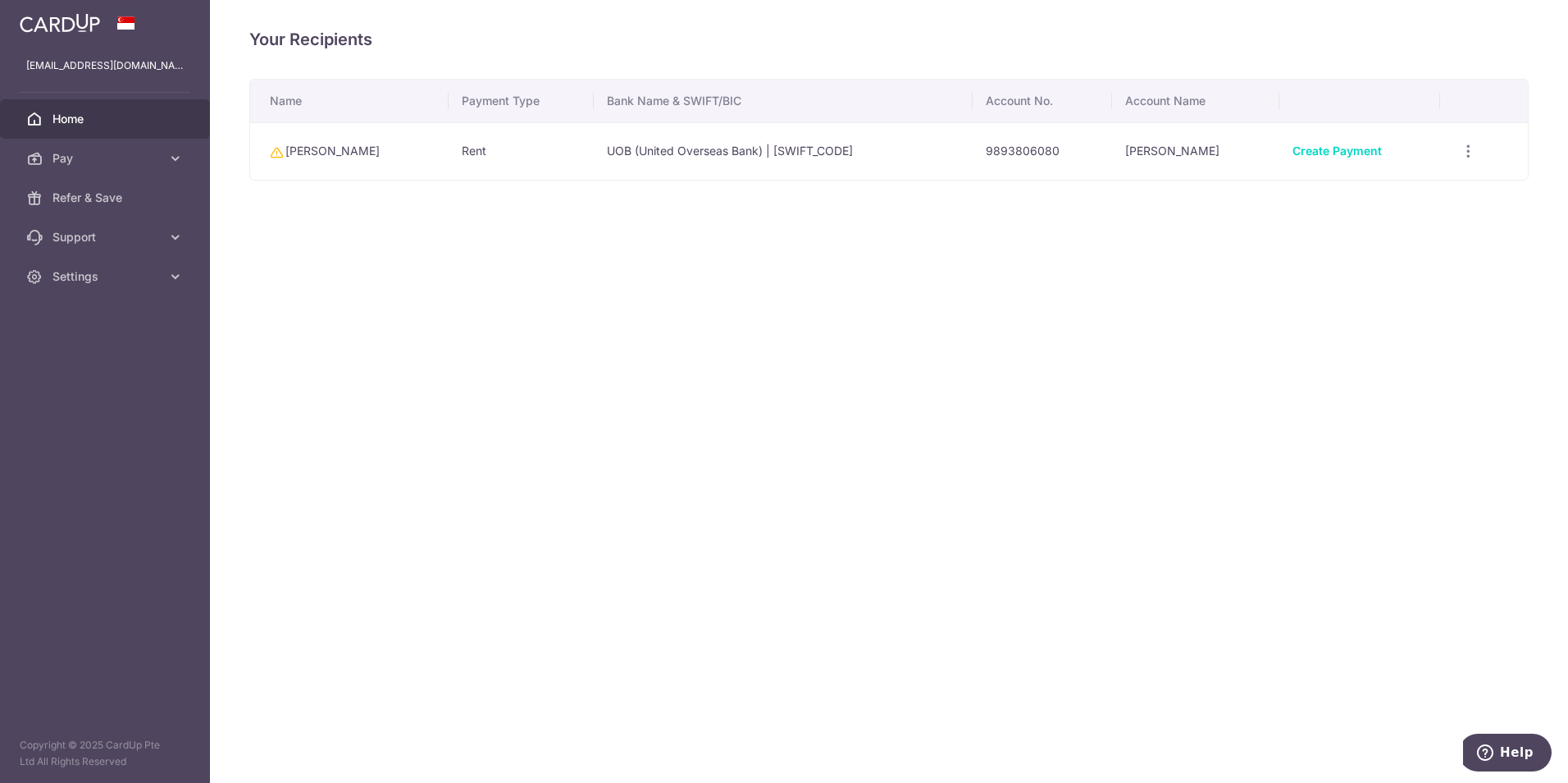
click at [71, 112] on span "Home" at bounding box center [106, 119] width 108 height 16
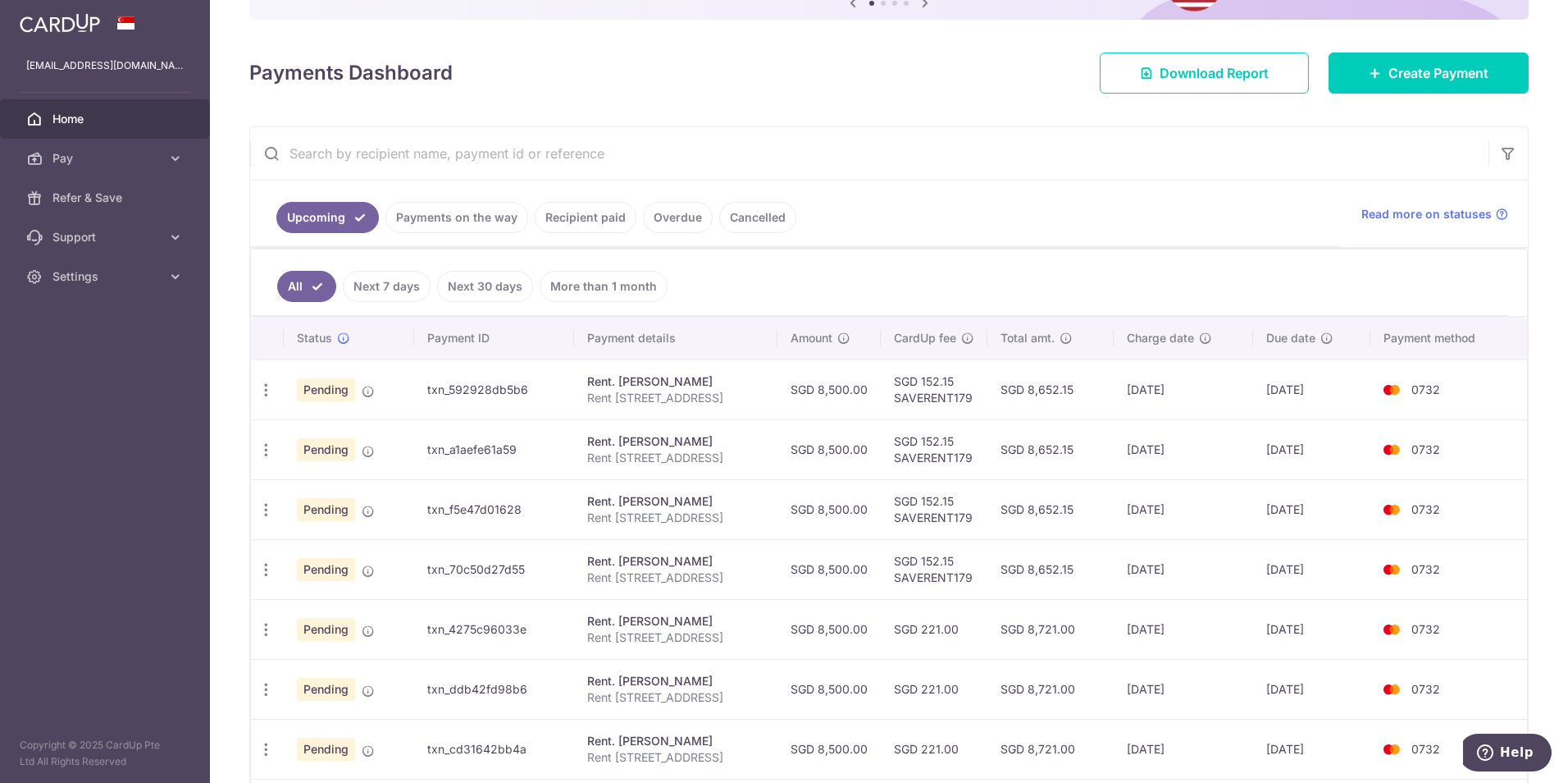
scroll to position [247, 0]
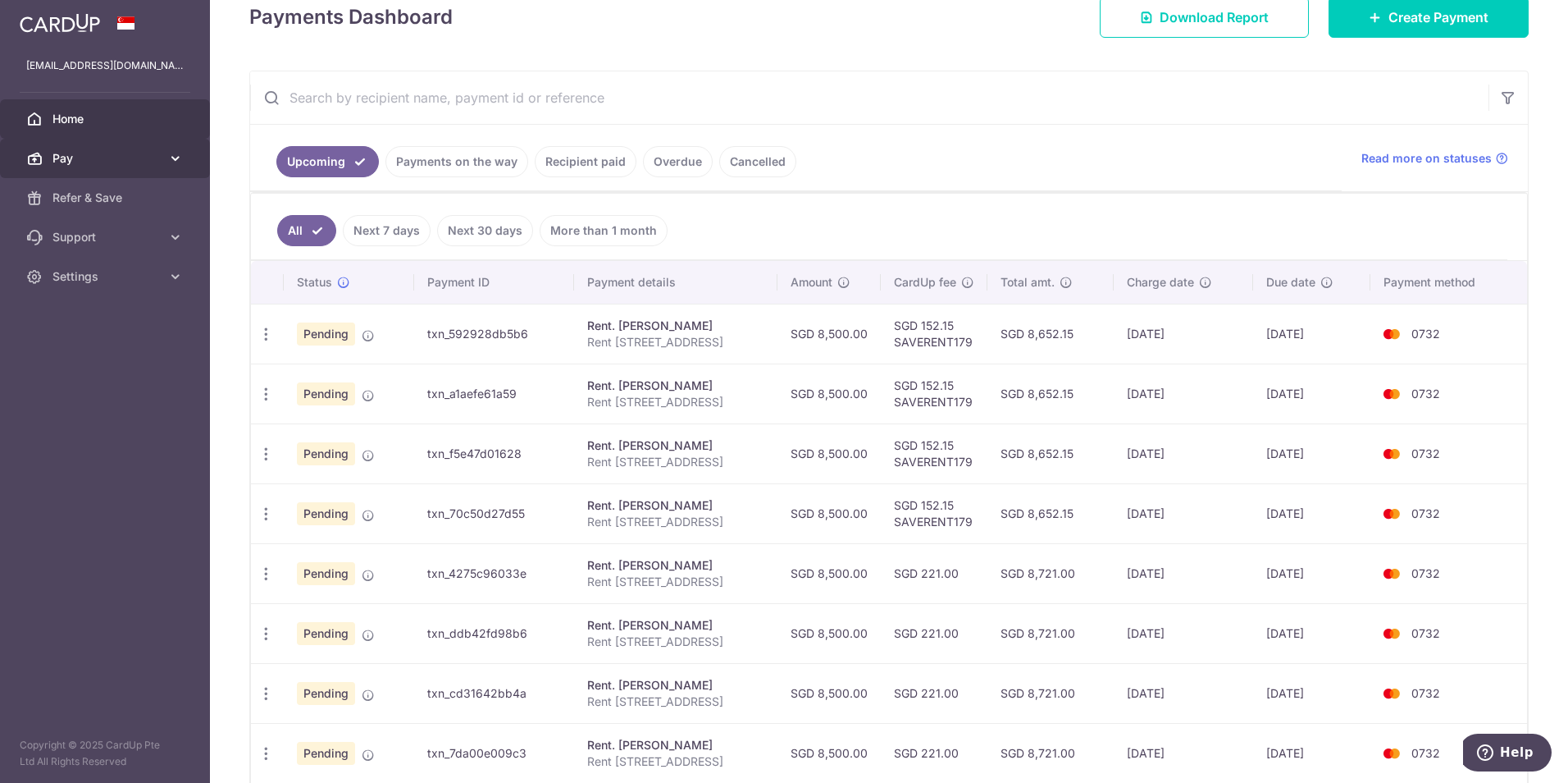
click at [105, 160] on span "Pay" at bounding box center [106, 158] width 108 height 16
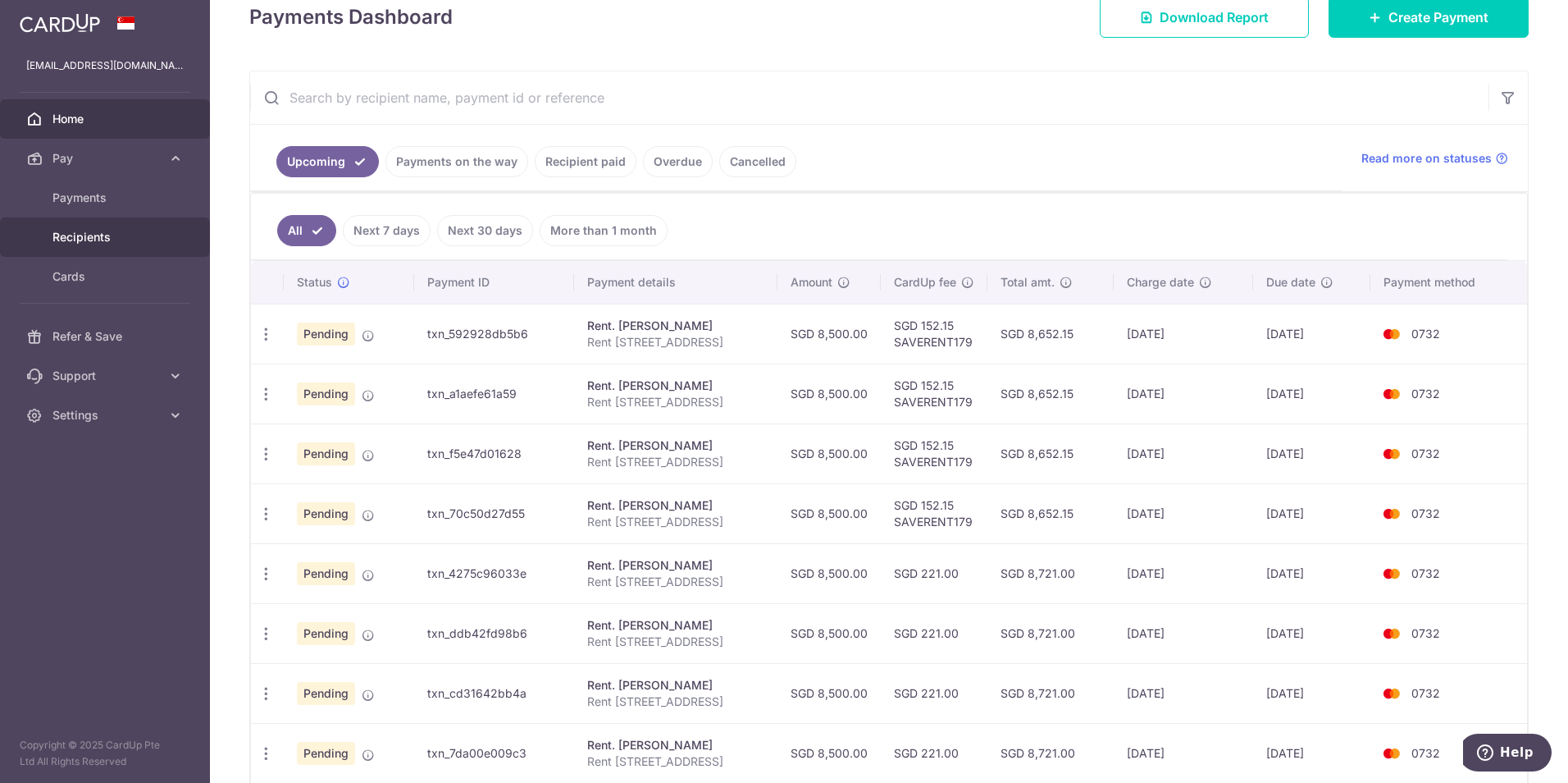
click at [106, 237] on span "Recipients" at bounding box center [106, 236] width 108 height 16
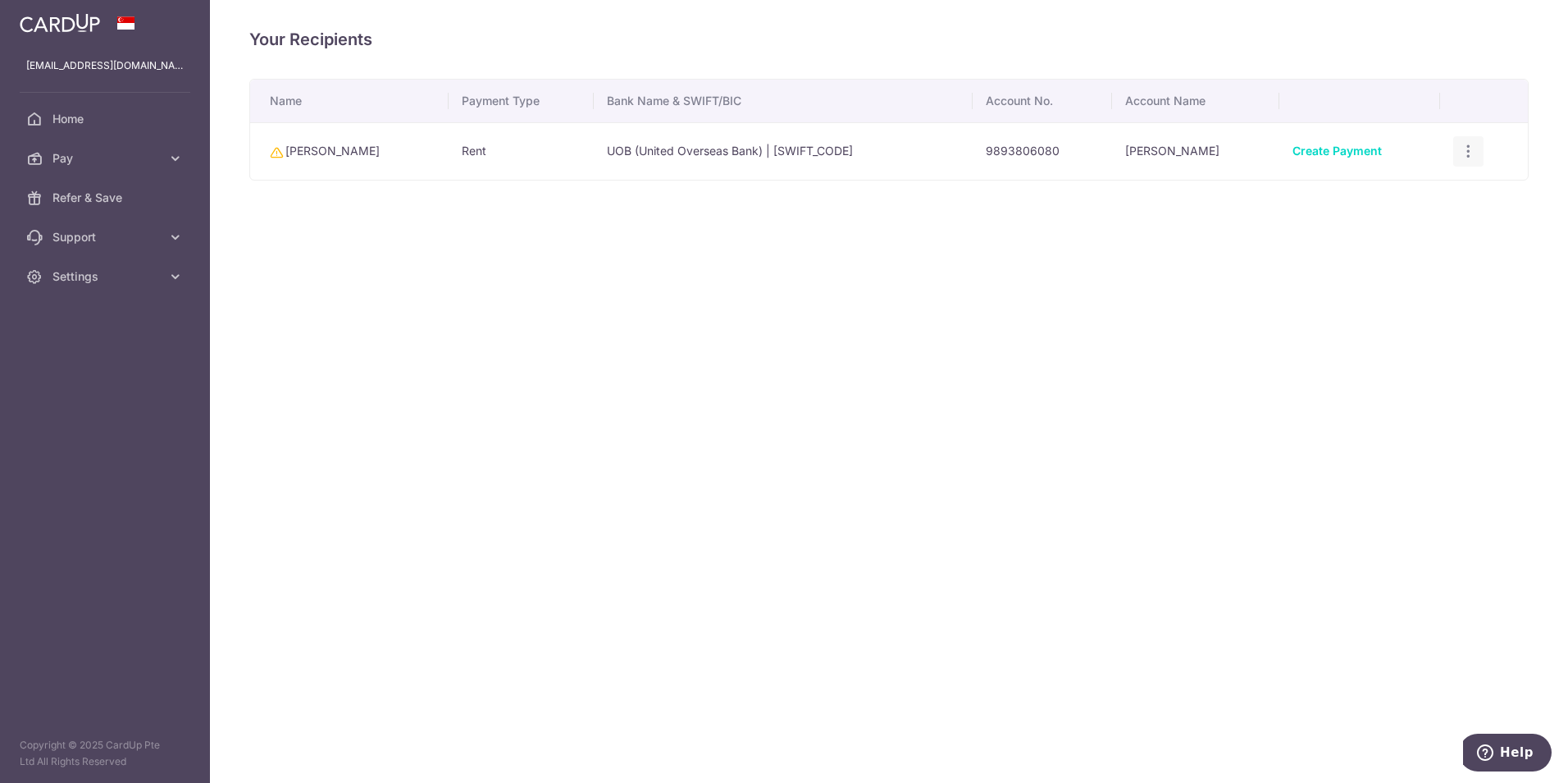
click at [1462, 150] on icon "button" at bounding box center [1468, 152] width 17 height 17
click at [1400, 192] on span "View/Edit" at bounding box center [1414, 197] width 112 height 20
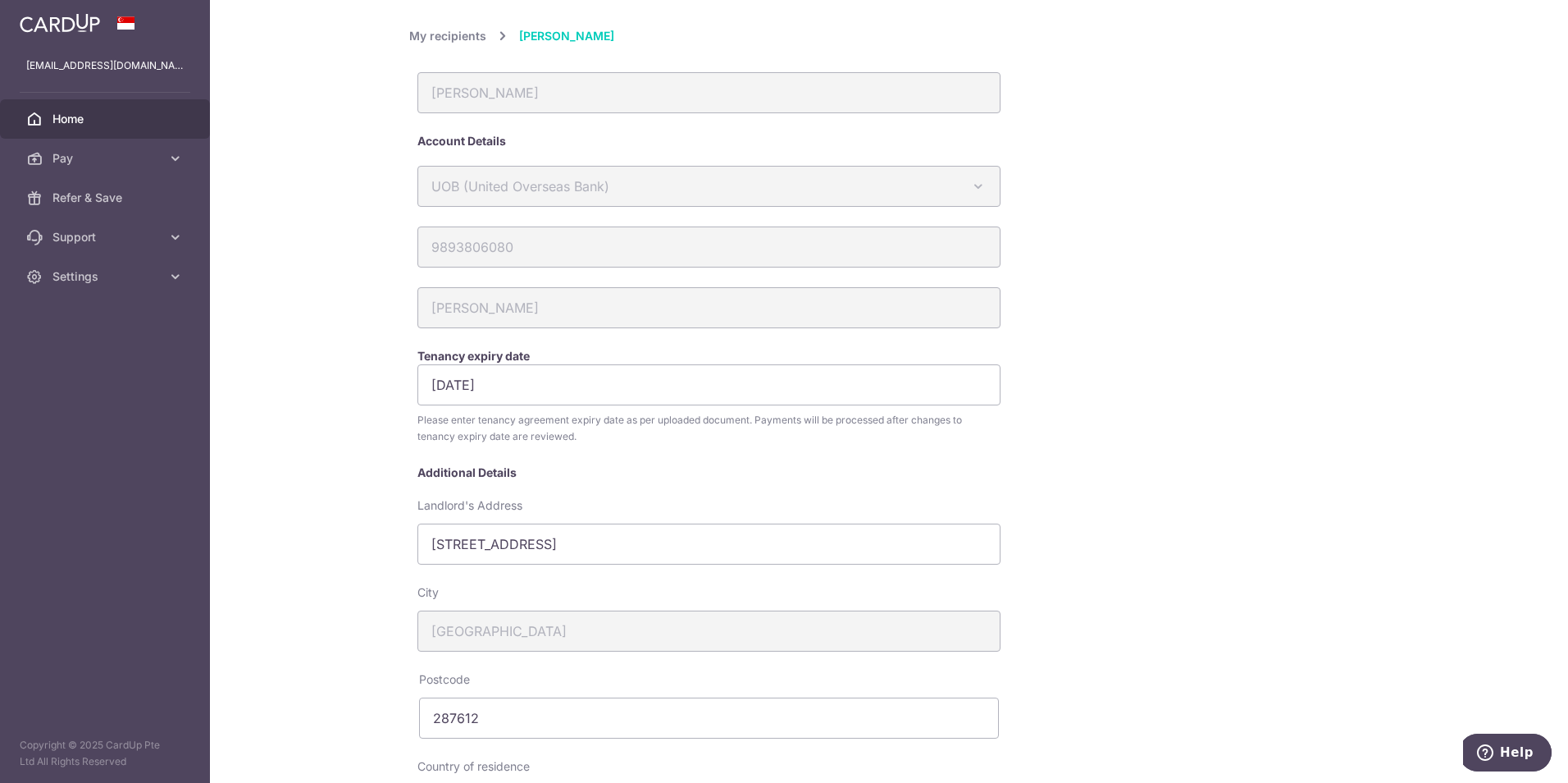
click at [77, 116] on span "Home" at bounding box center [106, 119] width 108 height 16
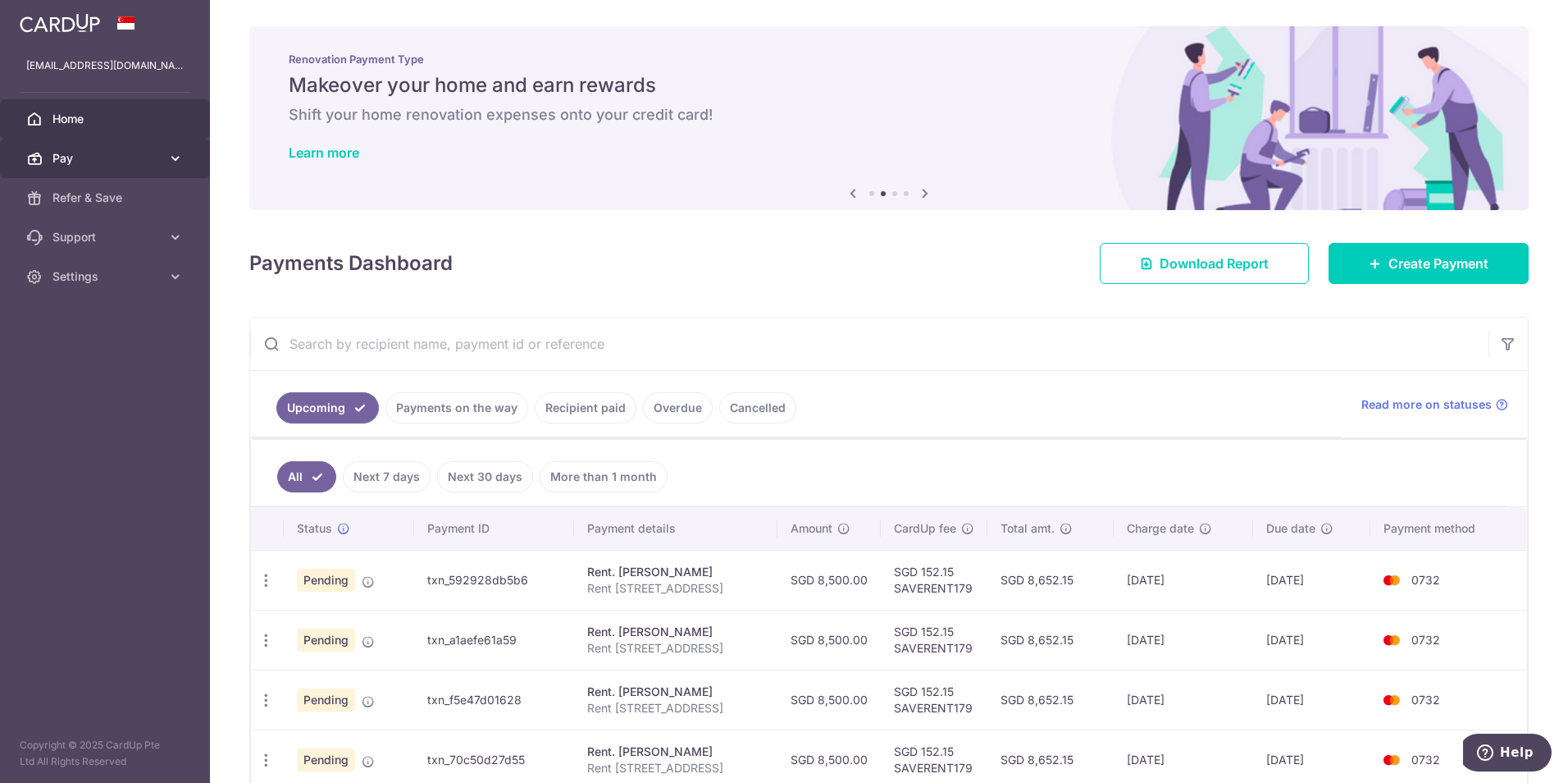
click at [91, 160] on span "Pay" at bounding box center [106, 158] width 108 height 16
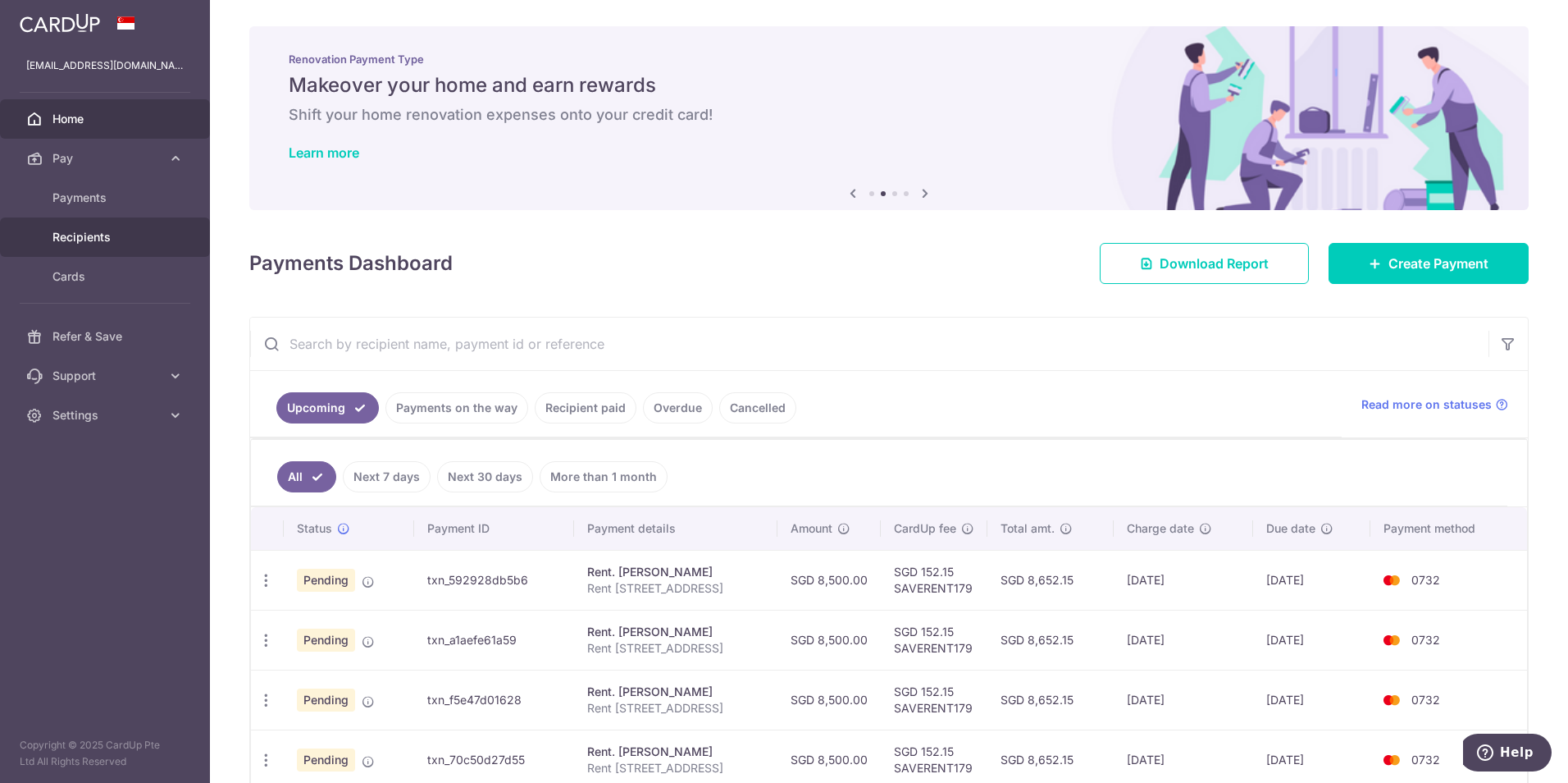
click at [99, 238] on span "Recipients" at bounding box center [106, 236] width 108 height 16
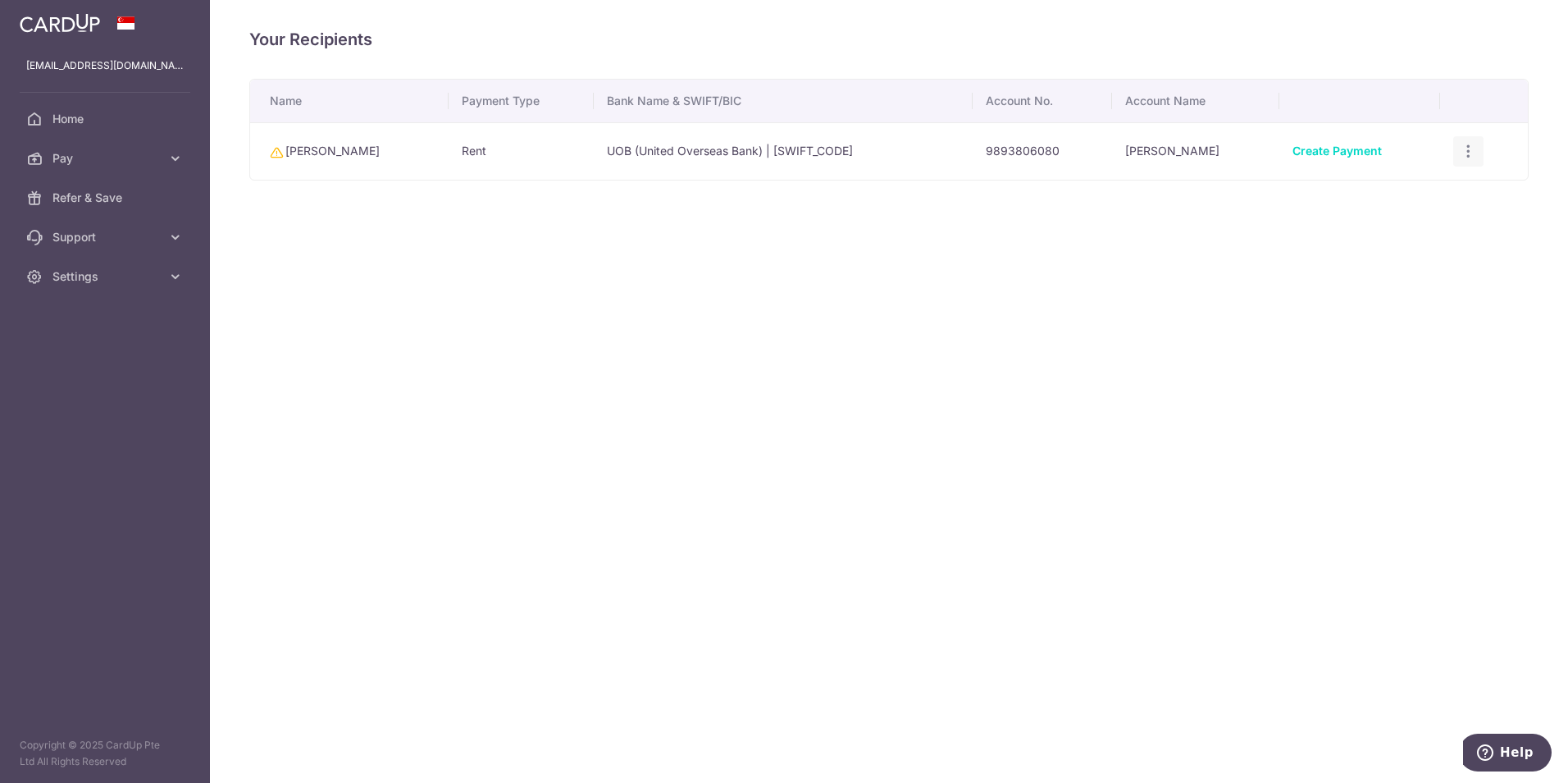
click at [1468, 152] on icon "button" at bounding box center [1468, 152] width 17 height 17
click at [1418, 239] on span "Linked Payments" at bounding box center [1411, 235] width 105 height 16
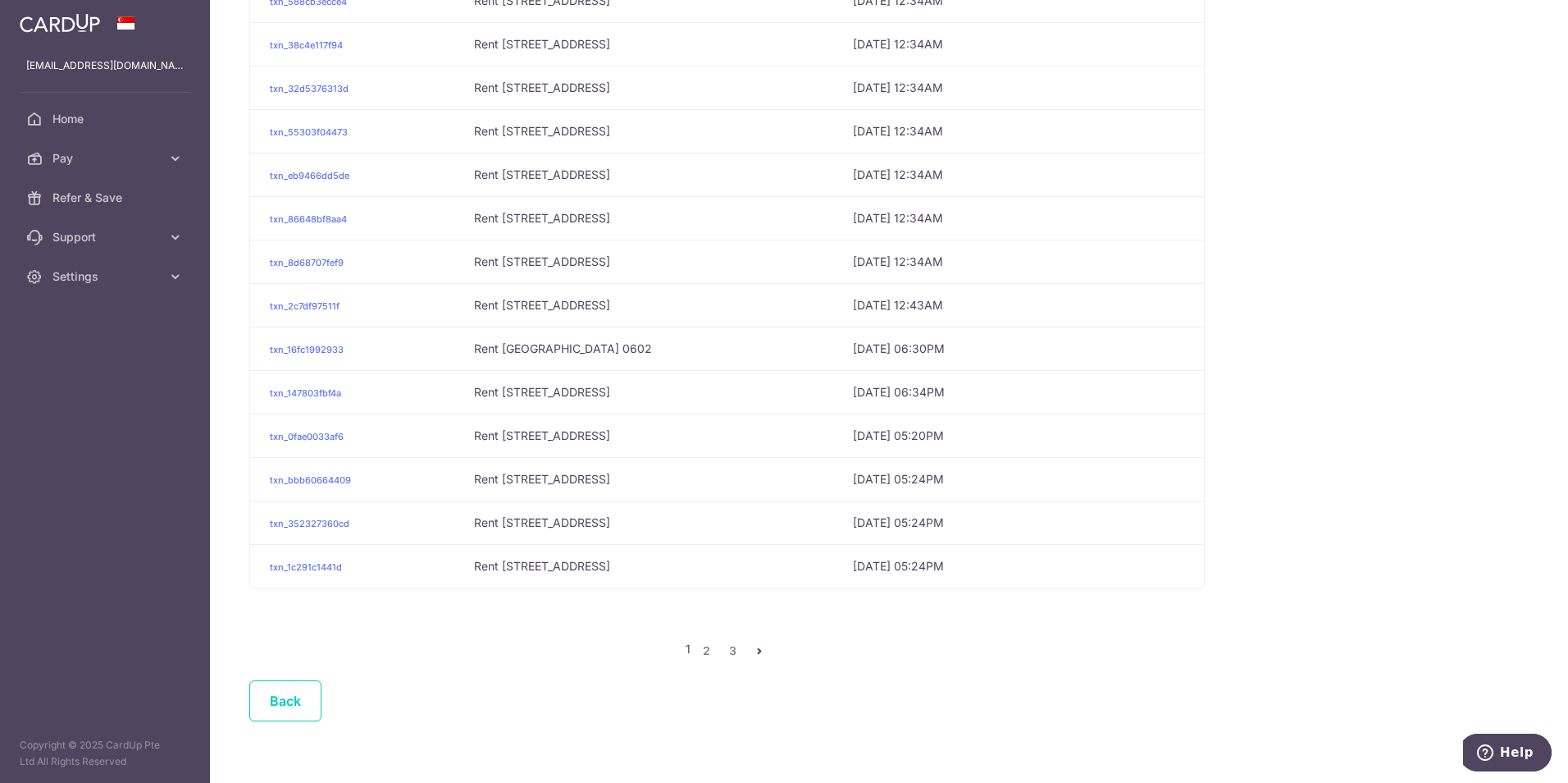
scroll to position [487, 0]
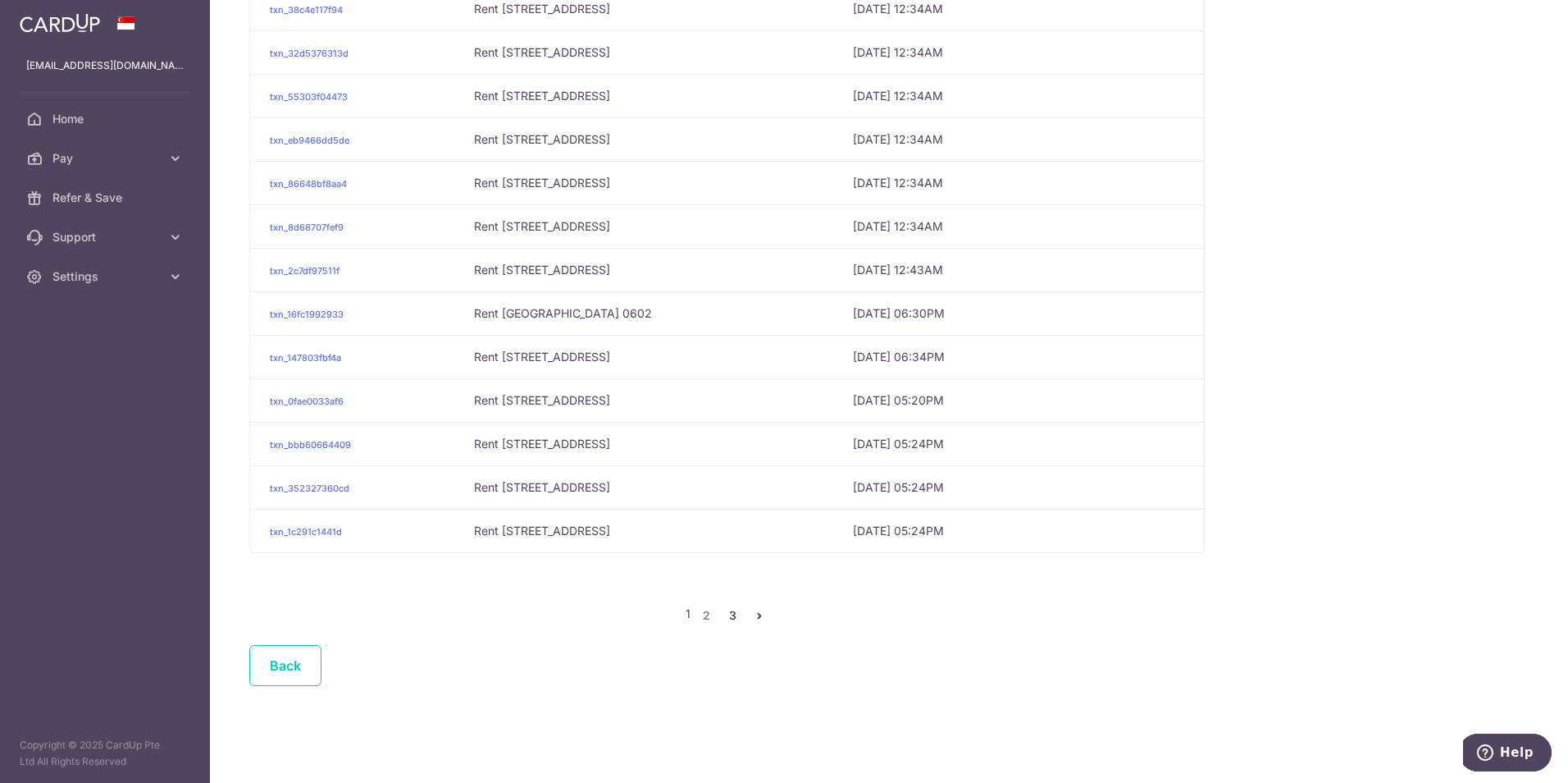
click at [732, 612] on link "3" at bounding box center [733, 615] width 20 height 20
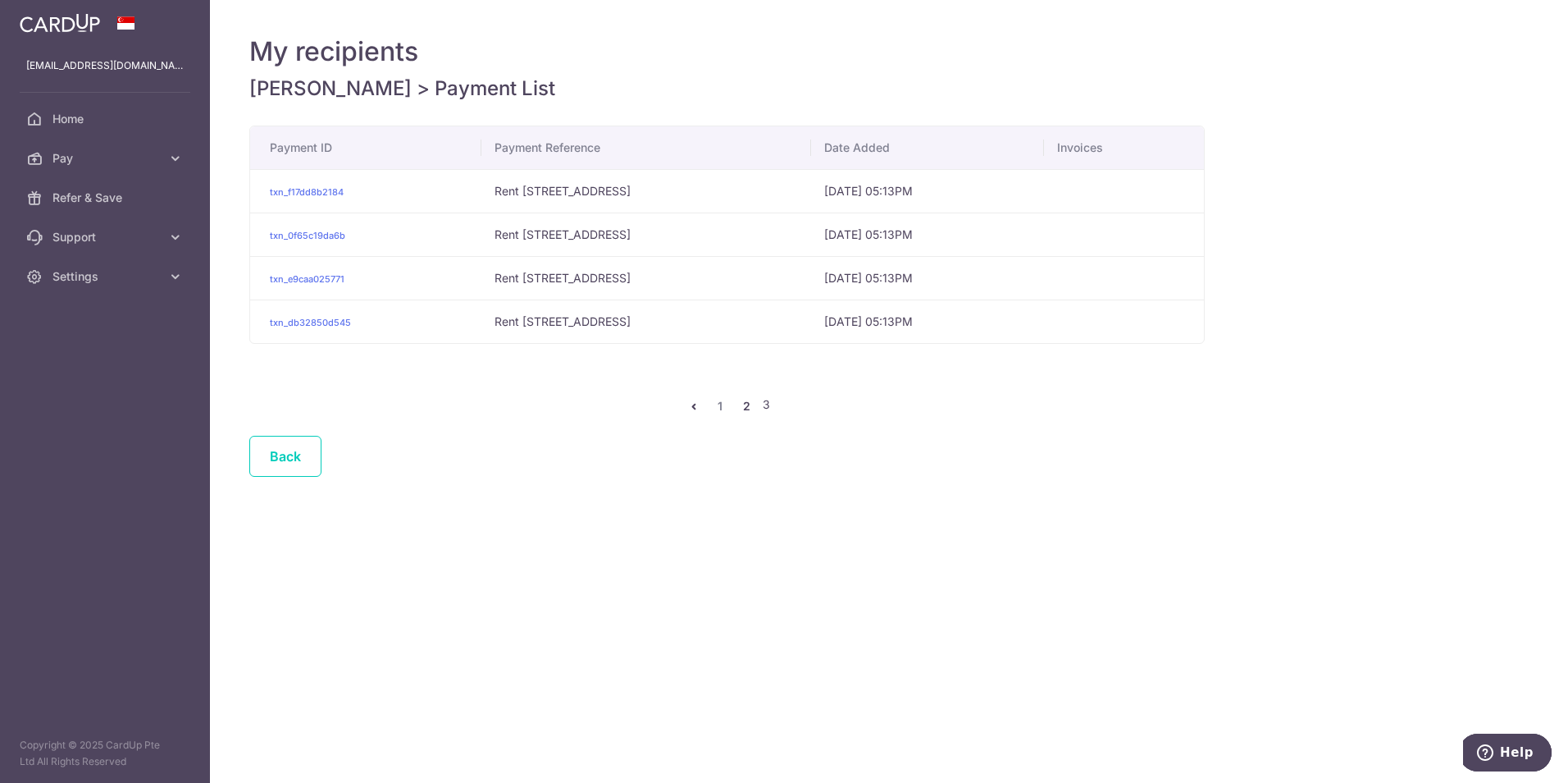
click at [745, 409] on link "2" at bounding box center [746, 406] width 20 height 20
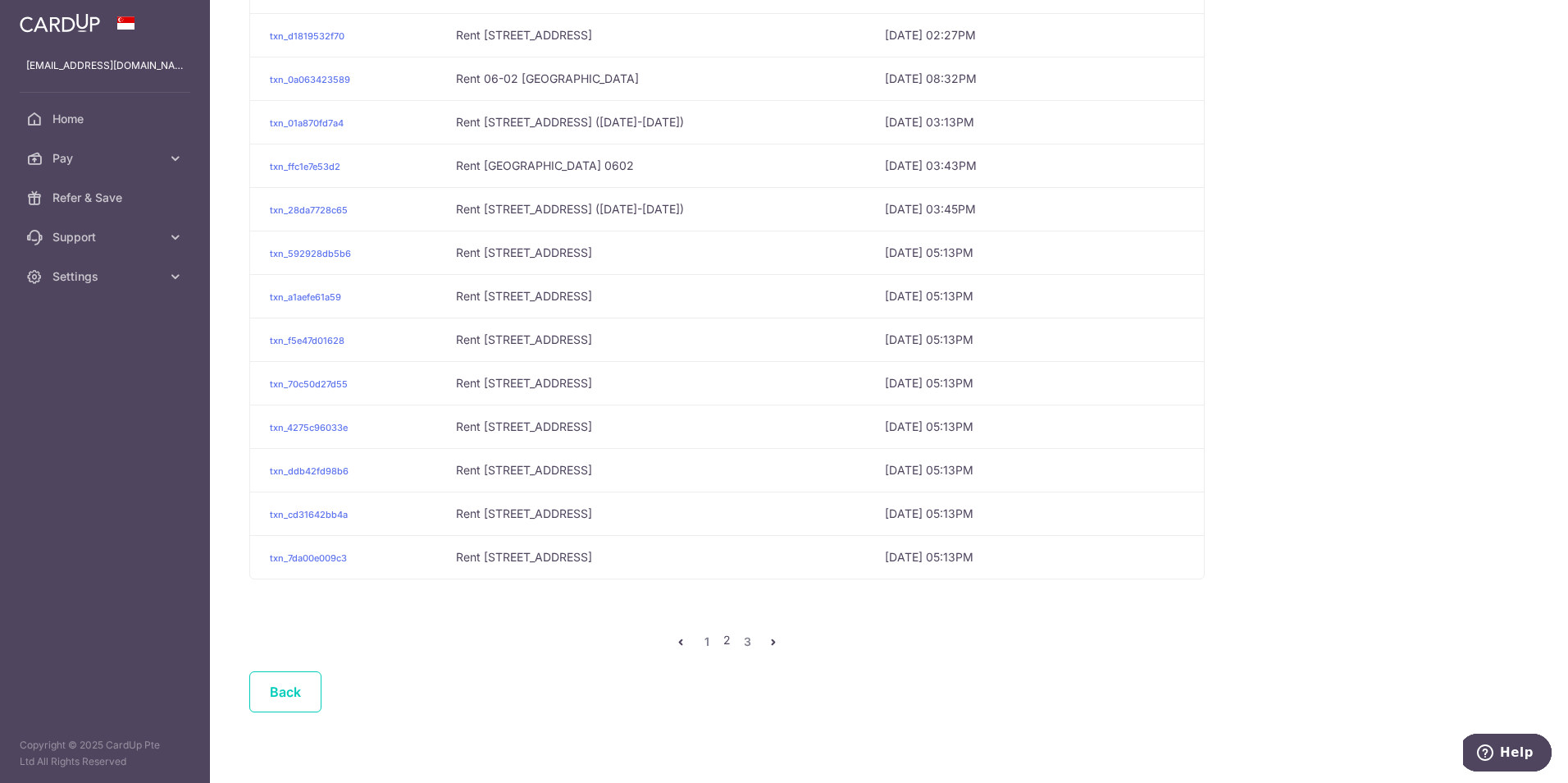
scroll to position [487, 0]
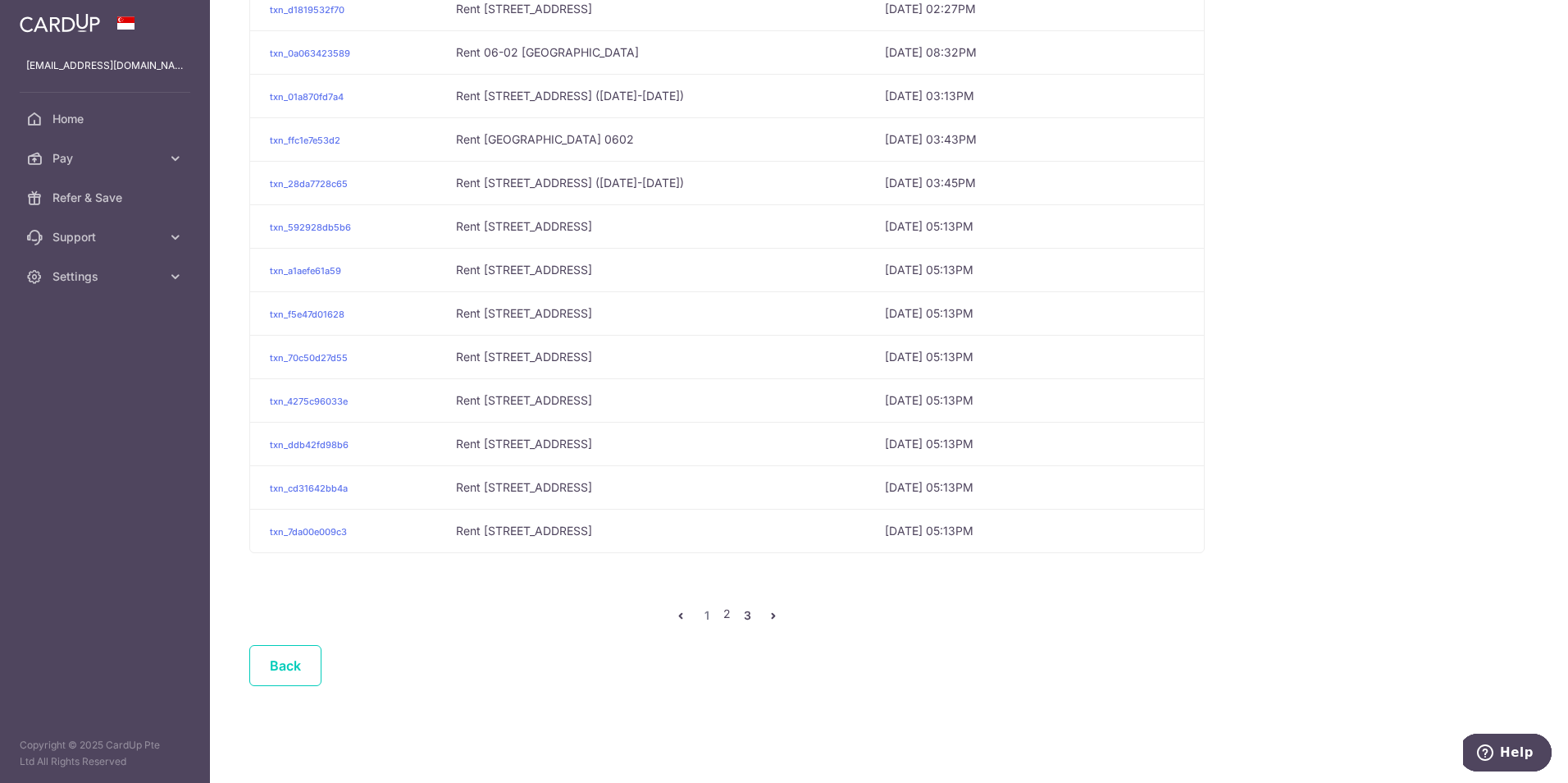
click at [740, 612] on link "3" at bounding box center [747, 615] width 20 height 20
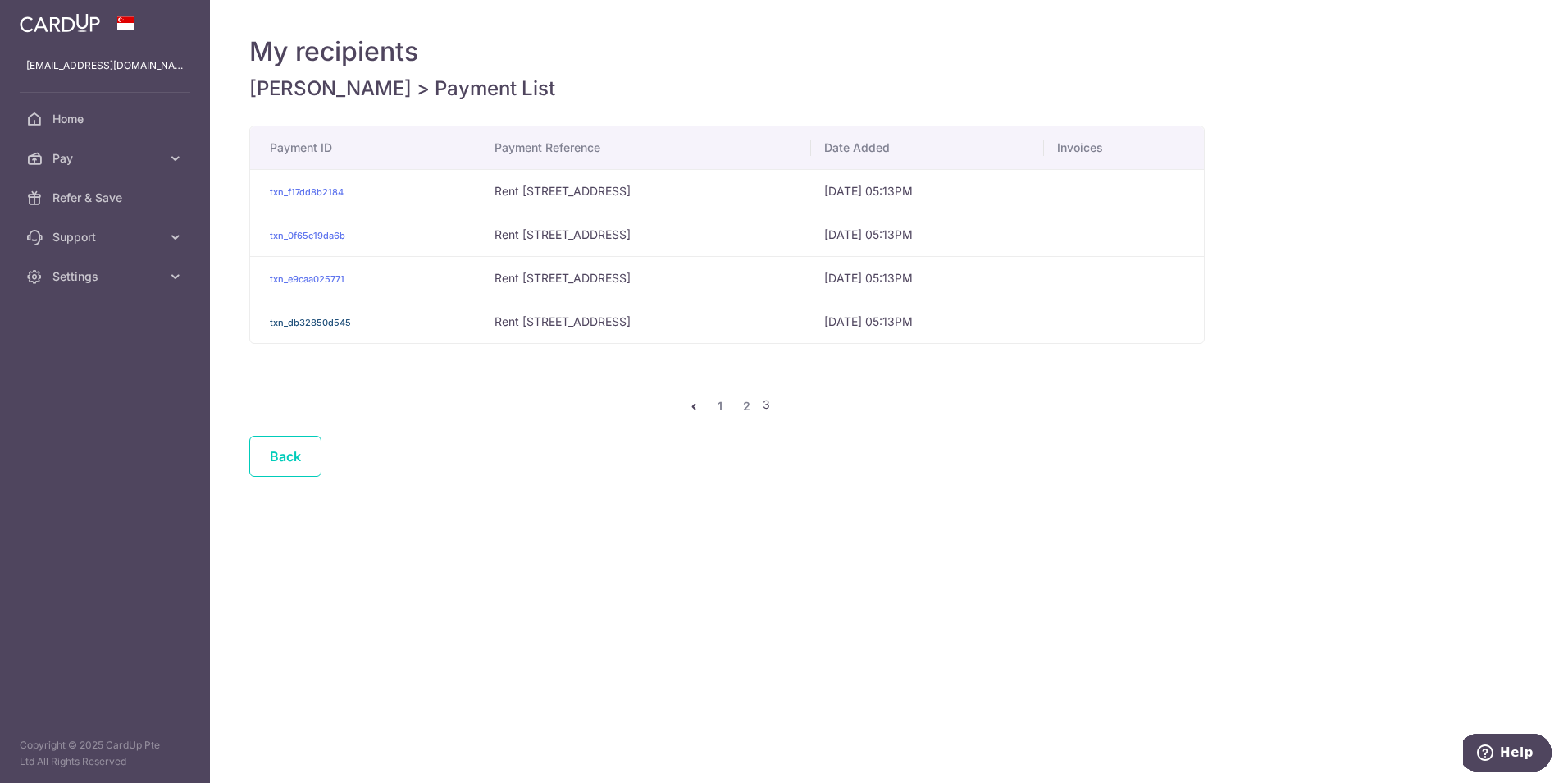
click at [329, 322] on link "txn_db32850d545" at bounding box center [310, 323] width 81 height 11
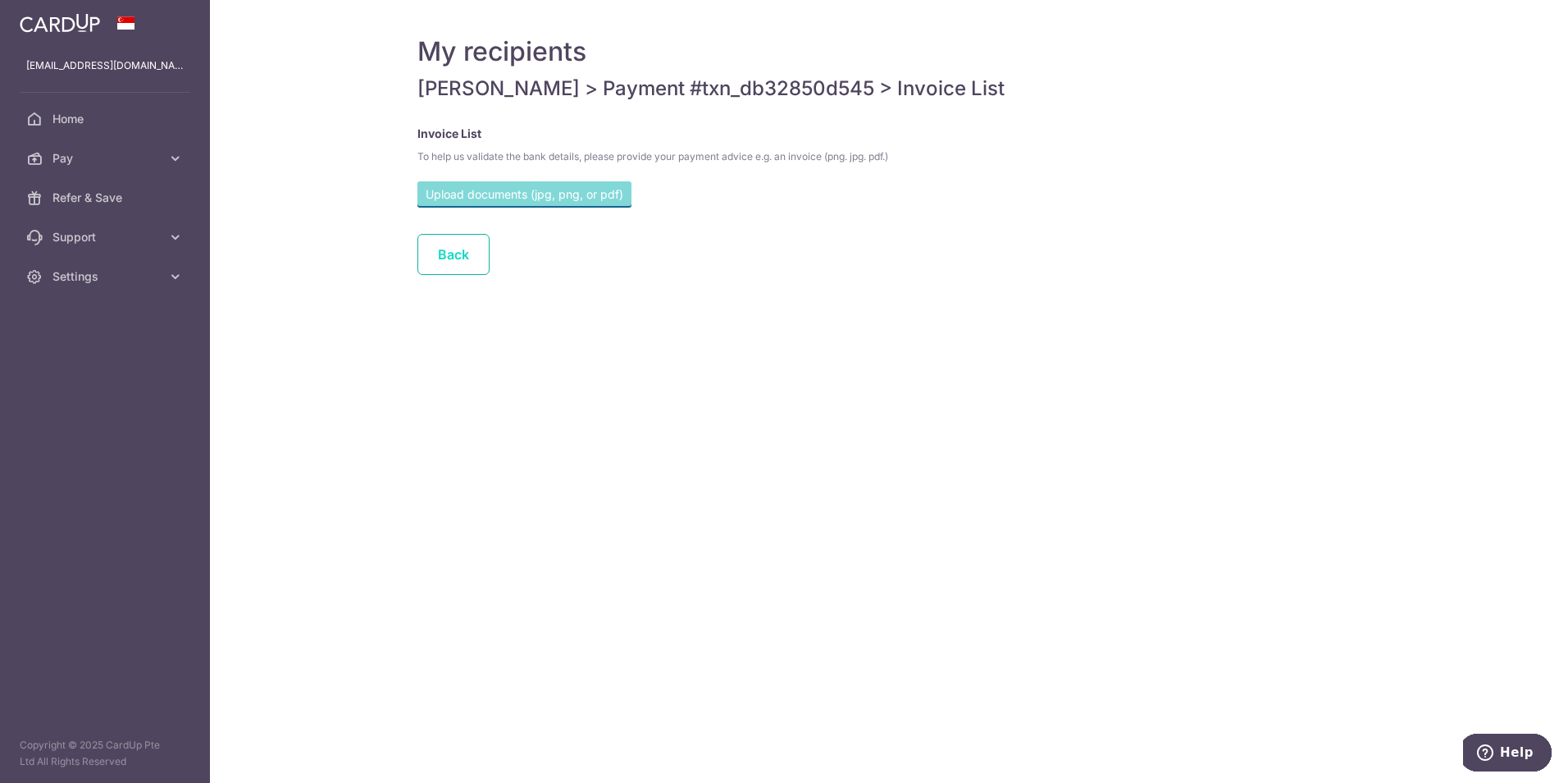
click at [470, 257] on link "Back" at bounding box center [453, 254] width 72 height 41
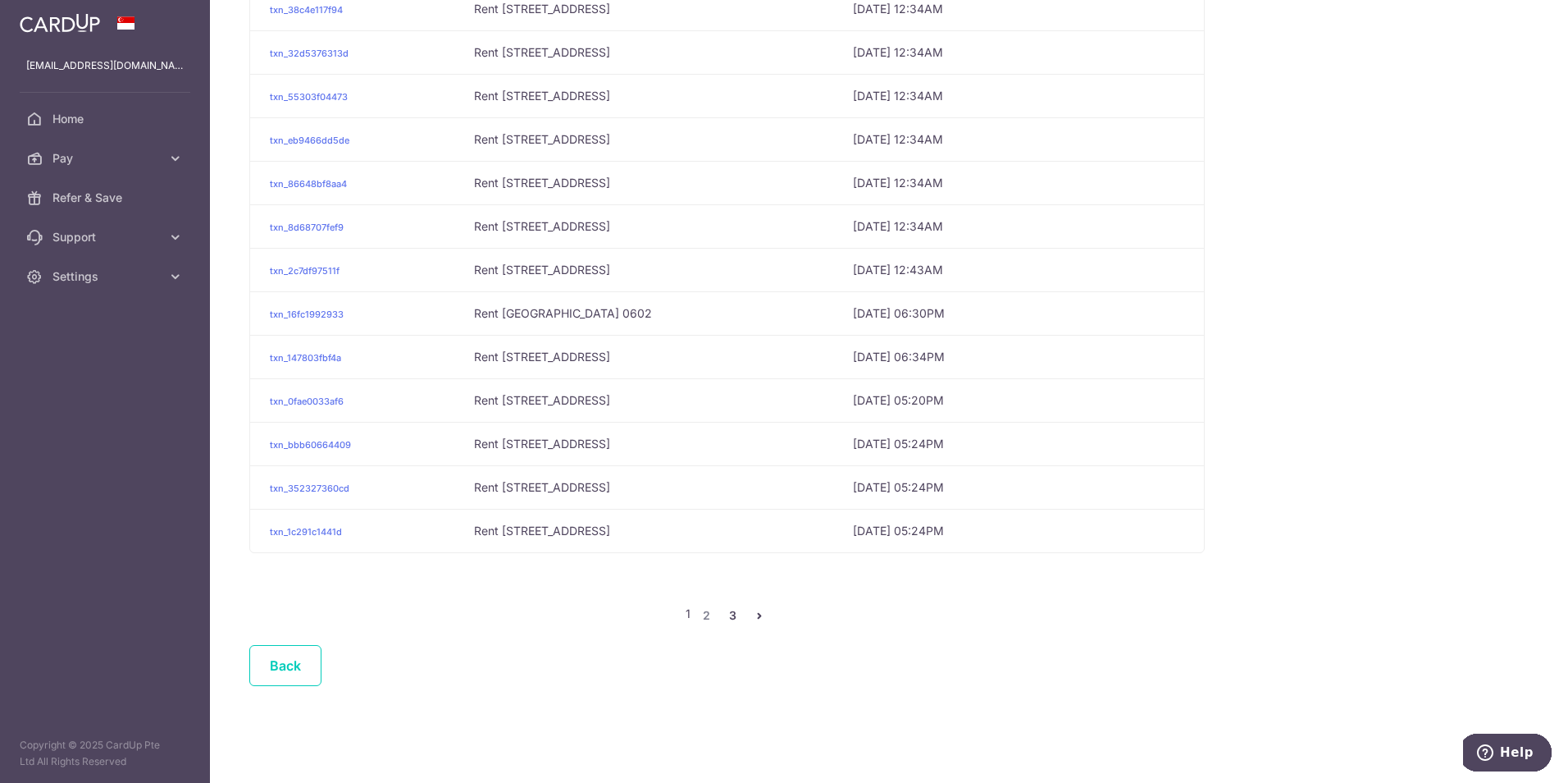
click at [727, 615] on link "3" at bounding box center [733, 615] width 20 height 20
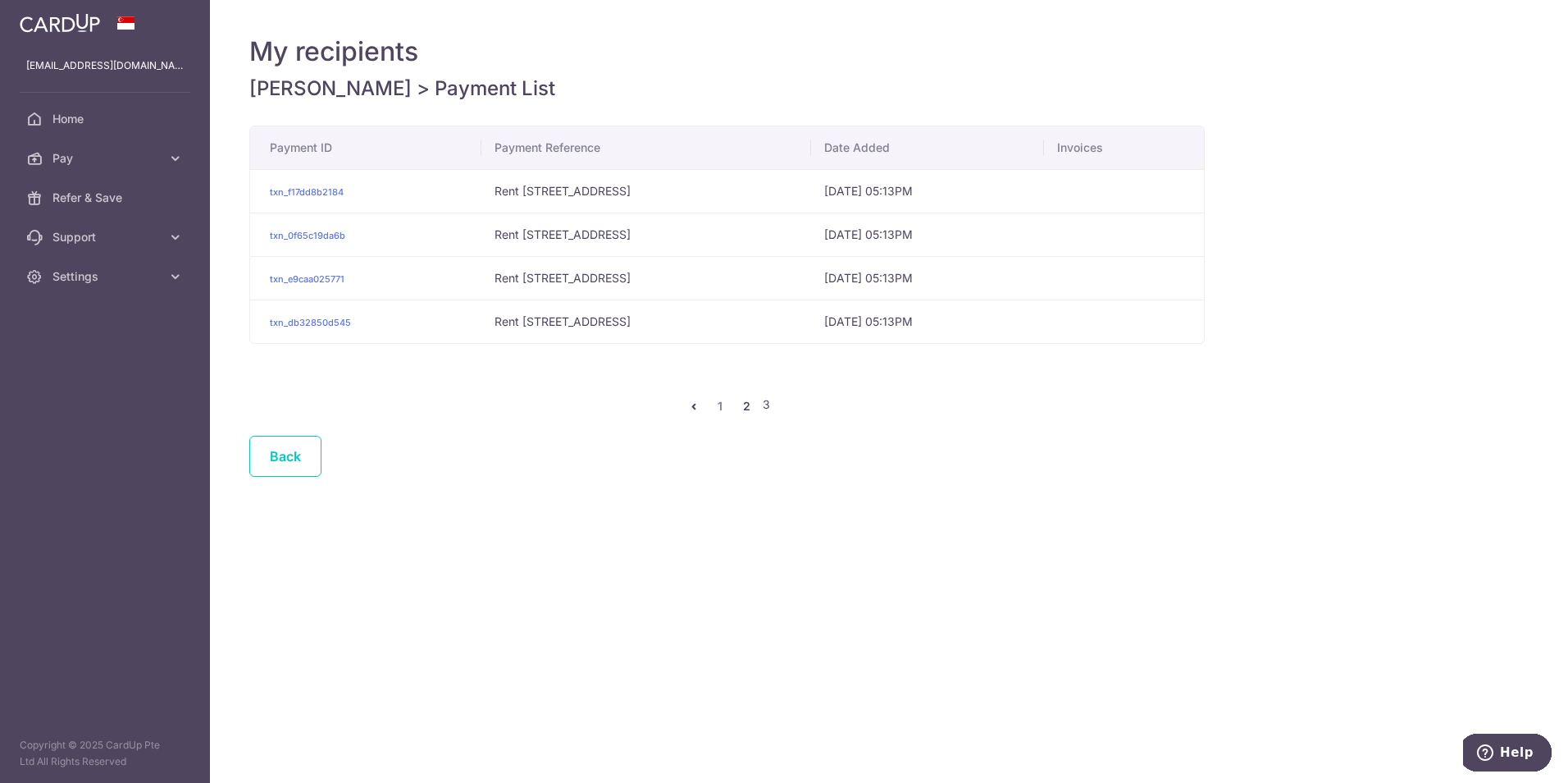
click at [743, 411] on link "2" at bounding box center [746, 406] width 20 height 20
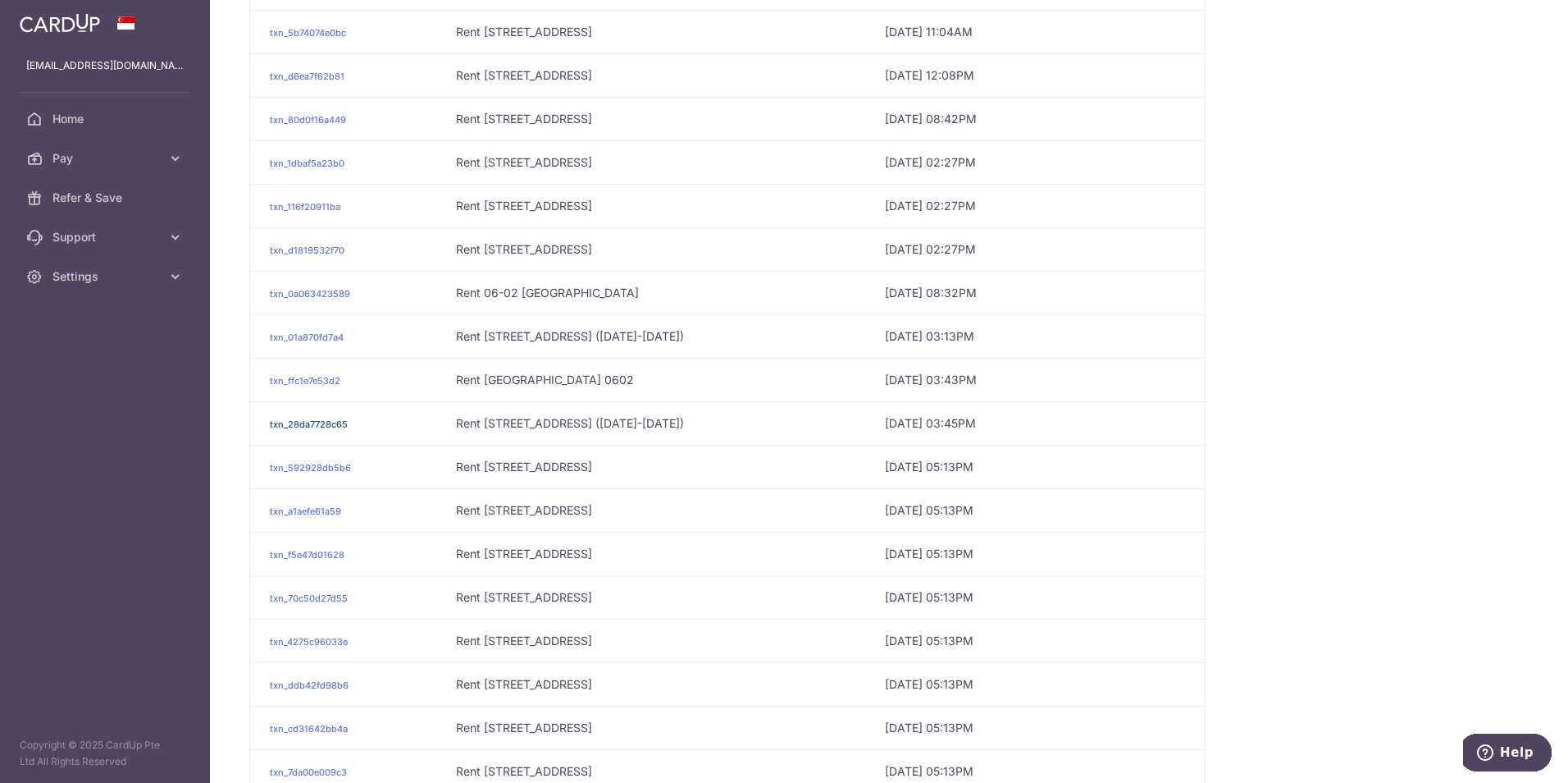
click at [303, 420] on link "txn_28da7728c65" at bounding box center [309, 424] width 78 height 11
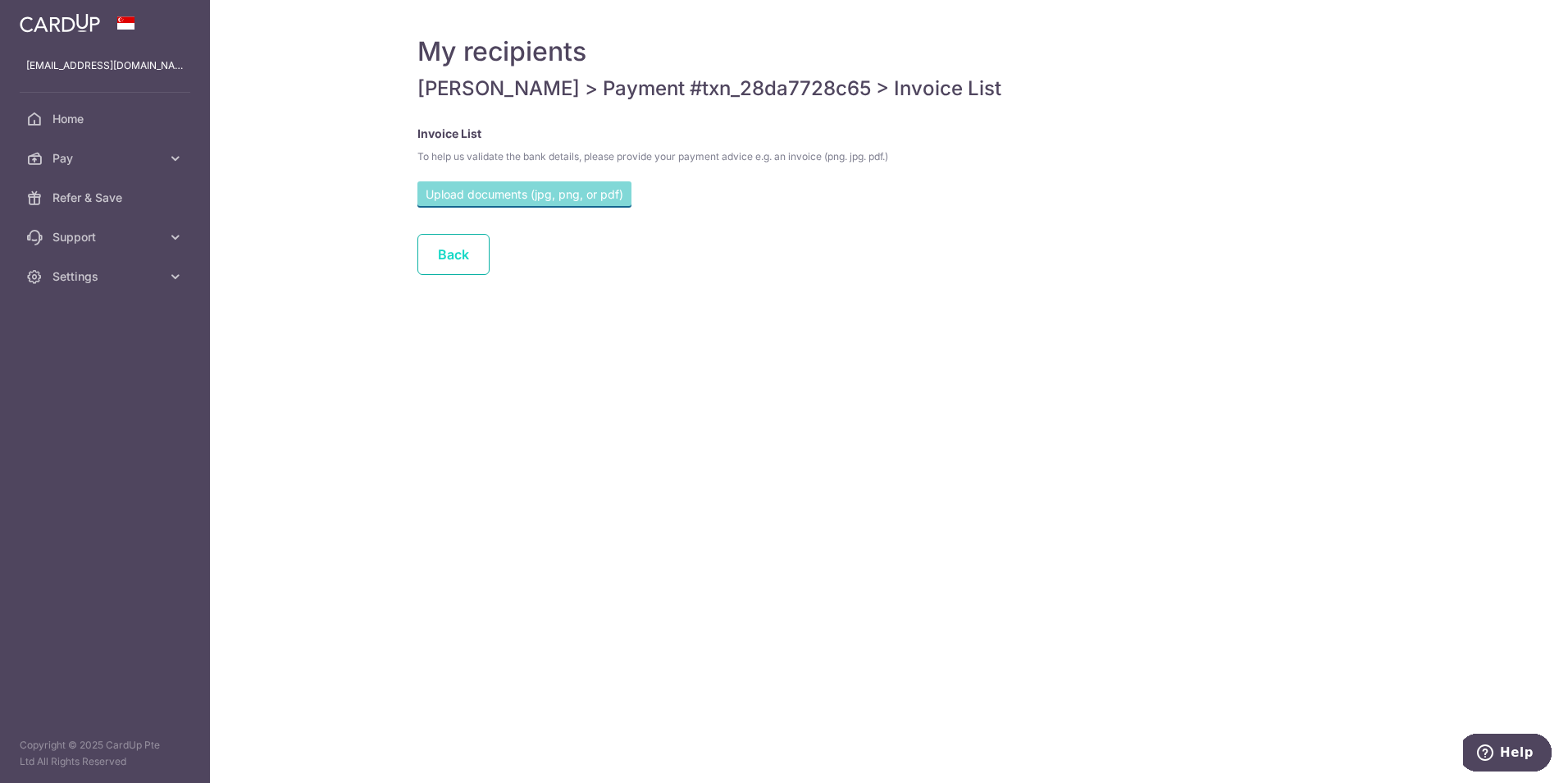
click at [452, 257] on link "Back" at bounding box center [453, 254] width 72 height 41
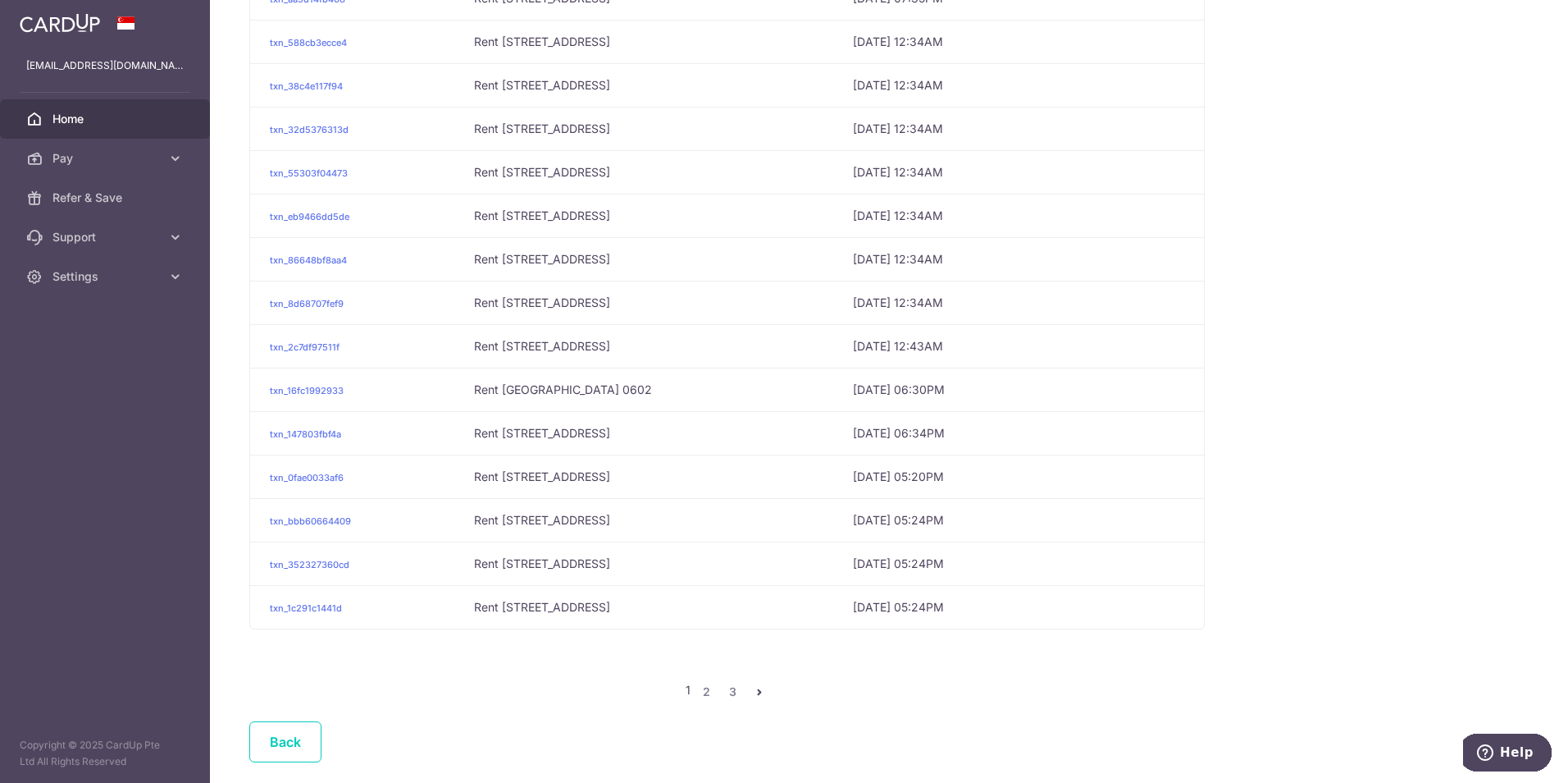
click at [68, 119] on span "Home" at bounding box center [106, 119] width 108 height 16
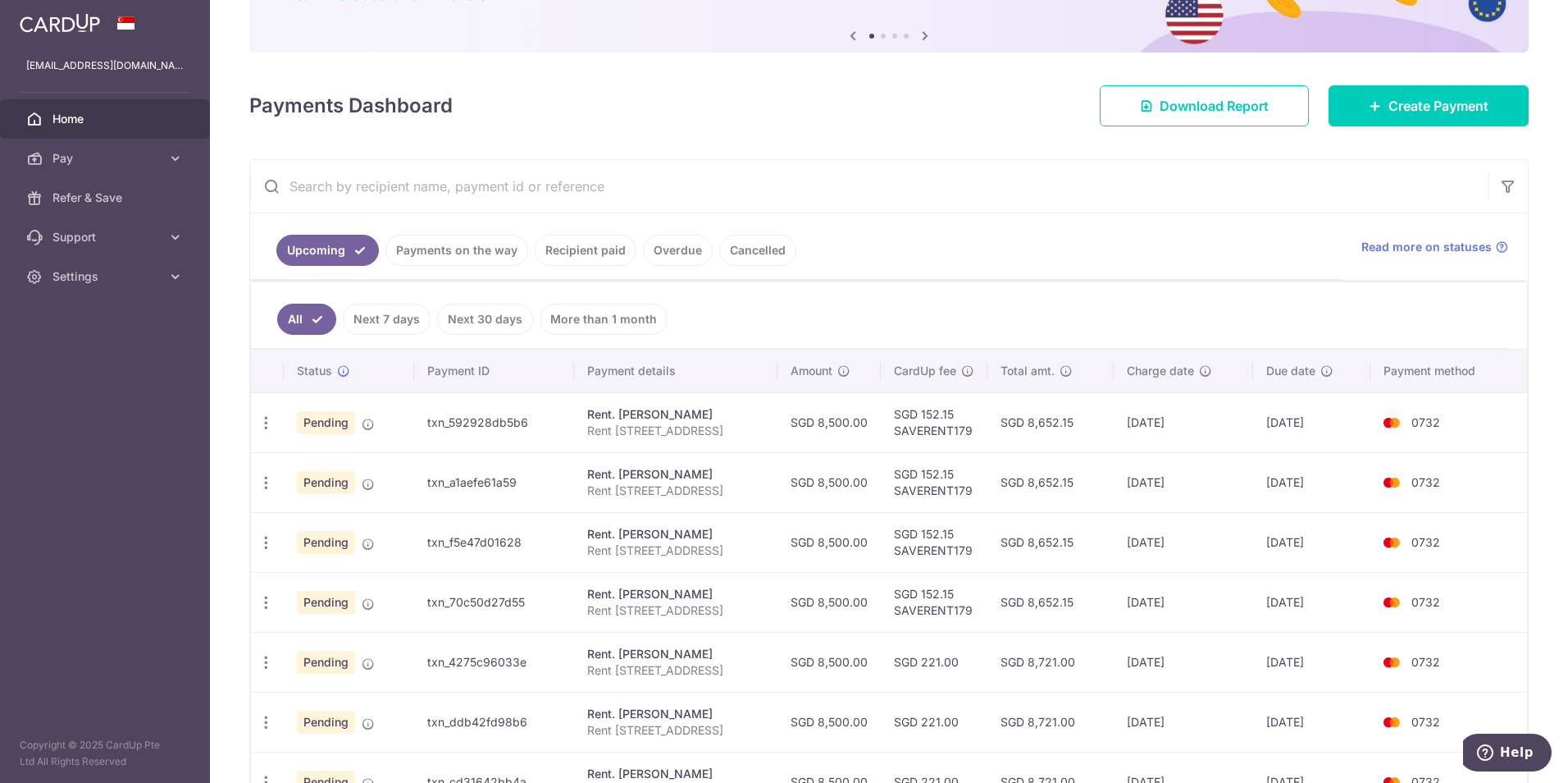
scroll to position [164, 0]
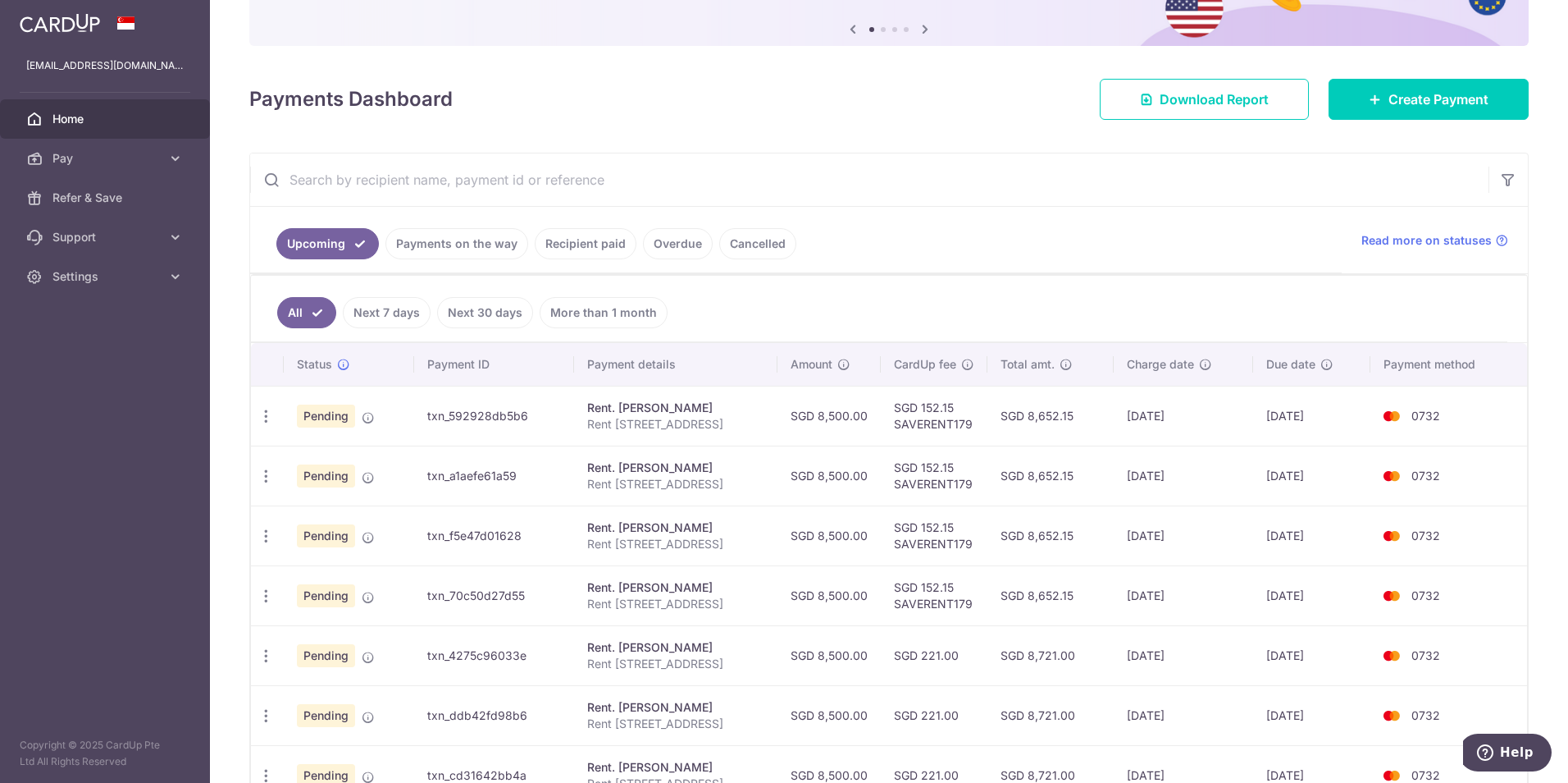
click at [605, 247] on link "Recipient paid" at bounding box center [585, 243] width 102 height 31
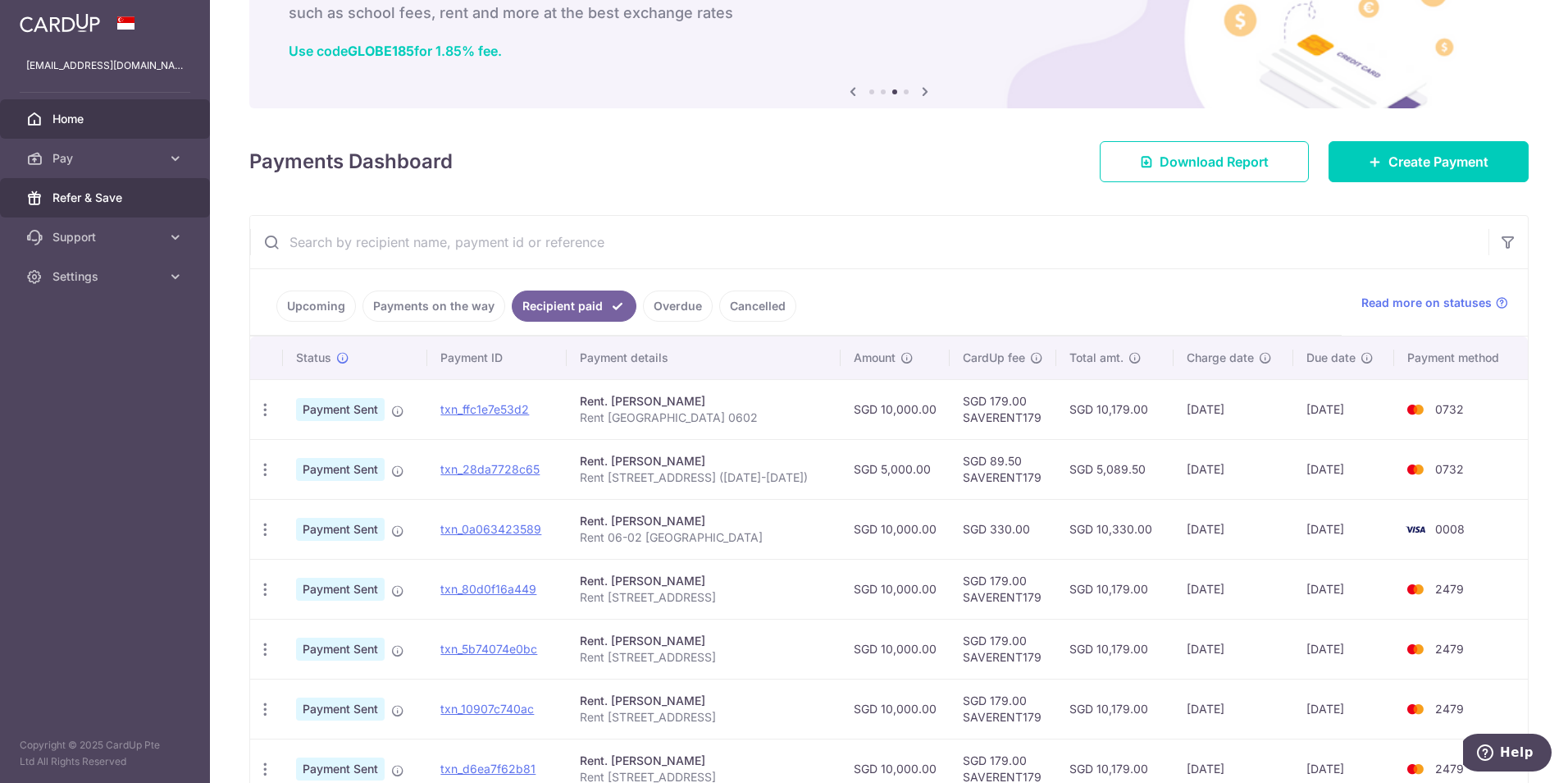
scroll to position [82, 0]
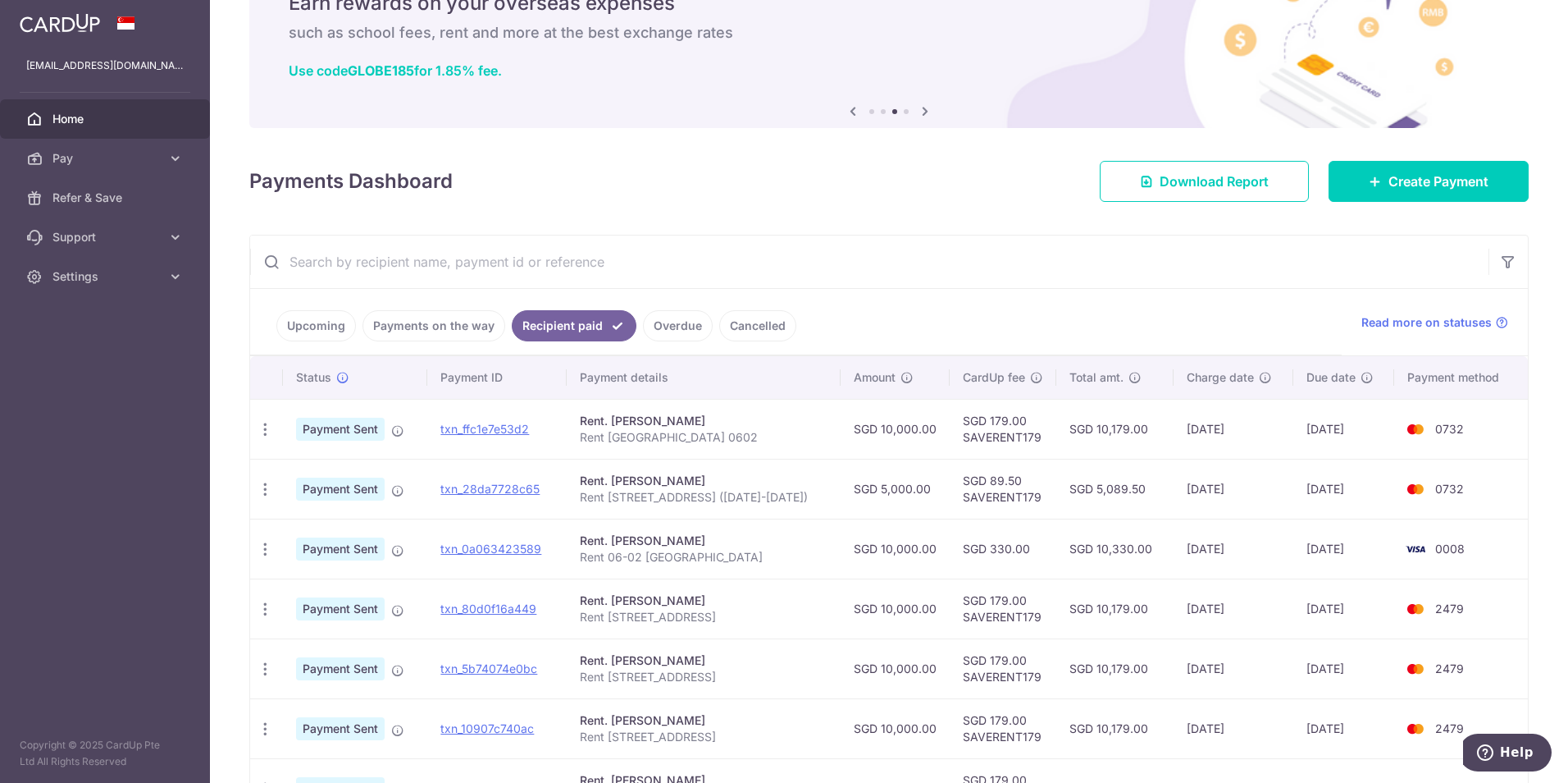
click at [80, 120] on span "Home" at bounding box center [106, 119] width 108 height 16
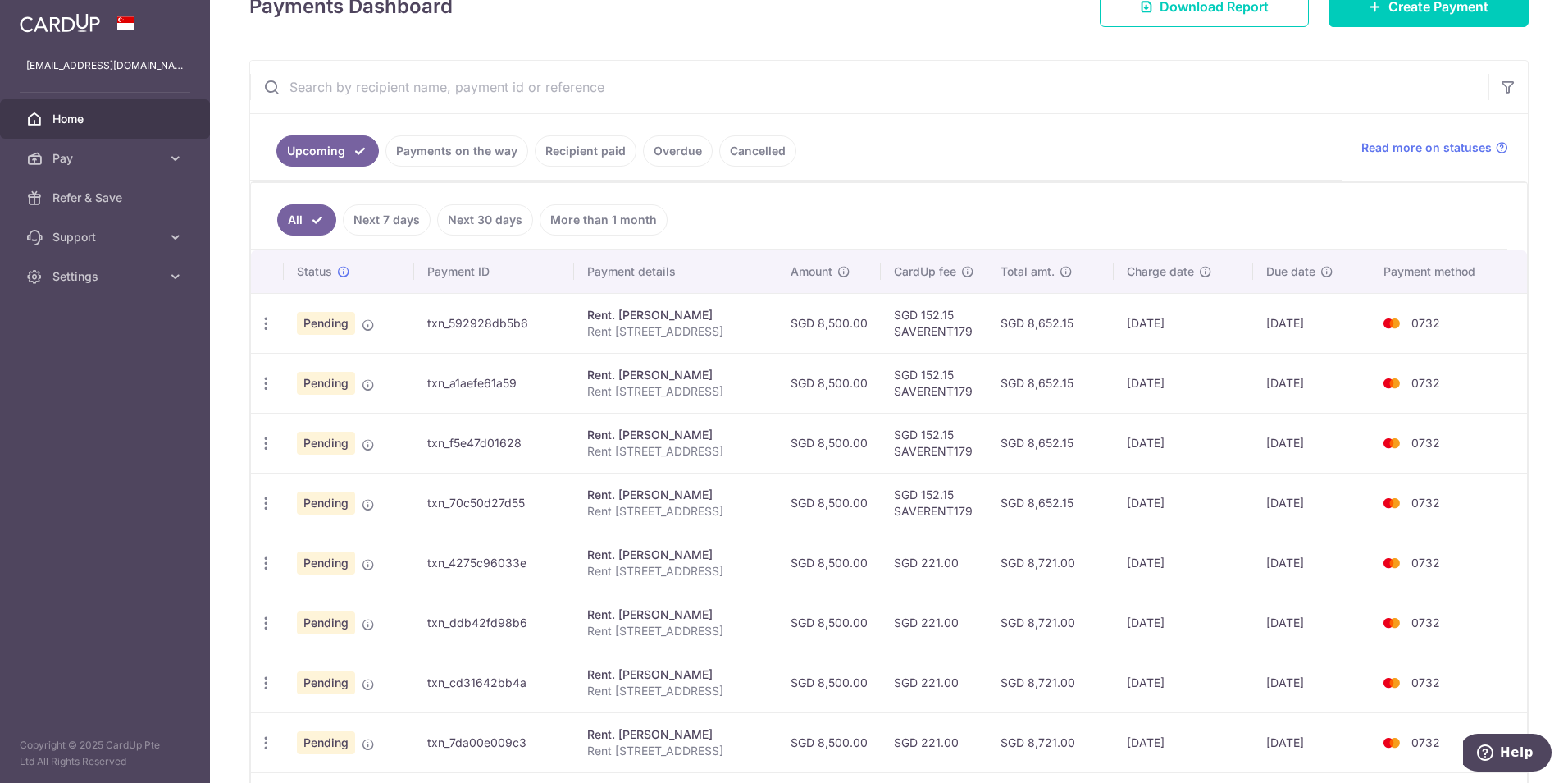
scroll to position [240, 0]
